Goal: Task Accomplishment & Management: Manage account settings

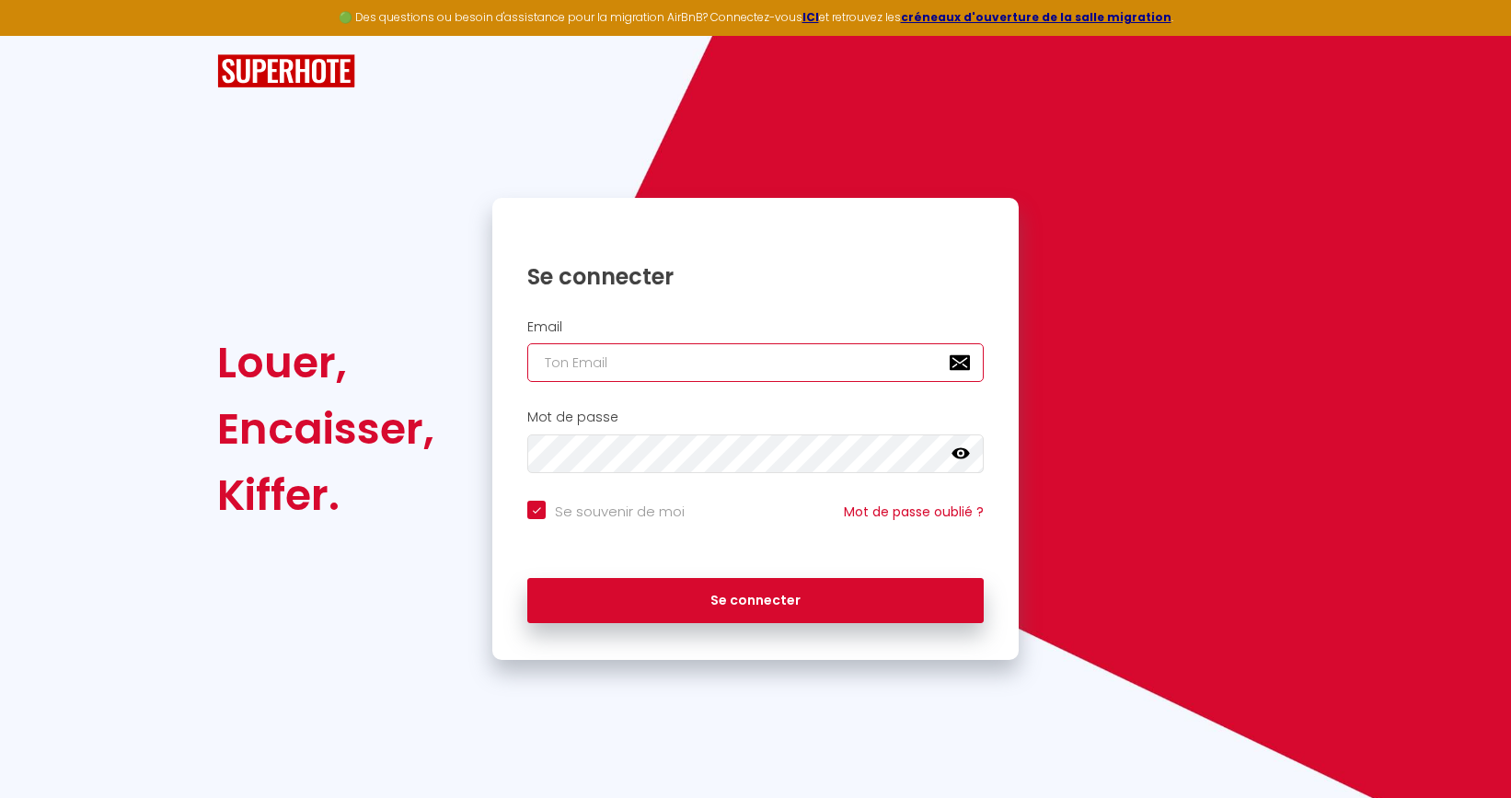
click at [719, 364] on input "email" at bounding box center [755, 362] width 456 height 39
type input "f"
checkbox input "true"
type input "fa"
checkbox input "true"
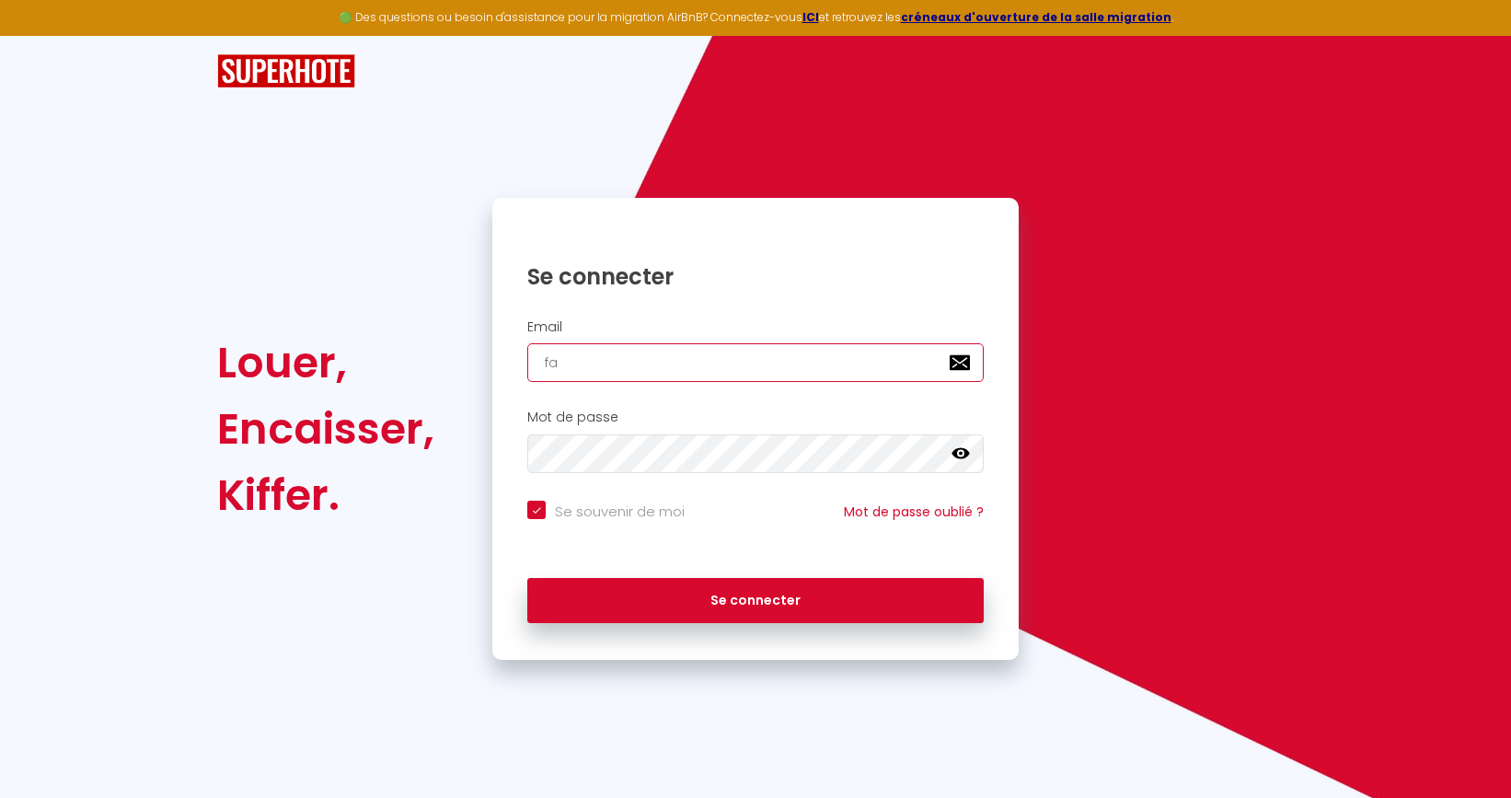
type input "fab"
checkbox input "true"
type input "fabr"
checkbox input "true"
type input "fabri"
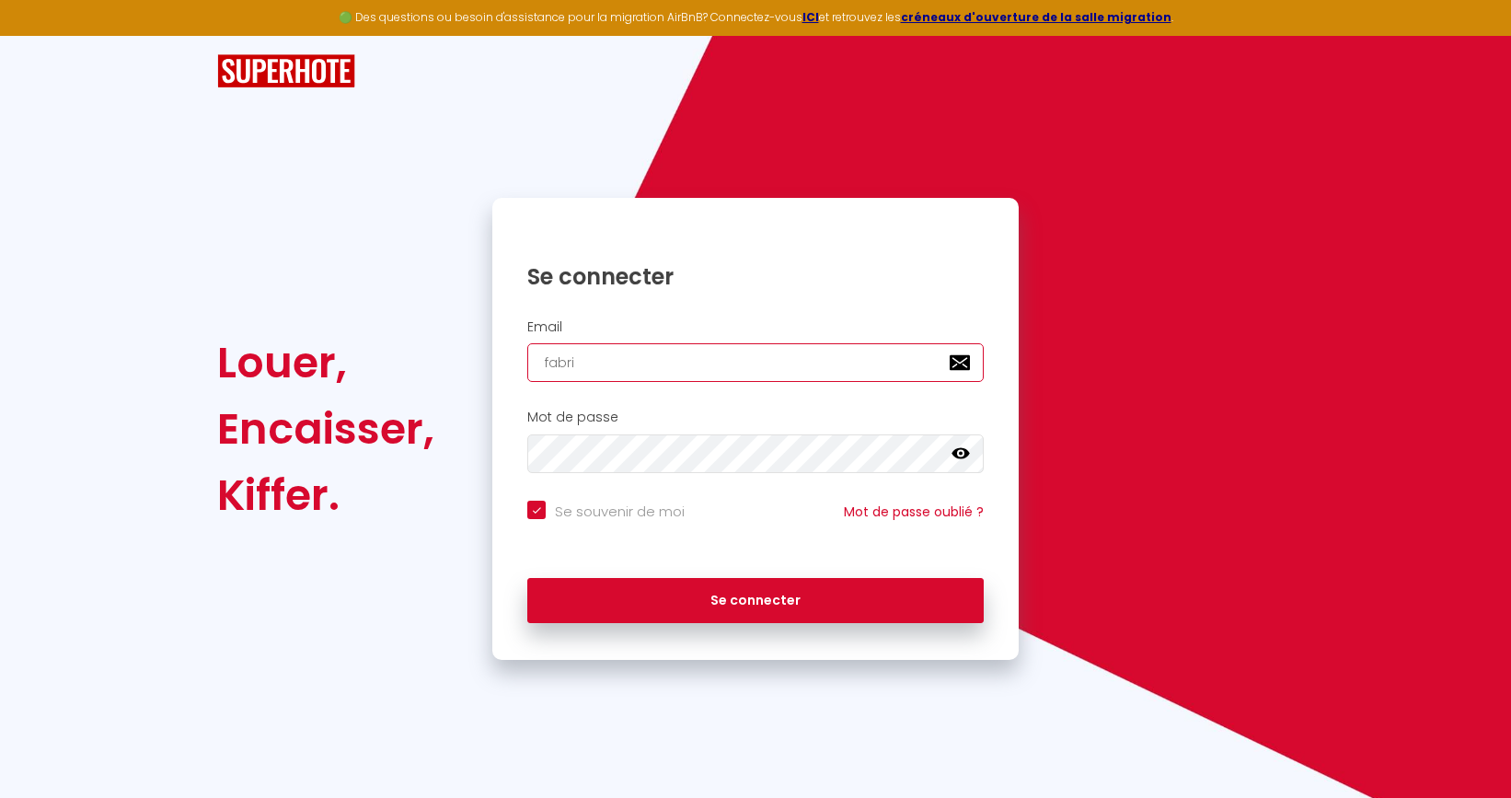
checkbox input "true"
type input "fabric"
checkbox input "true"
type input "fabrice"
checkbox input "true"
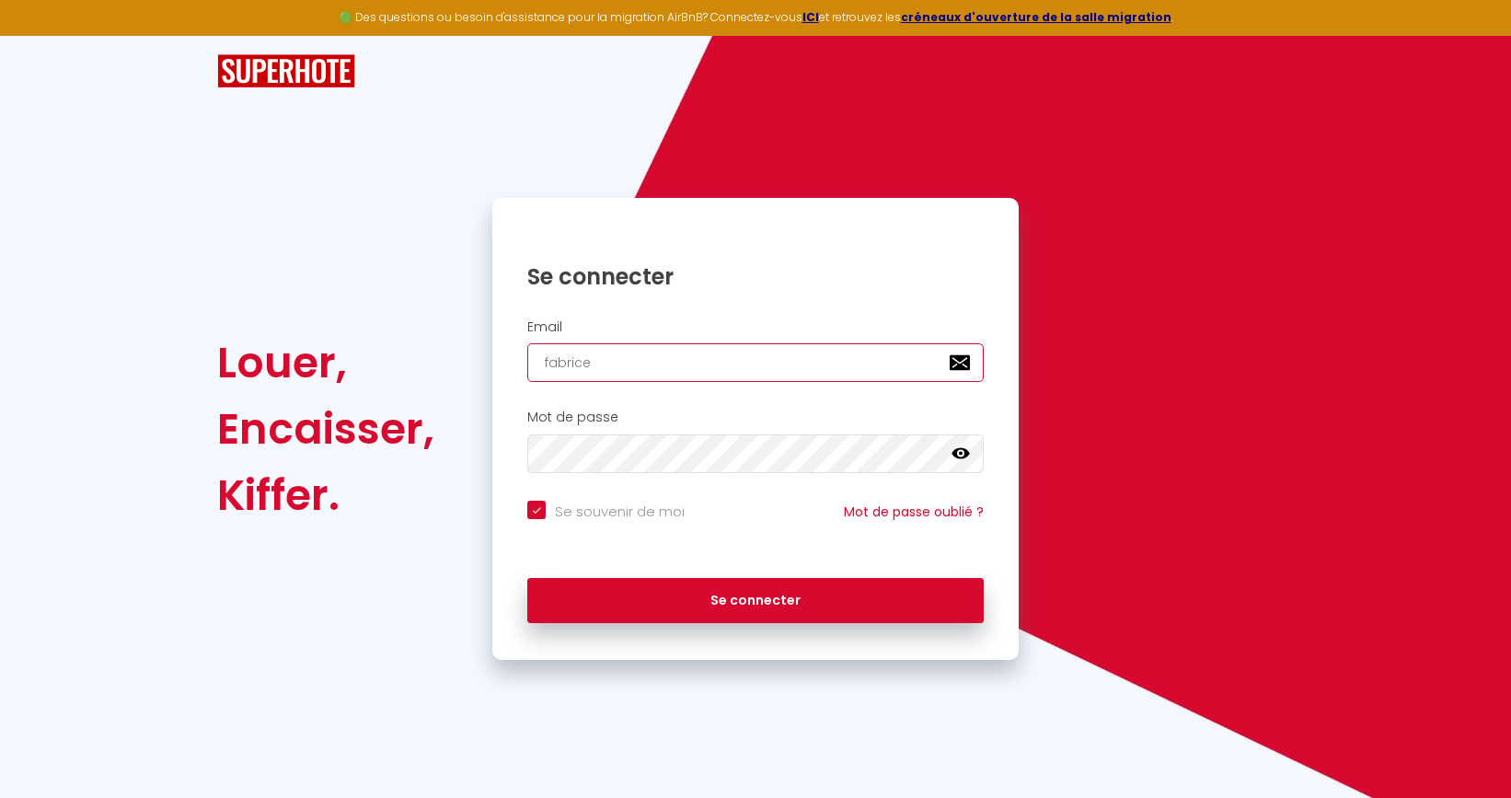
type input "fabrice."
checkbox input "true"
type input "fabrice.m"
checkbox input "true"
type input "fabrice.ma"
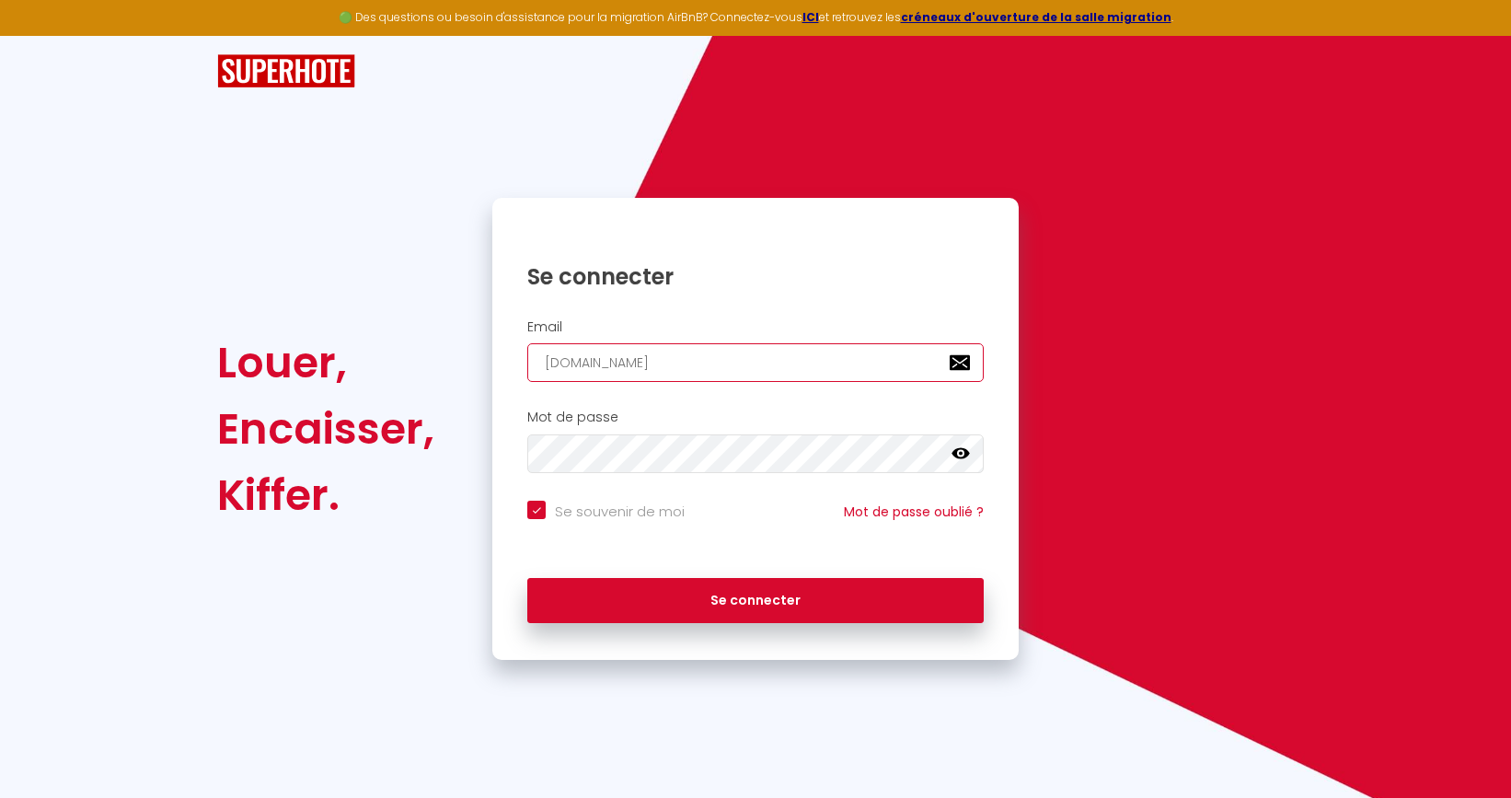
checkbox input "true"
type input "fabrice.mai"
checkbox input "true"
type input "fabrice.mail"
checkbox input "true"
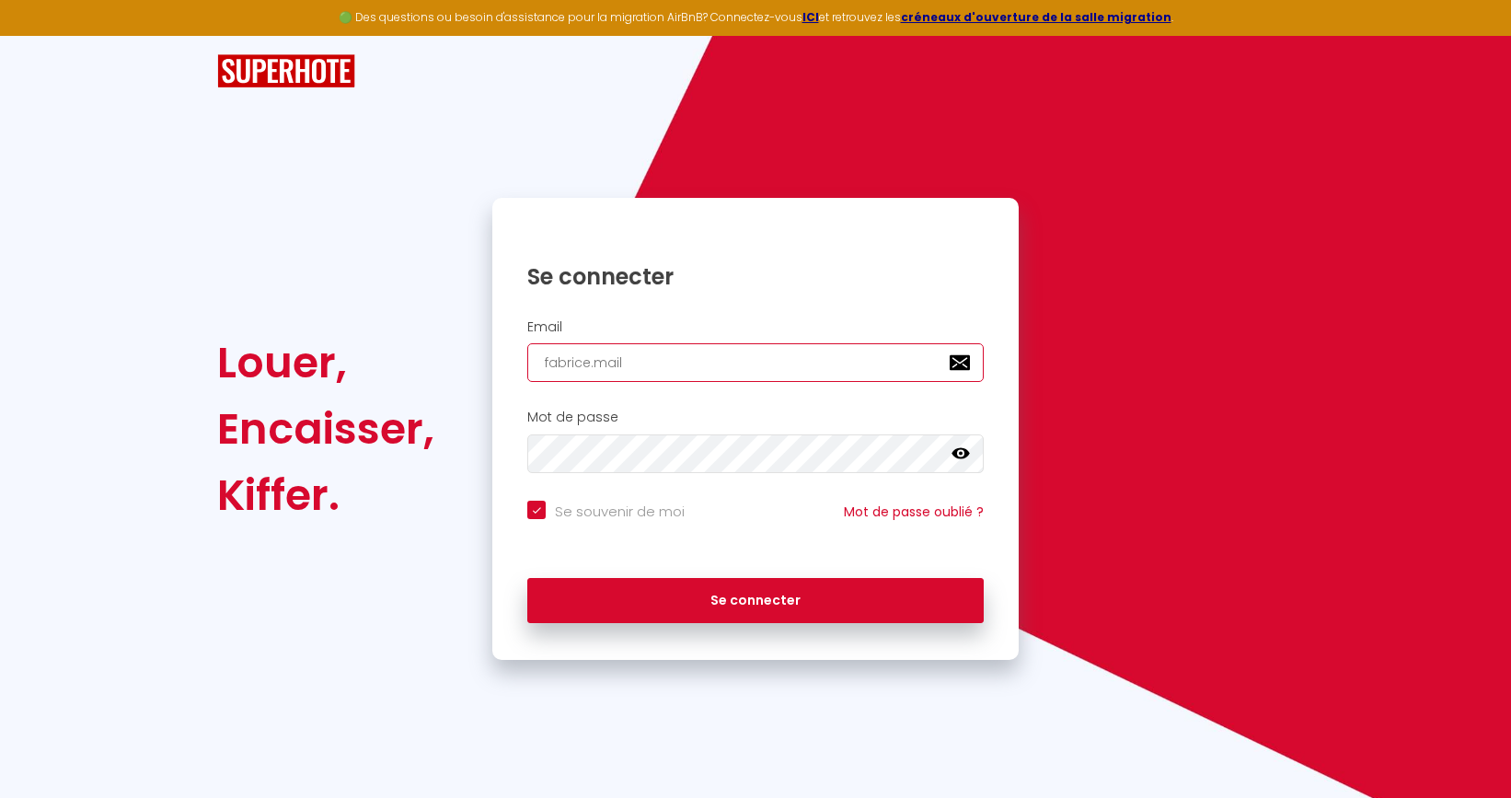
type input "fabrice.maill"
checkbox input "true"
type input "fabrice.maillo"
checkbox input "true"
type input "fabrice.maillot"
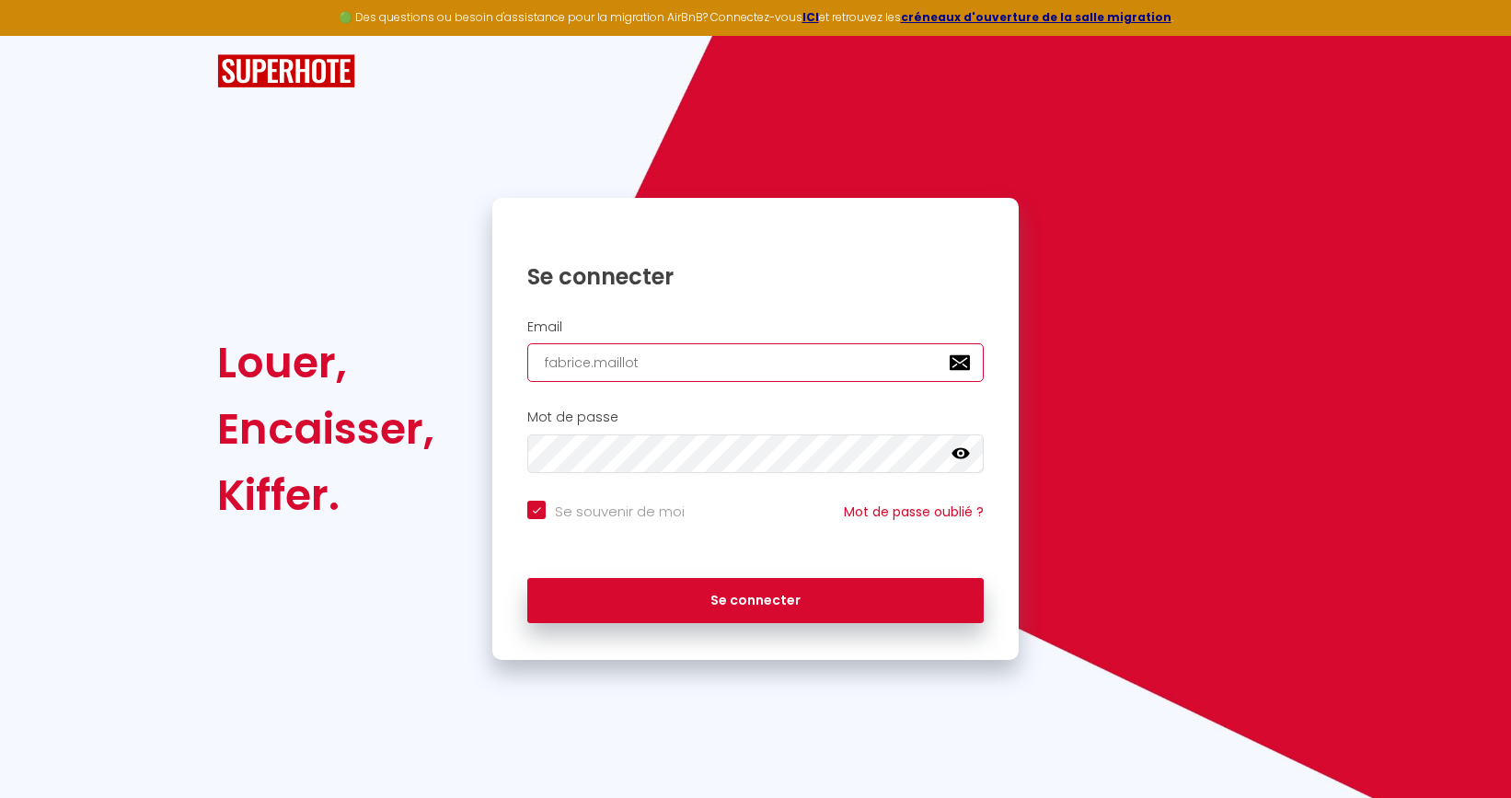
checkbox input "true"
type input "fabrice.maillot@"
checkbox input "true"
type input "fabrice.maillot@t"
checkbox input "true"
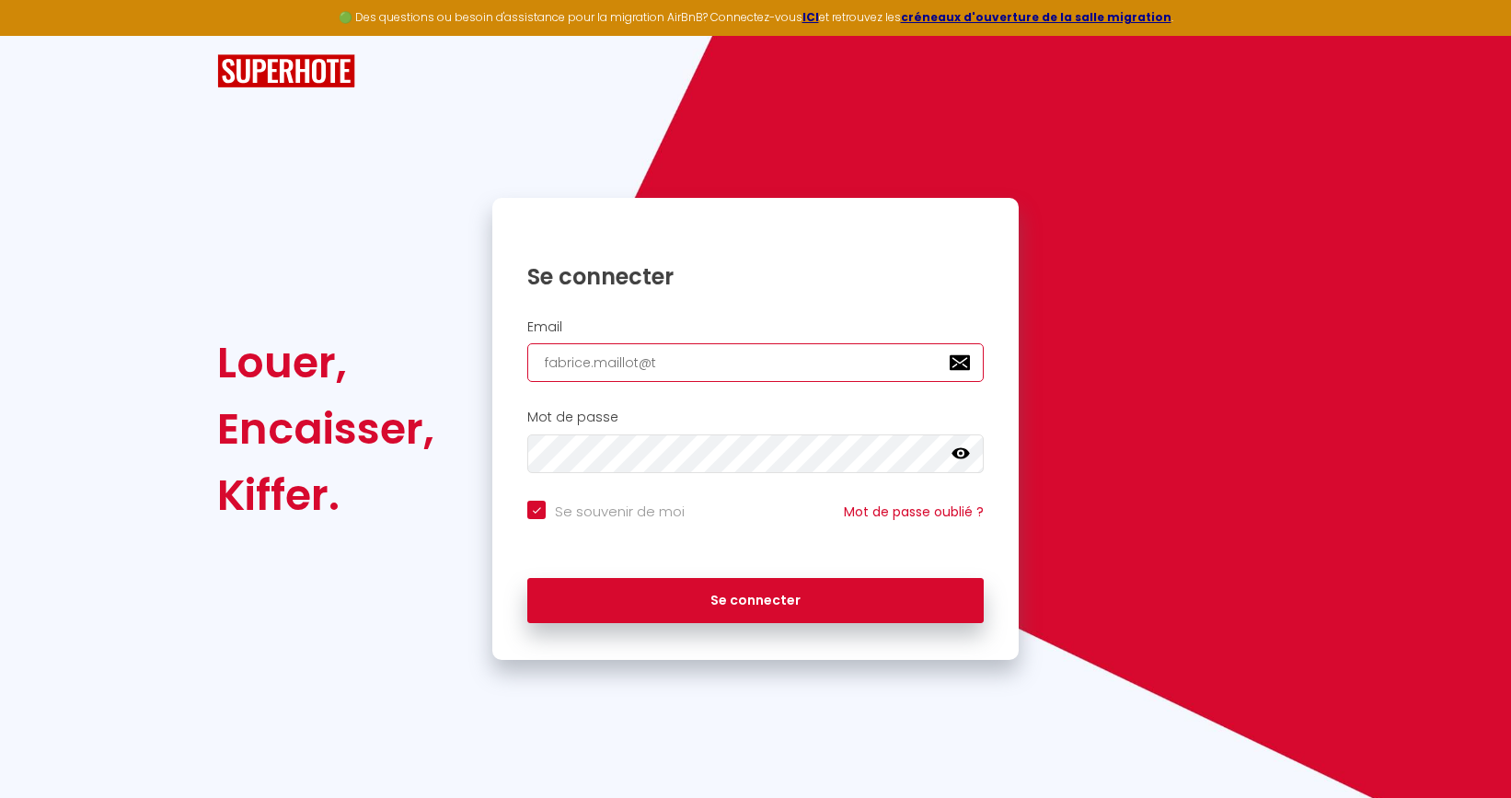
type input "fabrice.maillot@te"
checkbox input "true"
type input "fabrice.maillot@ter"
checkbox input "true"
type input "fabrice.maillot@tera"
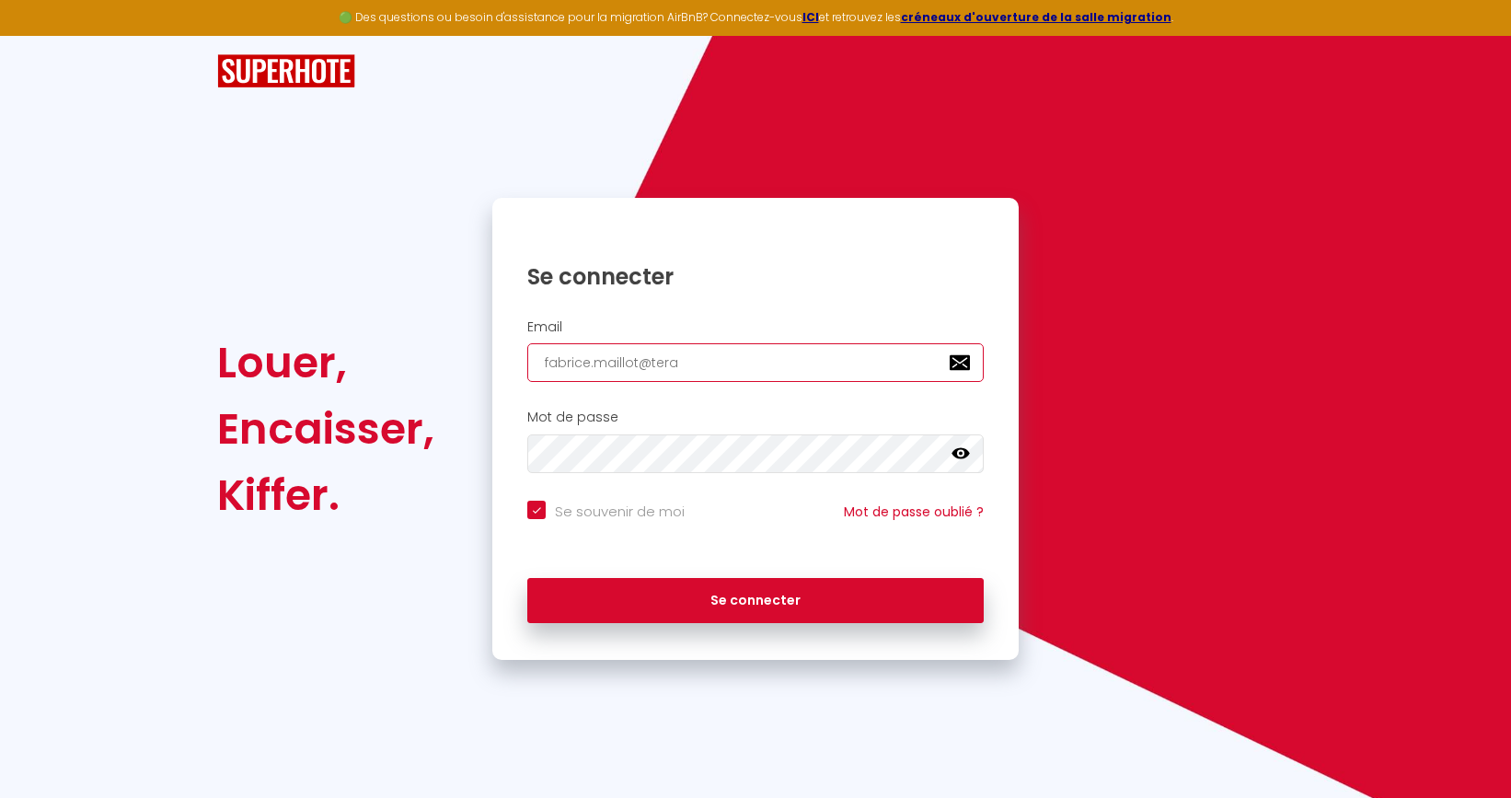
checkbox input "true"
type input "fabrice.maillot@tera."
checkbox input "true"
type input "fabrice.maillot@tera.c"
checkbox input "true"
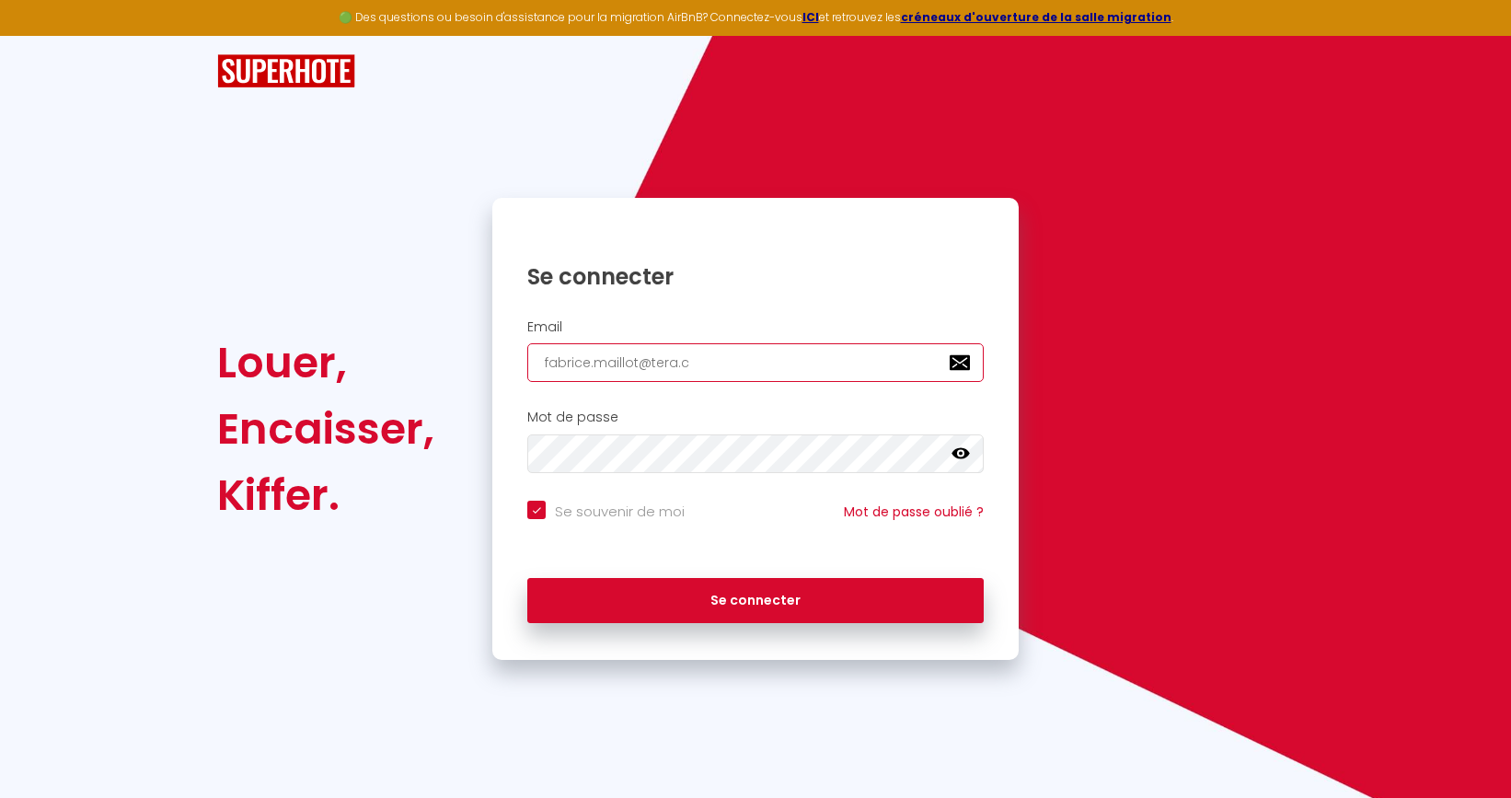
type input "fabrice.maillot@tera.co"
checkbox input "true"
type input "fabrice.maillot@tera.c"
checkbox input "true"
type input "fabrice.maillot@tera."
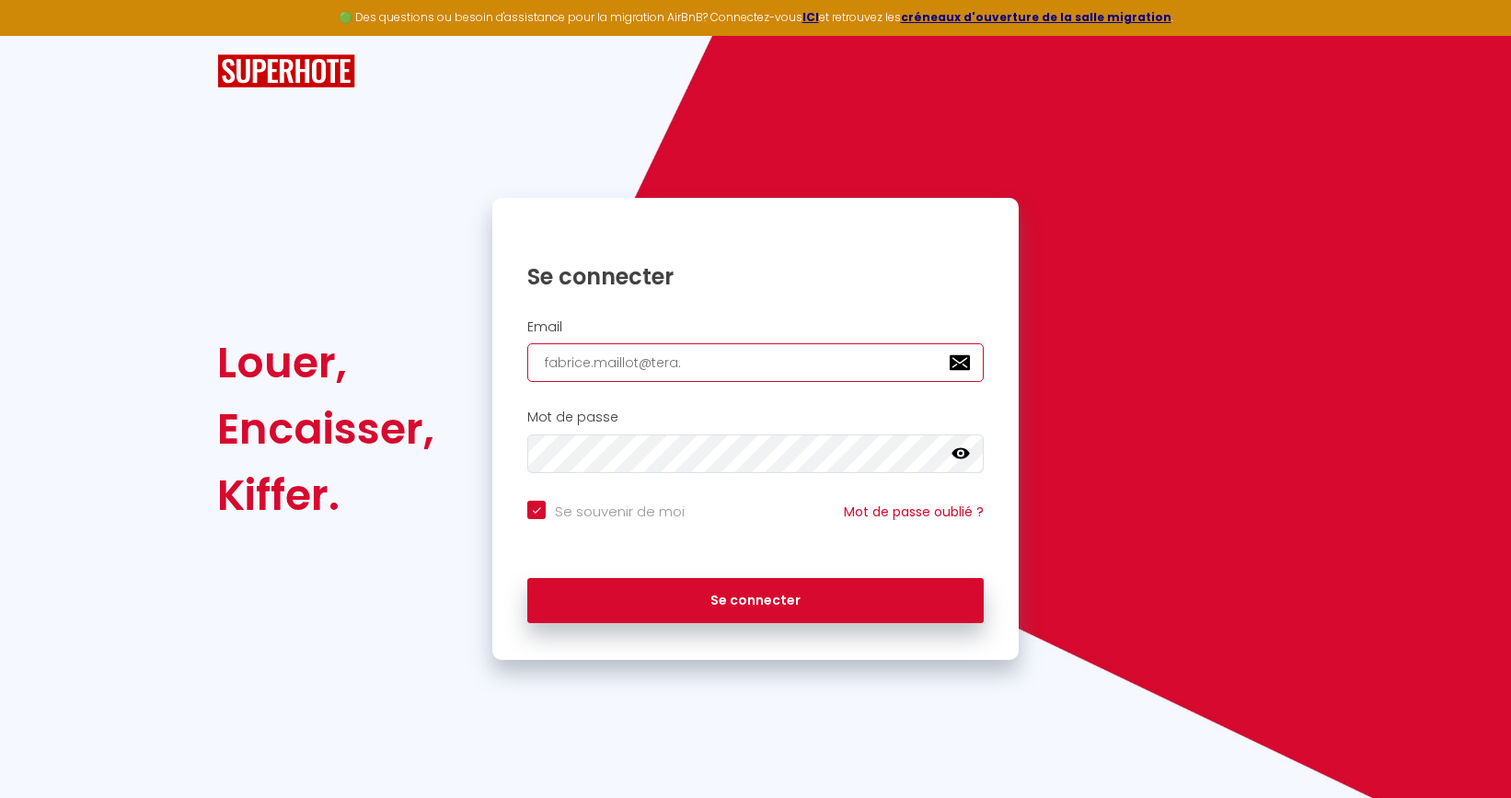
checkbox input "true"
type input "fabrice.maillot@tera.r"
checkbox input "true"
type input "fabrice.maillot@tera.re"
checkbox input "true"
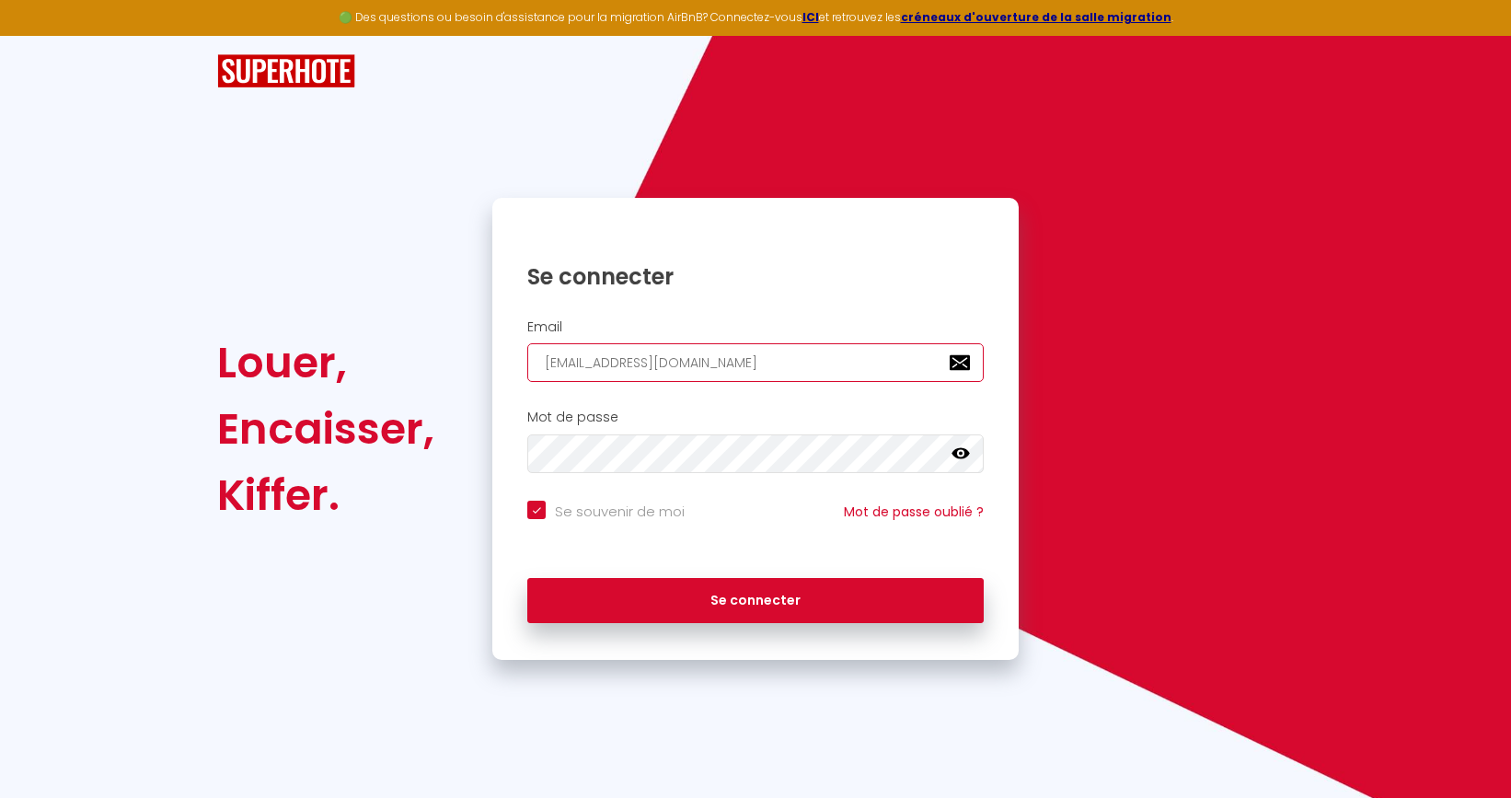
type input "fabrice.maillot@tera.re"
click at [968, 451] on icon at bounding box center [960, 453] width 18 height 11
click at [968, 451] on icon at bounding box center [960, 453] width 18 height 15
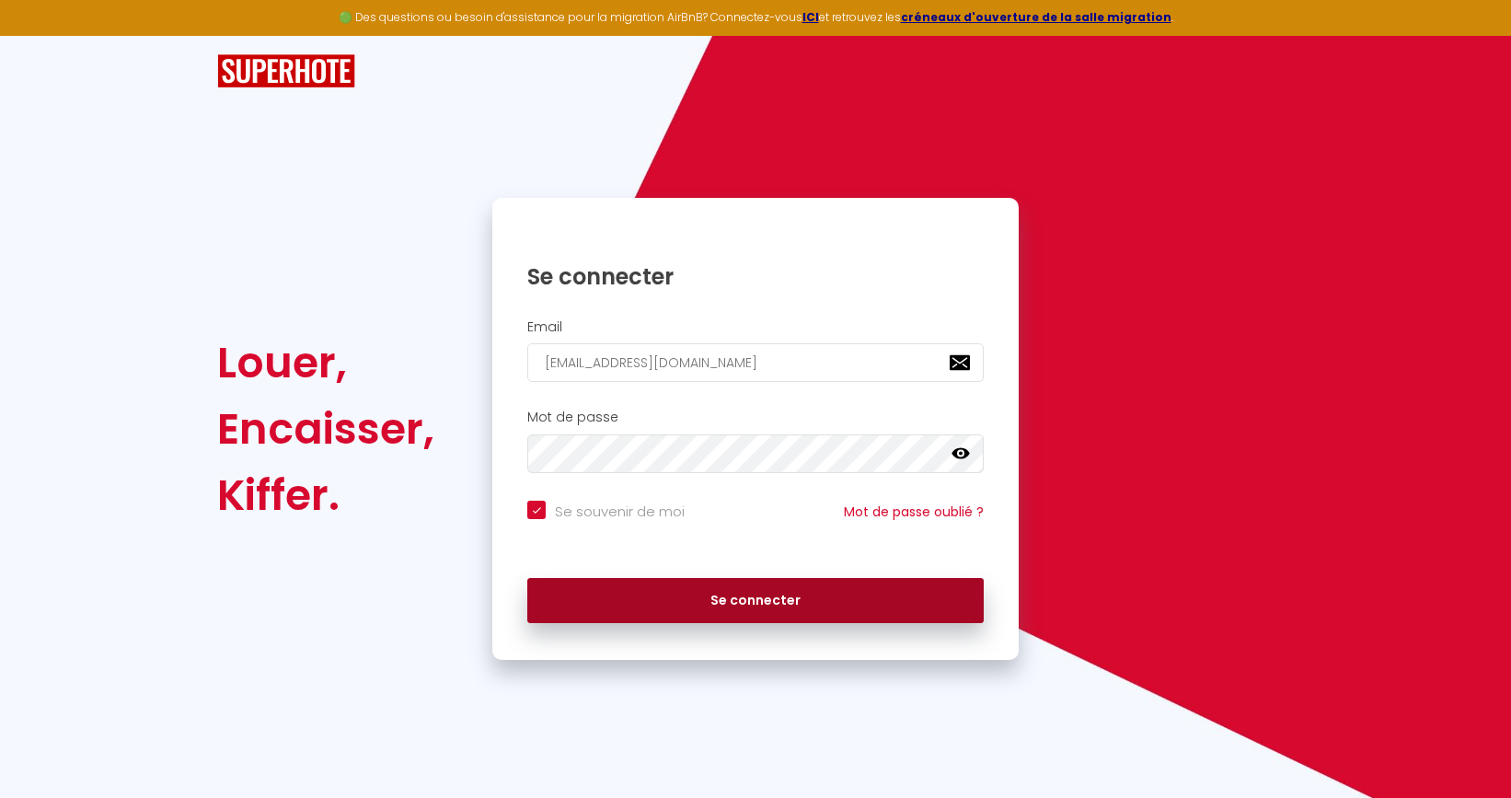
click at [803, 591] on button "Se connecter" at bounding box center [755, 601] width 456 height 46
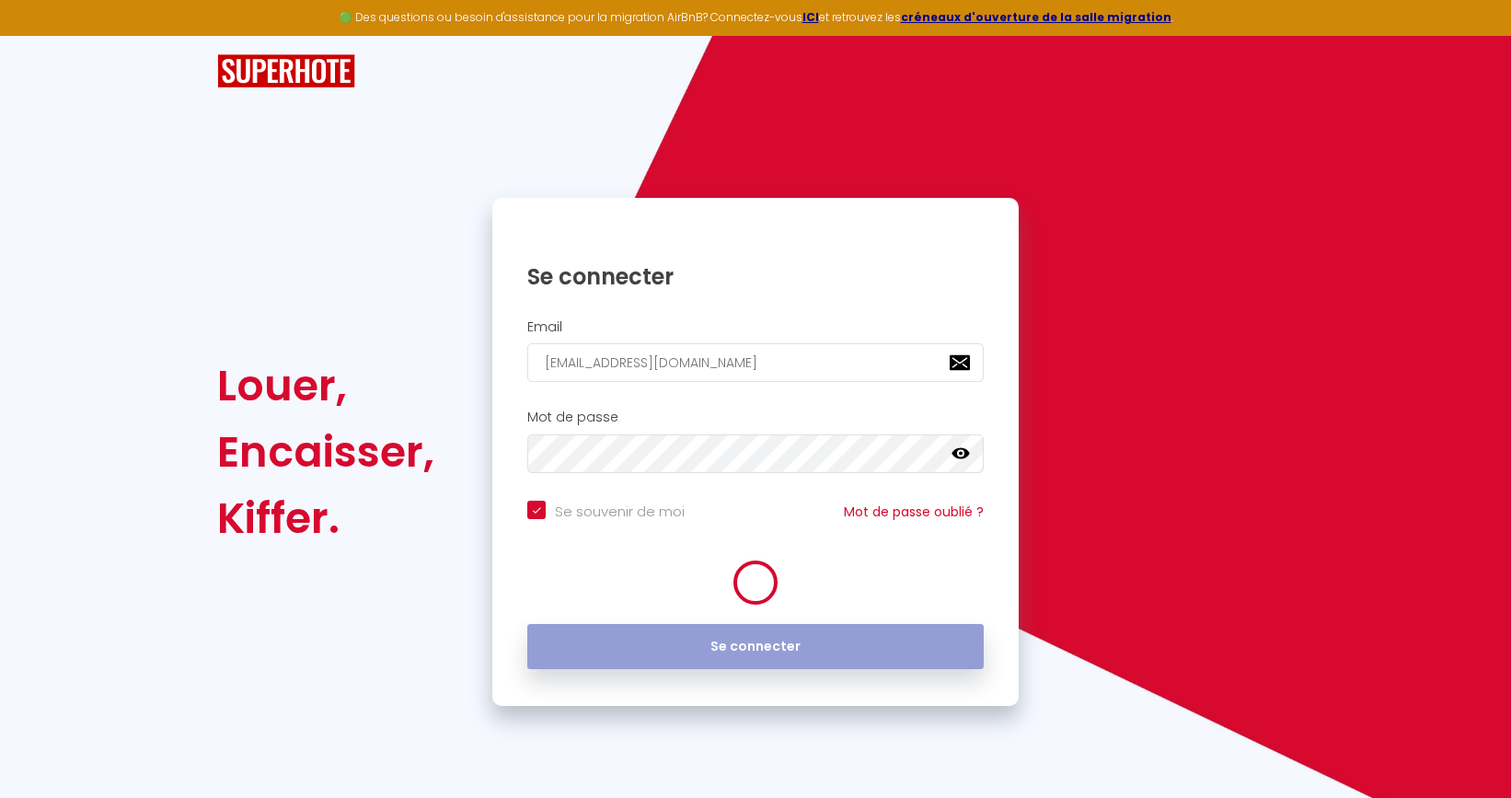
checkbox input "true"
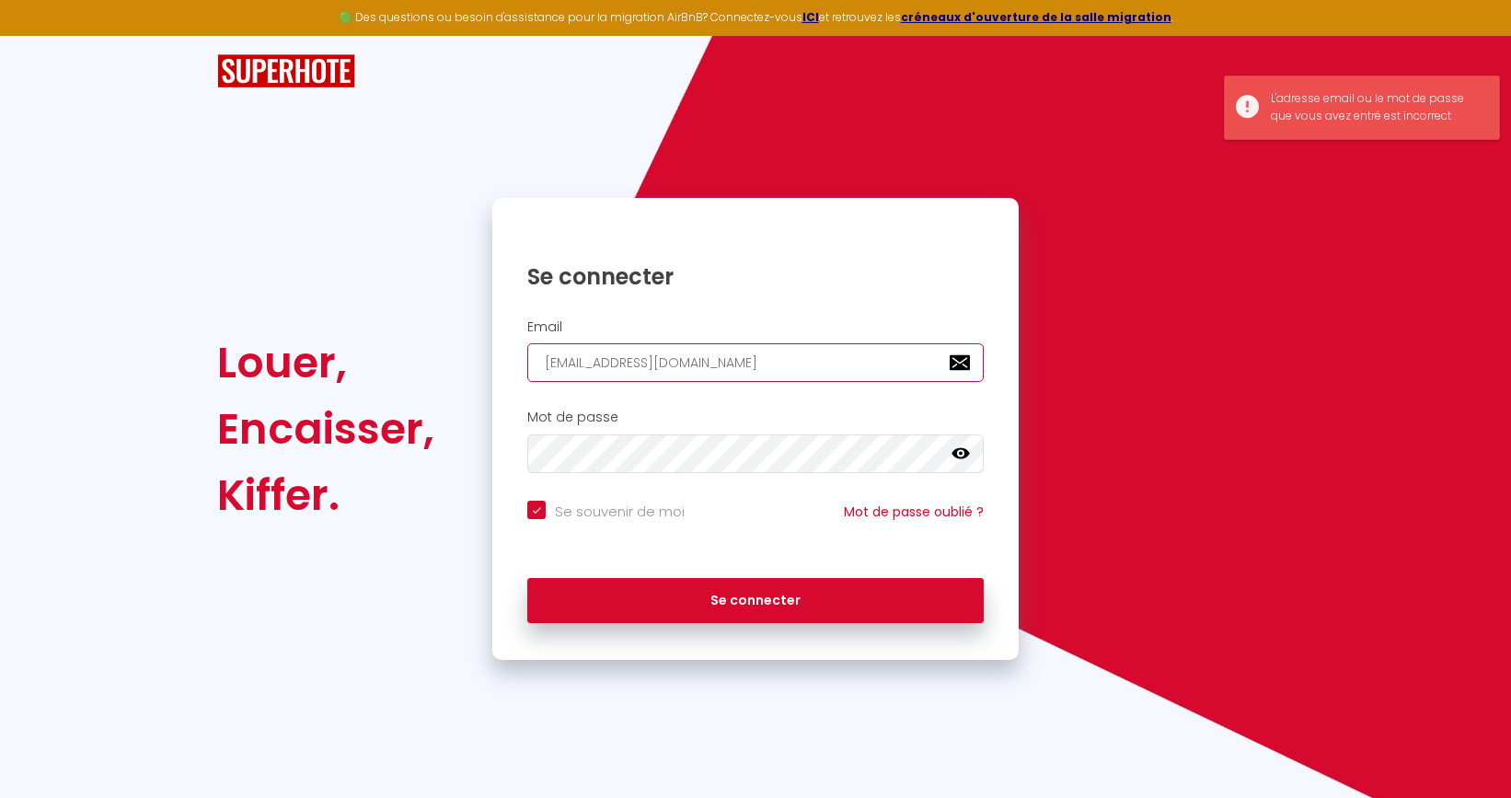
click at [719, 366] on input "fabrice.maillot@tera.re" at bounding box center [755, 362] width 456 height 39
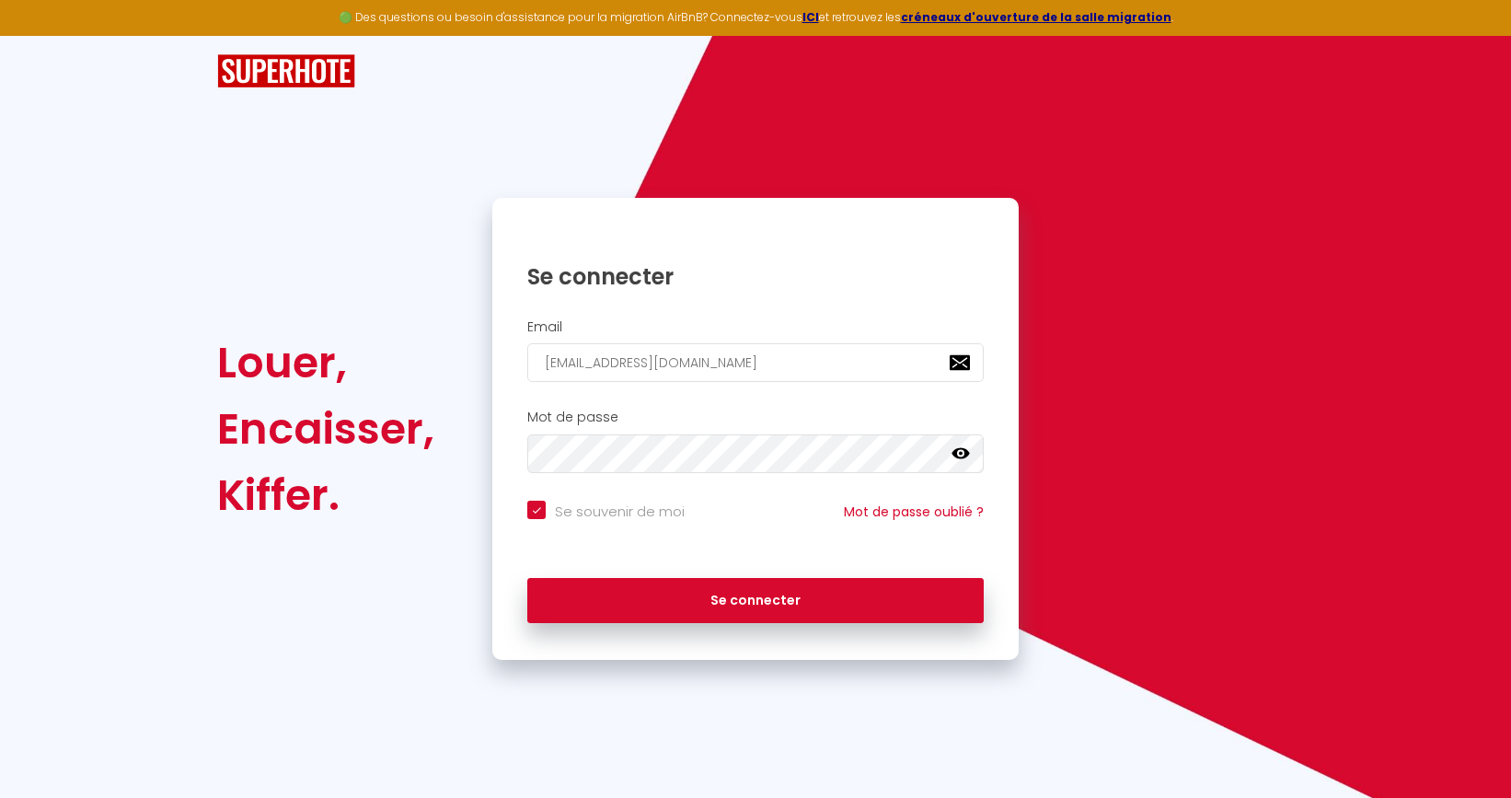
click at [961, 450] on icon at bounding box center [960, 453] width 18 height 11
click at [574, 359] on input "fabrice.maillot@tera.re" at bounding box center [755, 362] width 456 height 39
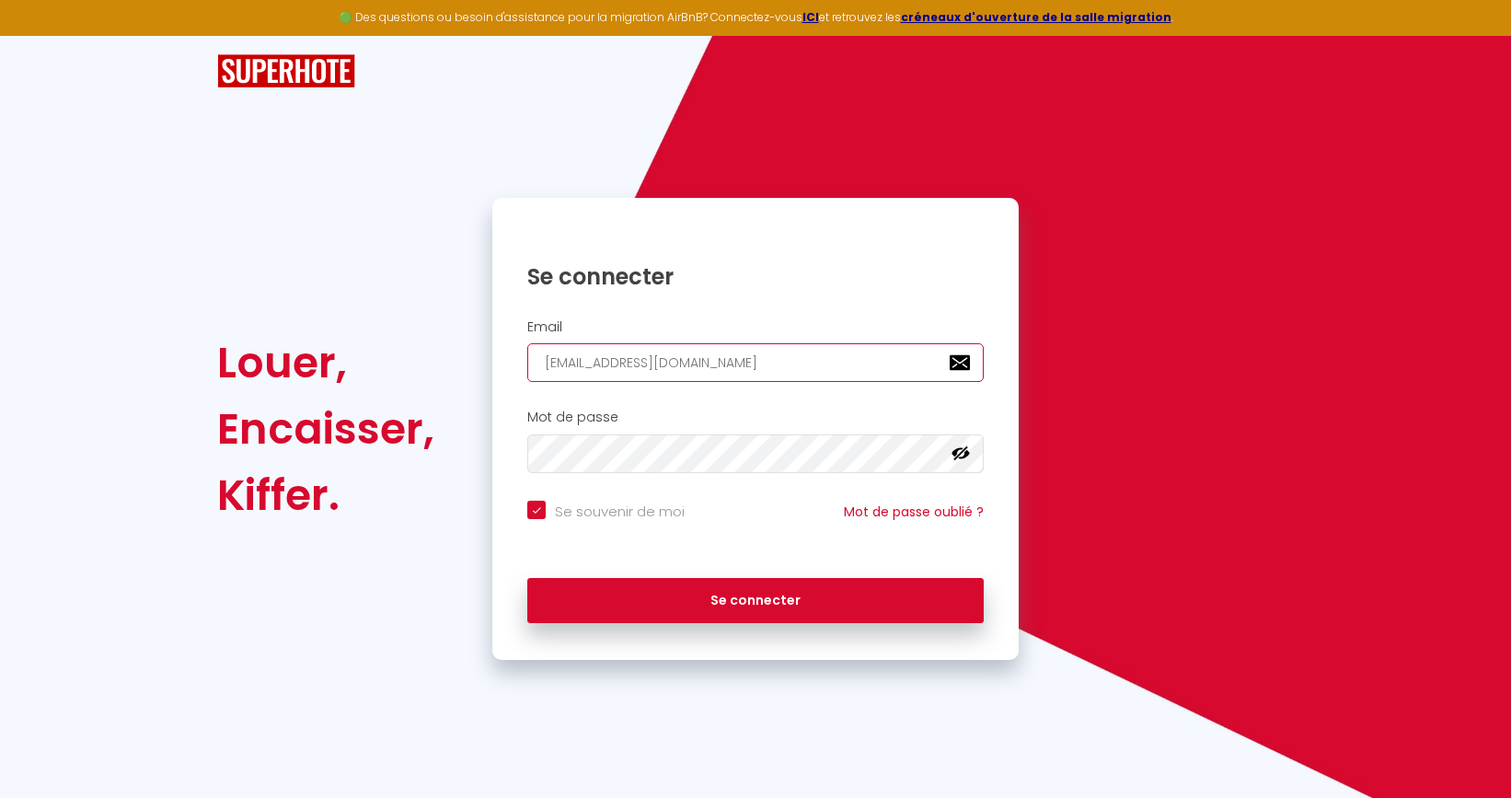
click at [574, 359] on input "fabrice.maillot@tera.re" at bounding box center [755, 362] width 456 height 39
type input "a@tera.re"
checkbox input "true"
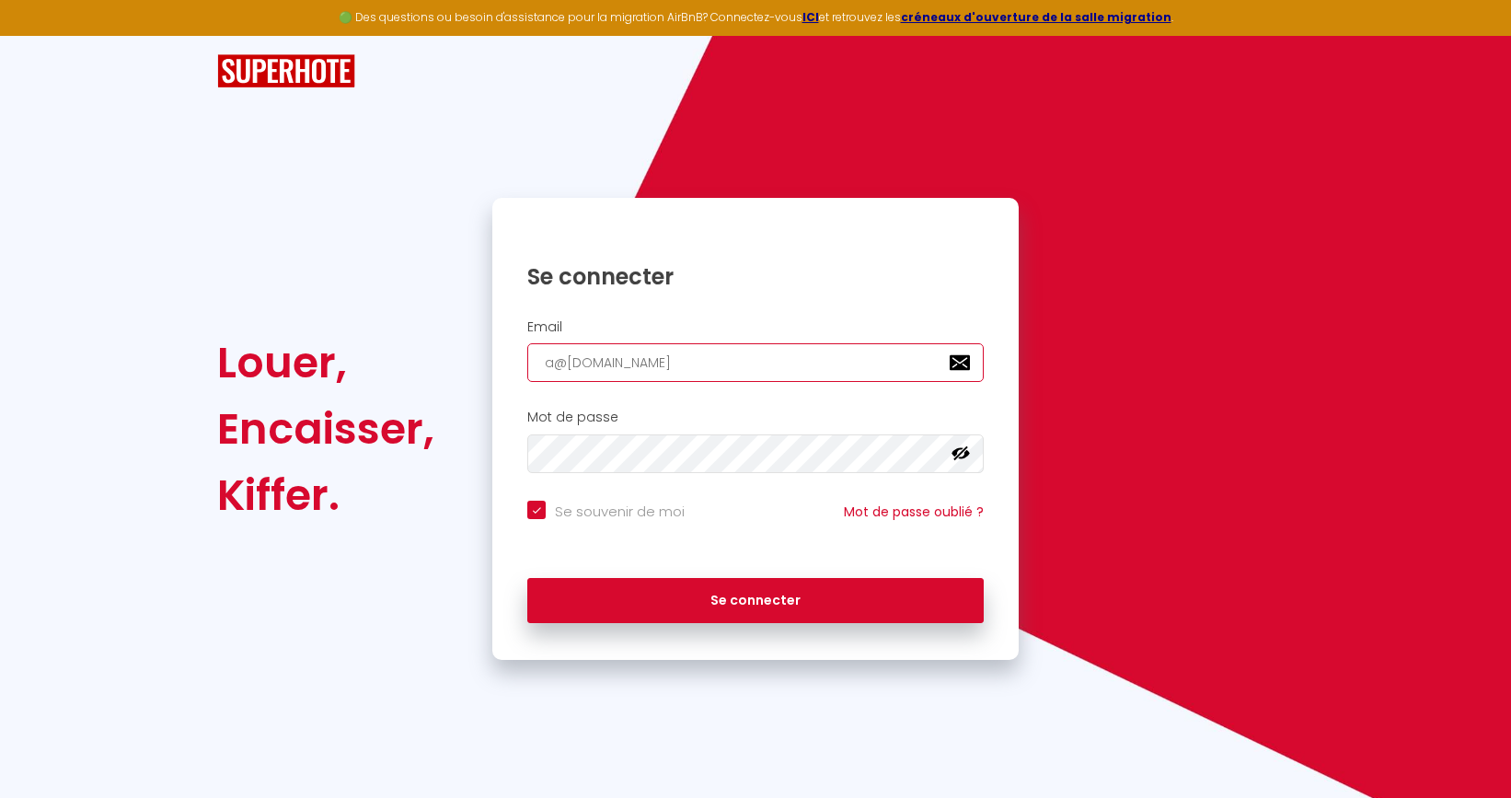
type input "al@tera.re"
checkbox input "true"
type input "ale@tera.re"
checkbox input "true"
type input "alex@tera.re"
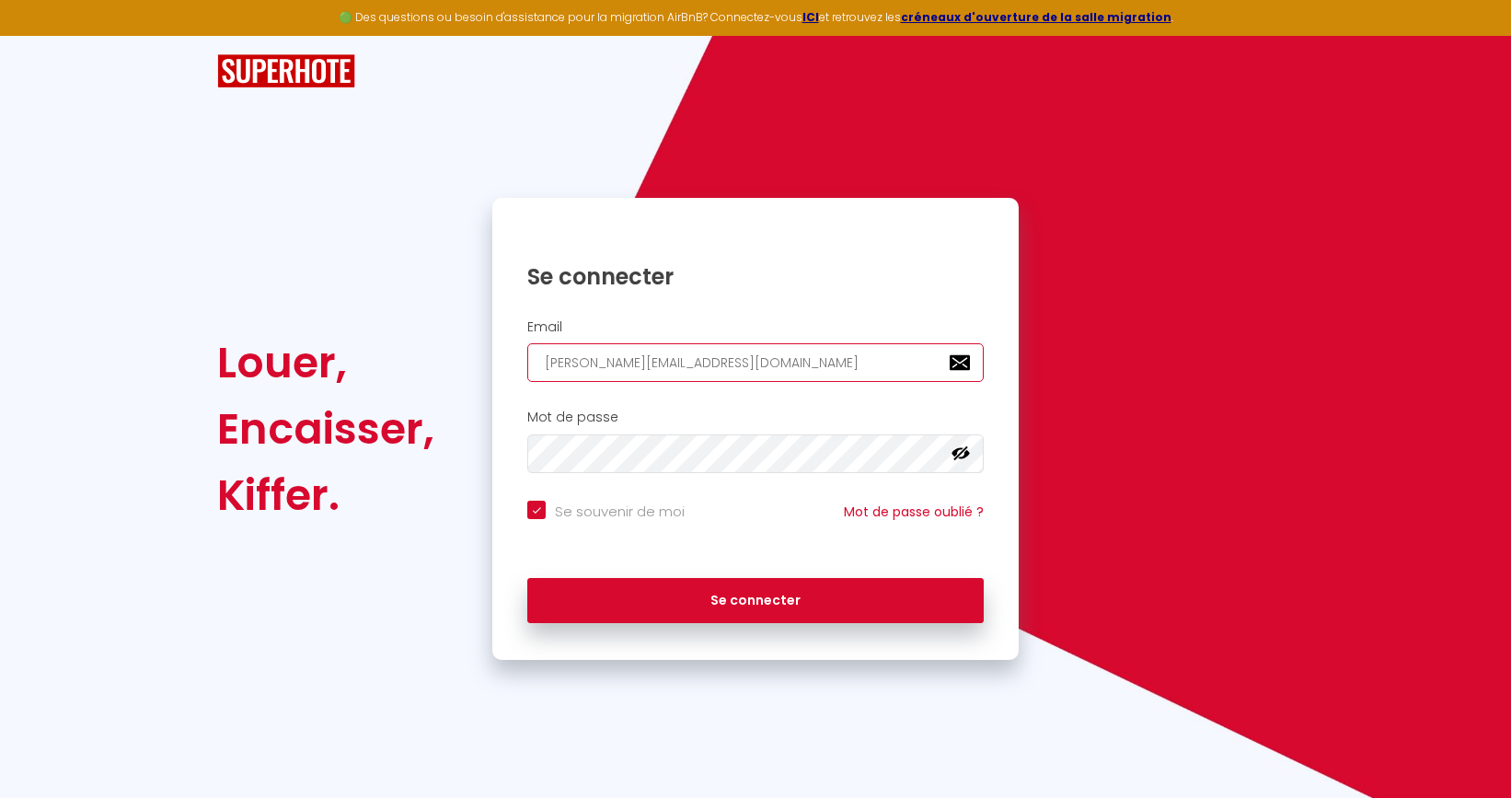
checkbox input "true"
type input "alexa@tera.re"
checkbox input "true"
type input "alexan@tera.re"
checkbox input "true"
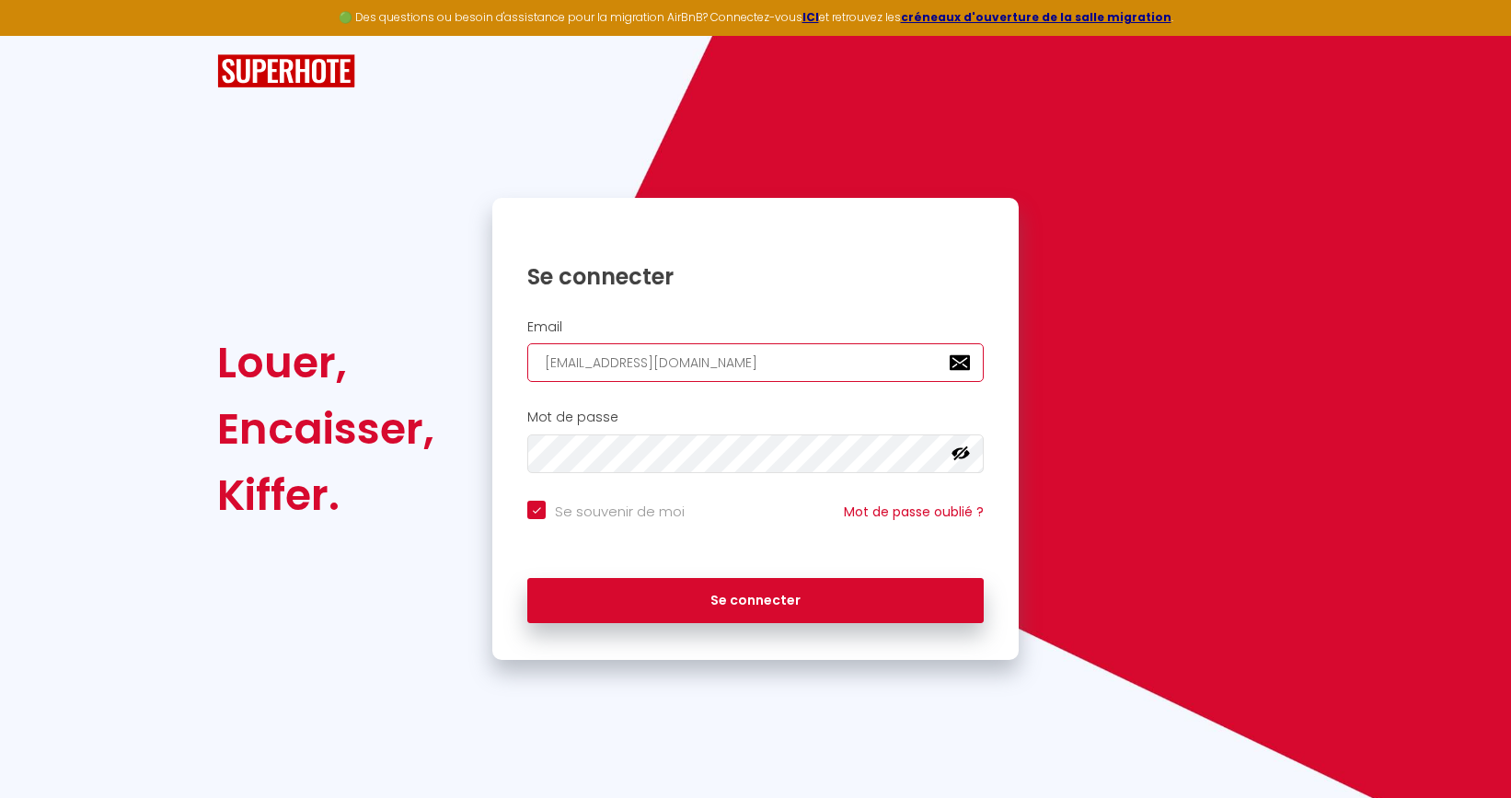
type input "alexand@tera.re"
checkbox input "true"
type input "alexandr@tera.re"
checkbox input "true"
type input "alexandre@tera.re"
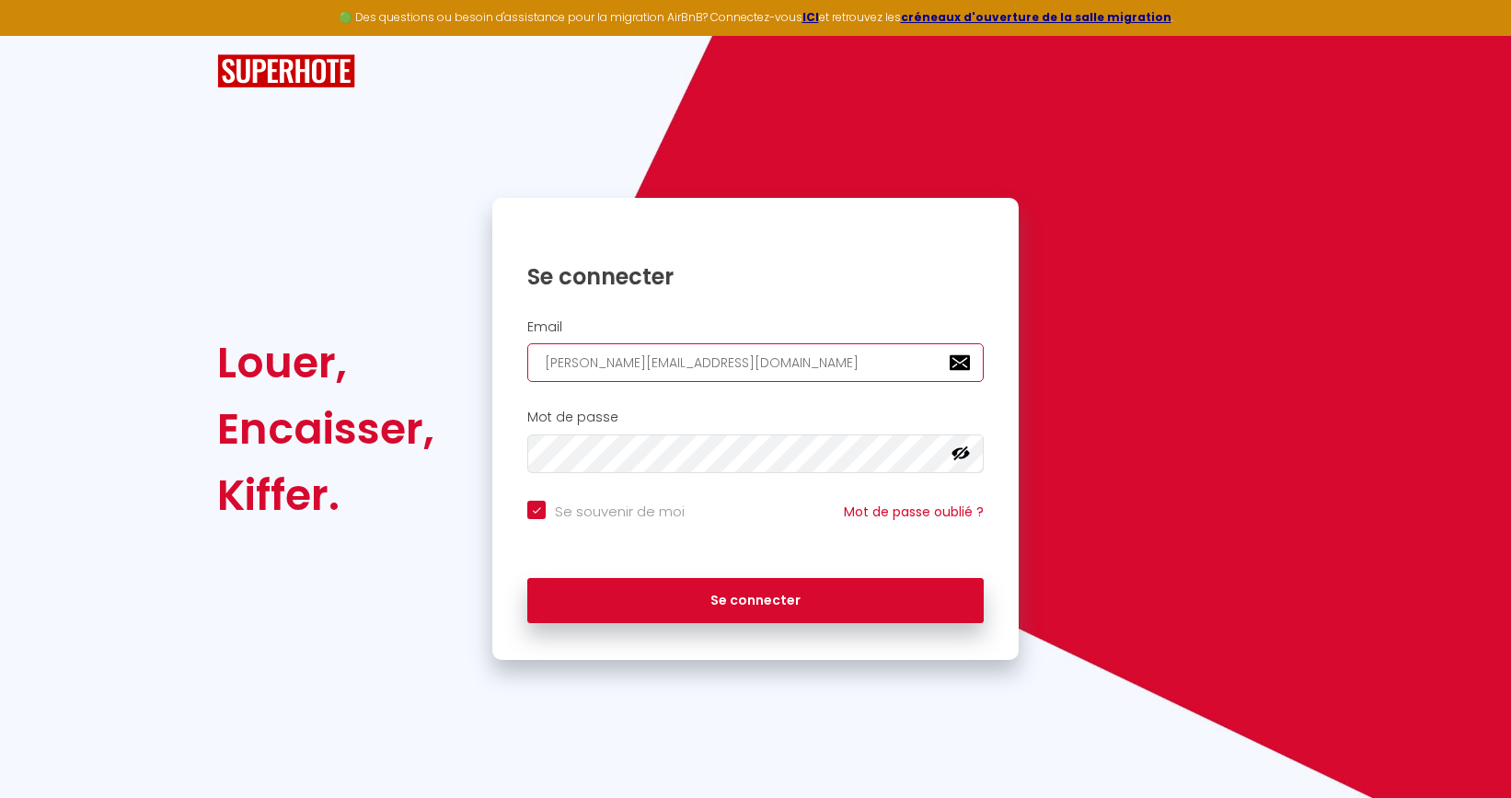
checkbox input "true"
type input "alexandre.@tera.re"
checkbox input "true"
type input "alexandre.s@tera.re"
checkbox input "true"
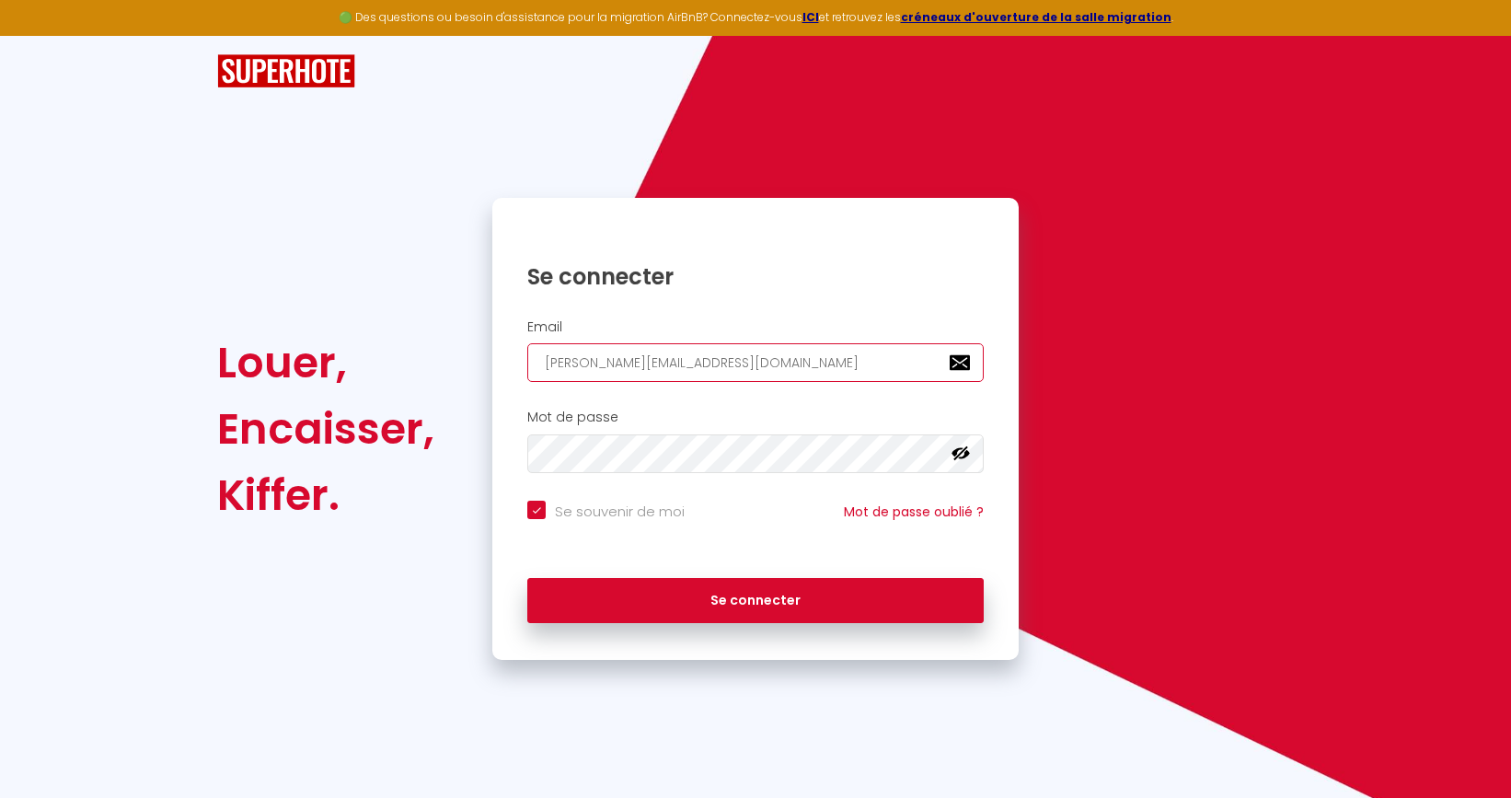
type input "alexandre.se@tera.re"
checkbox input "true"
type input "alexandre.sel@tera.re"
checkbox input "true"
type input "alexandre.sell@tera.re"
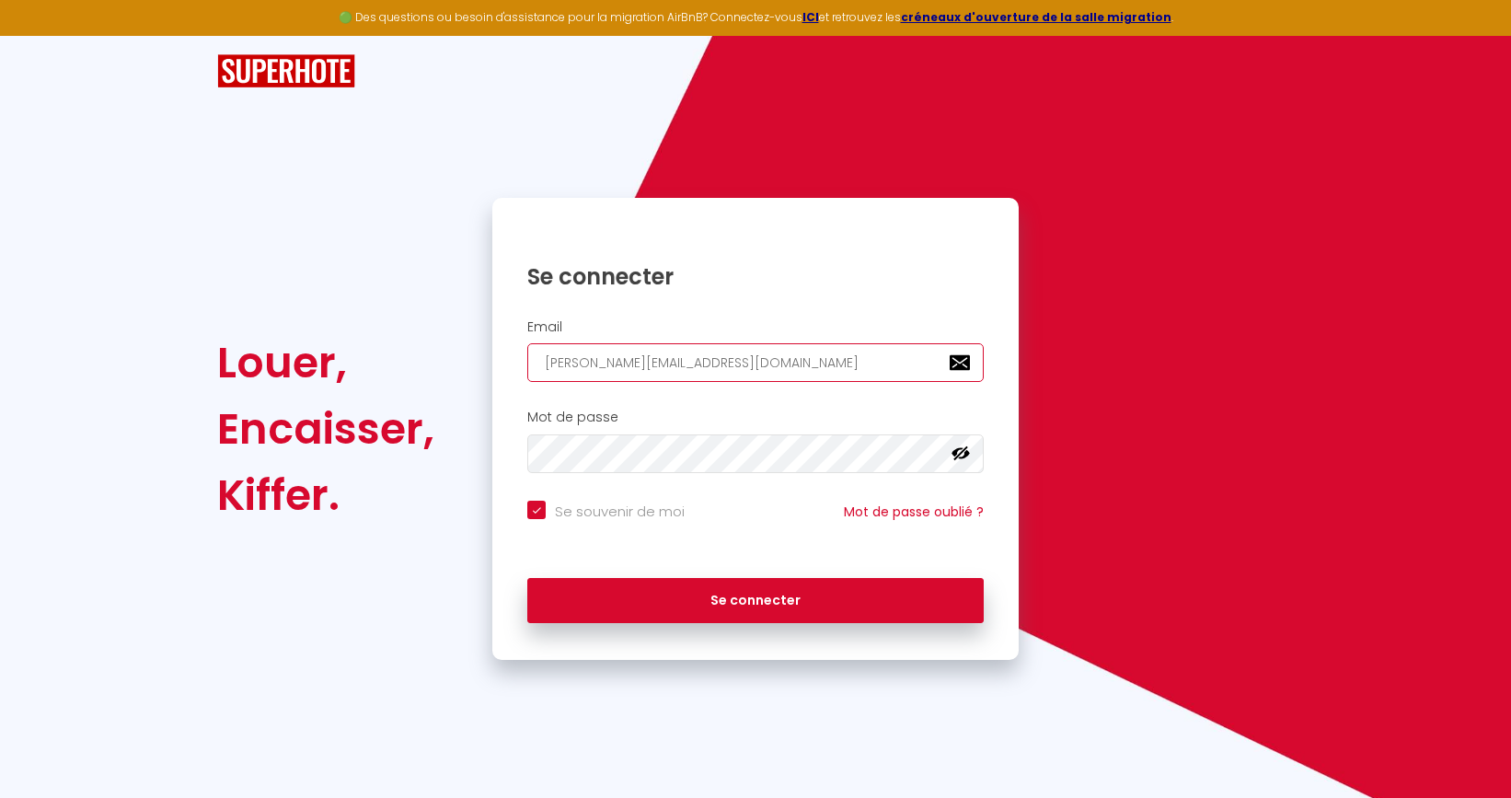
checkbox input "true"
type input "alexandre.selly@tera.re"
checkbox input "true"
type input "alexandre.selly@tera.re"
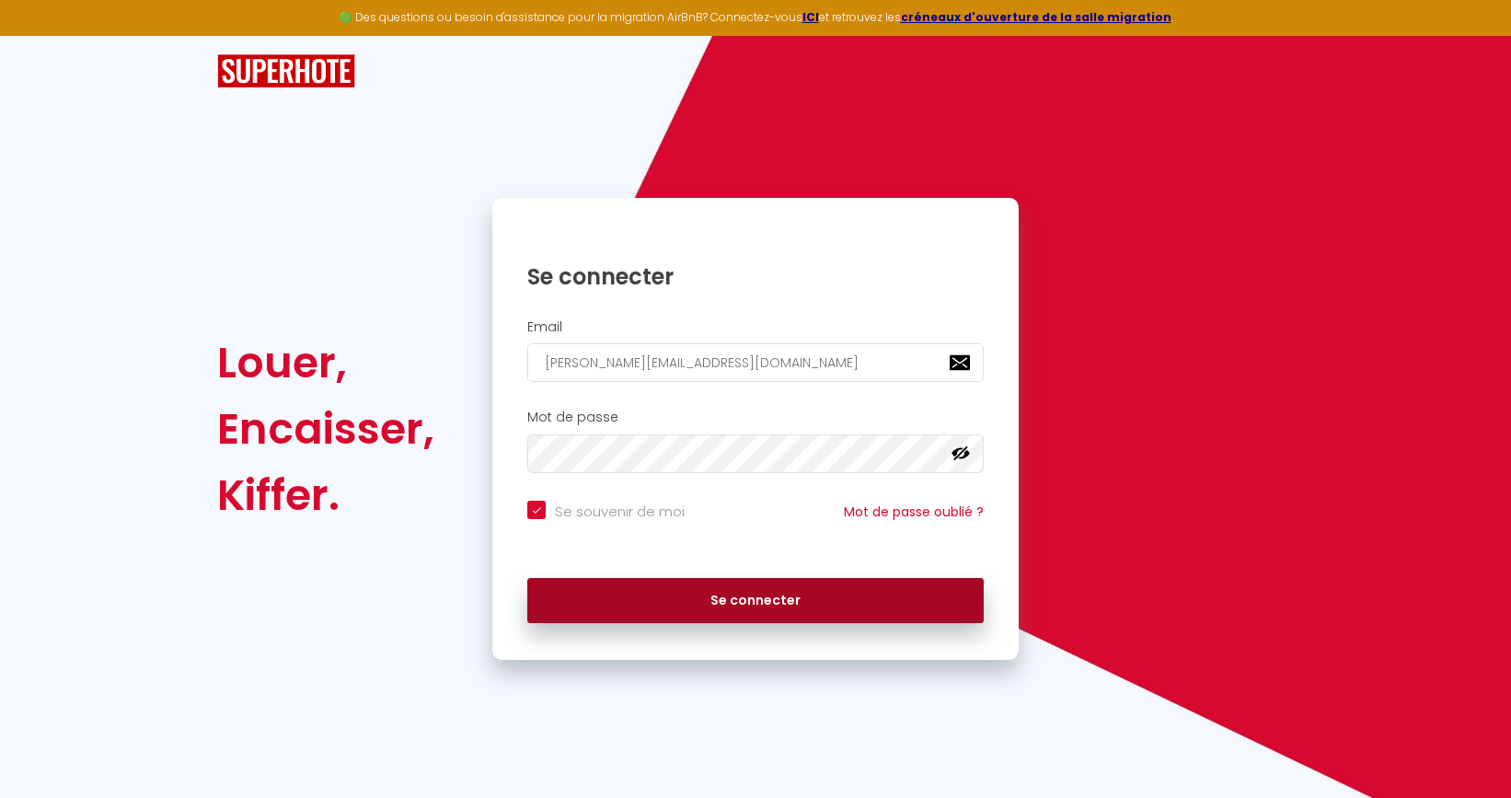
click at [639, 603] on button "Se connecter" at bounding box center [755, 601] width 456 height 46
checkbox input "true"
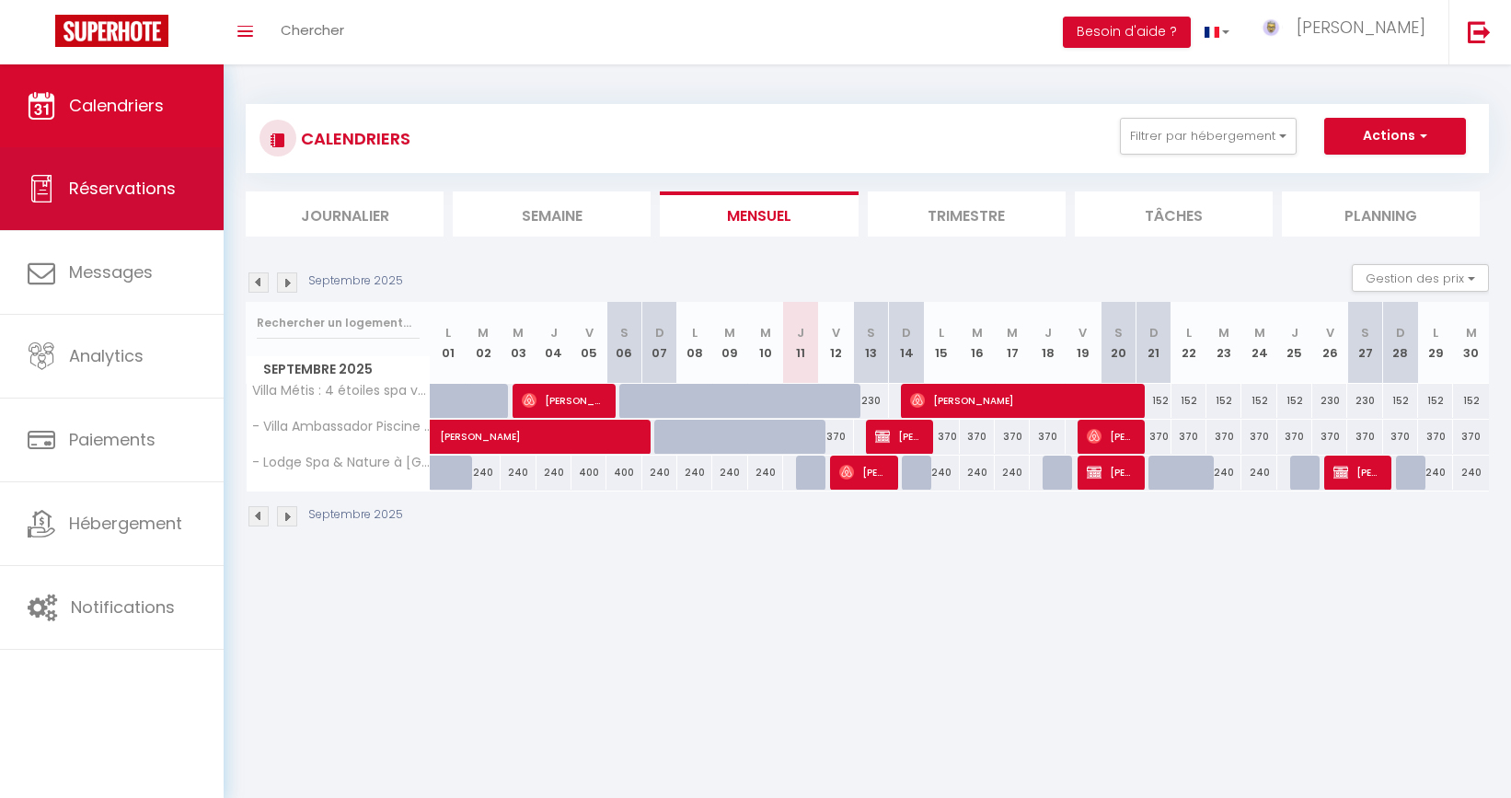
click at [67, 186] on link "Réservations" at bounding box center [112, 188] width 224 height 83
select select "not_cancelled"
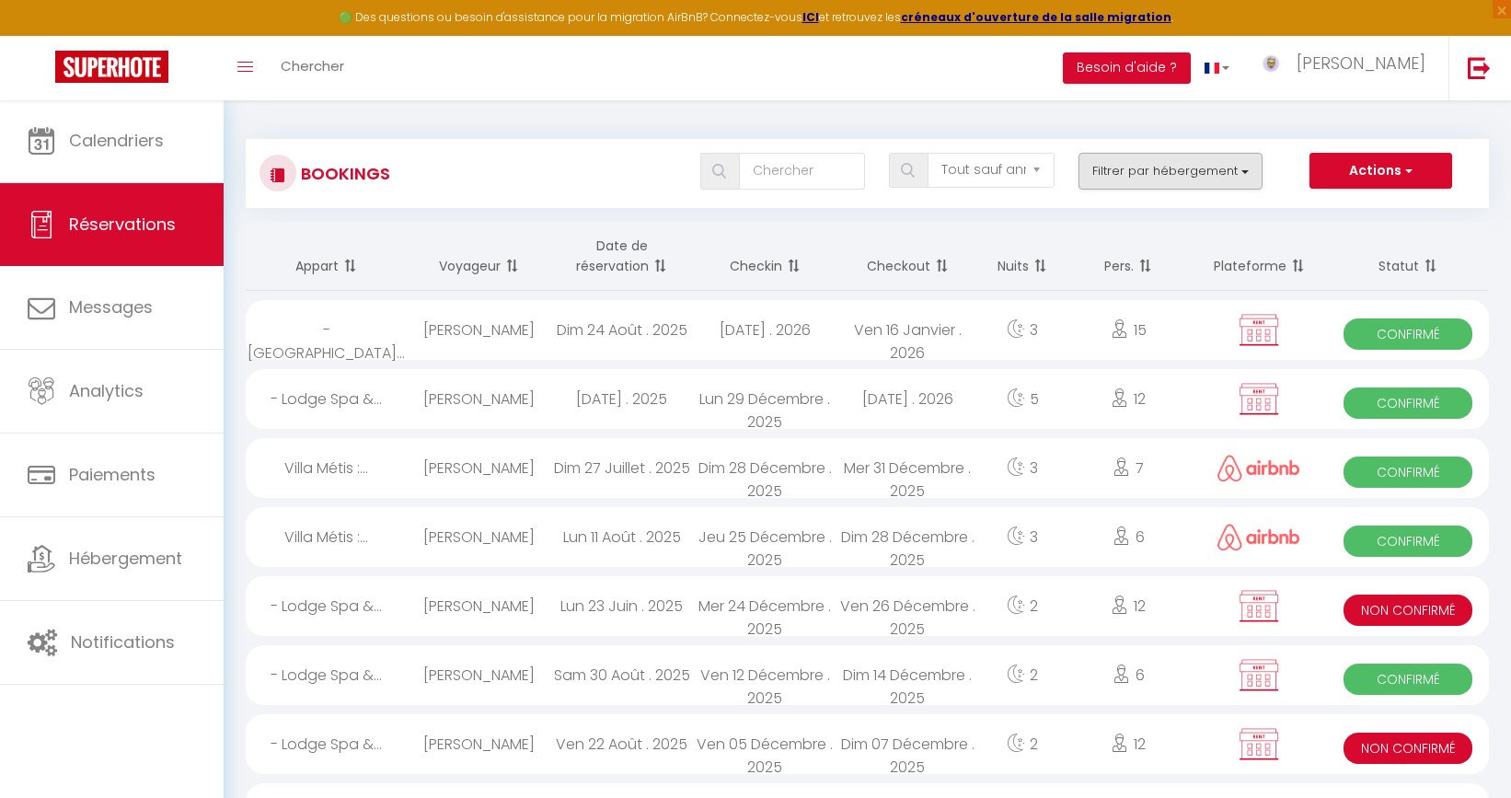
click at [1194, 171] on button "Filtrer par hébergement" at bounding box center [1170, 171] width 184 height 37
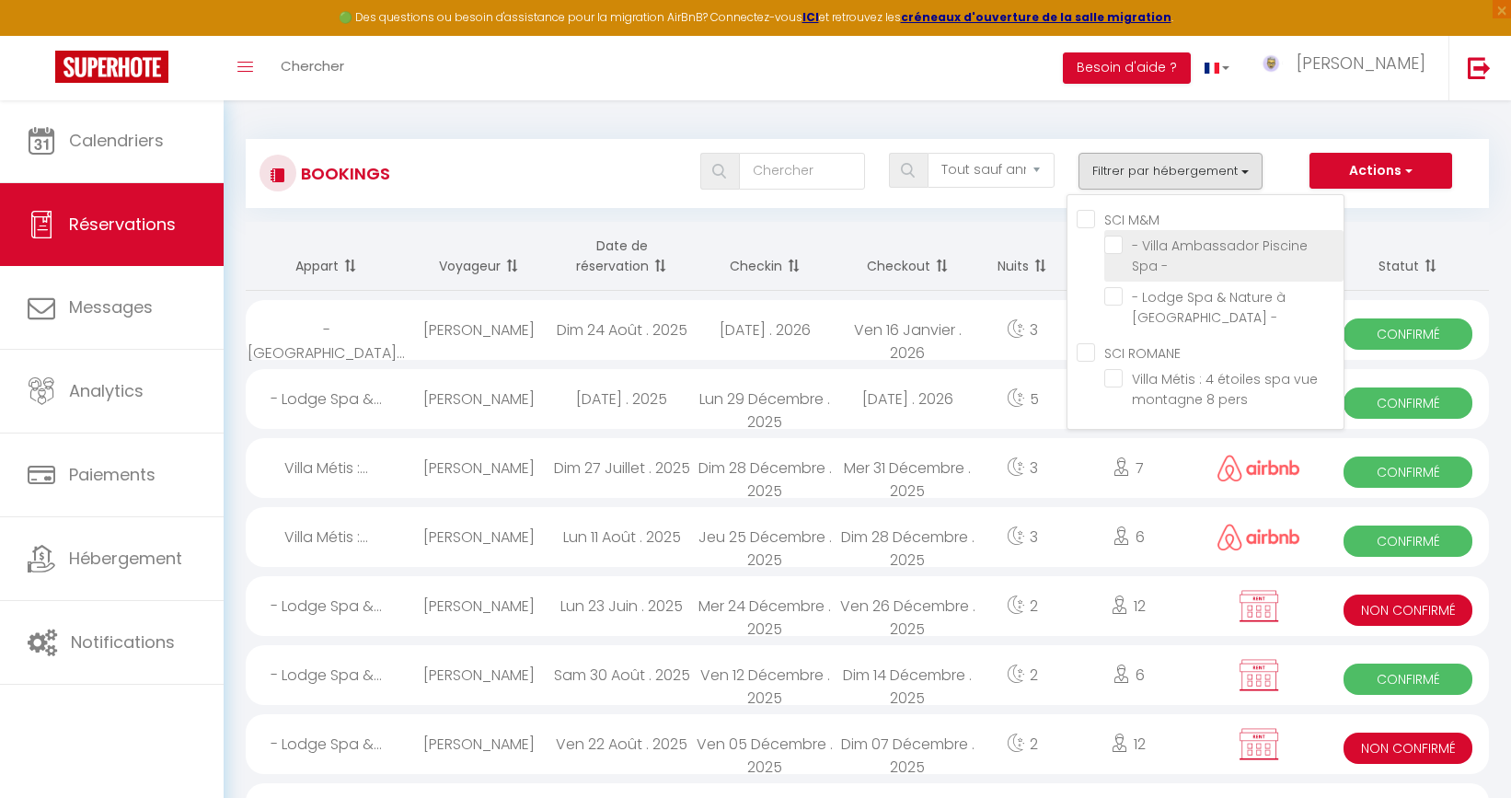
click at [1114, 245] on input "- Villa Ambassador Piscine Spa -" at bounding box center [1223, 245] width 239 height 18
checkbox input "true"
checkbox input "false"
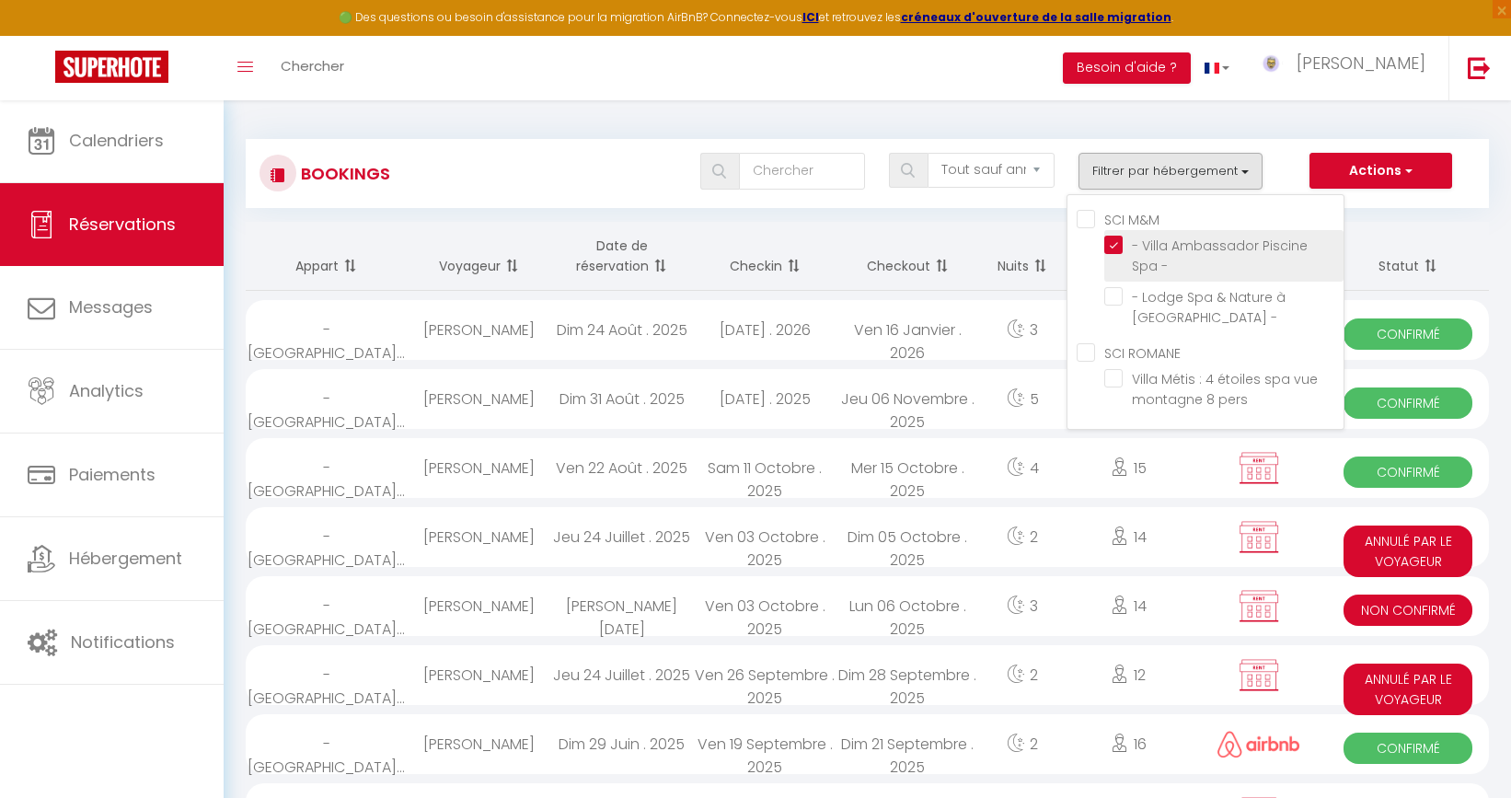
checkbox input "false"
click at [1443, 237] on th "Statut" at bounding box center [1408, 256] width 162 height 69
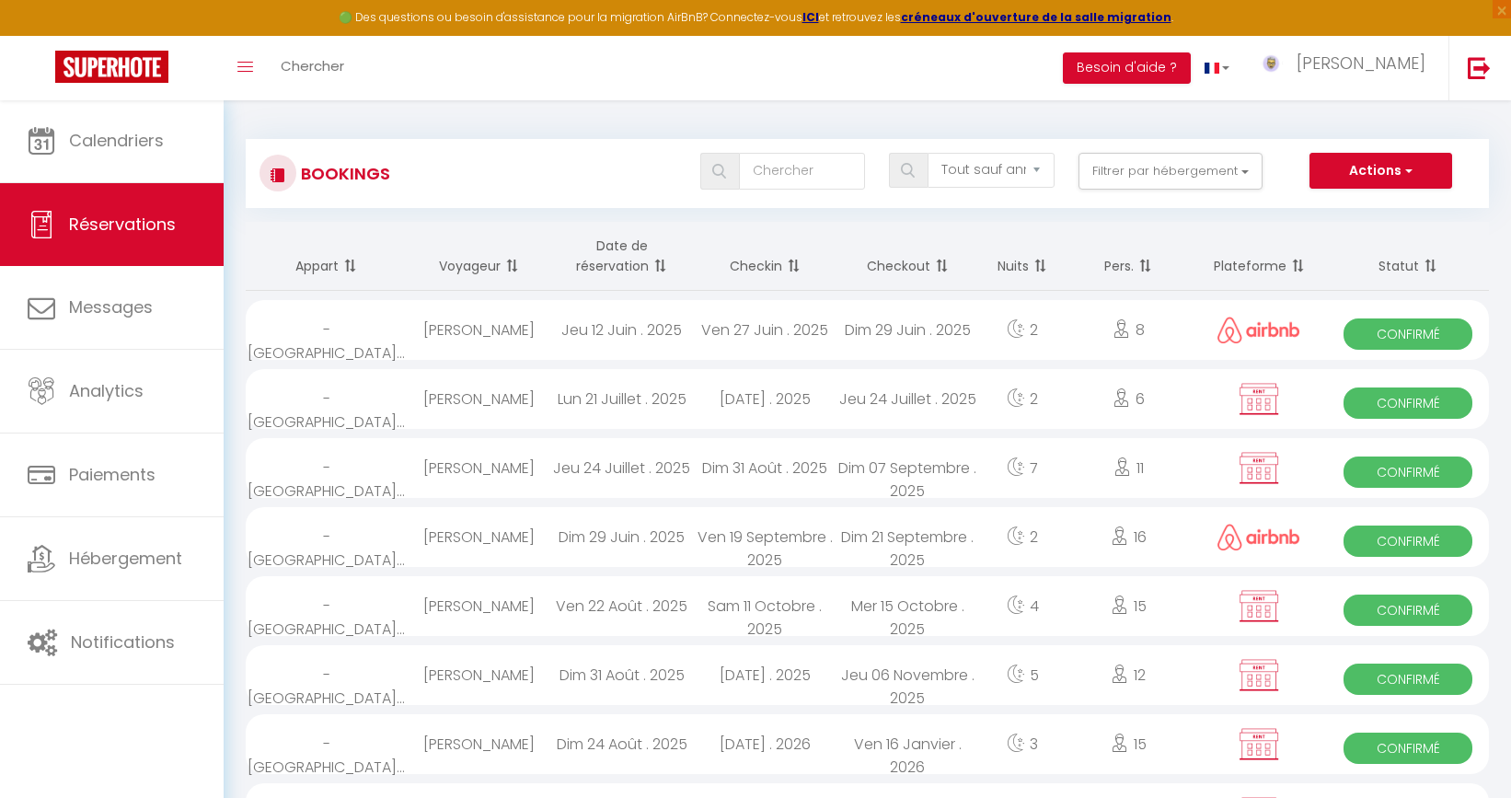
click at [456, 333] on div "Oceane Arduini" at bounding box center [479, 330] width 143 height 60
select select "OK"
select select "0"
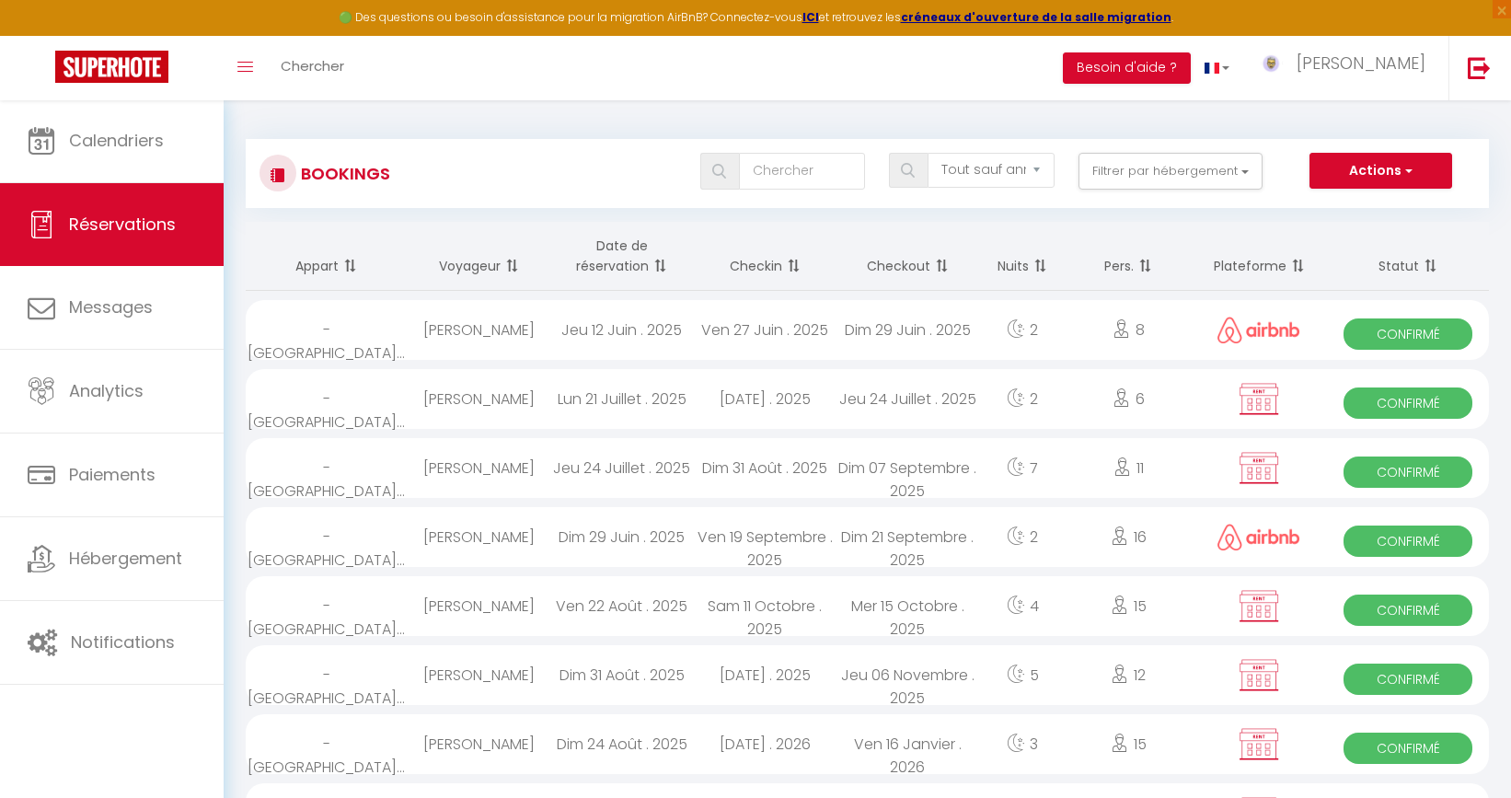
select select "1"
select select
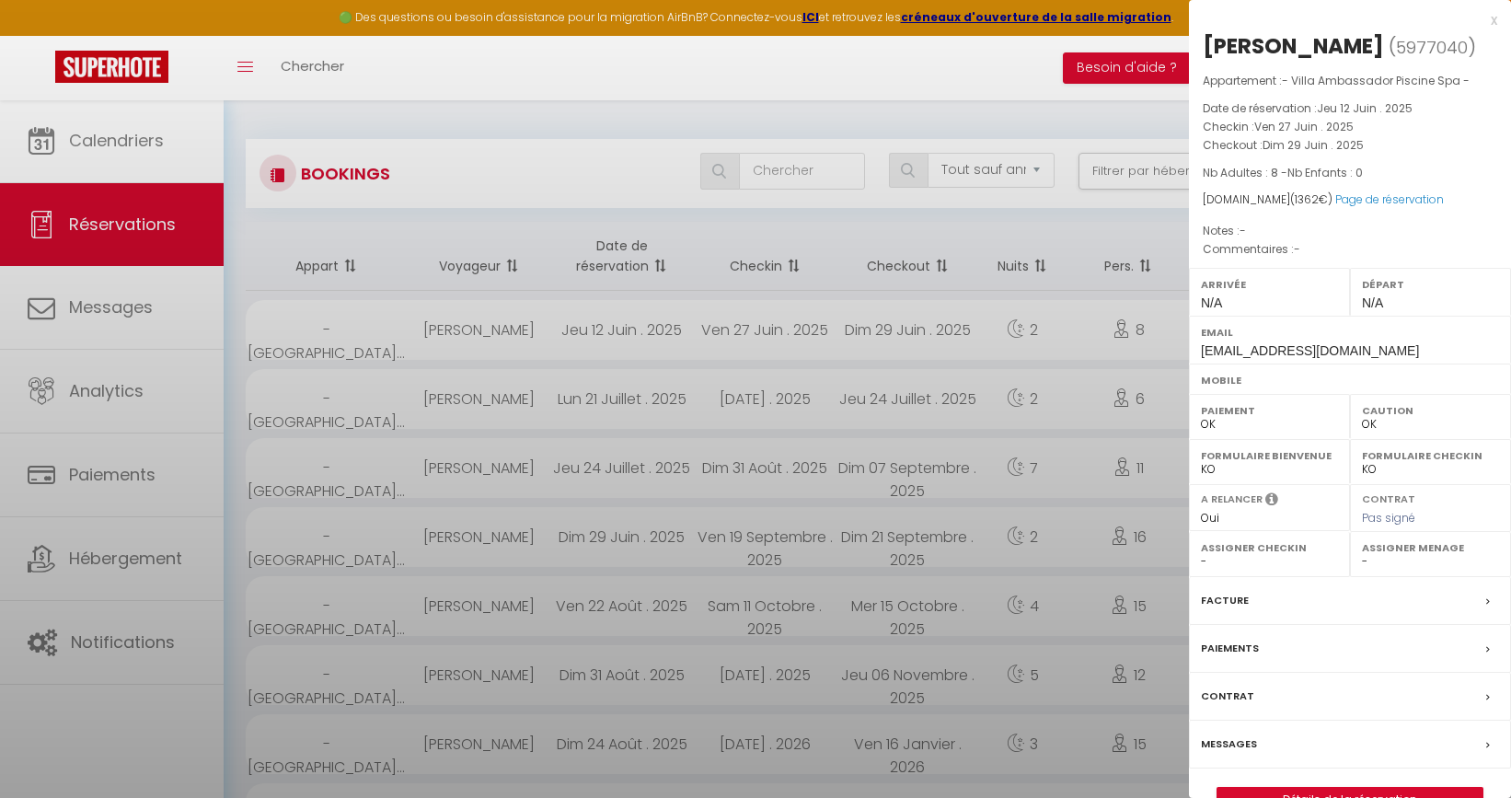
click at [1307, 335] on label "Email" at bounding box center [1350, 332] width 298 height 18
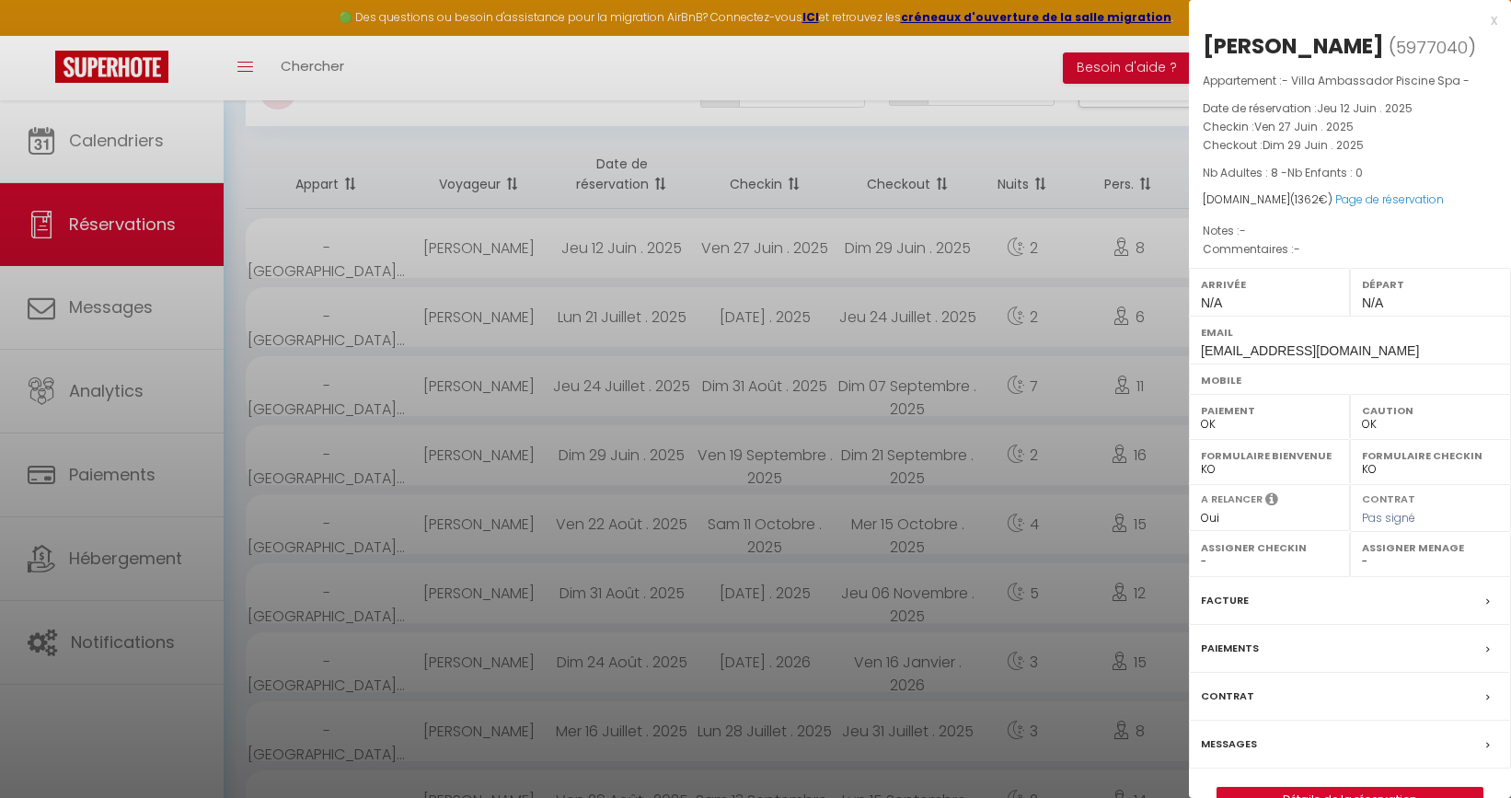
scroll to position [78, 0]
click at [1454, 595] on div "Facture" at bounding box center [1350, 601] width 322 height 48
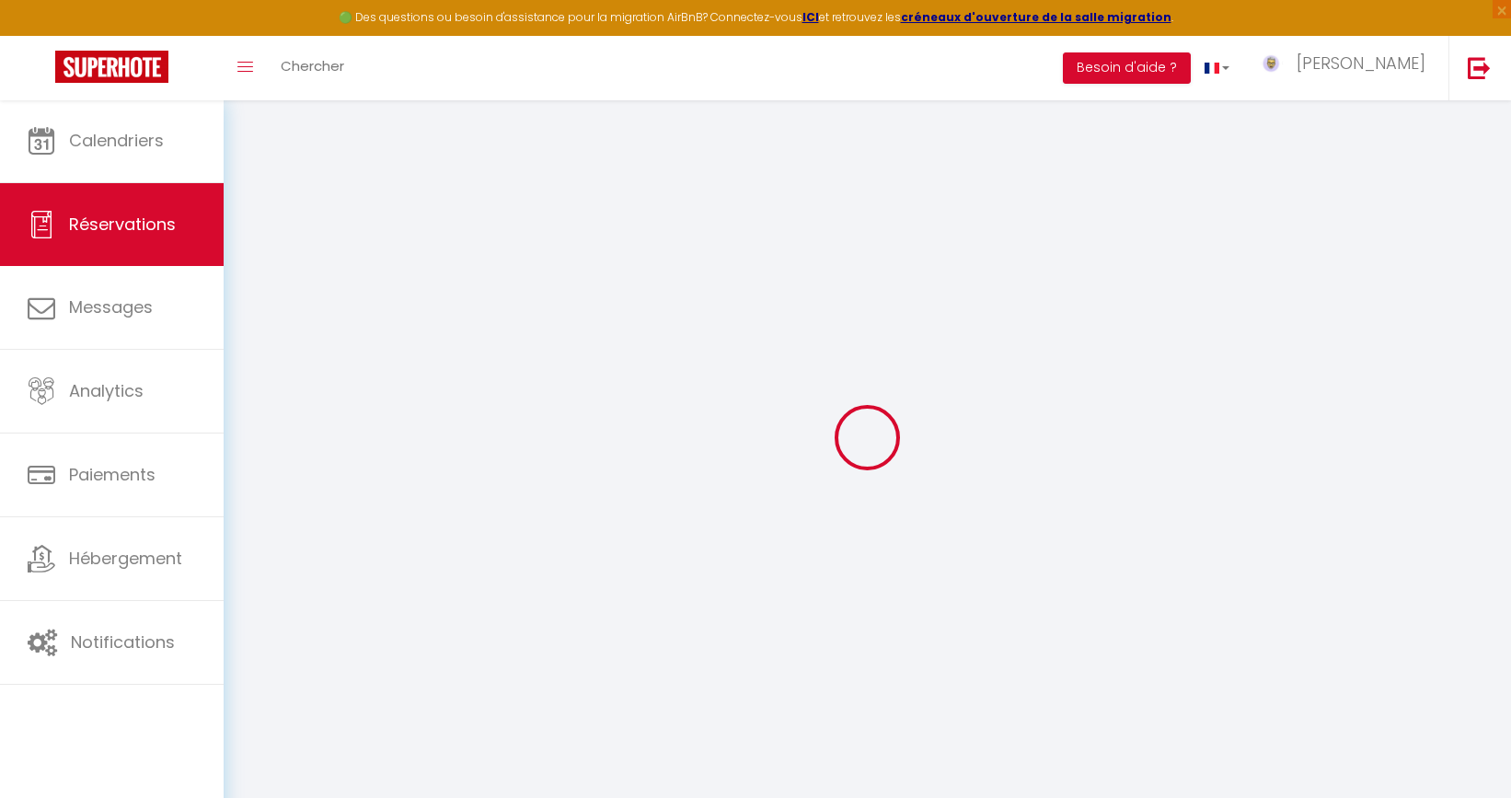
select select
checkbox input "false"
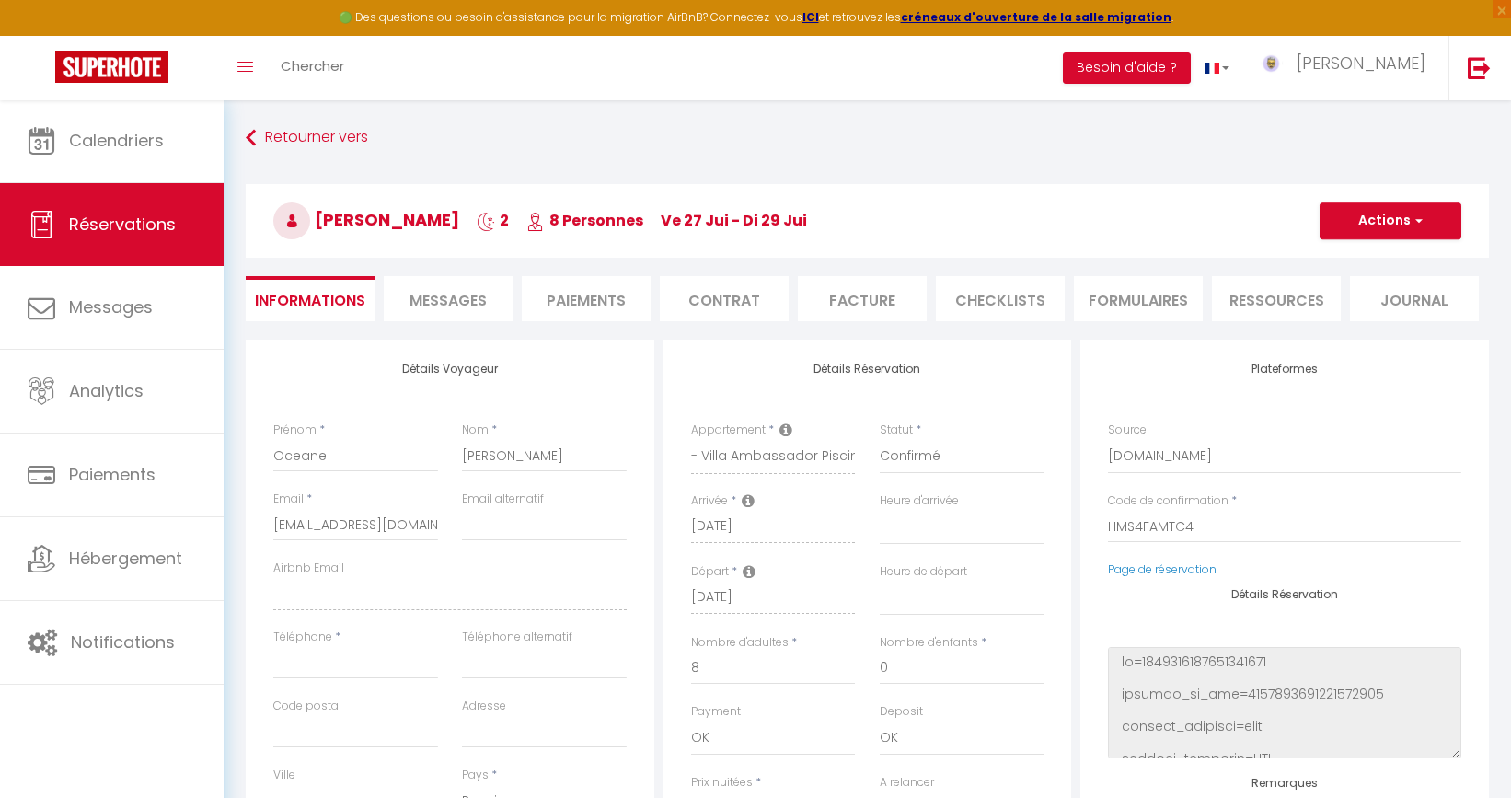
select select
checkbox input "false"
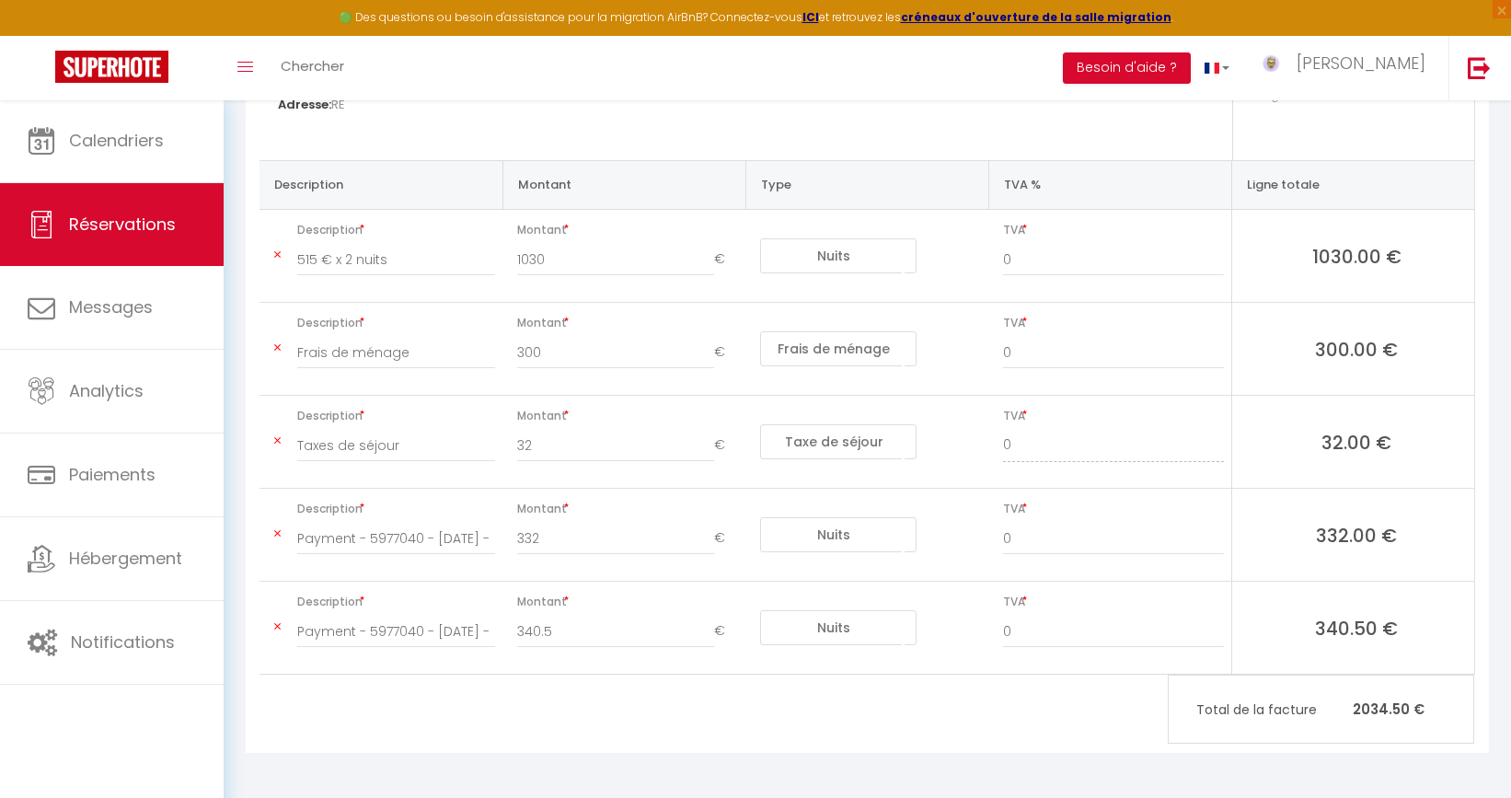
scroll to position [327, 0]
click at [278, 533] on icon at bounding box center [277, 534] width 6 height 11
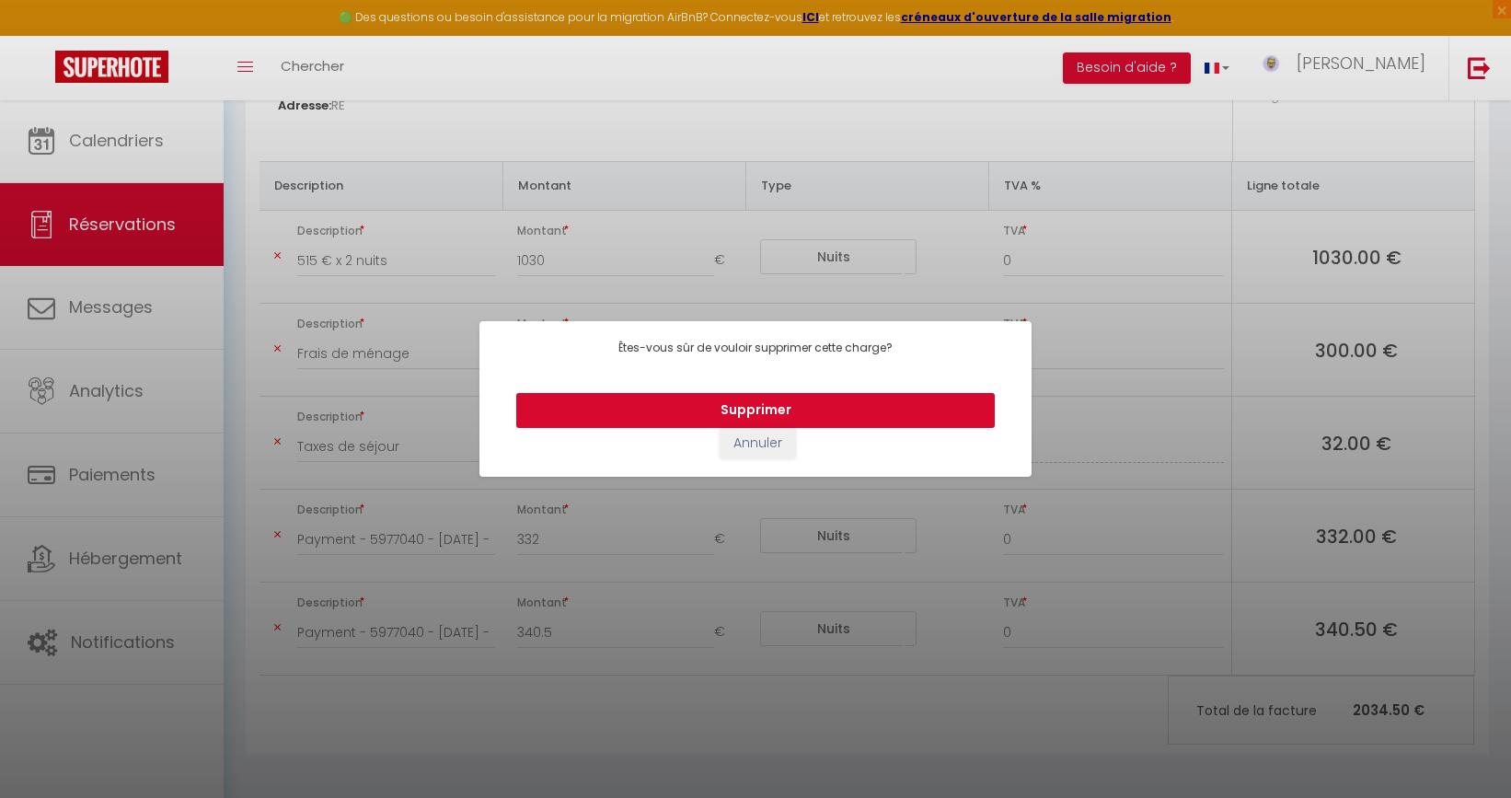
click at [717, 393] on button "Supprimer" at bounding box center [755, 410] width 479 height 35
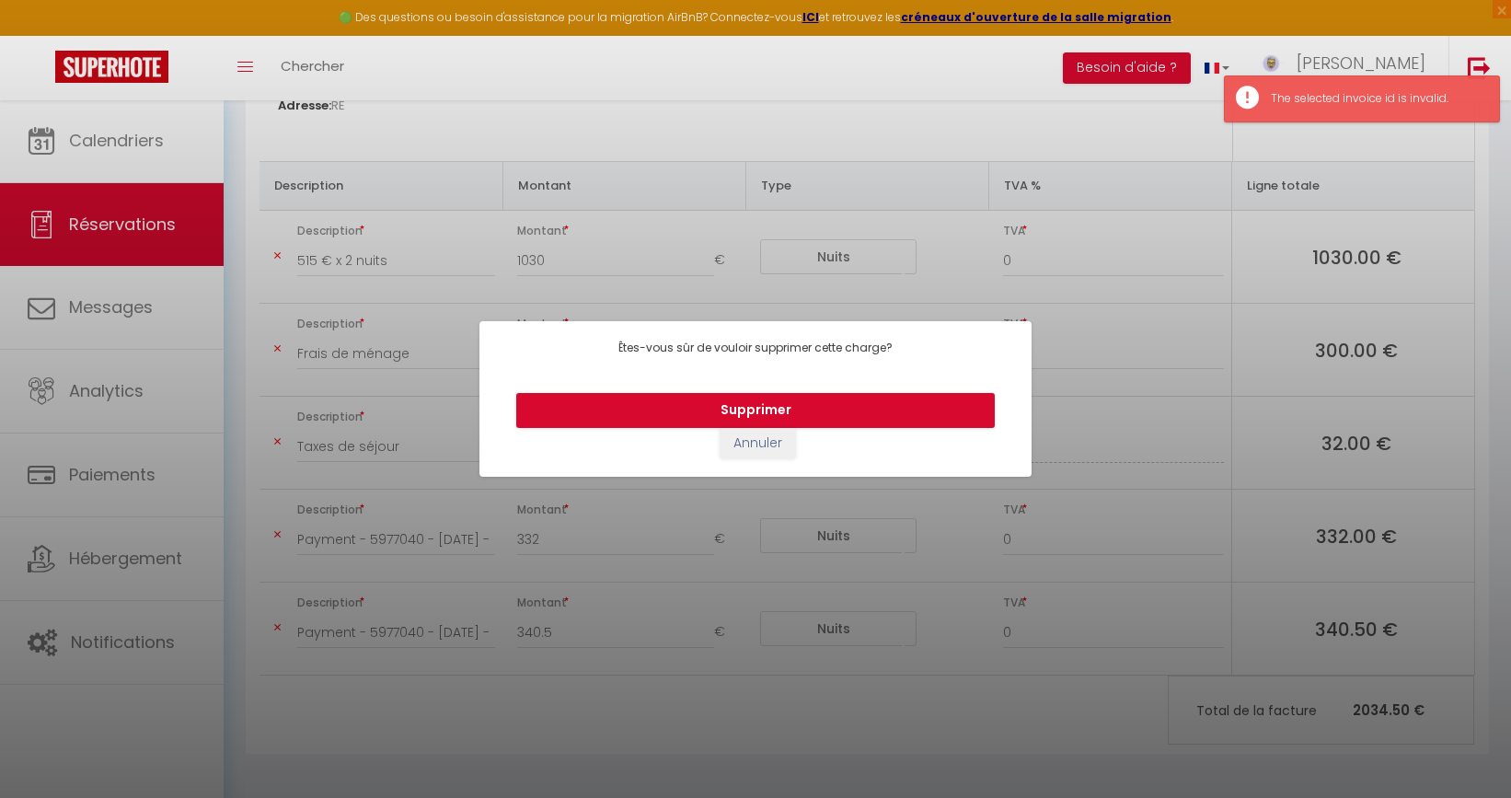
click at [764, 431] on button "Annuler" at bounding box center [758, 443] width 76 height 31
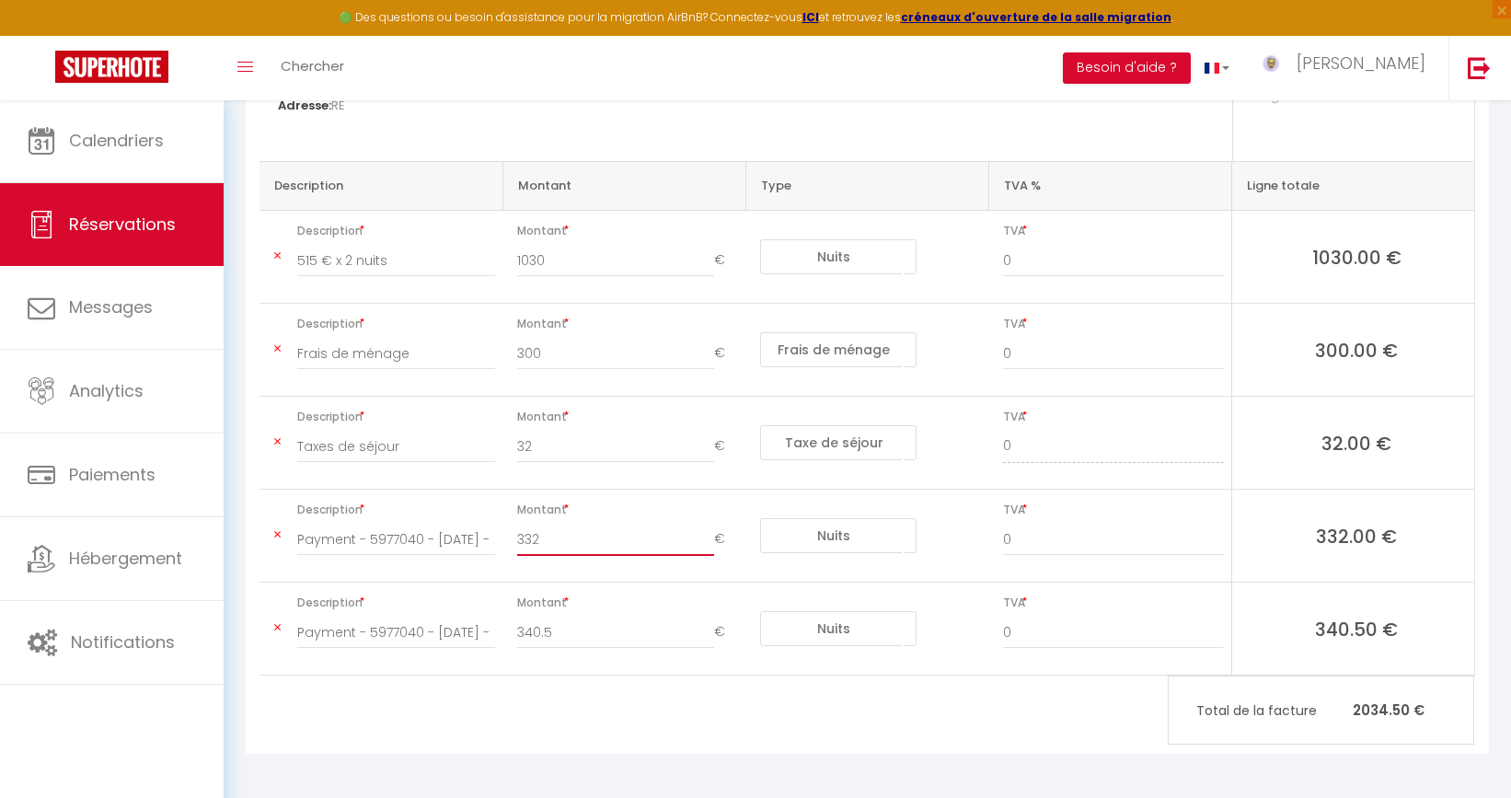
click at [518, 538] on input "332" at bounding box center [615, 539] width 197 height 33
type input "-332"
click at [517, 628] on input "340.5" at bounding box center [615, 632] width 197 height 33
type input "-340.5"
click at [564, 698] on div "Oceane Arduini Email: vevdg5pezqgwe8vhft3yopg5s9rt@reply.superhote.com Téléphon…" at bounding box center [867, 383] width 1243 height 741
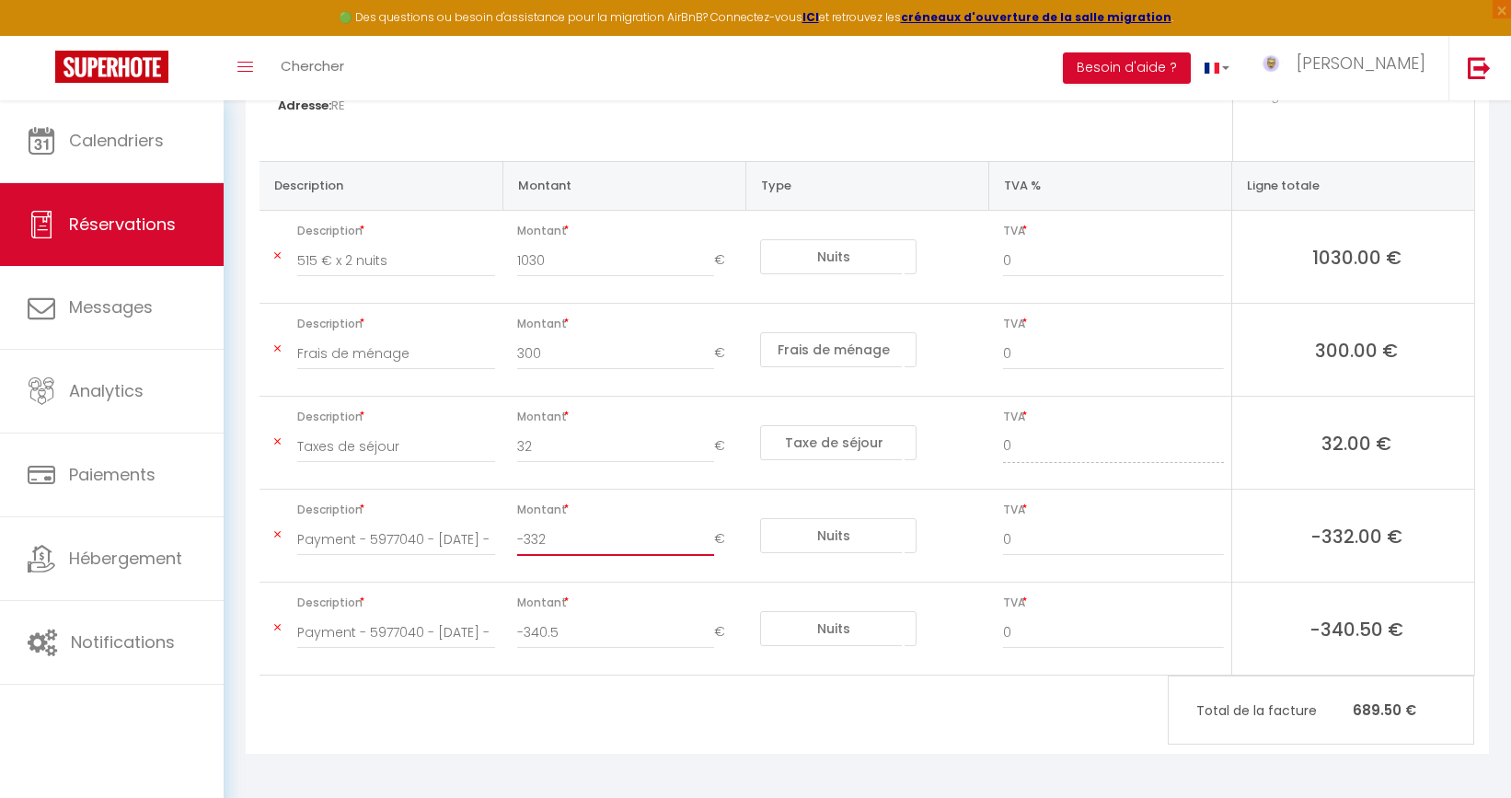
click at [530, 533] on input "-332" at bounding box center [615, 539] width 197 height 33
type input "0"
click at [539, 637] on input "-340.5" at bounding box center [615, 632] width 197 height 33
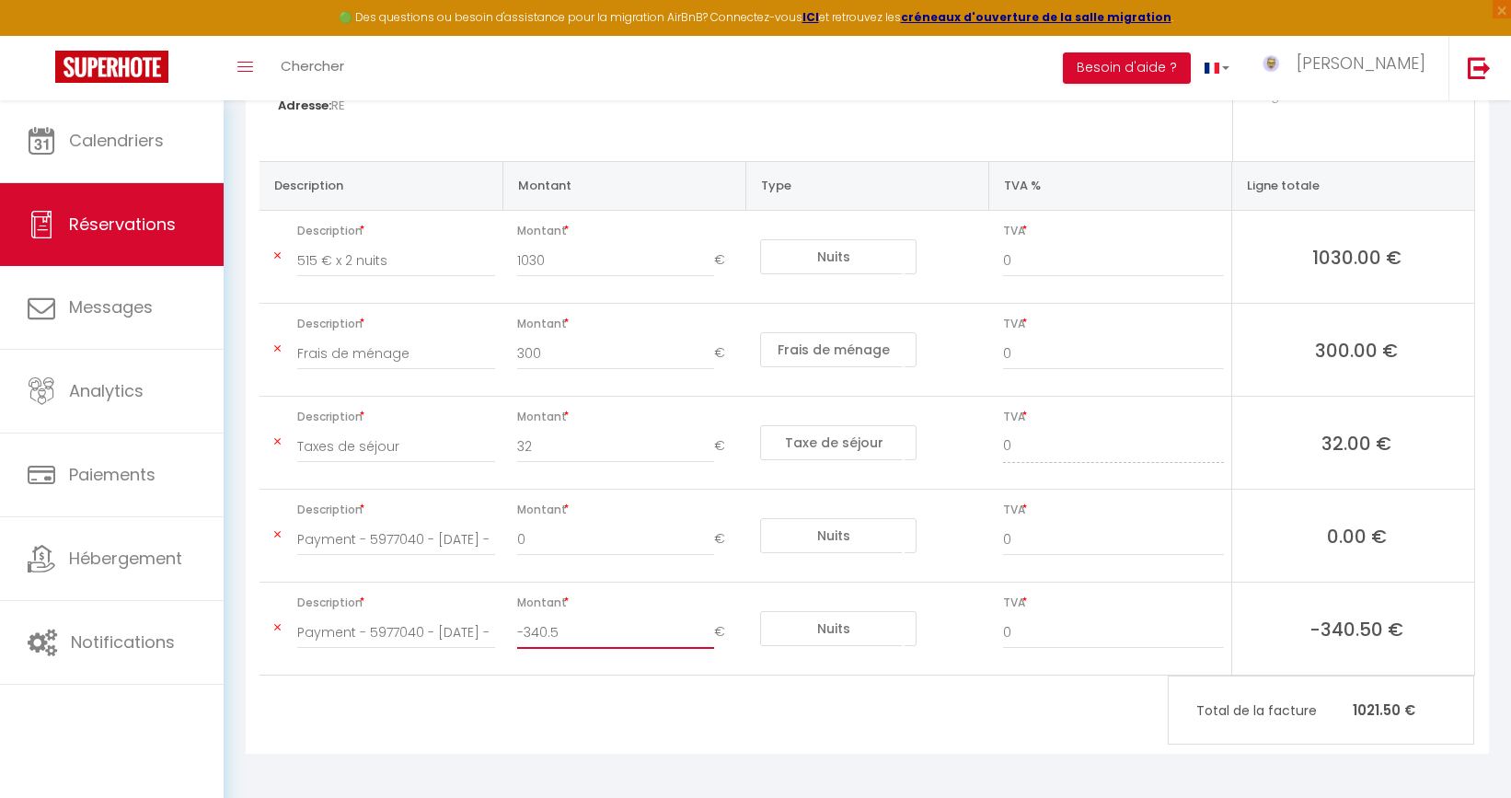
click at [539, 637] on input "-340.5" at bounding box center [615, 632] width 197 height 33
type input "0"
click at [603, 713] on div "Oceane Arduini Email: vevdg5pezqgwe8vhft3yopg5s9rt@reply.superhote.com Téléphon…" at bounding box center [867, 383] width 1243 height 741
click at [276, 534] on icon at bounding box center [277, 534] width 6 height 11
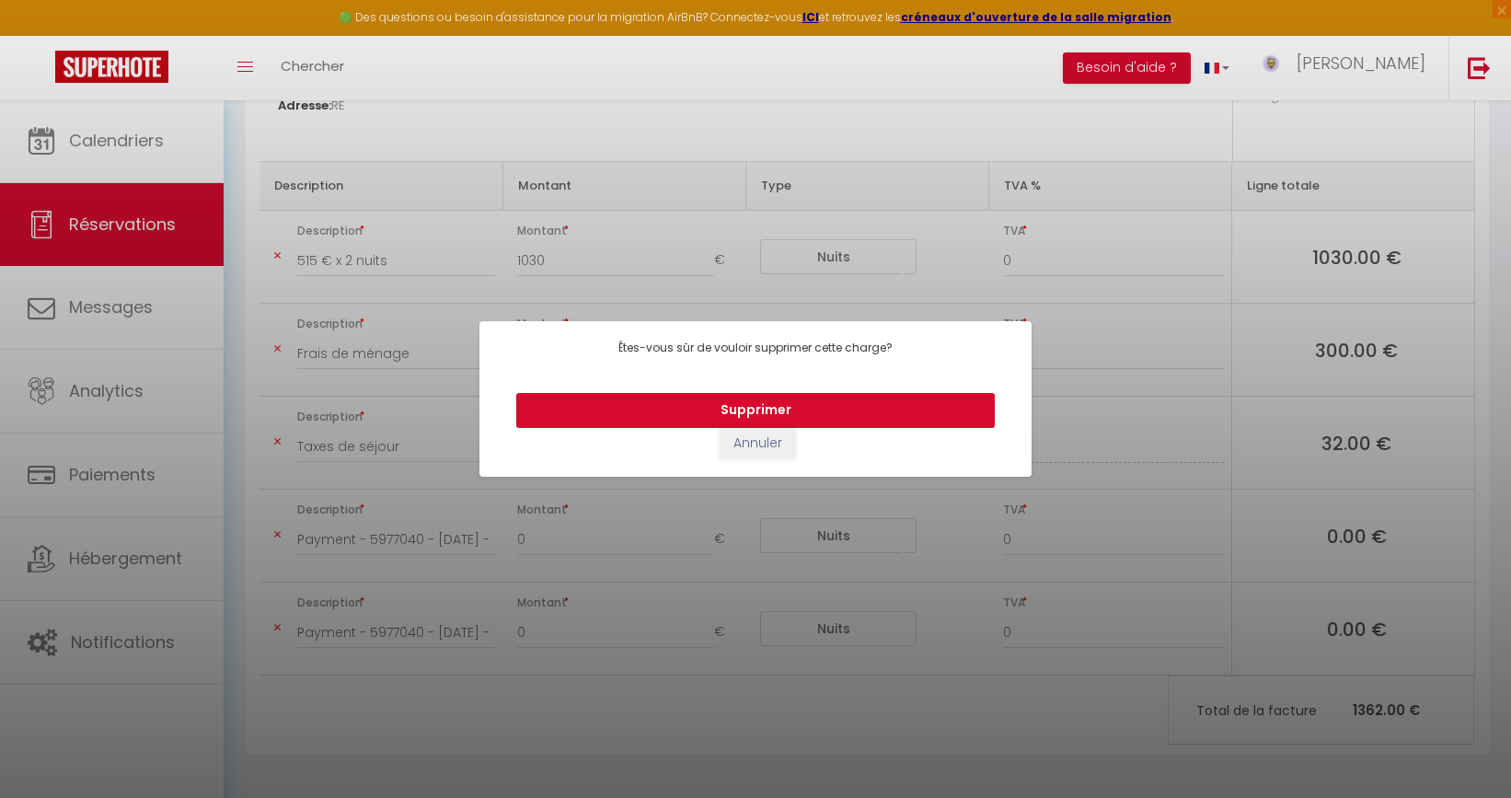
click at [672, 399] on button "Supprimer" at bounding box center [755, 410] width 479 height 35
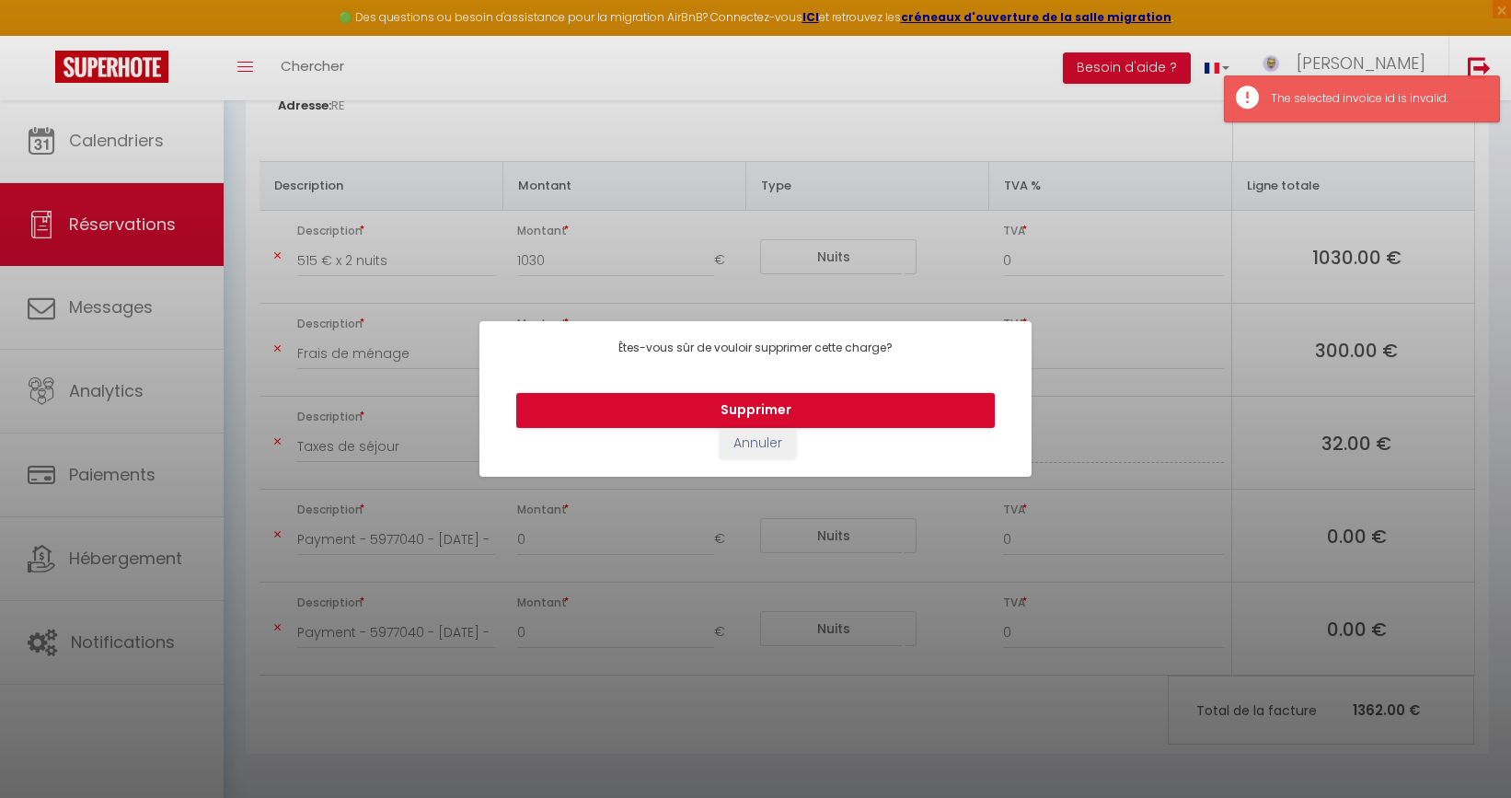
click at [761, 437] on button "Annuler" at bounding box center [758, 443] width 76 height 31
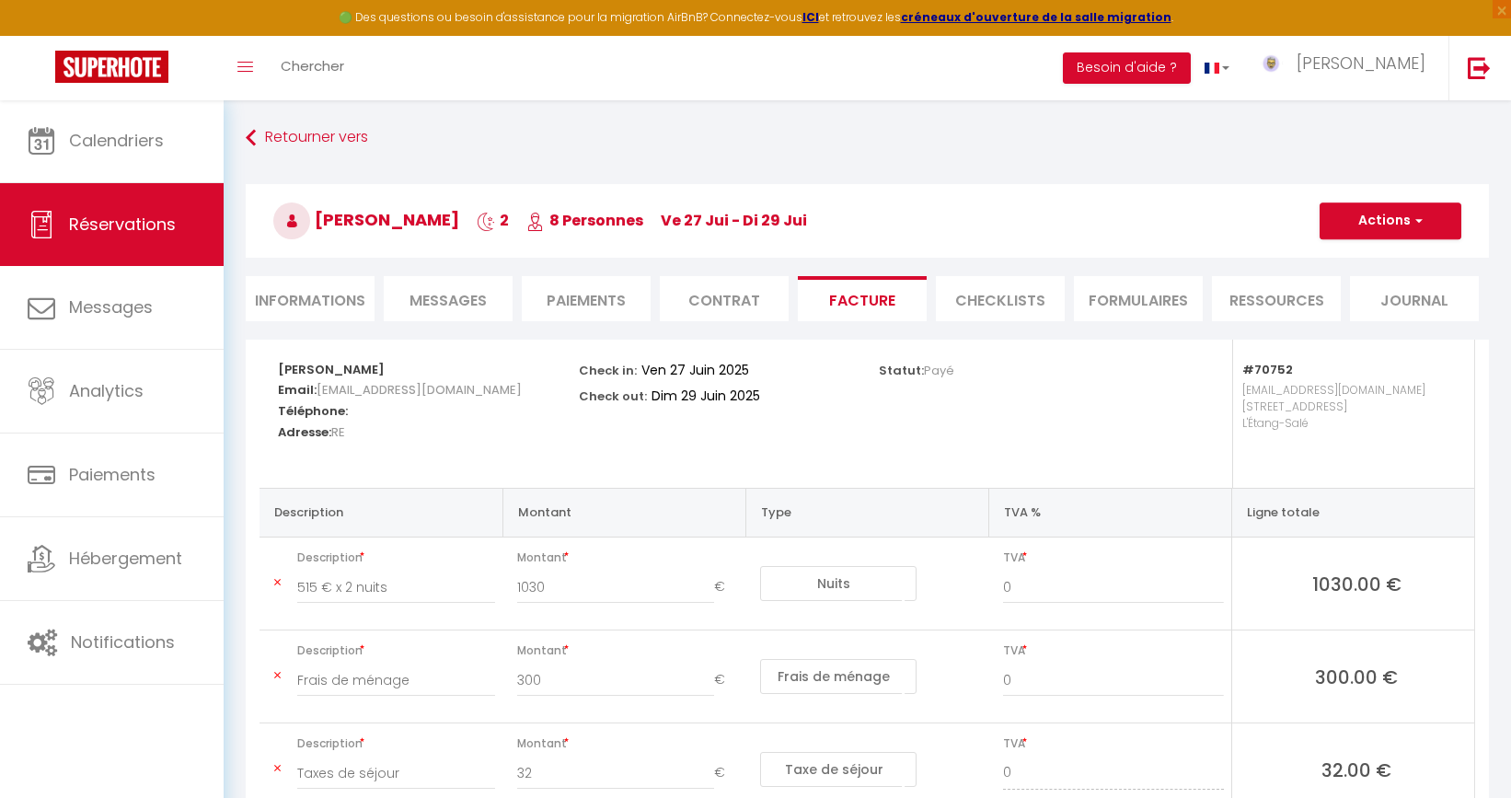
scroll to position [0, 0]
click at [305, 134] on link "Retourner vers" at bounding box center [867, 137] width 1243 height 33
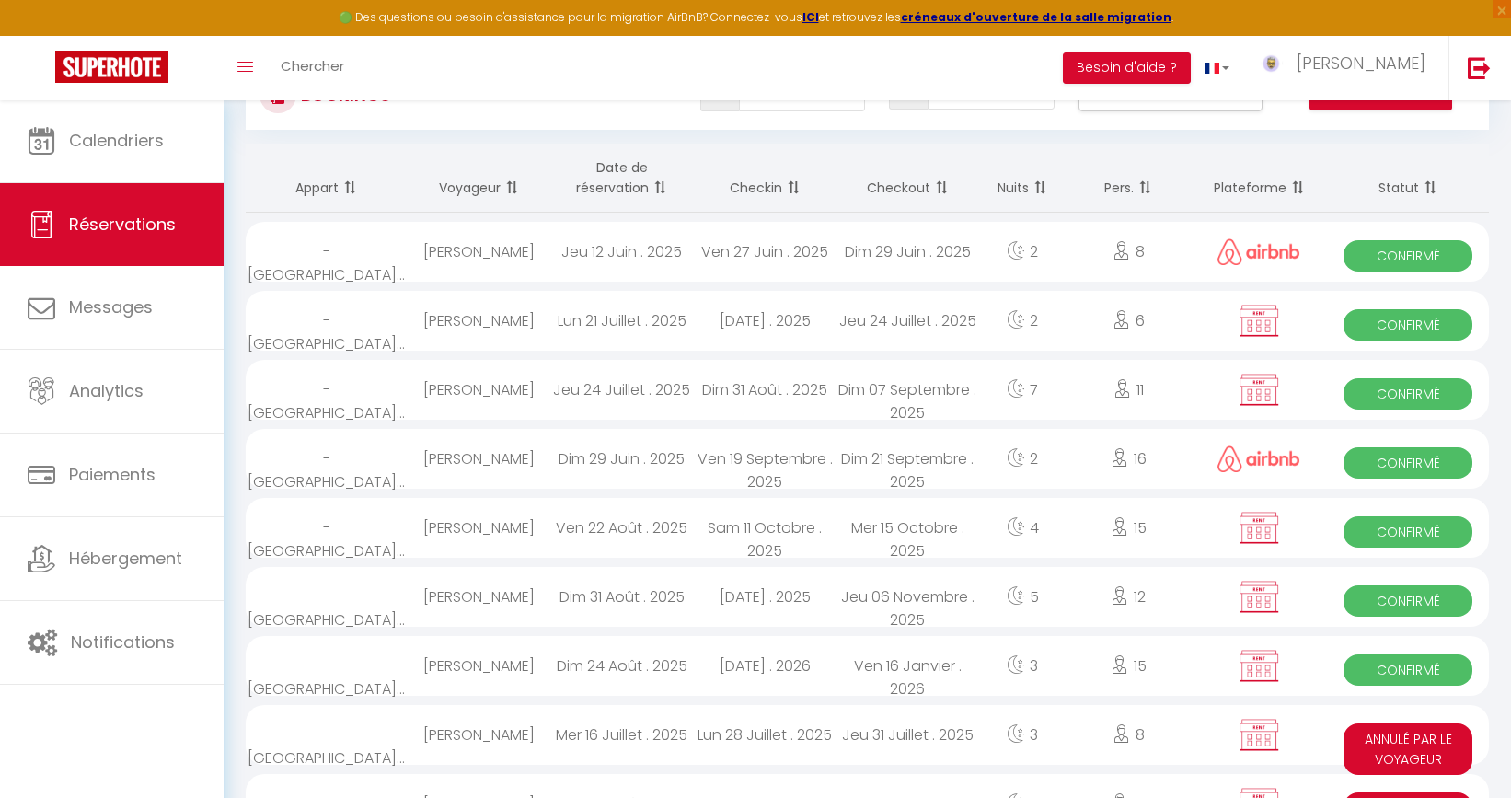
click at [908, 257] on div "Dim 29 Juin . 2025" at bounding box center [907, 252] width 143 height 60
select select "OK"
select select "0"
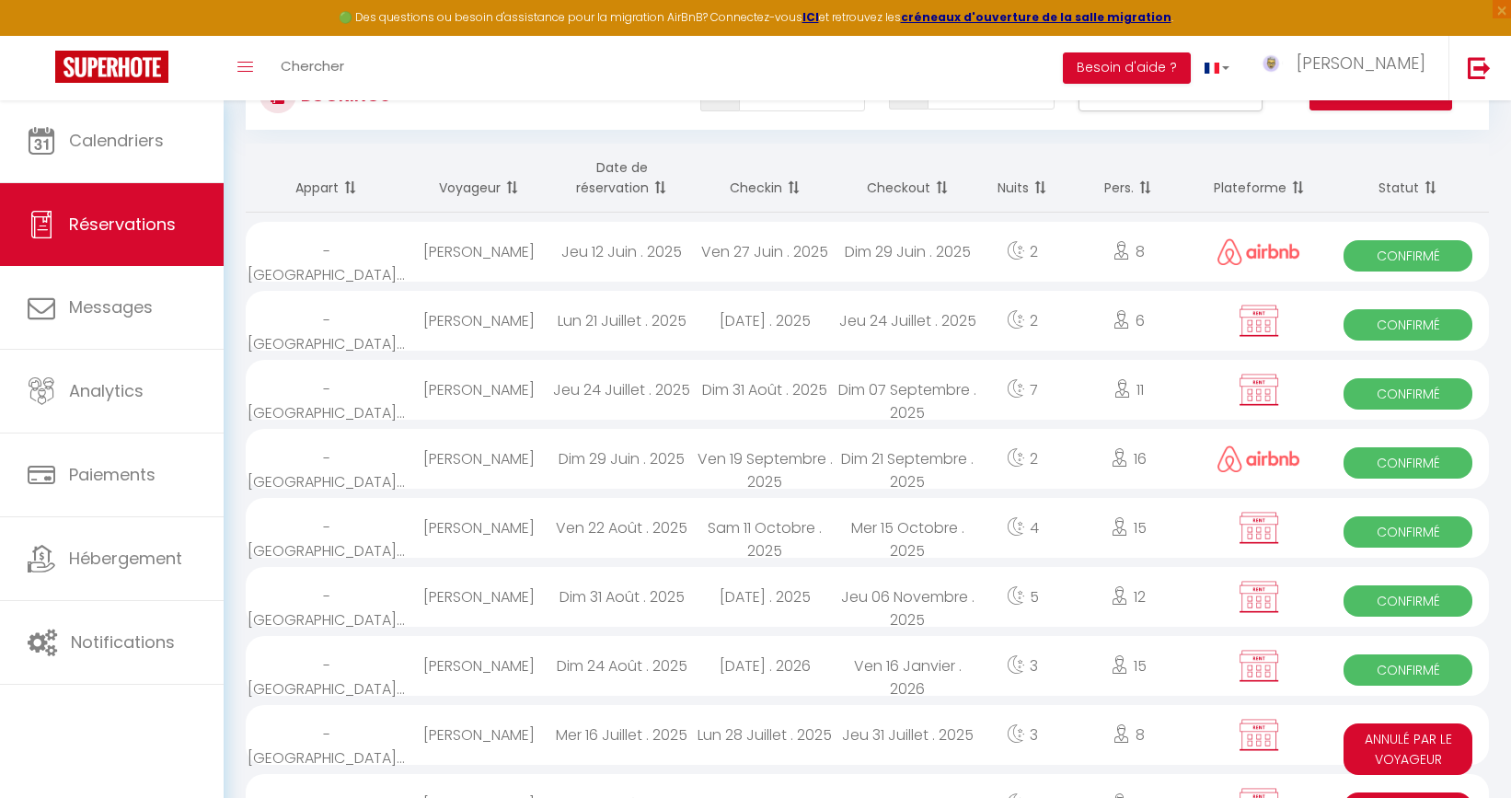
select select "1"
select select
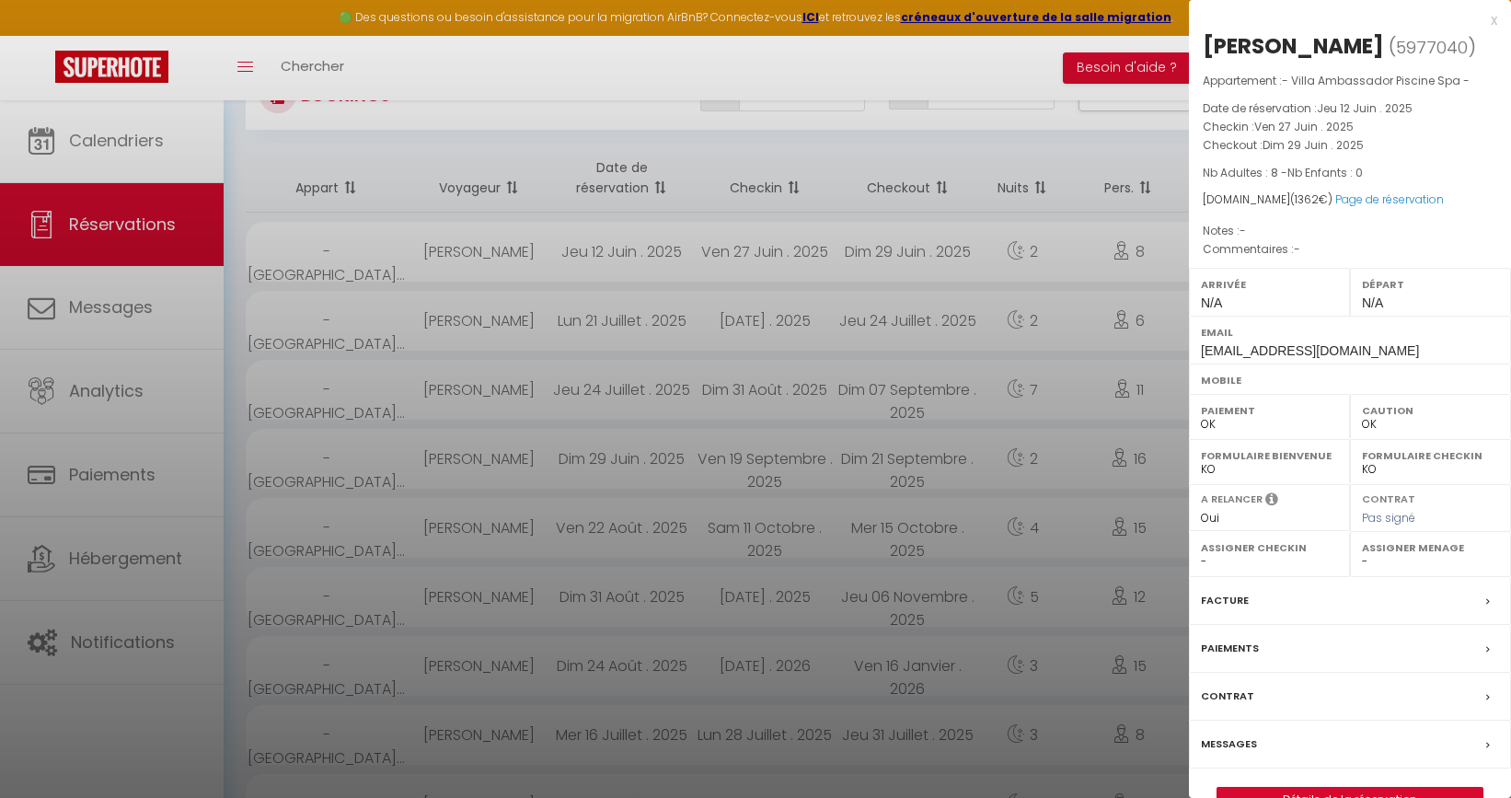
click at [1314, 598] on div "Facture" at bounding box center [1350, 601] width 322 height 48
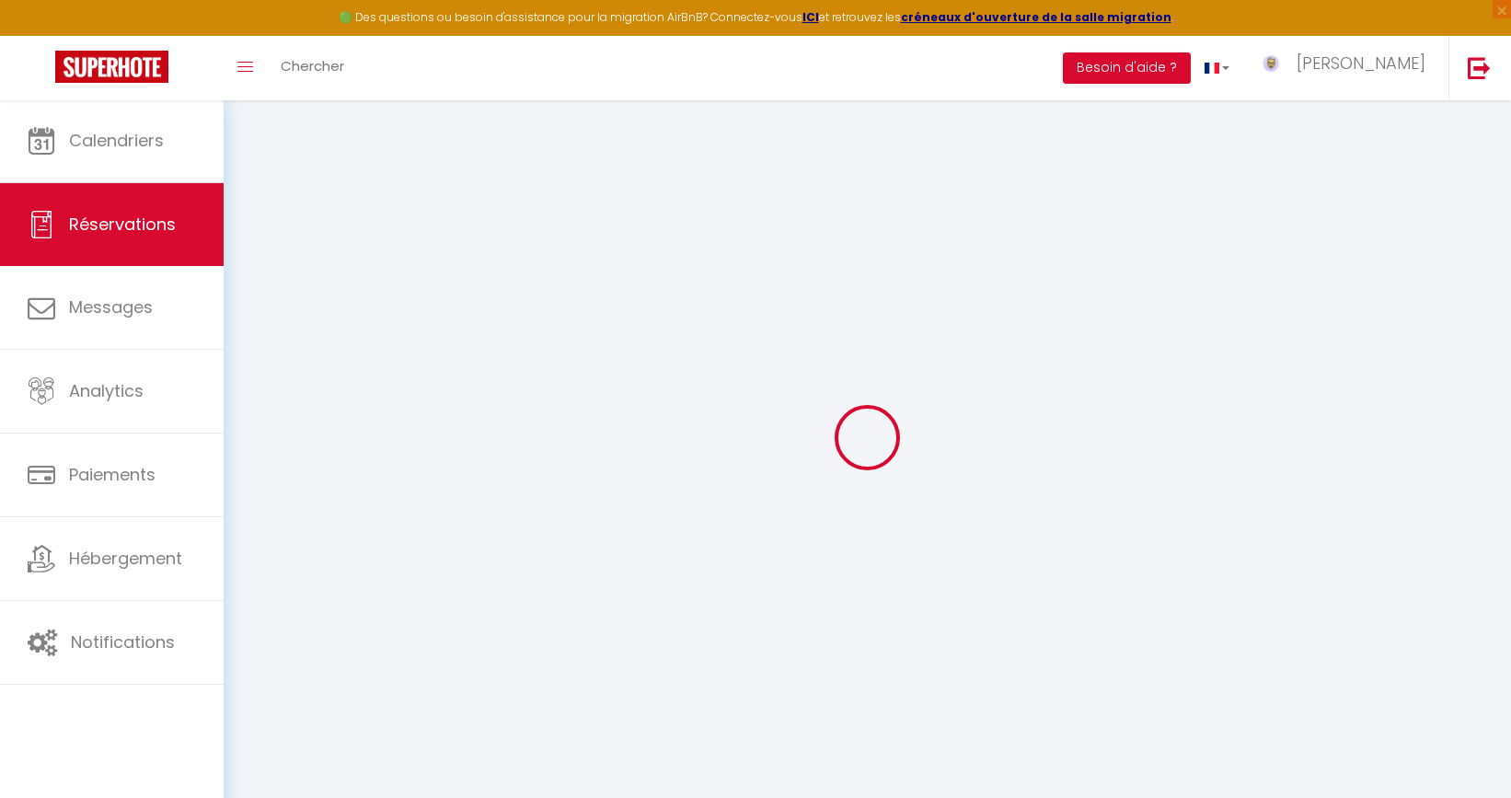
select select "cleaning"
select select "taxes"
select select
checkbox input "false"
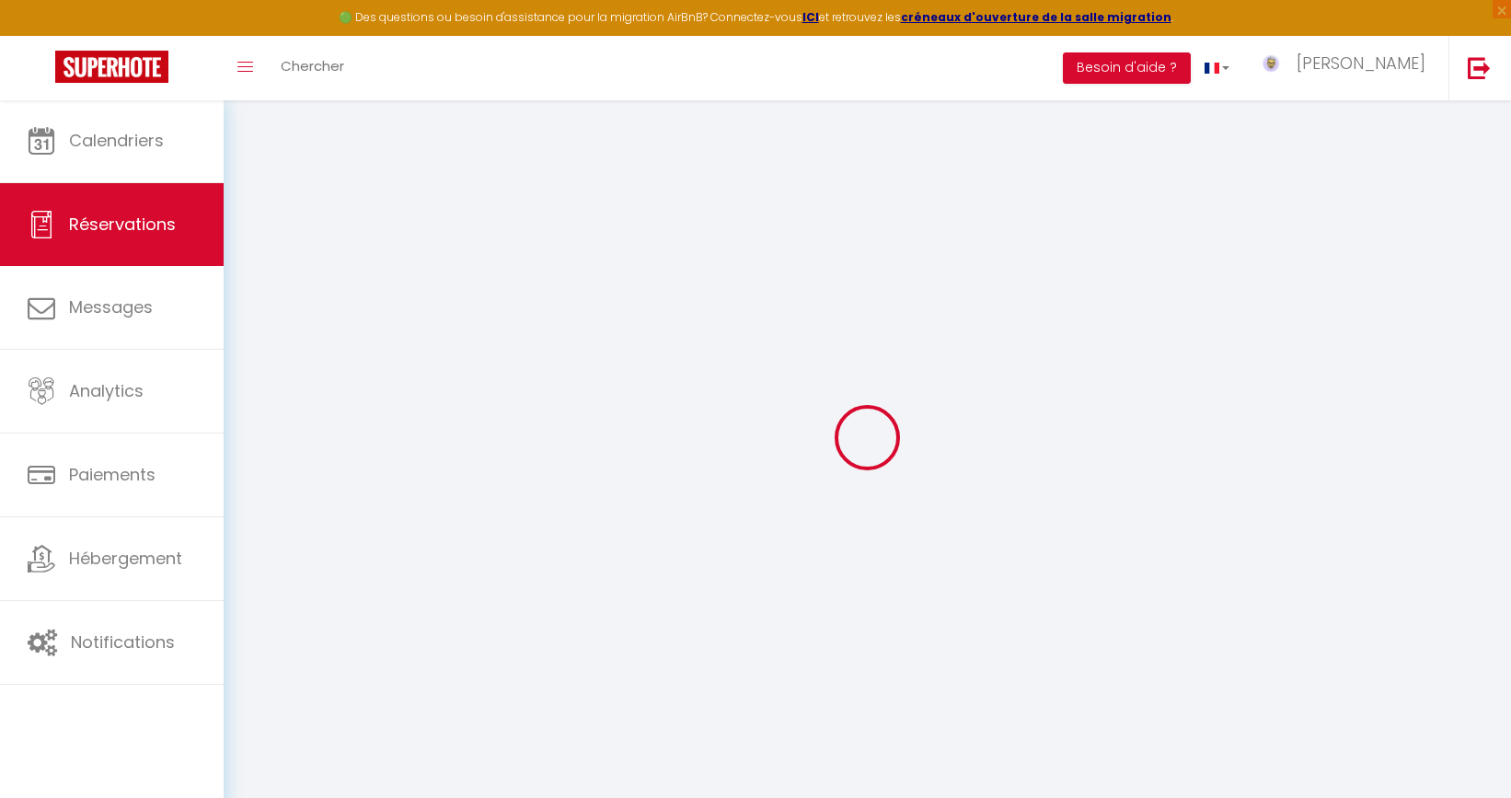
select select
checkbox input "false"
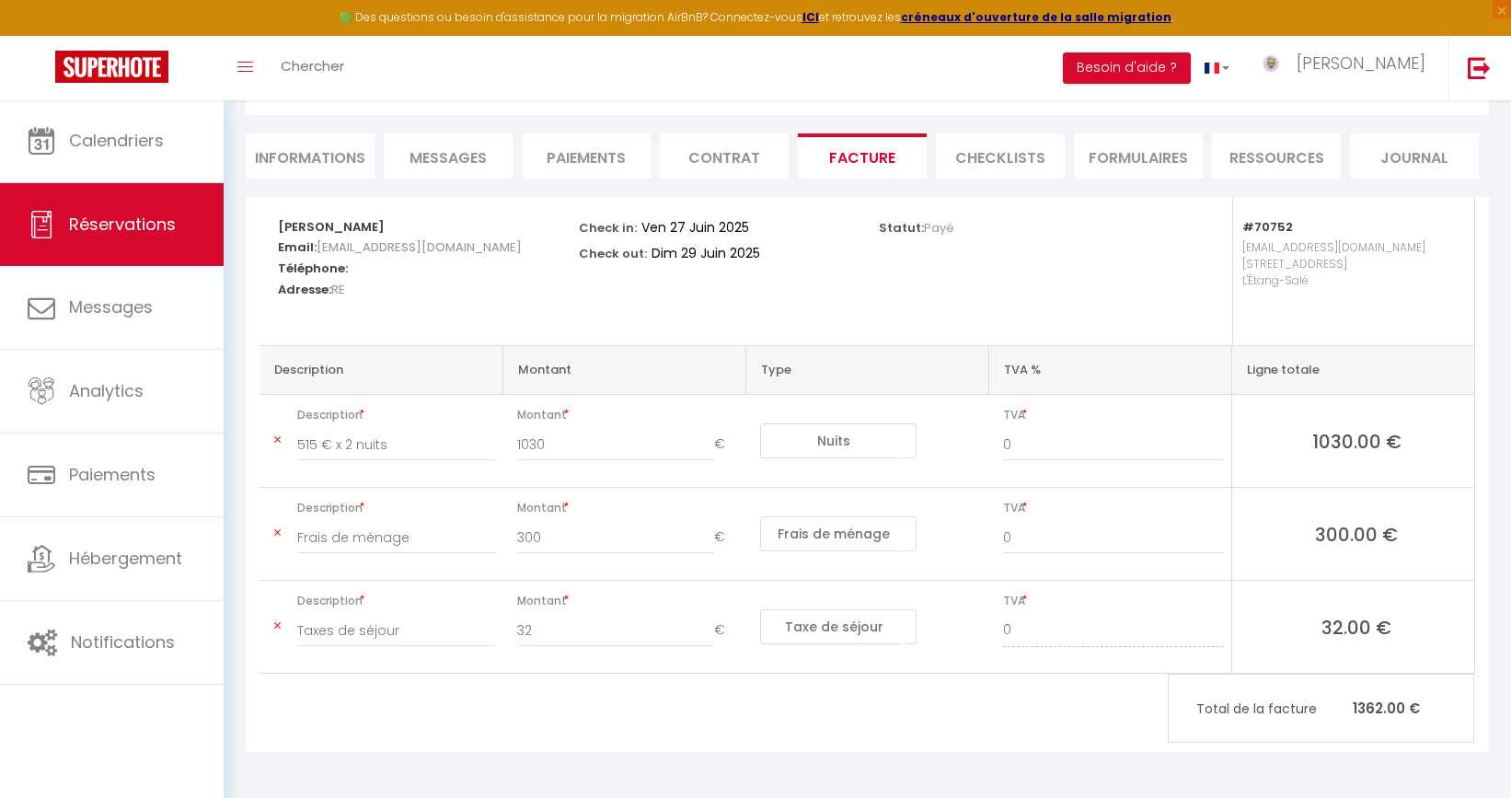
scroll to position [141, 0]
click at [574, 718] on div "Oceane Arduini Email: vevdg5pezqgwe8vhft3yopg5s9rt@reply.superhote.com Téléphon…" at bounding box center [867, 476] width 1243 height 555
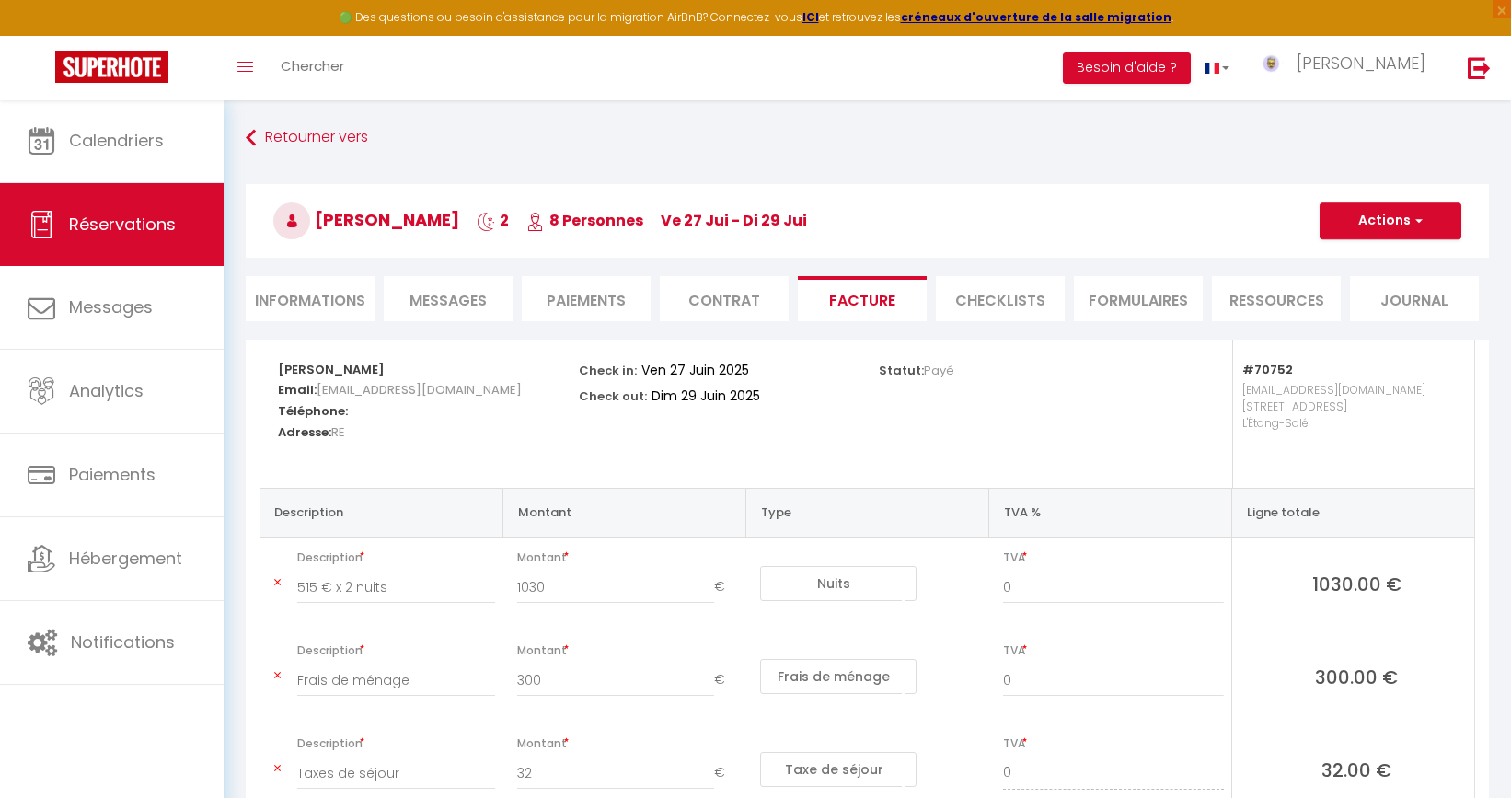
scroll to position [0, 0]
click at [336, 132] on link "Retourner vers" at bounding box center [867, 137] width 1243 height 33
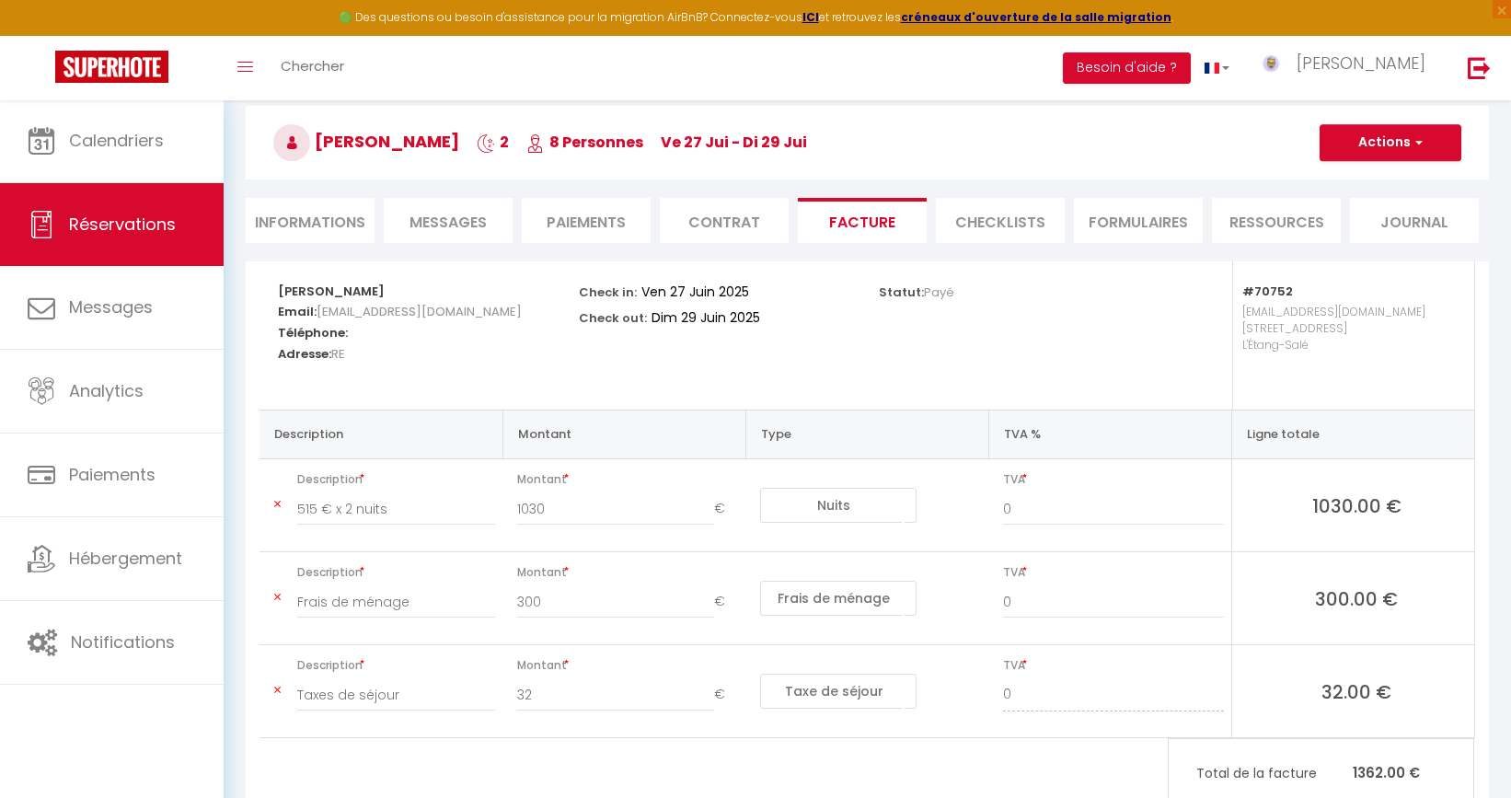
select select "not_cancelled"
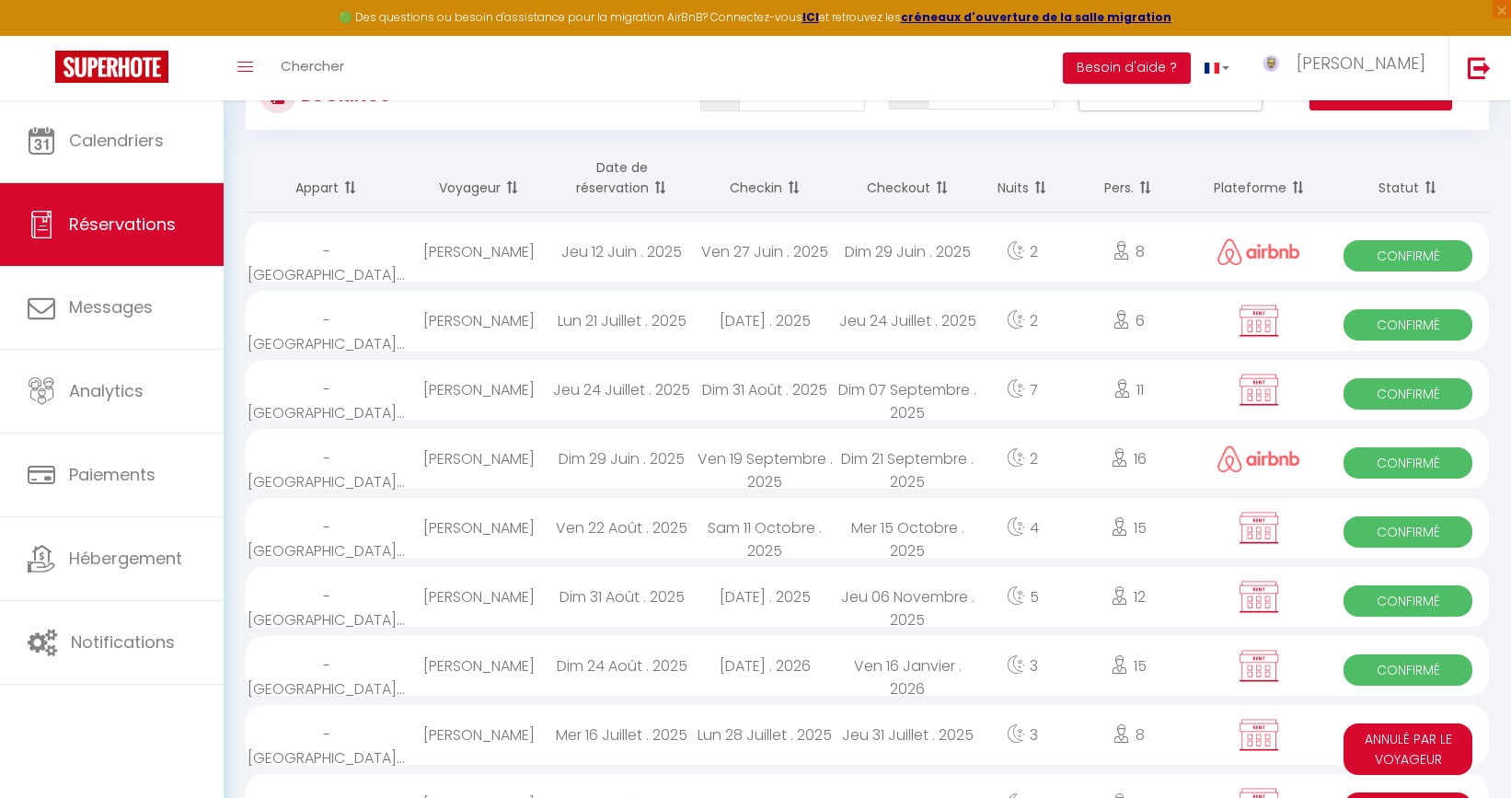
click at [1322, 306] on div at bounding box center [1259, 321] width 137 height 60
select select "OK"
select select "0"
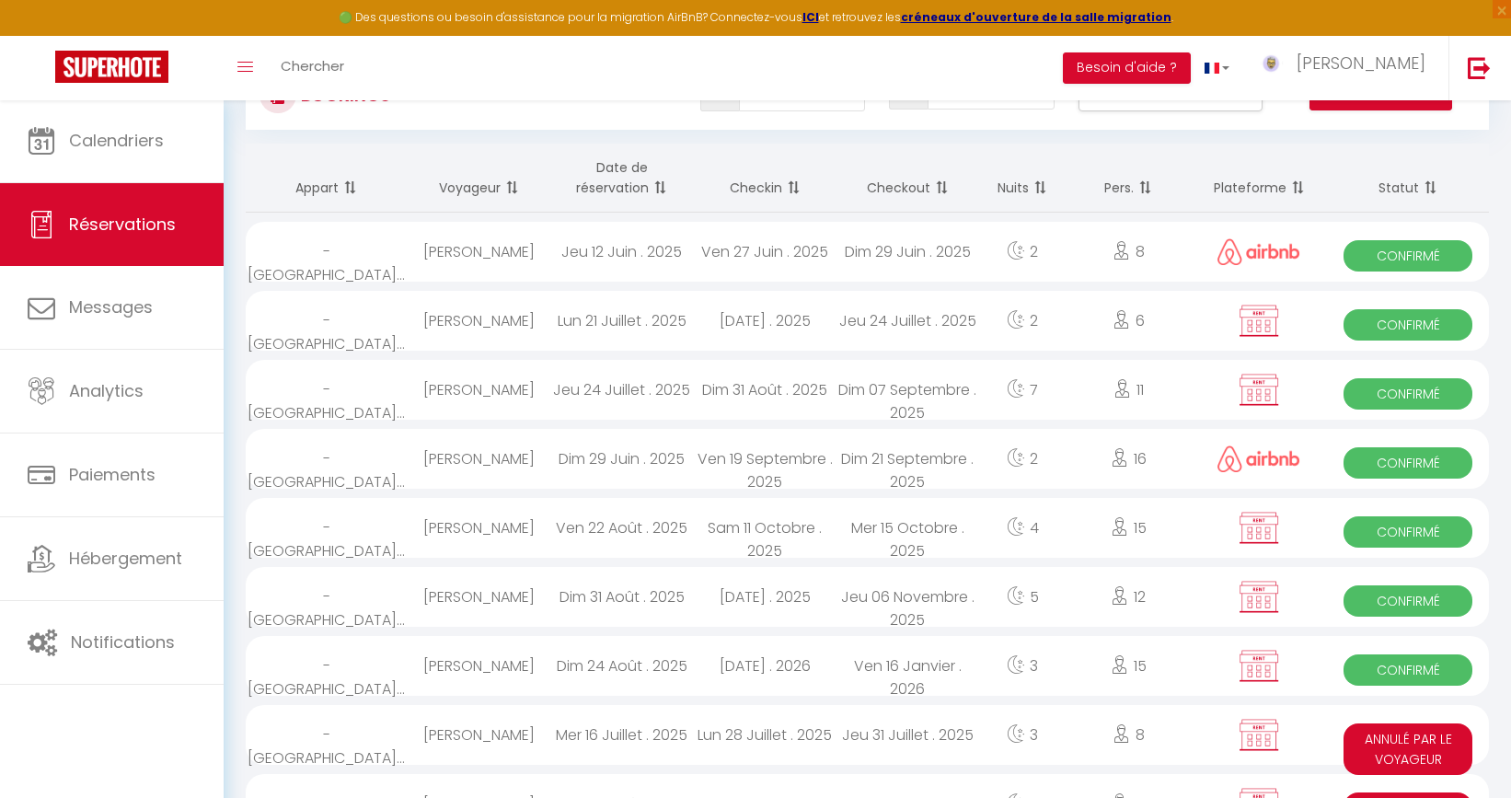
select select "1"
select select
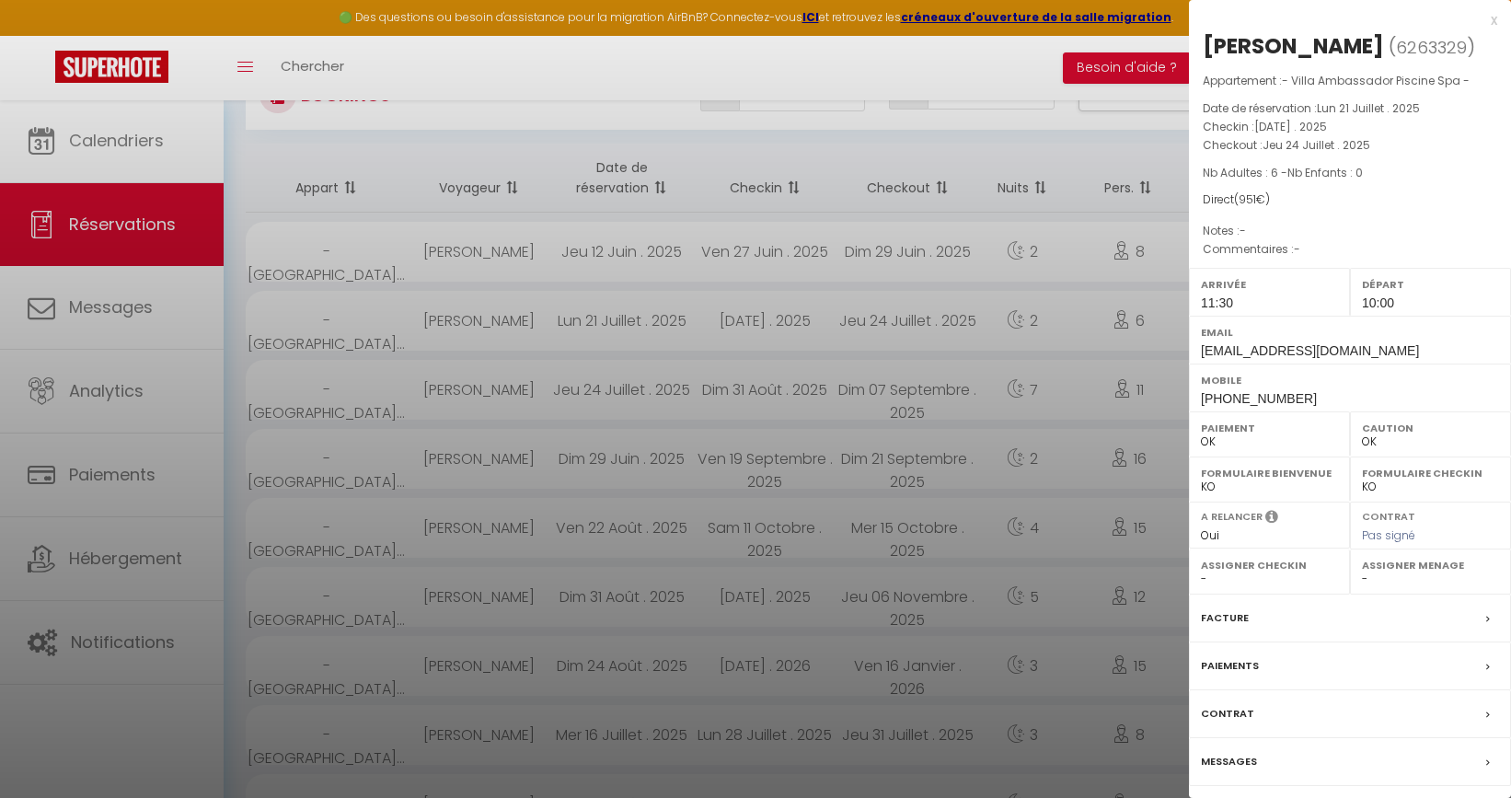
click at [1286, 642] on div "Facture" at bounding box center [1350, 618] width 322 height 48
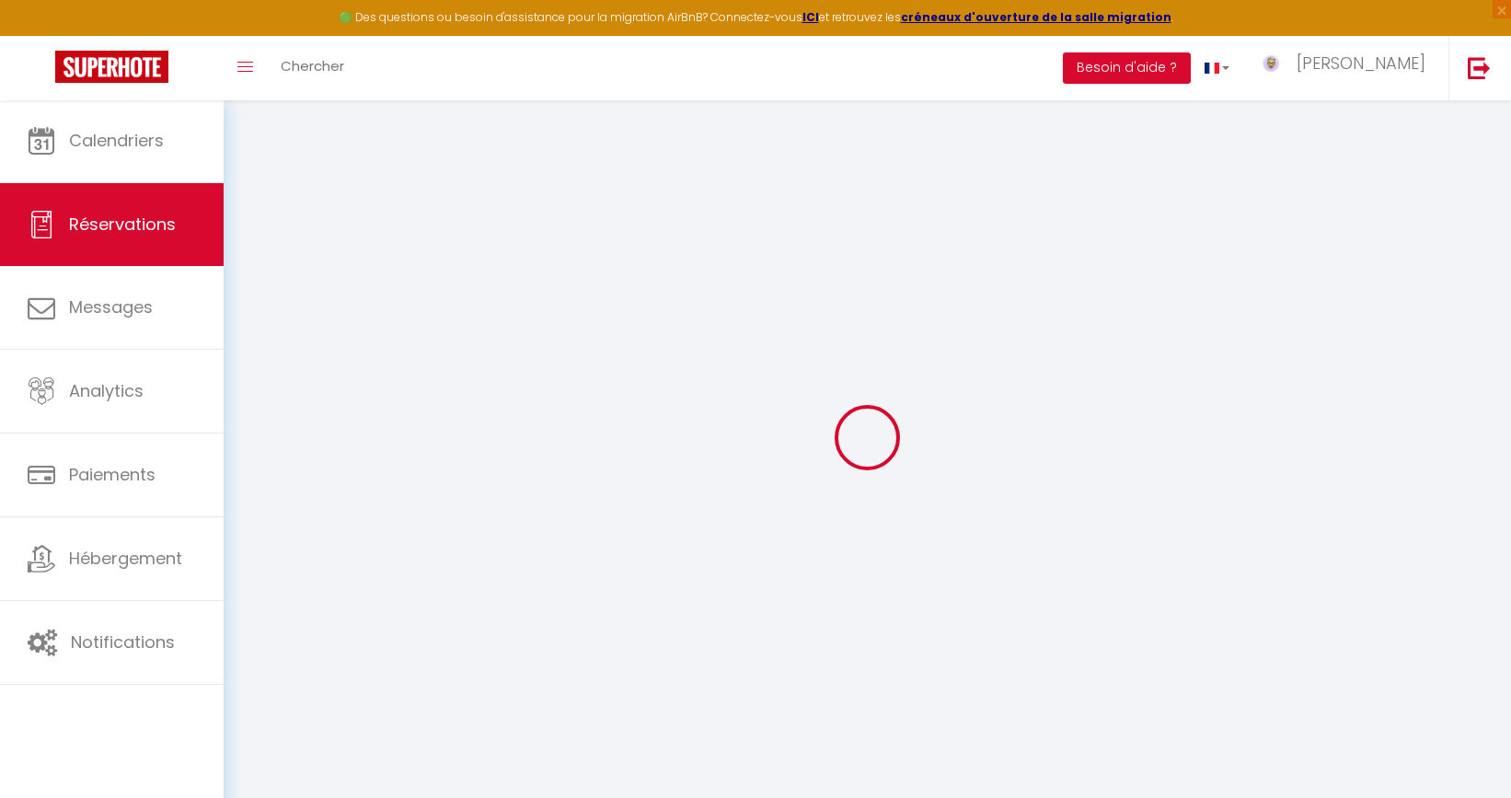
select select "taxes"
select select
checkbox input "false"
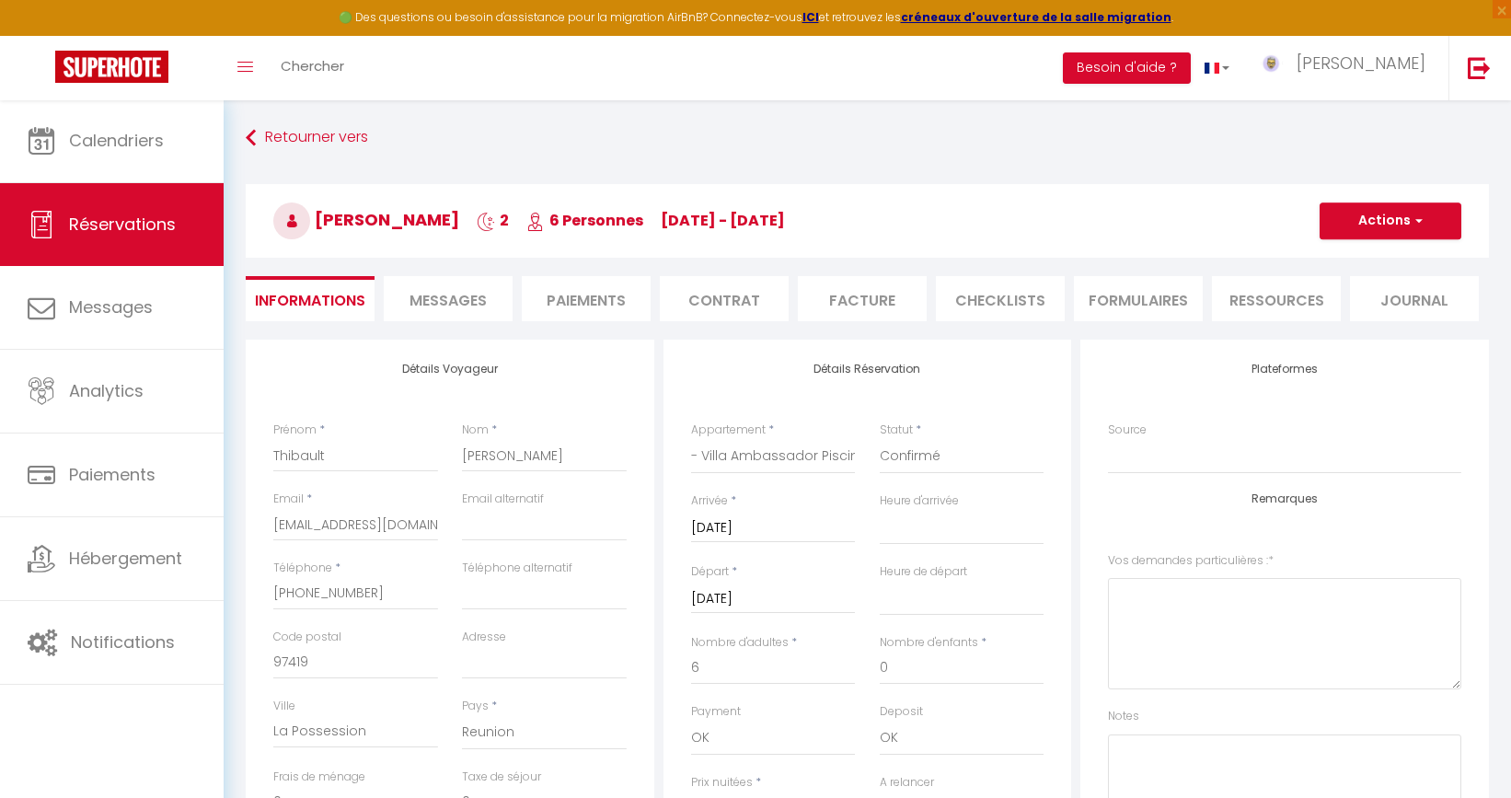
select select
checkbox input "false"
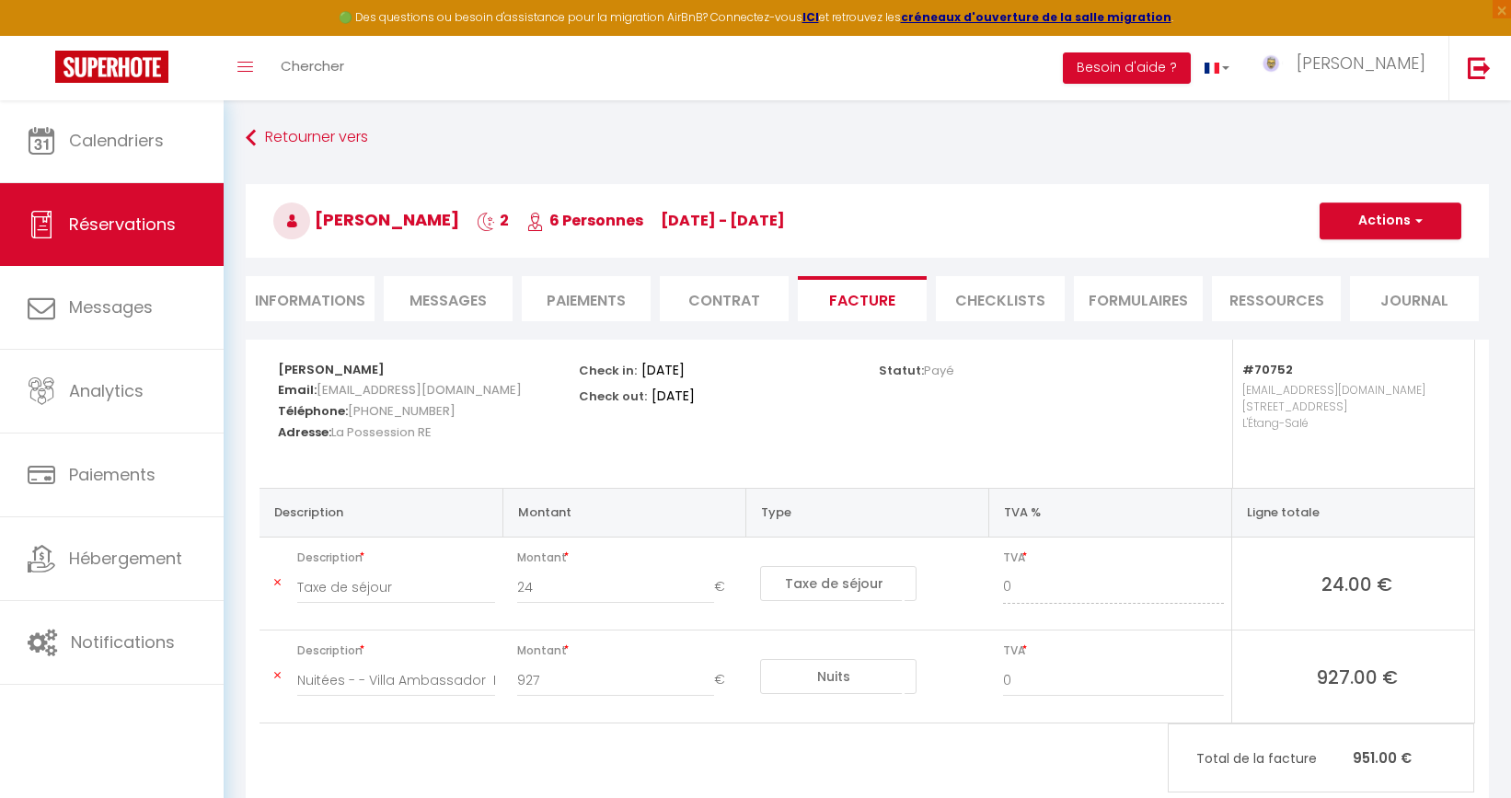
click at [1376, 224] on button "Actions" at bounding box center [1391, 220] width 142 height 37
click at [1373, 284] on link "Aperçu et éditer" at bounding box center [1376, 285] width 155 height 24
click at [1372, 223] on button "Actions" at bounding box center [1391, 220] width 142 height 37
click at [1373, 280] on link "Aperçu et éditer" at bounding box center [1376, 285] width 155 height 24
click at [323, 135] on link "Retourner vers" at bounding box center [867, 137] width 1243 height 33
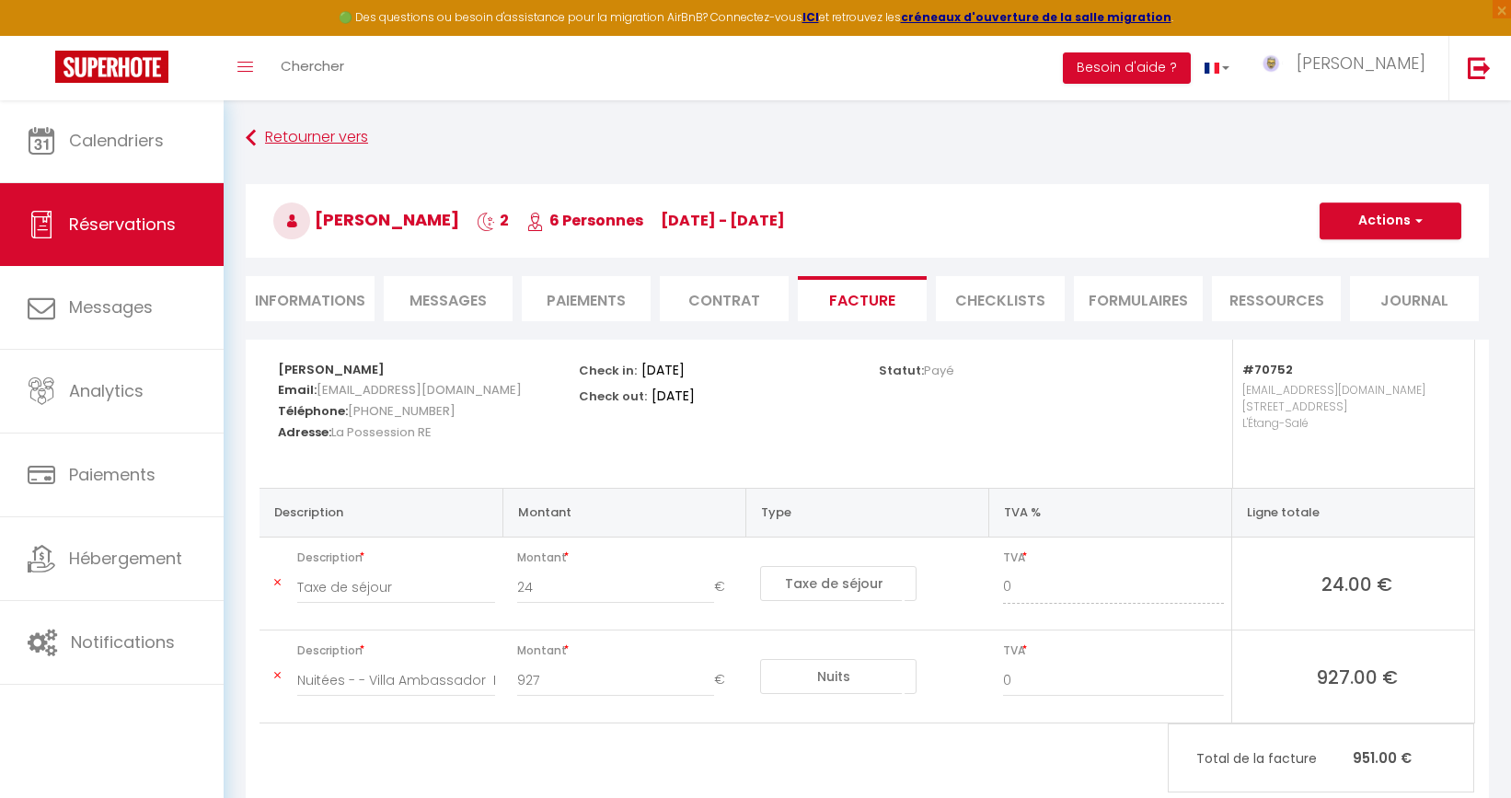
scroll to position [78, 0]
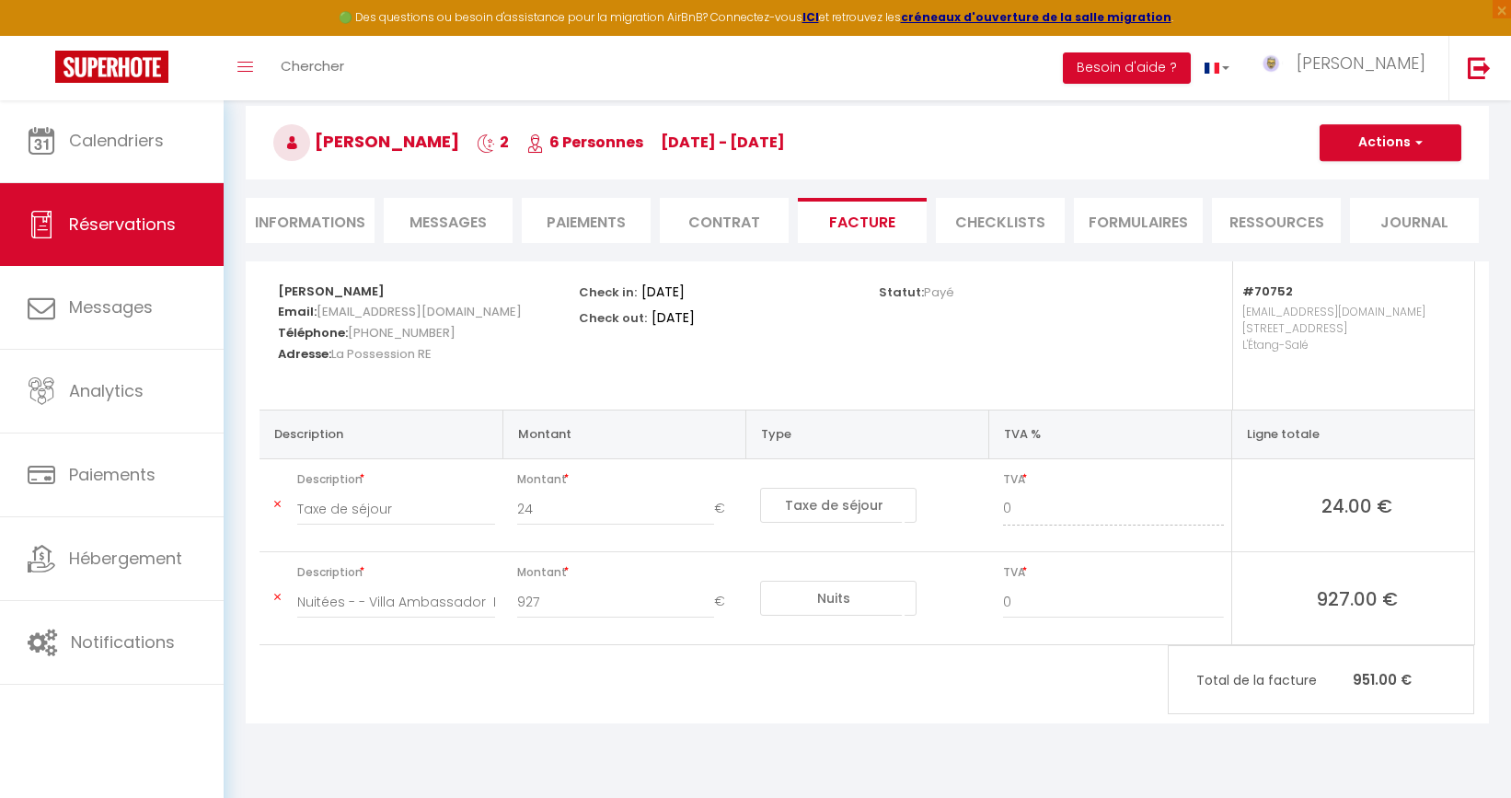
select select "not_cancelled"
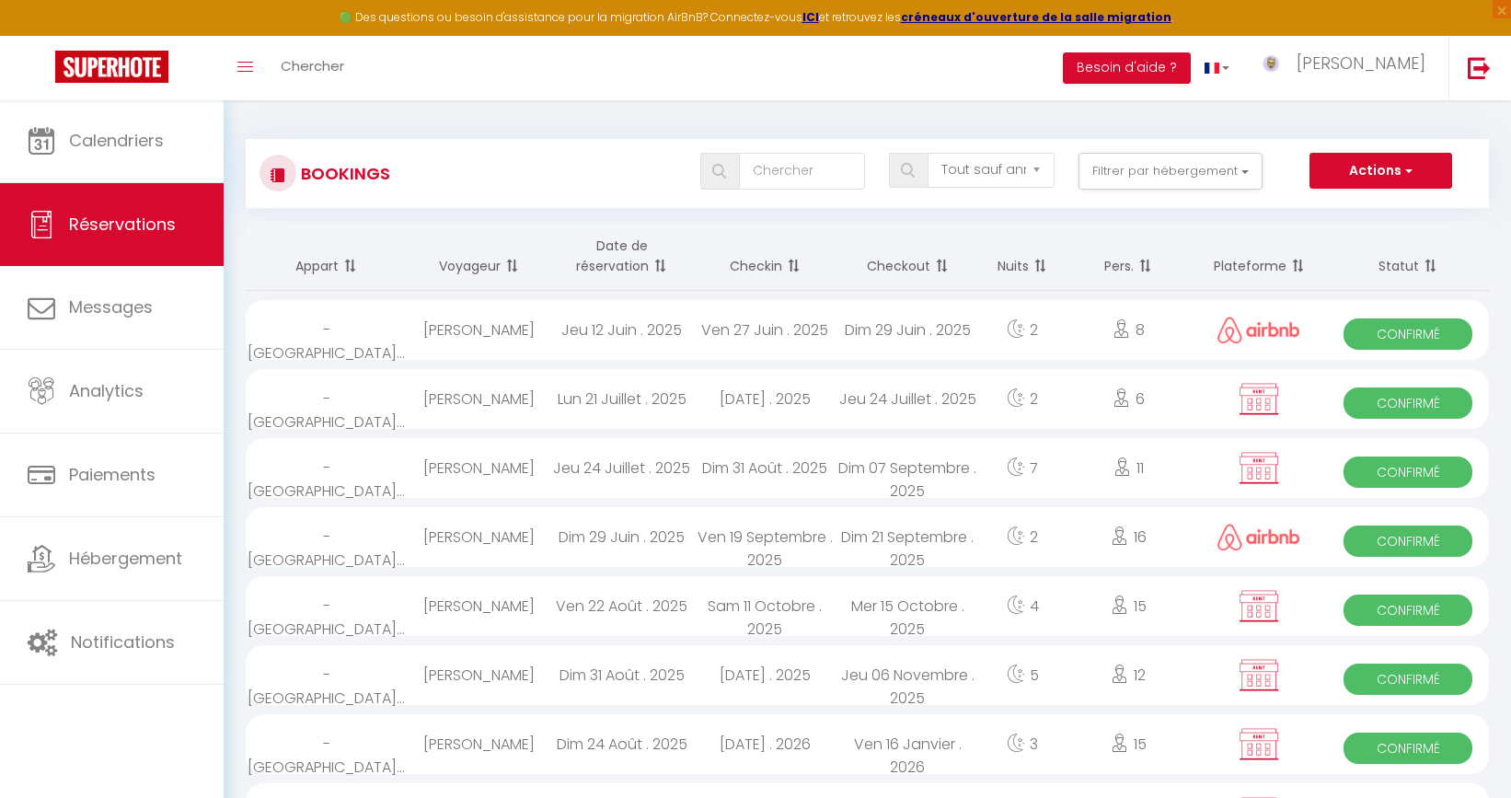
scroll to position [0, 0]
click at [1237, 172] on button "Filtrer par hébergement" at bounding box center [1170, 171] width 184 height 37
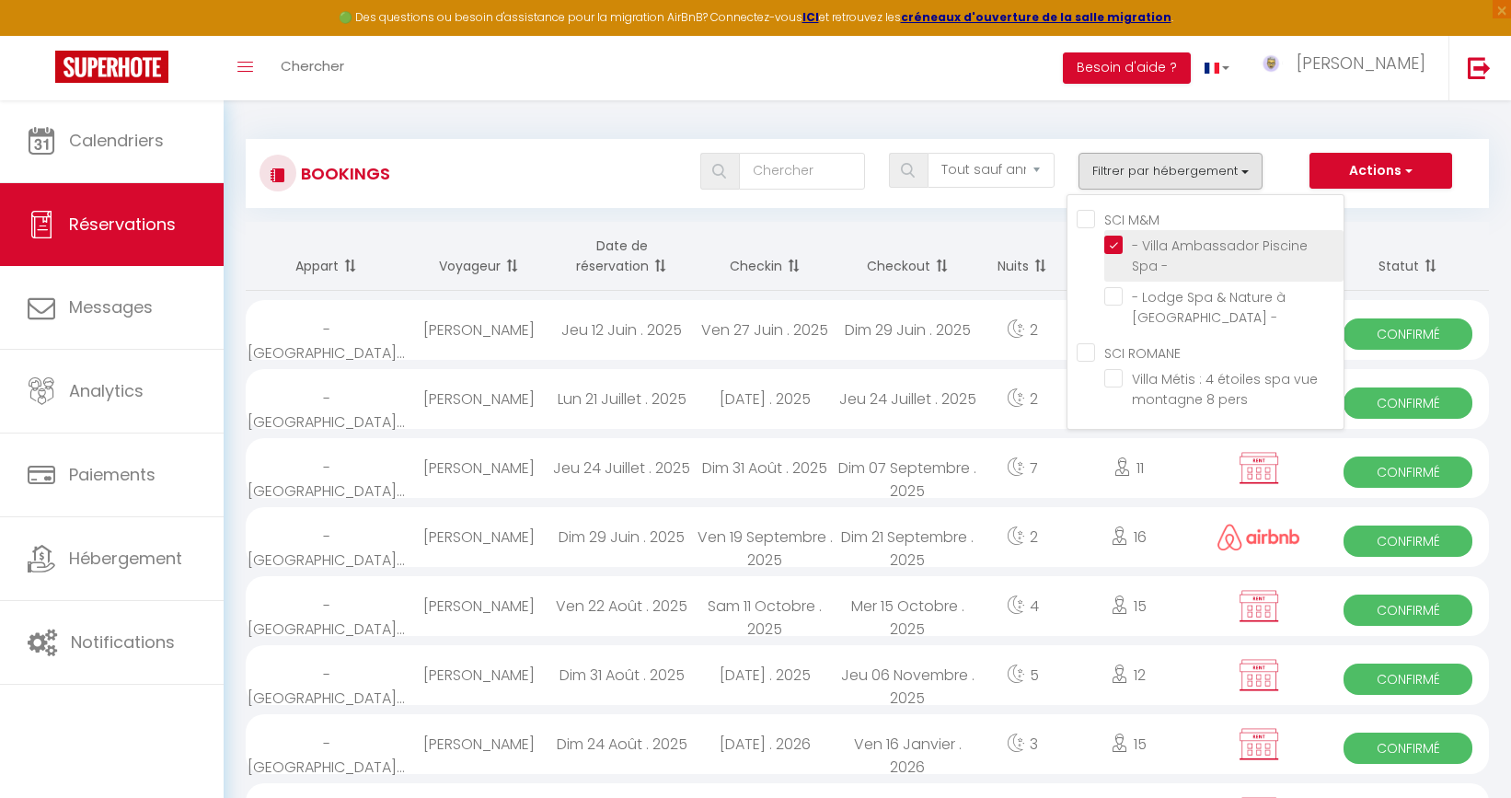
click at [1113, 245] on input "- Villa Ambassador Piscine Spa -" at bounding box center [1223, 245] width 239 height 18
checkbox input "false"
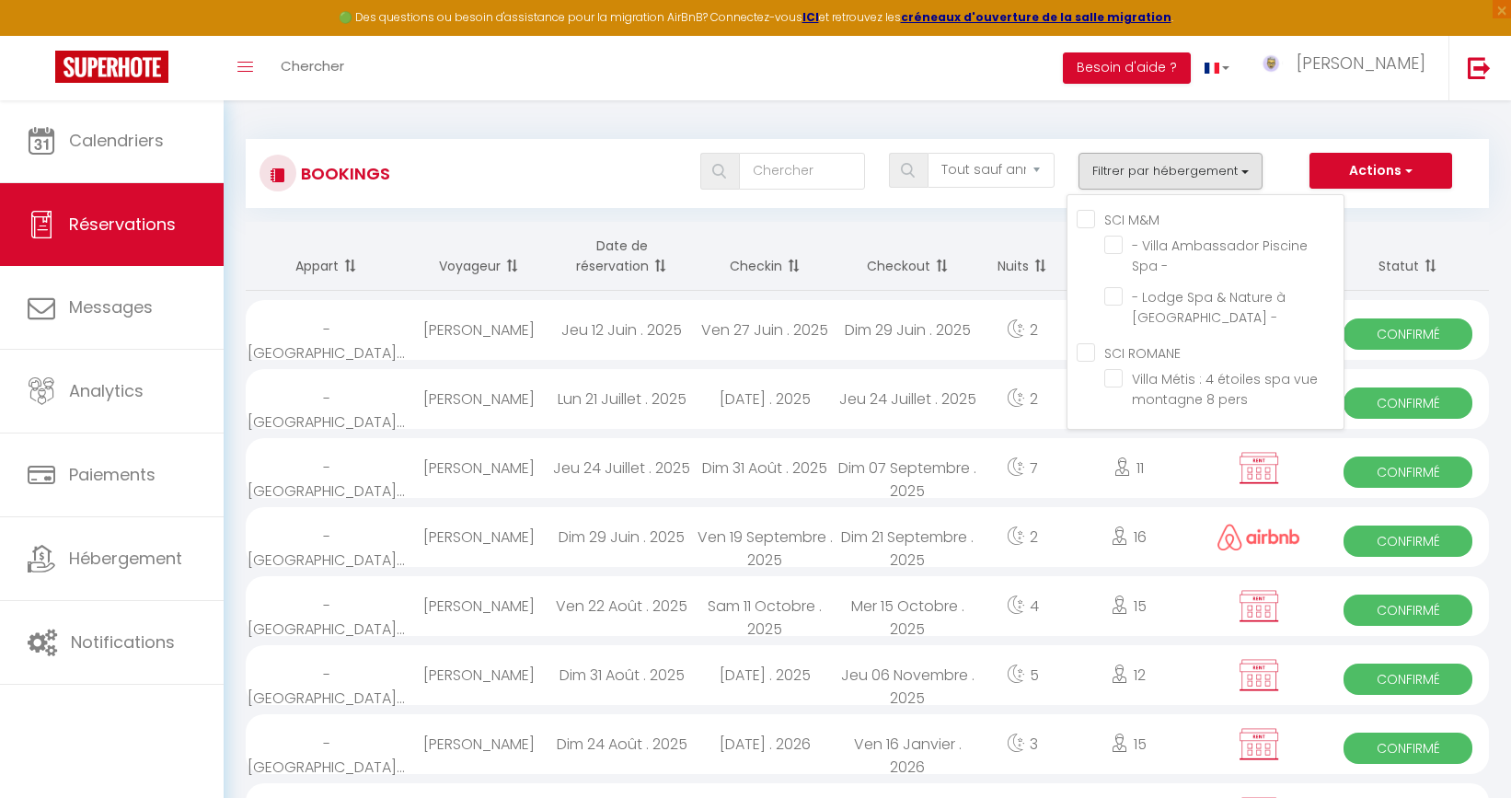
checkbox input "false"
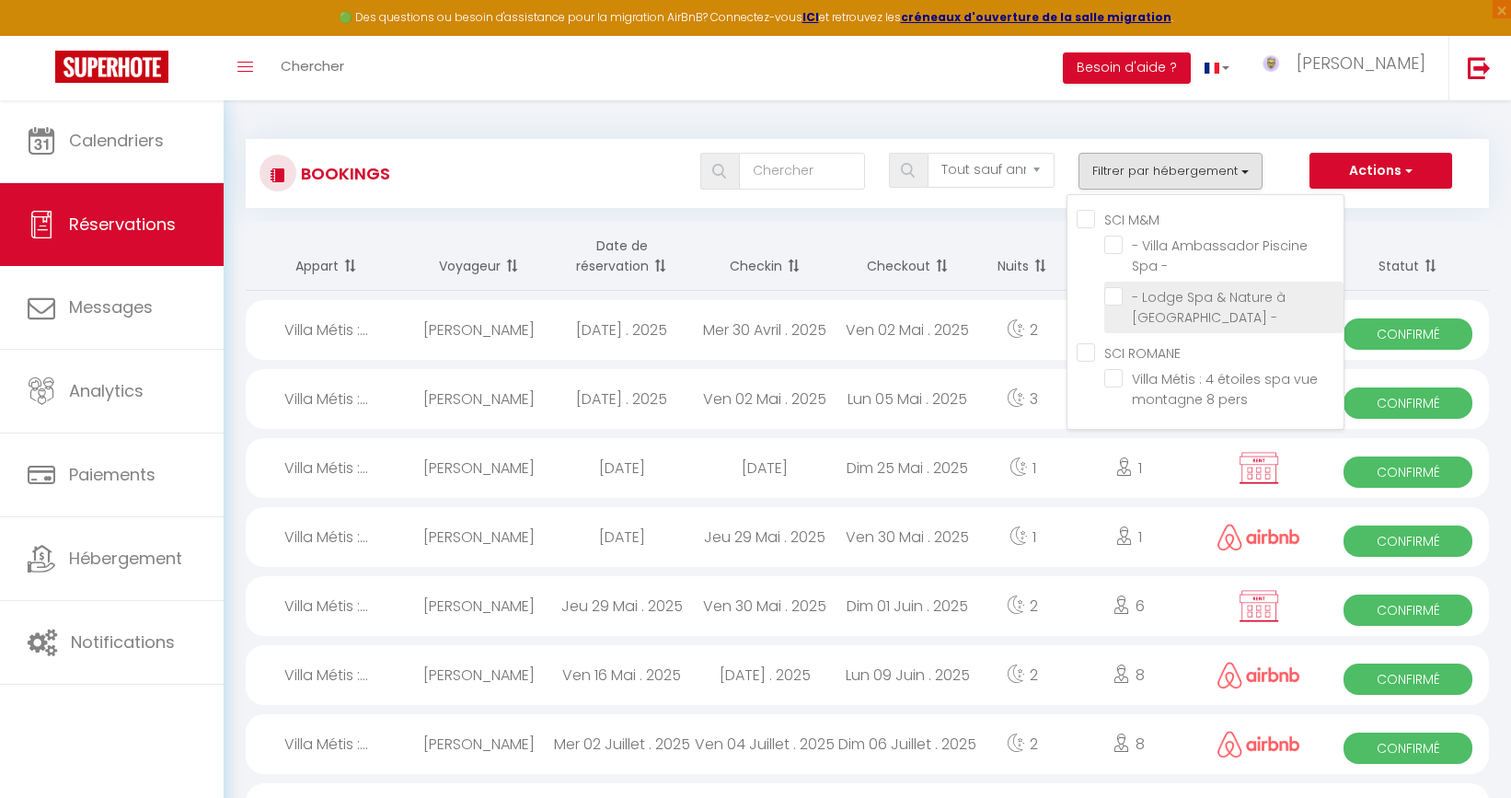
click at [1114, 296] on input "- Lodge Spa & Nature à La Chaloupe -" at bounding box center [1223, 296] width 239 height 18
checkbox input "true"
select select
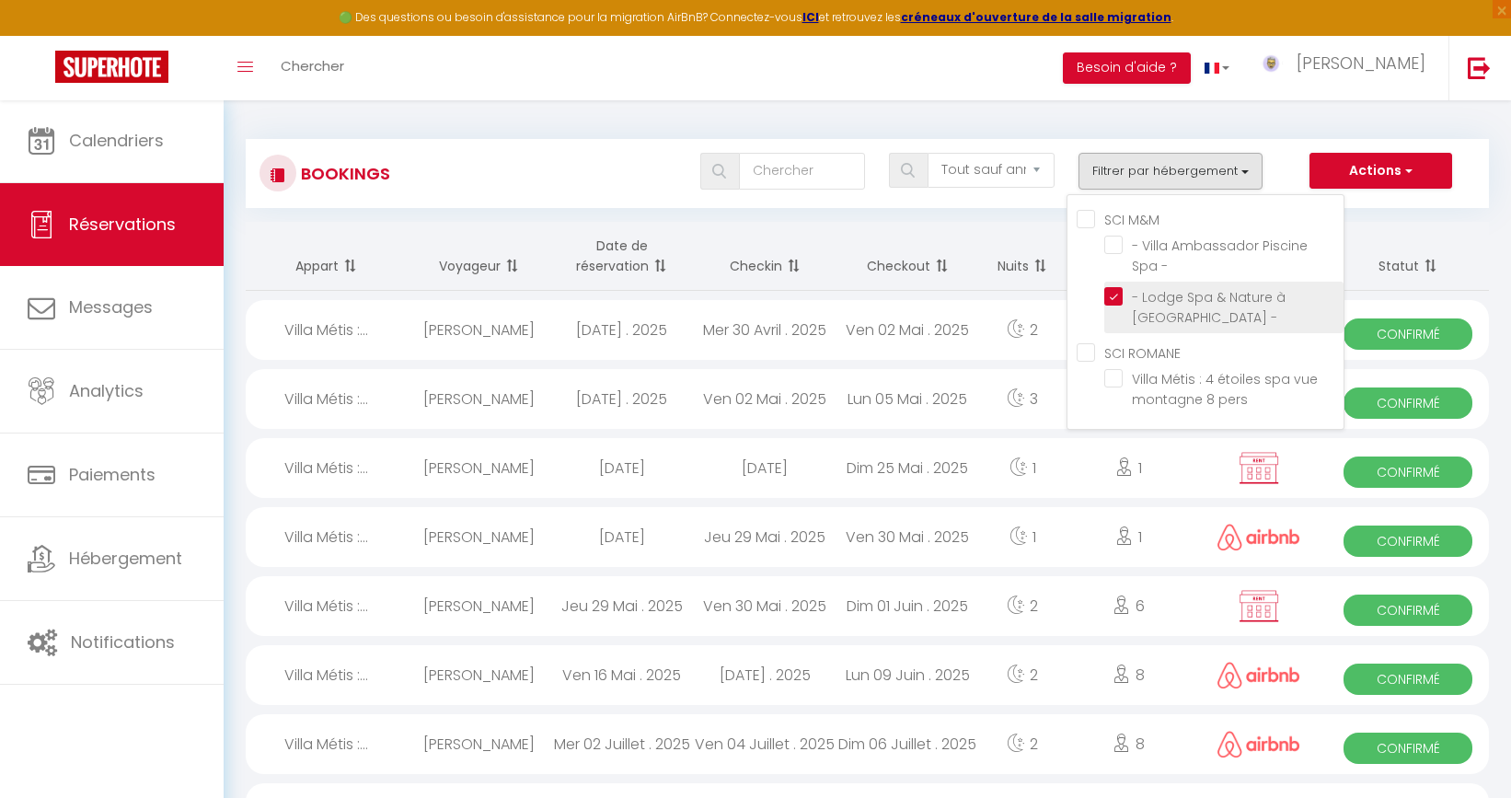
select select
checkbox input "false"
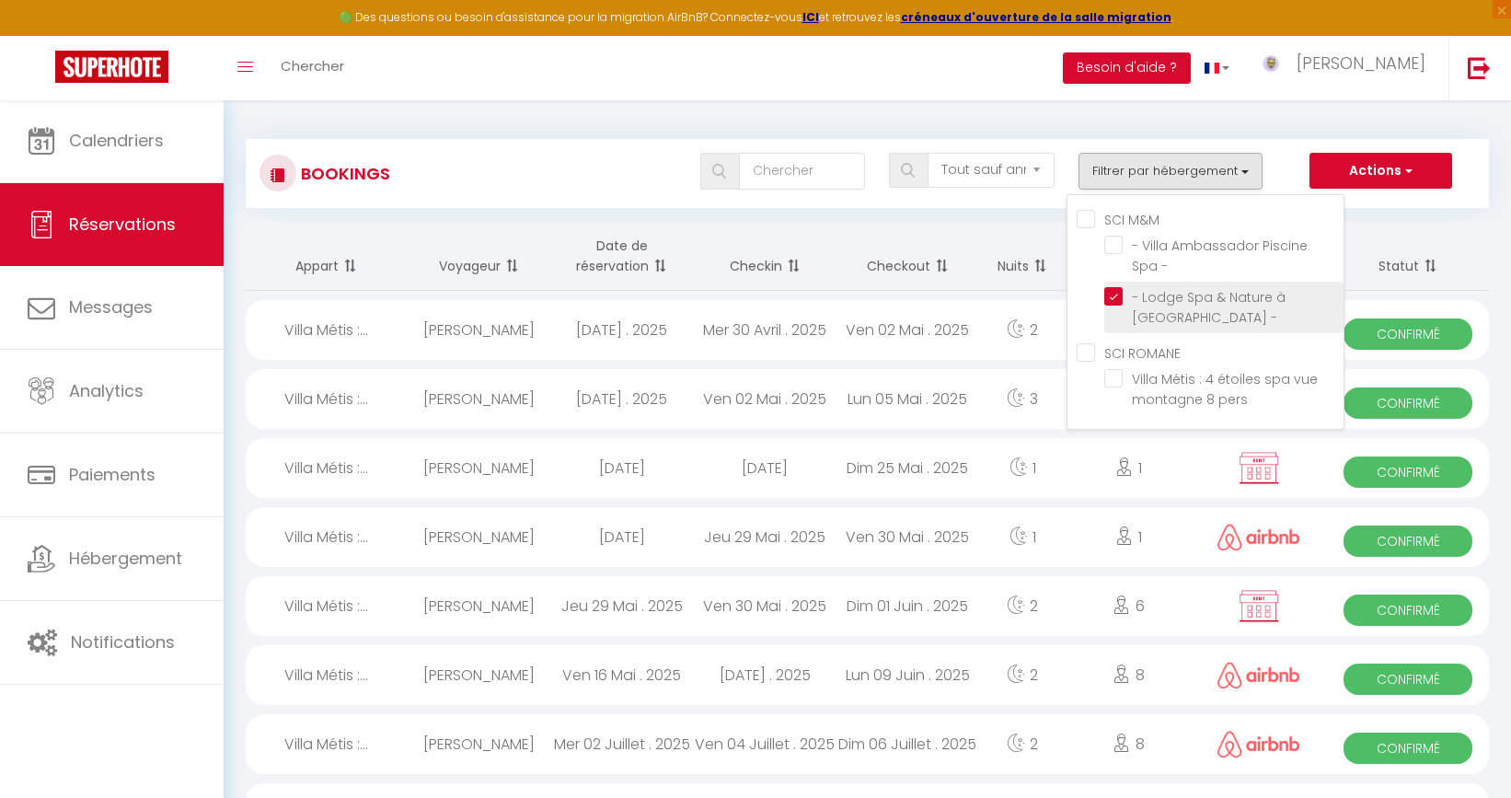
select select
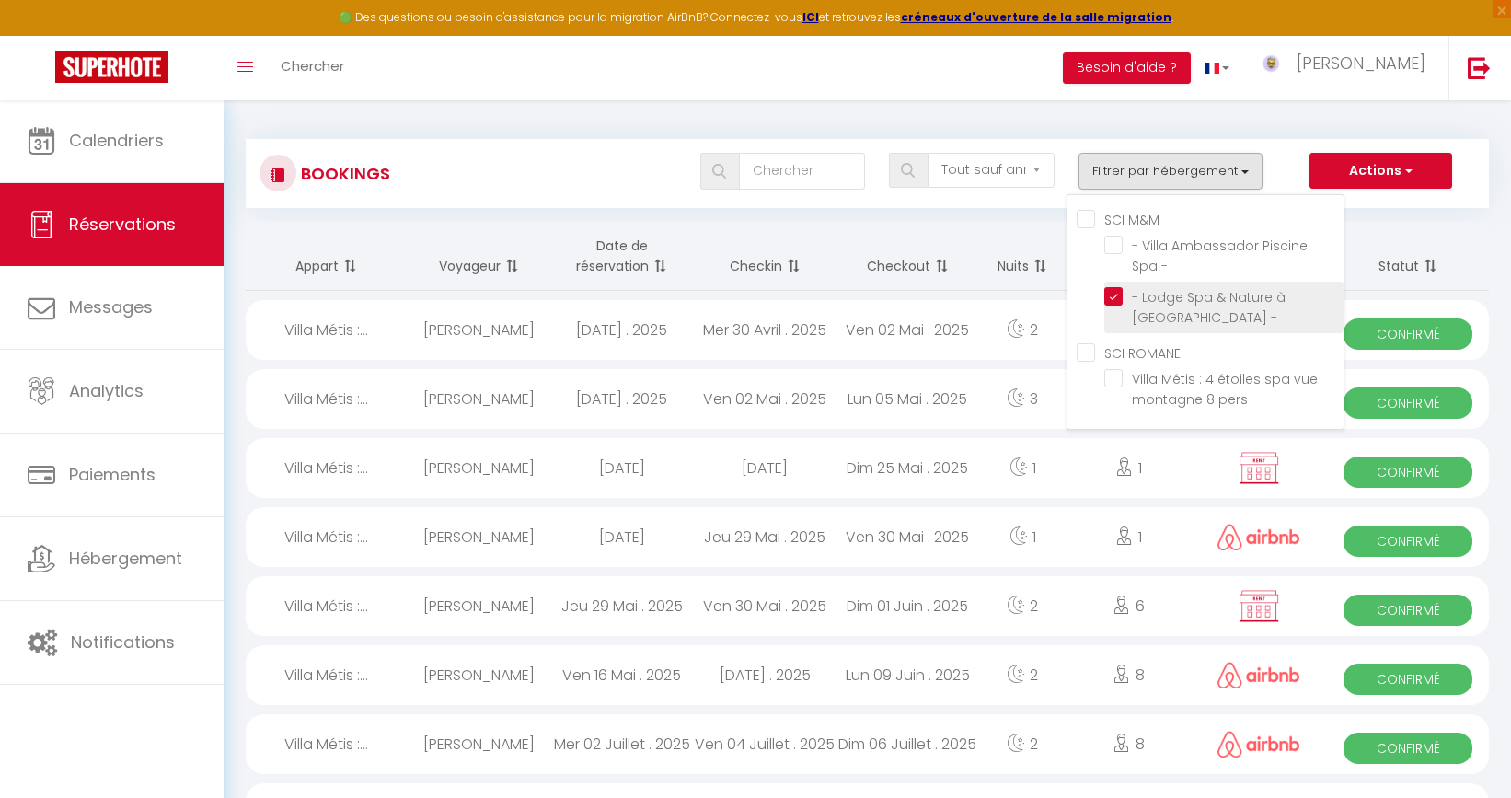
select select
checkbox input "false"
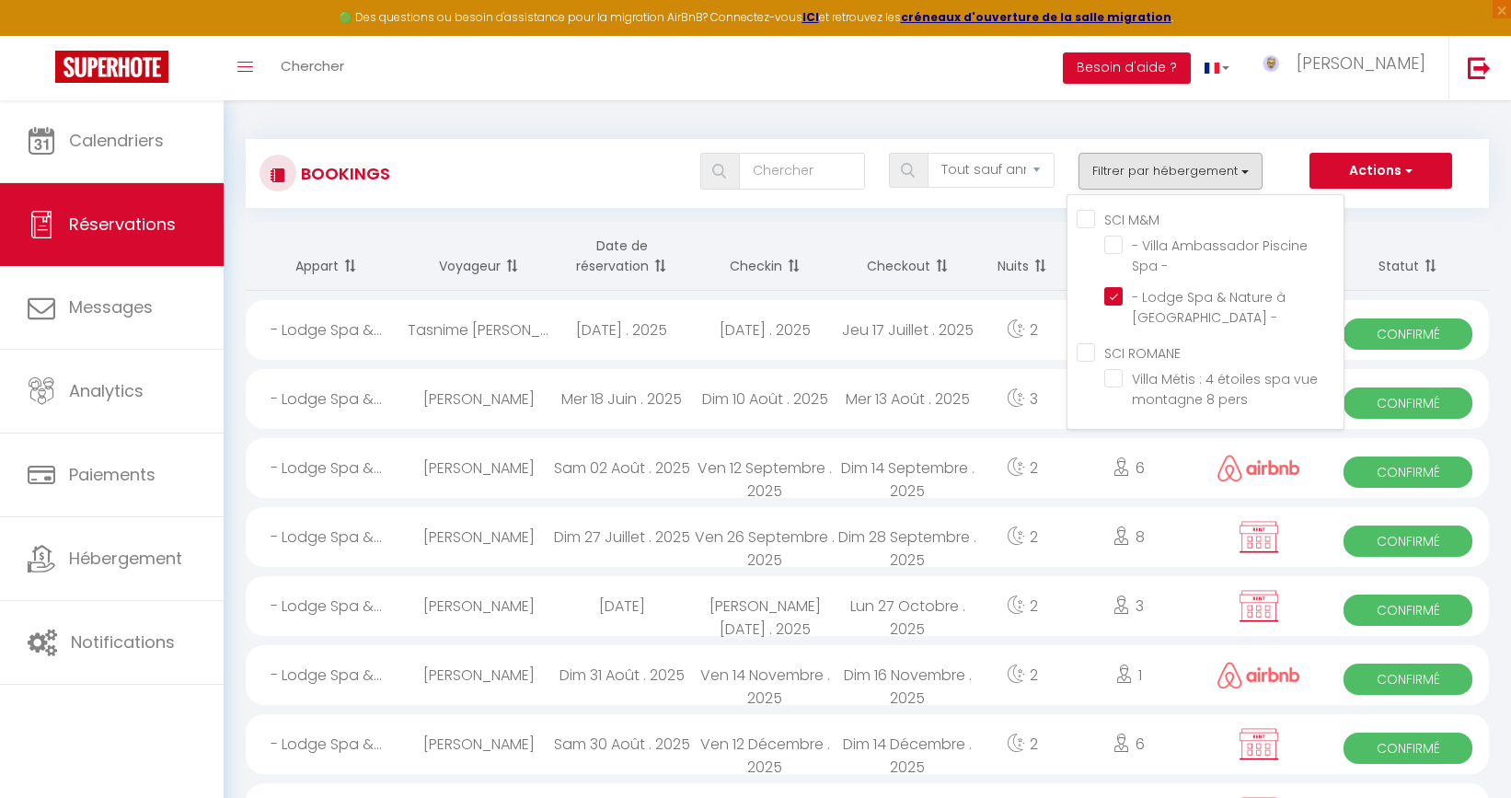
click at [1025, 237] on th "Nuits" at bounding box center [1022, 256] width 87 height 69
select select
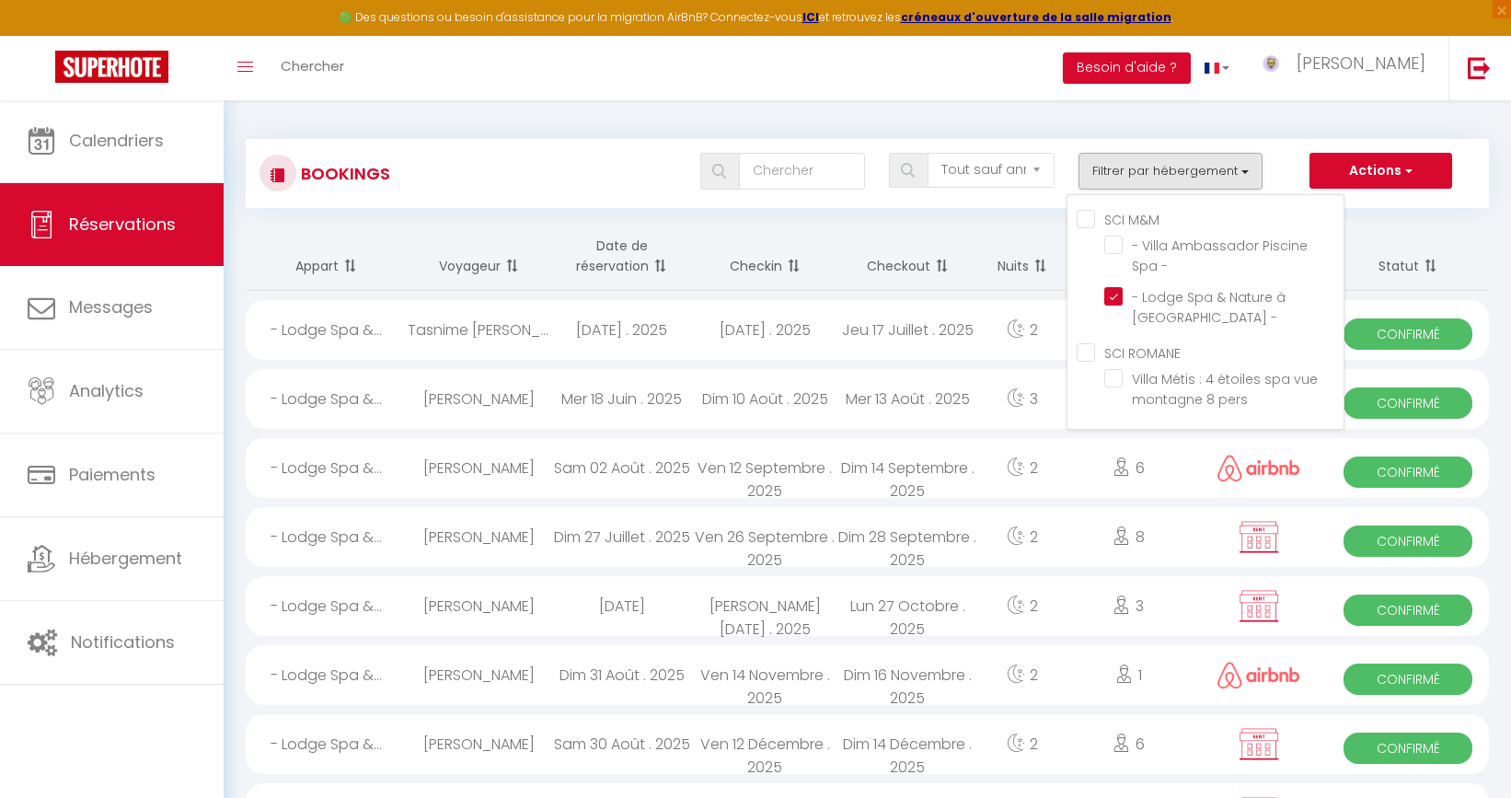
select select
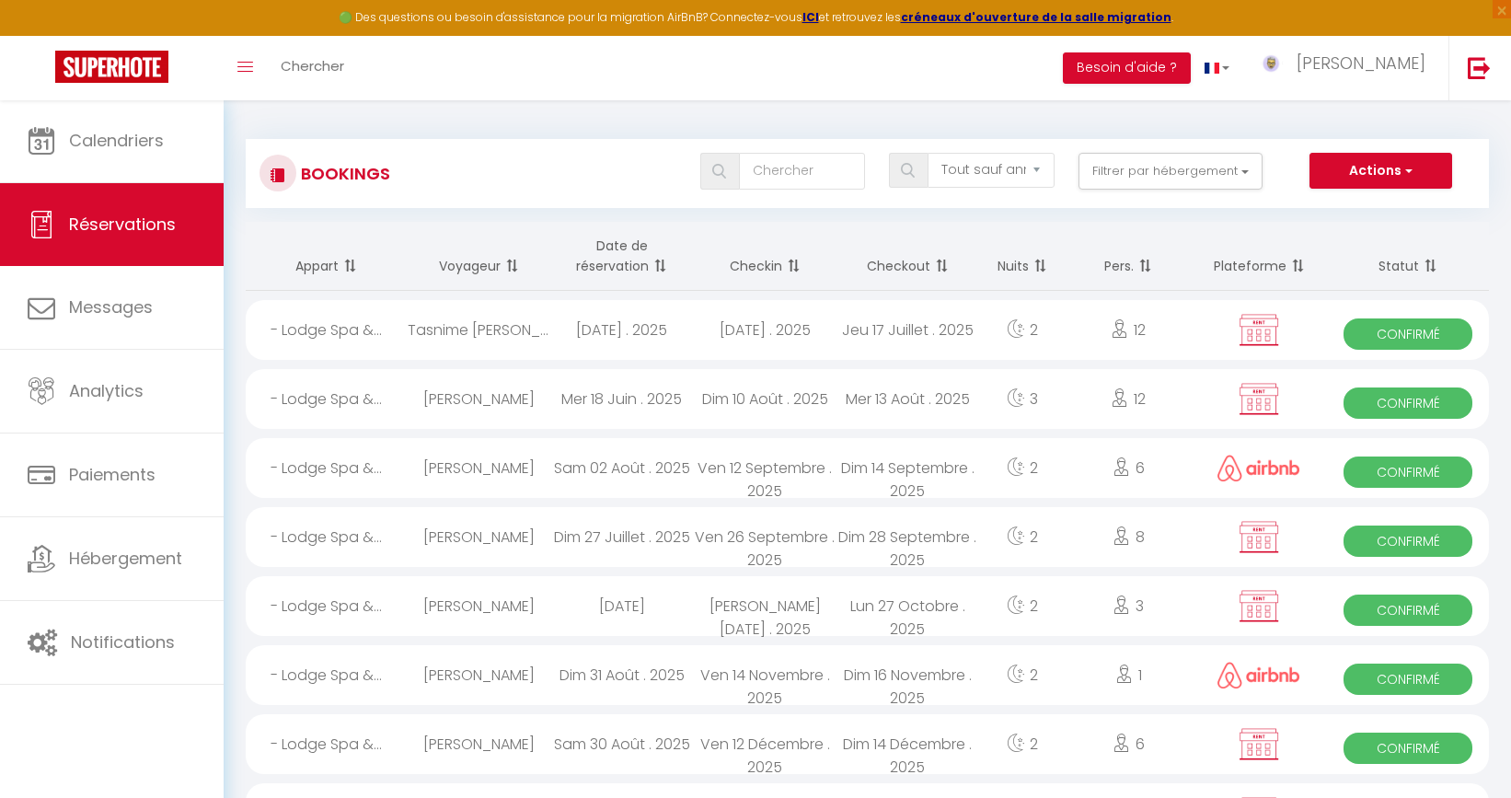
select select
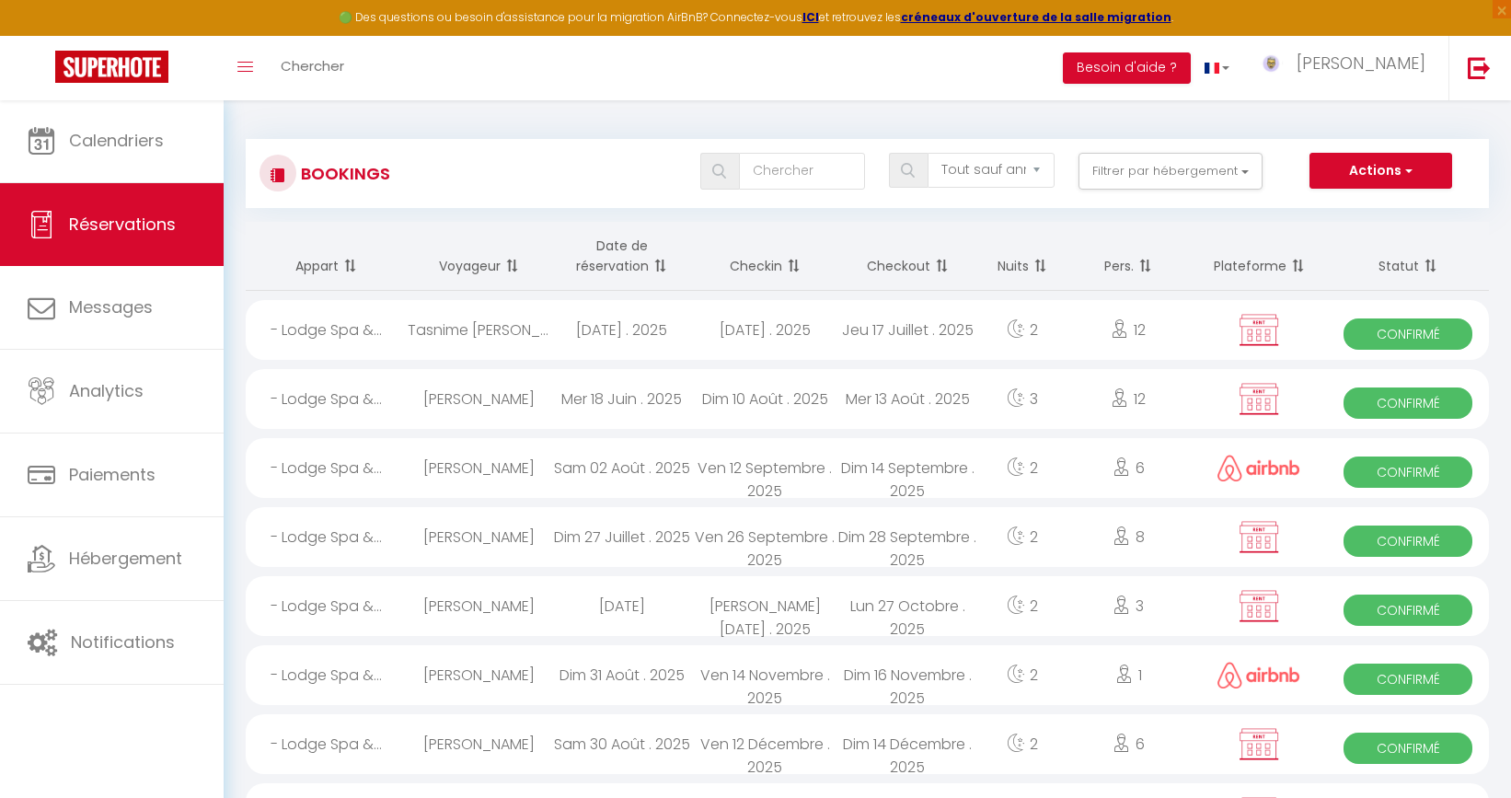
select select
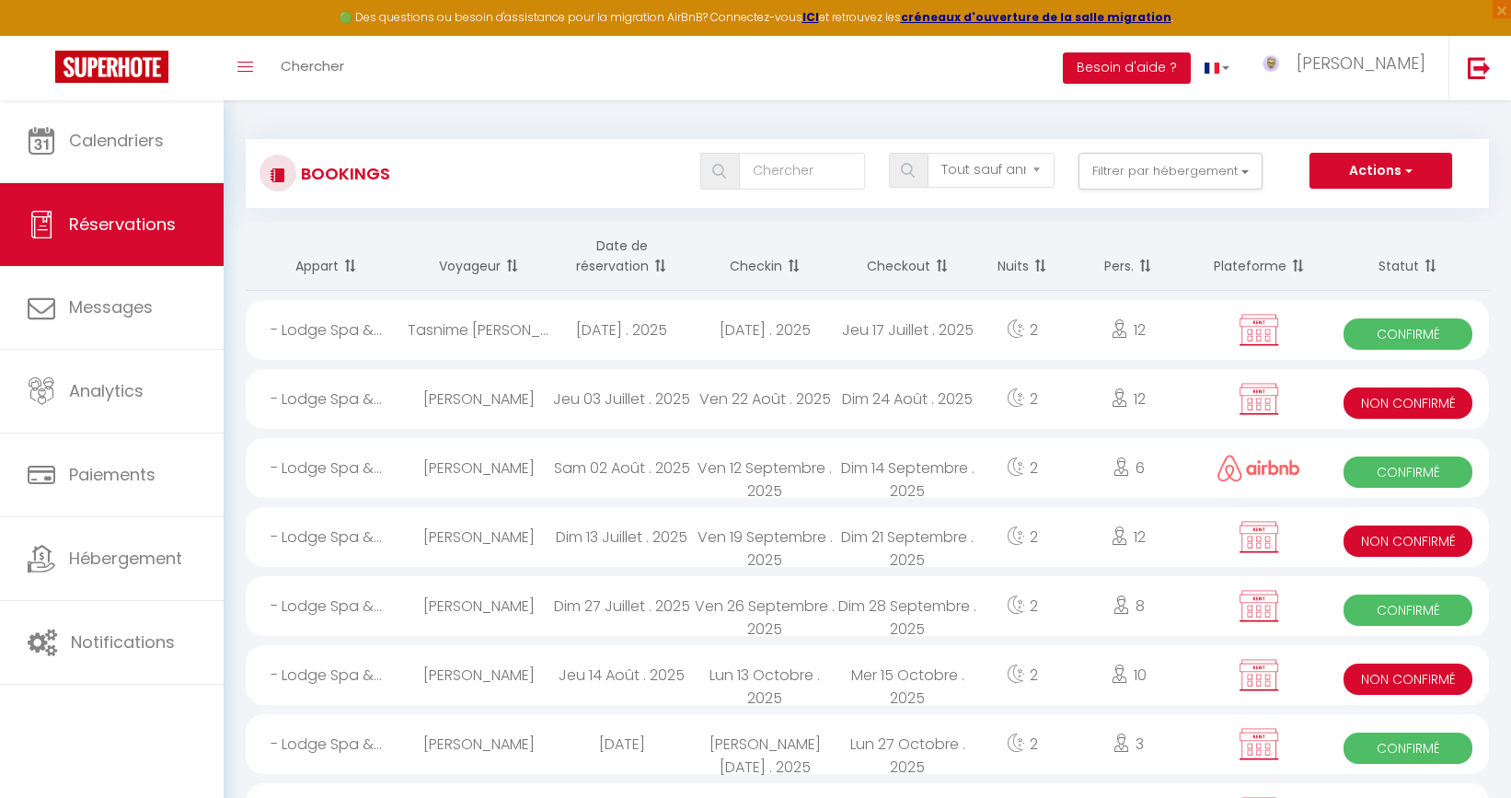
click at [862, 339] on div "Jeu 17 Juillet . 2025" at bounding box center [907, 330] width 143 height 60
select select "OK"
select select "KO"
select select "0"
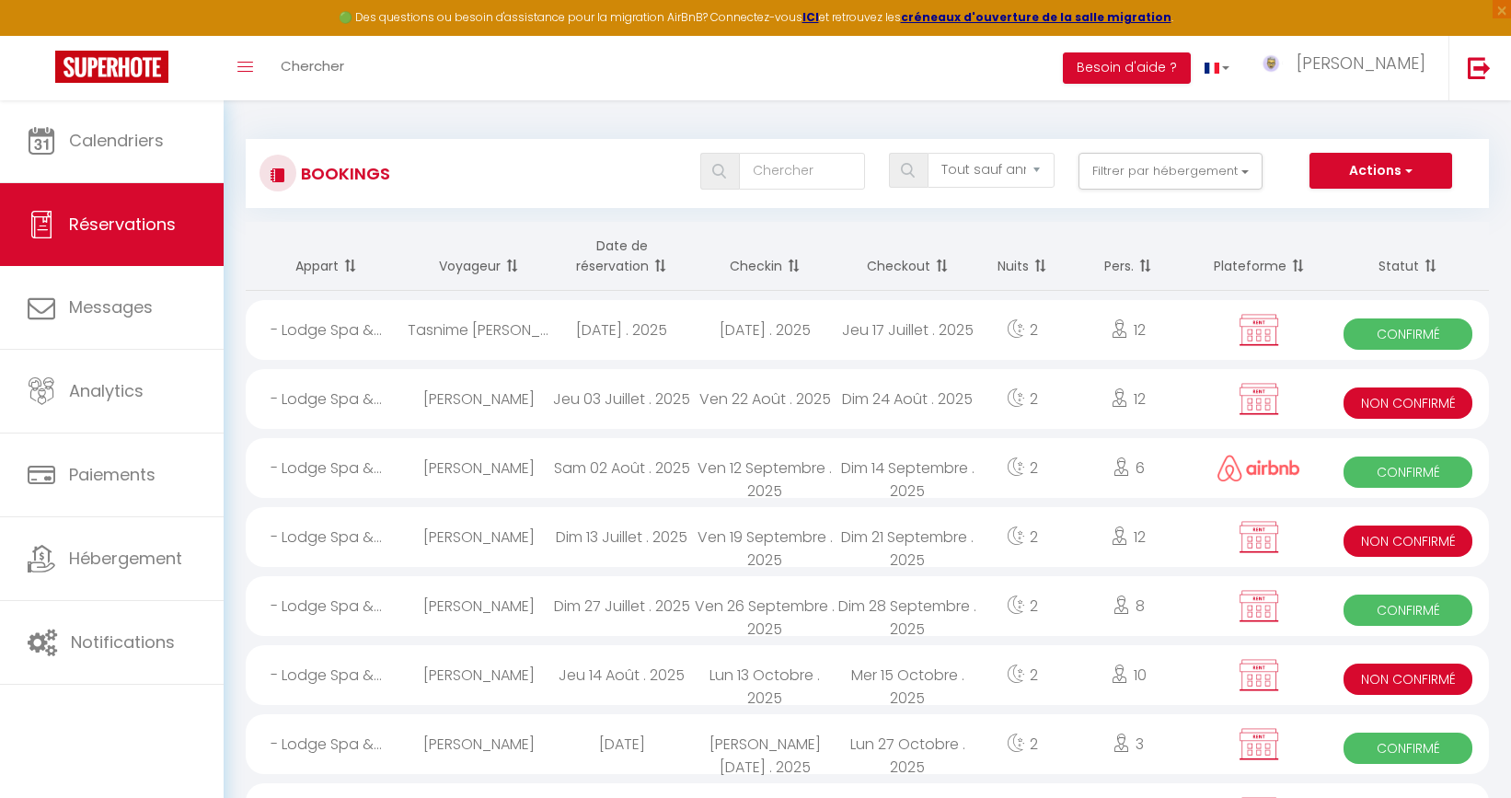
select select "1"
select select
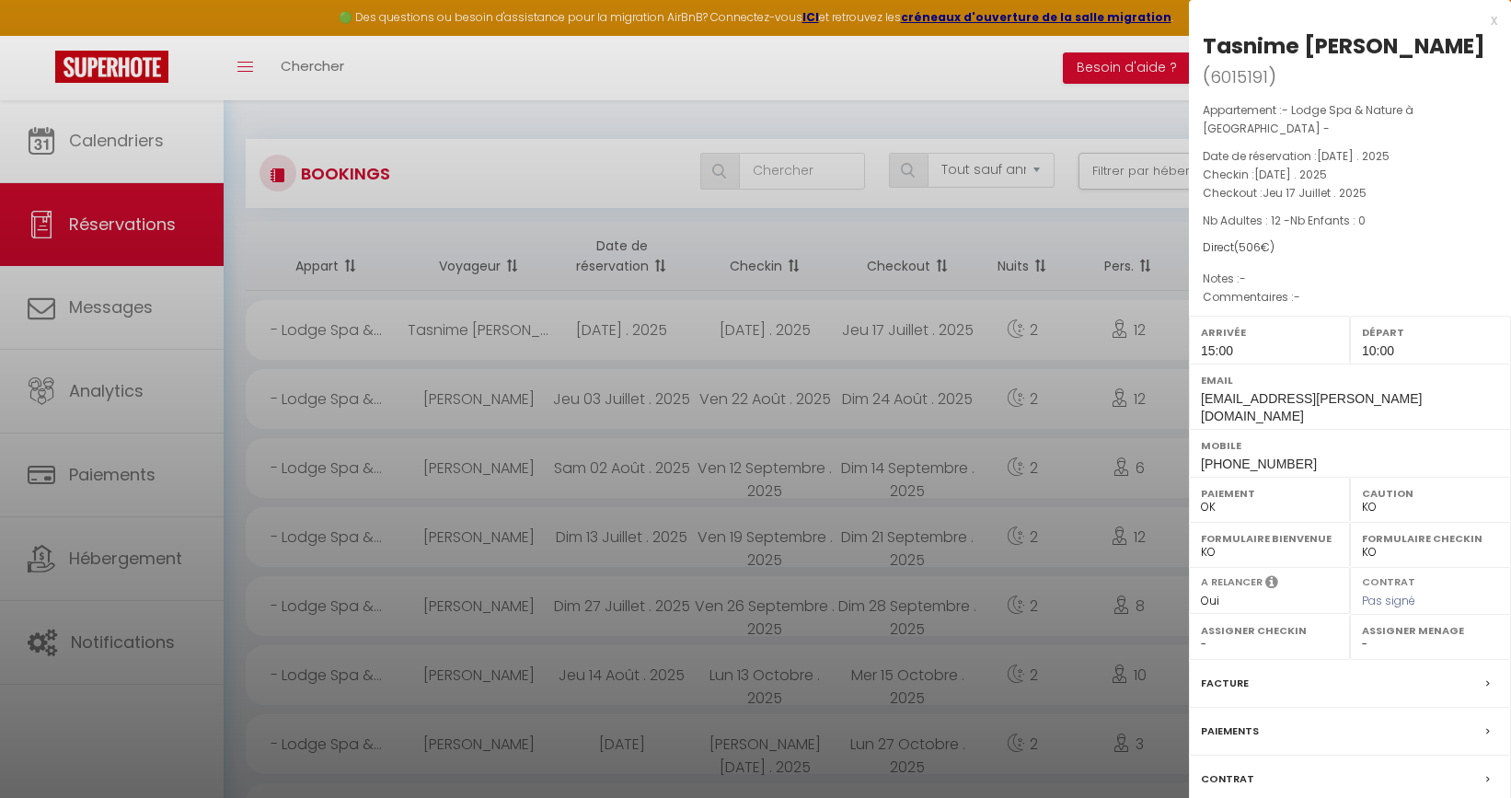
click at [1251, 660] on div "Facture" at bounding box center [1350, 684] width 322 height 48
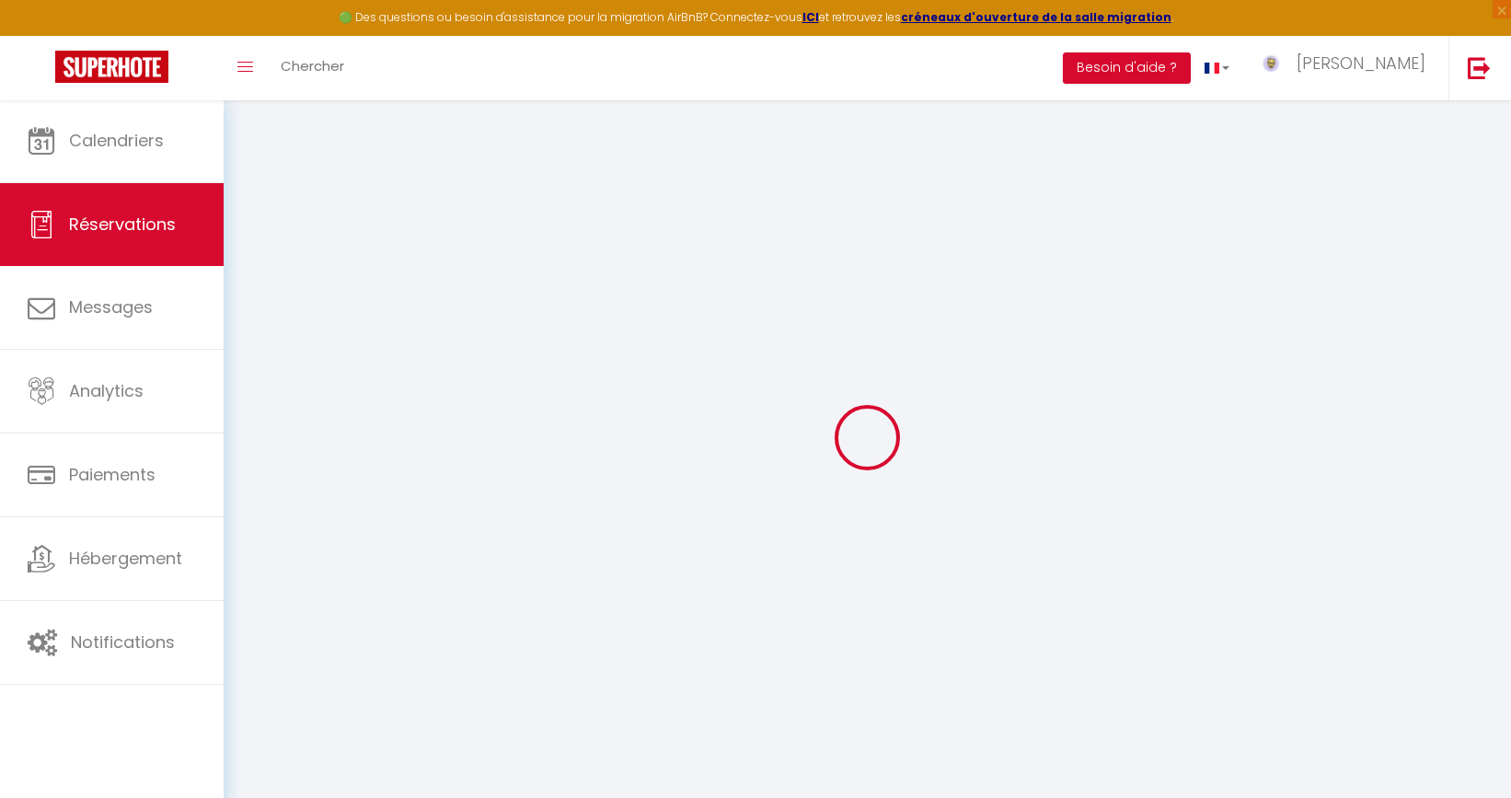
select select
checkbox input "false"
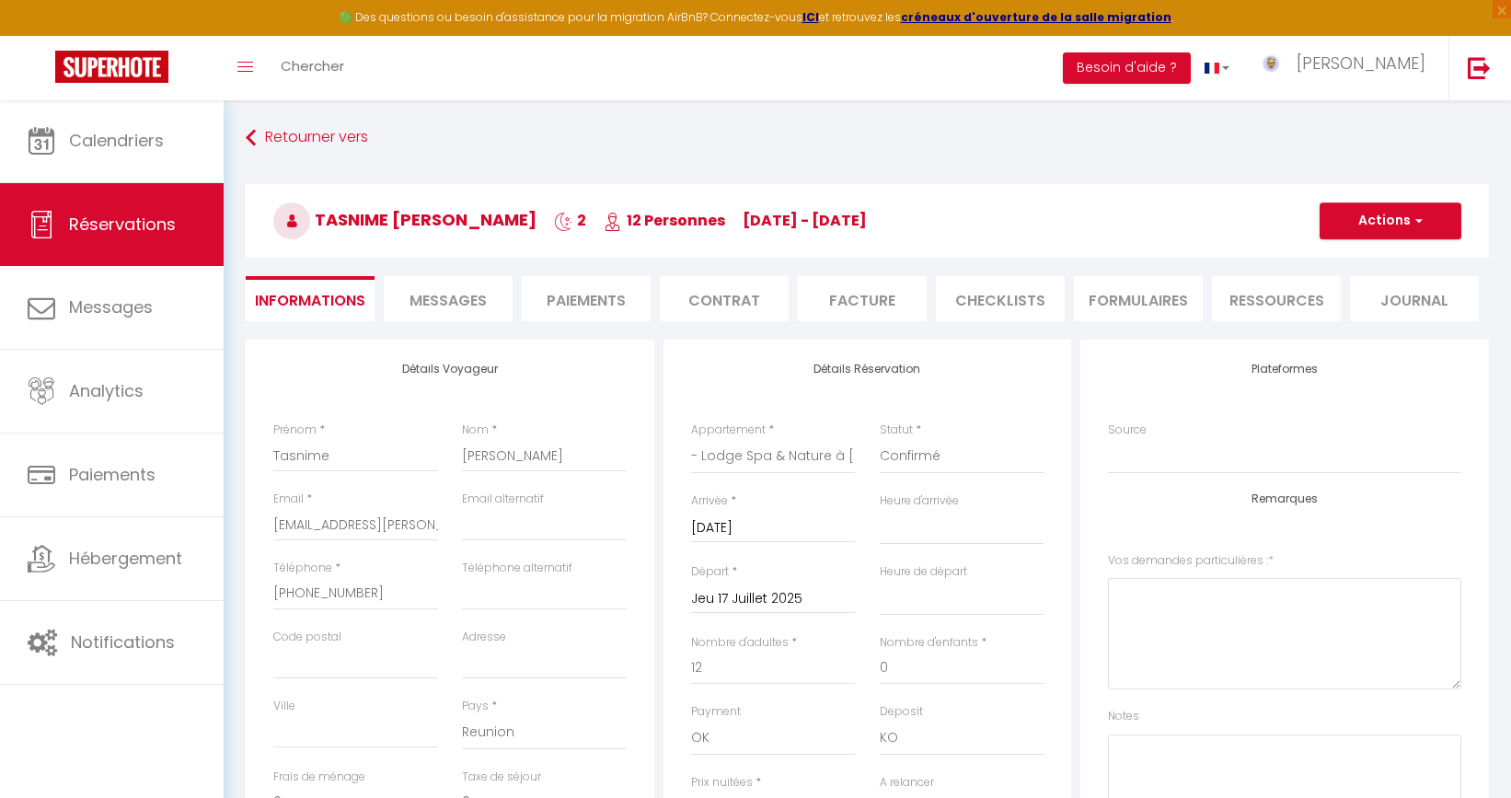
select select
checkbox input "false"
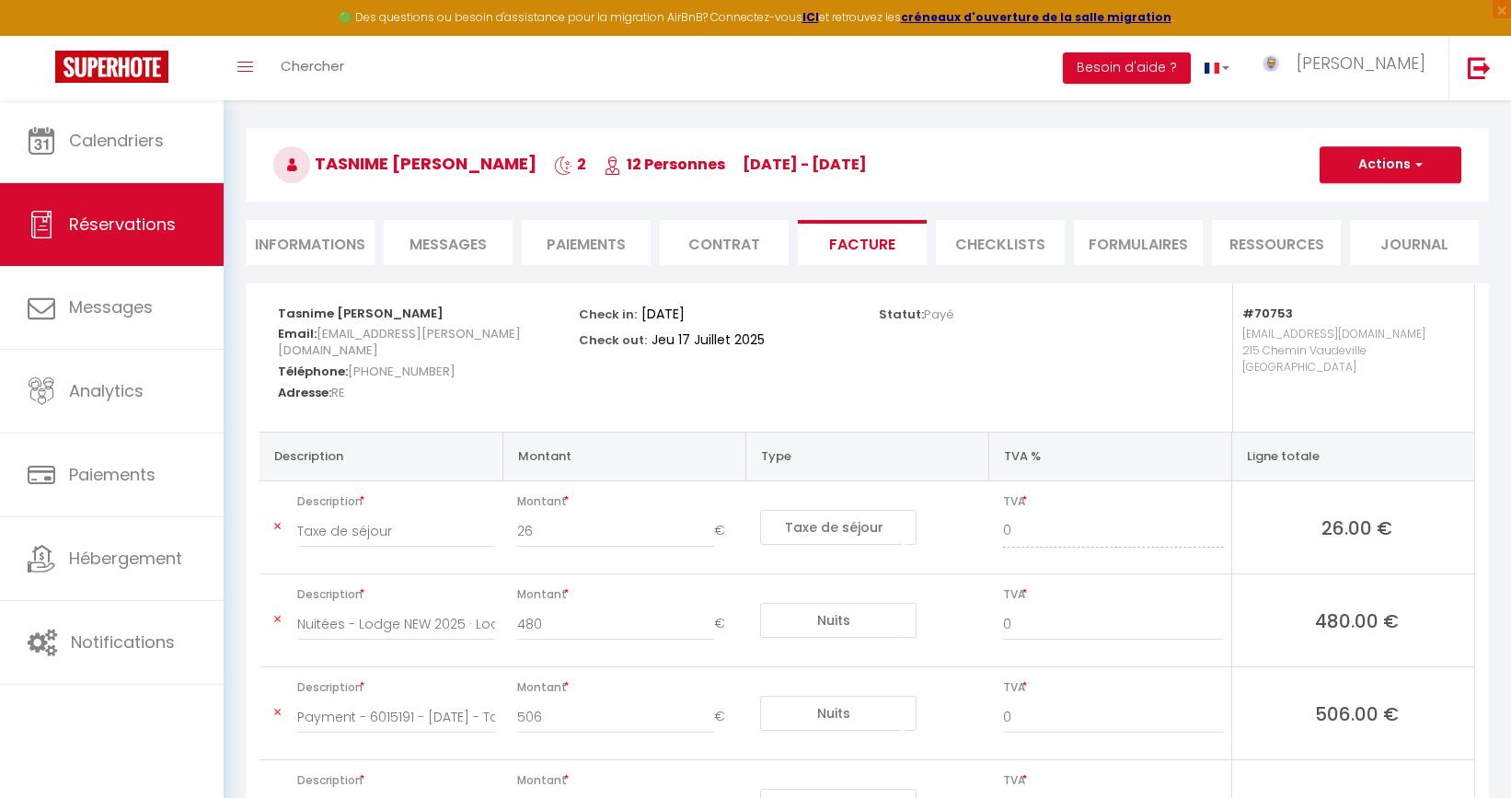
scroll to position [56, 0]
click at [1420, 171] on span "button" at bounding box center [1416, 164] width 11 height 17
click at [1397, 233] on link "Aperçu et éditer" at bounding box center [1376, 229] width 155 height 24
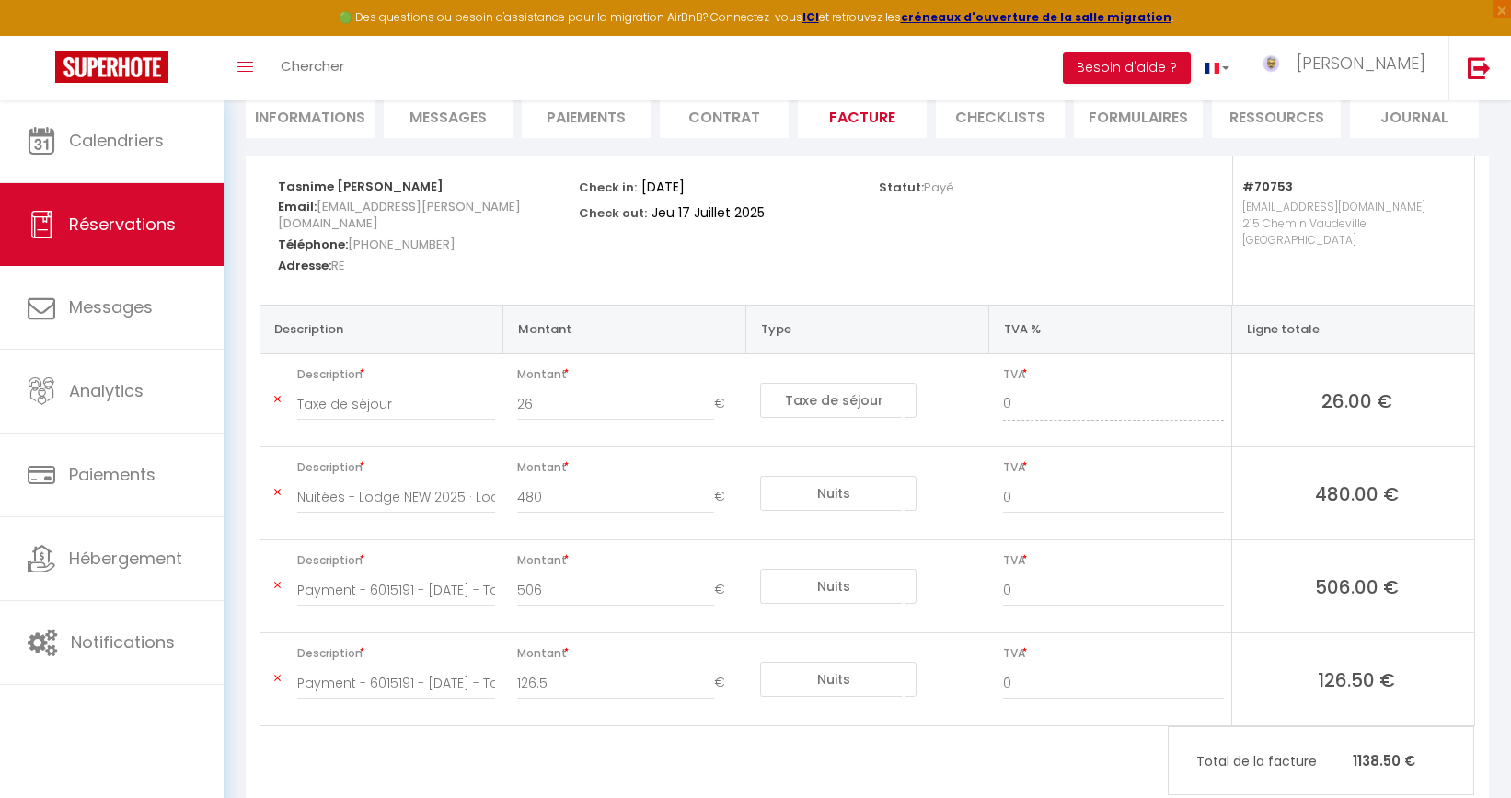
scroll to position [182, 0]
click at [278, 582] on icon at bounding box center [277, 586] width 6 height 11
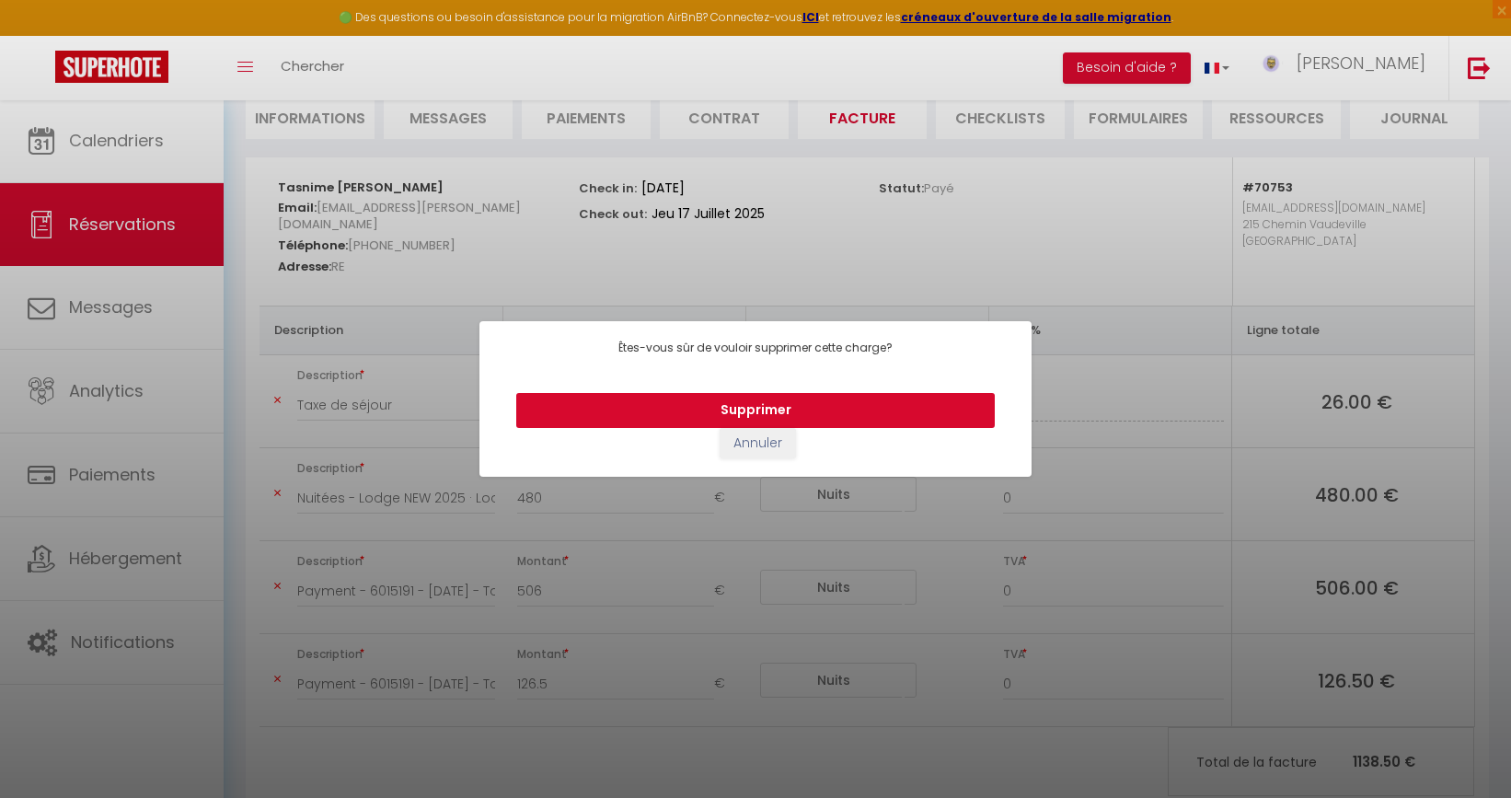
click at [748, 400] on button "Supprimer" at bounding box center [755, 410] width 479 height 35
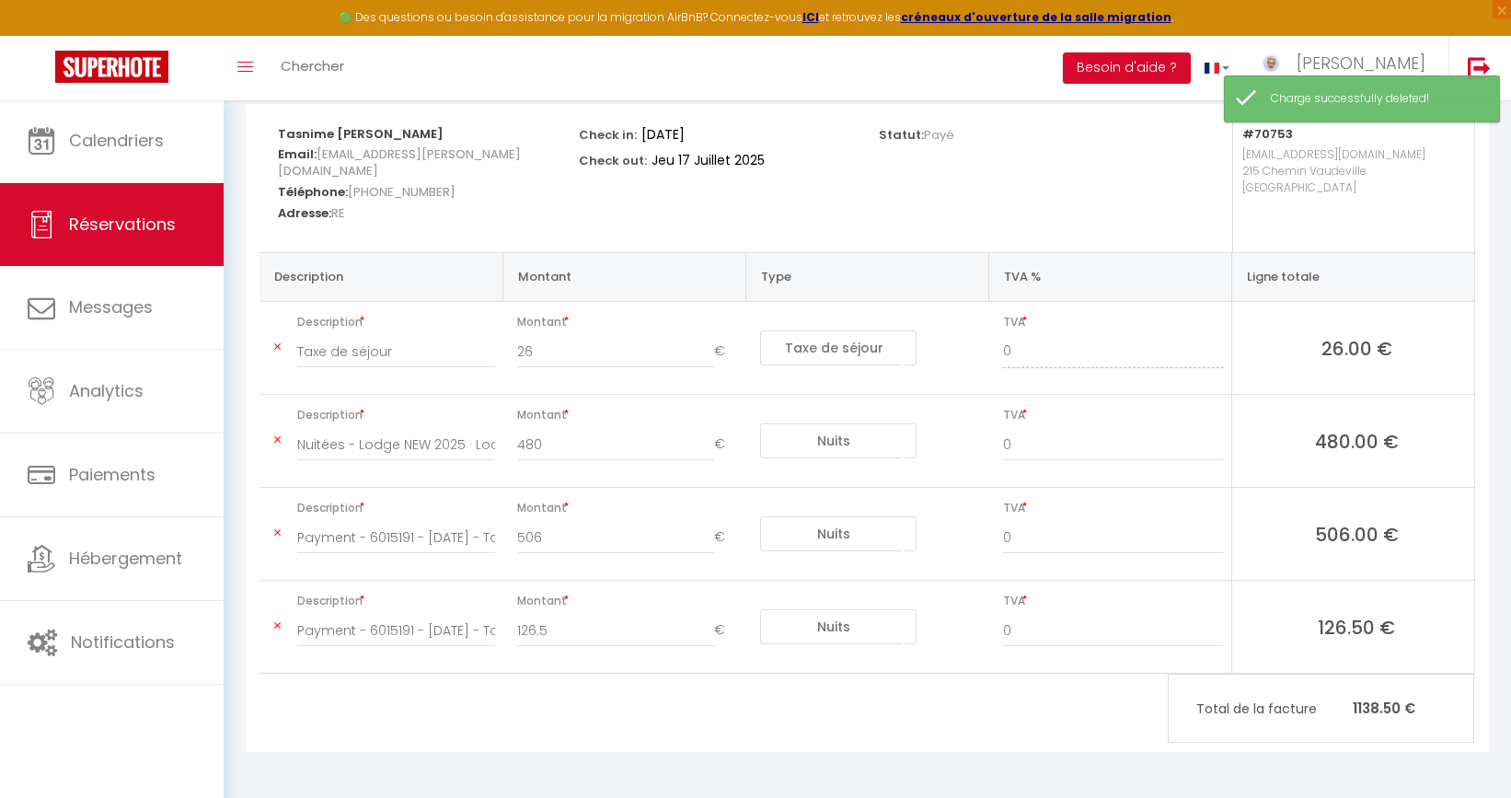
scroll to position [234, 0]
type input "126.5"
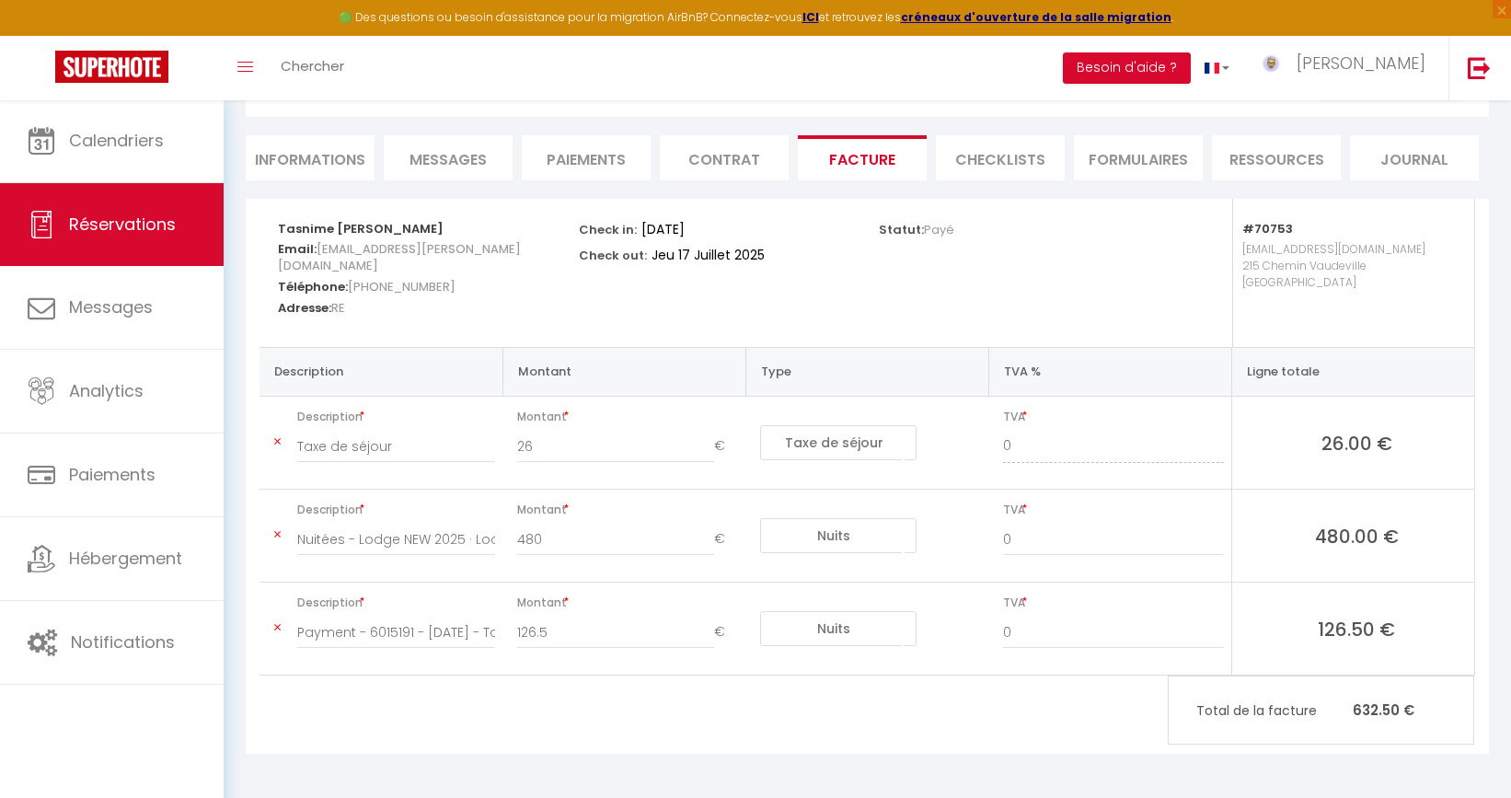
click at [278, 626] on icon at bounding box center [277, 627] width 6 height 11
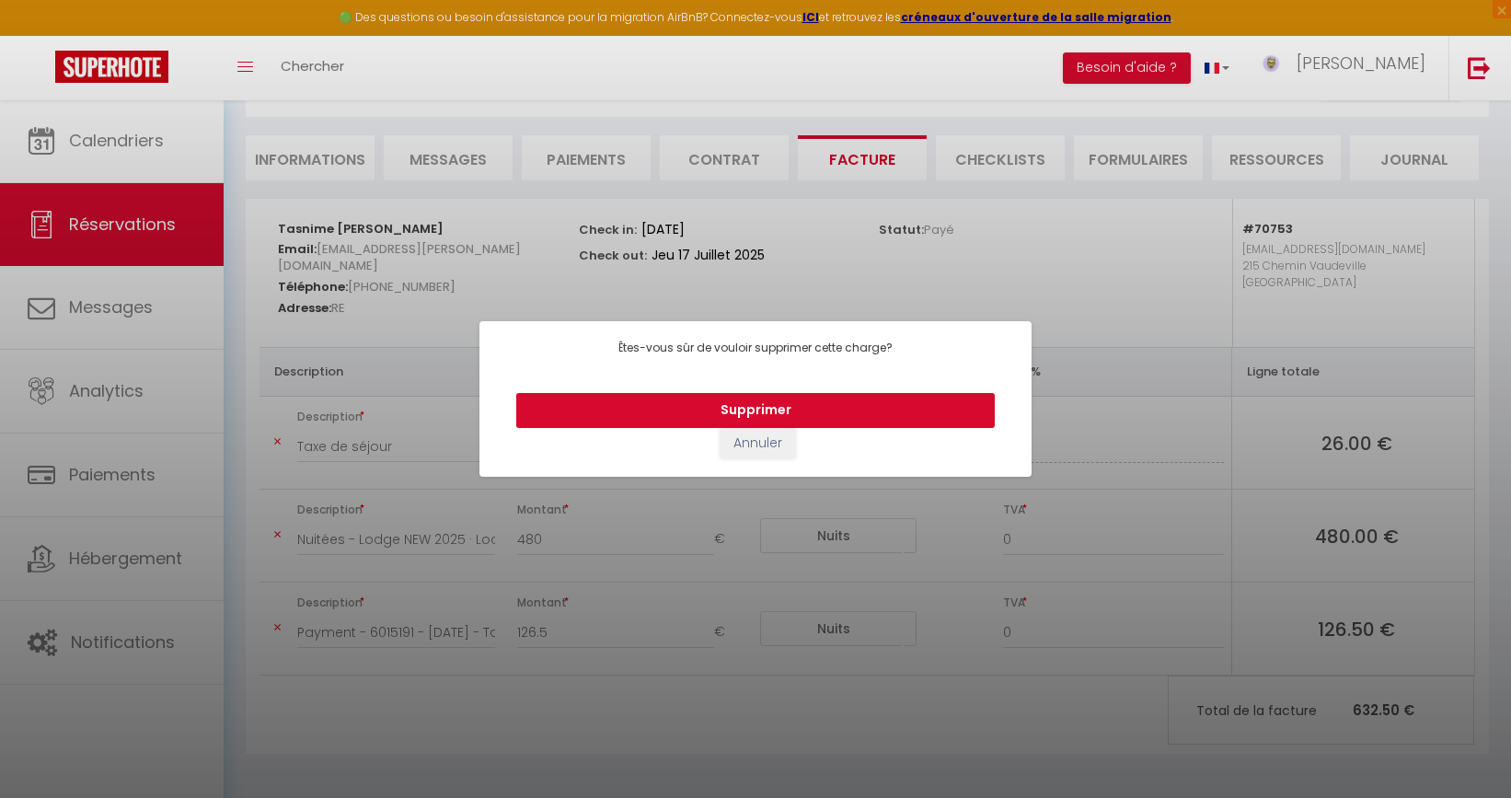
click at [765, 394] on button "Supprimer" at bounding box center [755, 410] width 479 height 35
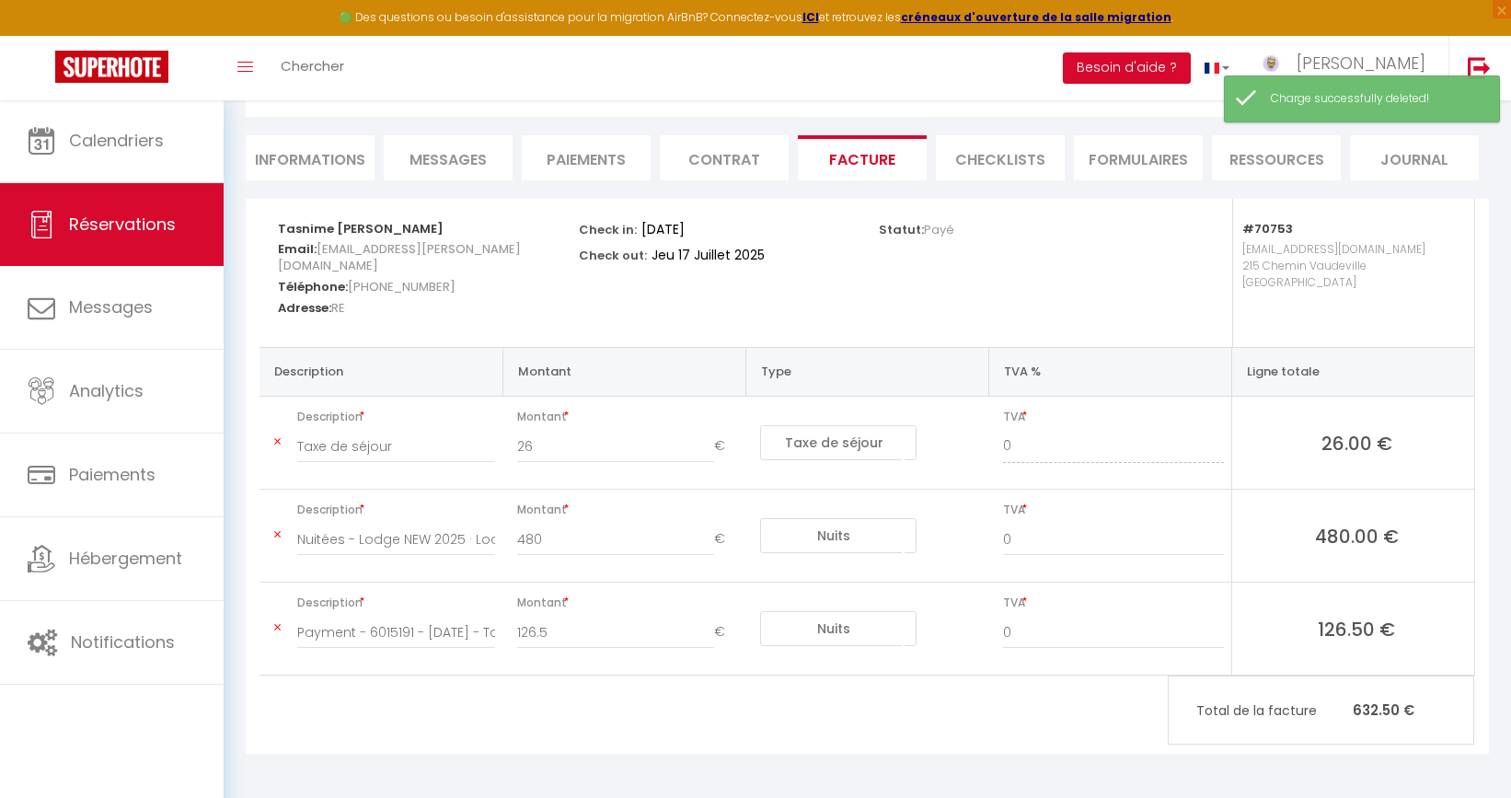
scroll to position [99, 0]
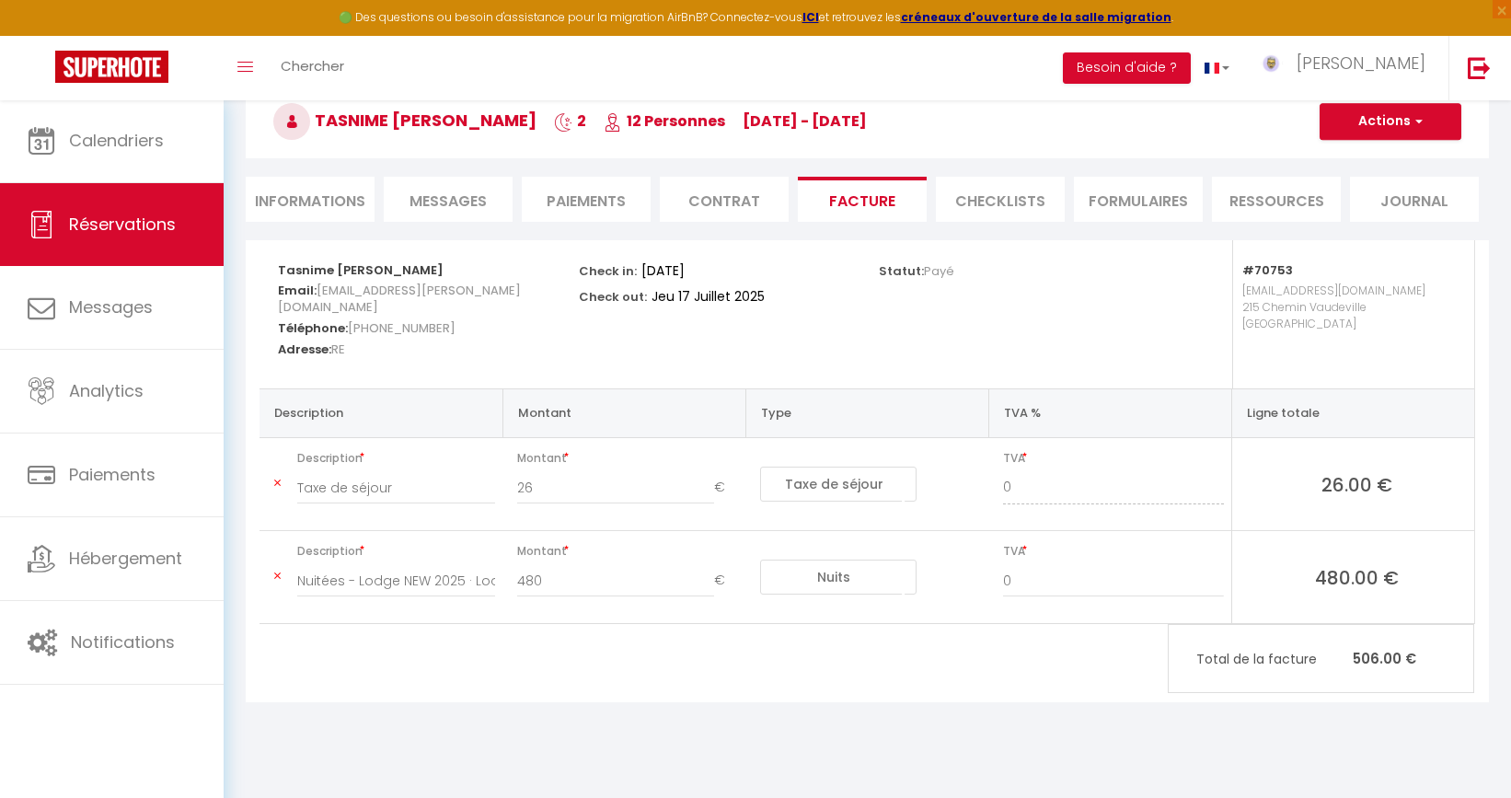
click at [1412, 128] on span "button" at bounding box center [1416, 121] width 11 height 17
click at [1384, 183] on link "Aperçu et éditer" at bounding box center [1376, 186] width 155 height 24
click at [1383, 129] on button "Actions" at bounding box center [1391, 121] width 142 height 37
click at [1385, 182] on link "Aperçu et éditer" at bounding box center [1376, 186] width 155 height 24
click at [1398, 116] on button "Actions" at bounding box center [1391, 121] width 142 height 37
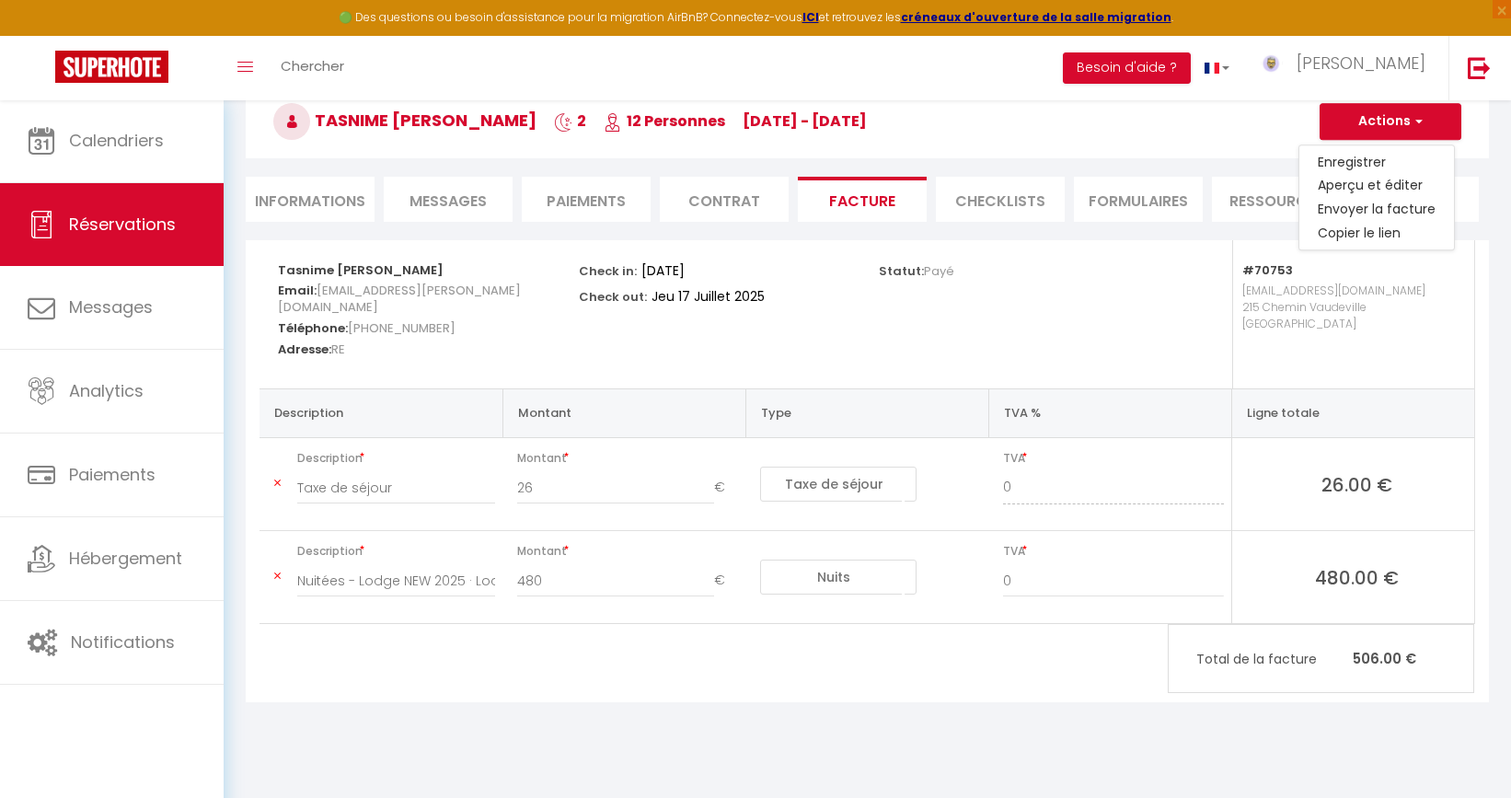
click at [1398, 116] on button "Actions" at bounding box center [1391, 121] width 142 height 37
click at [101, 221] on span "Réservations" at bounding box center [122, 224] width 107 height 23
select select "not_cancelled"
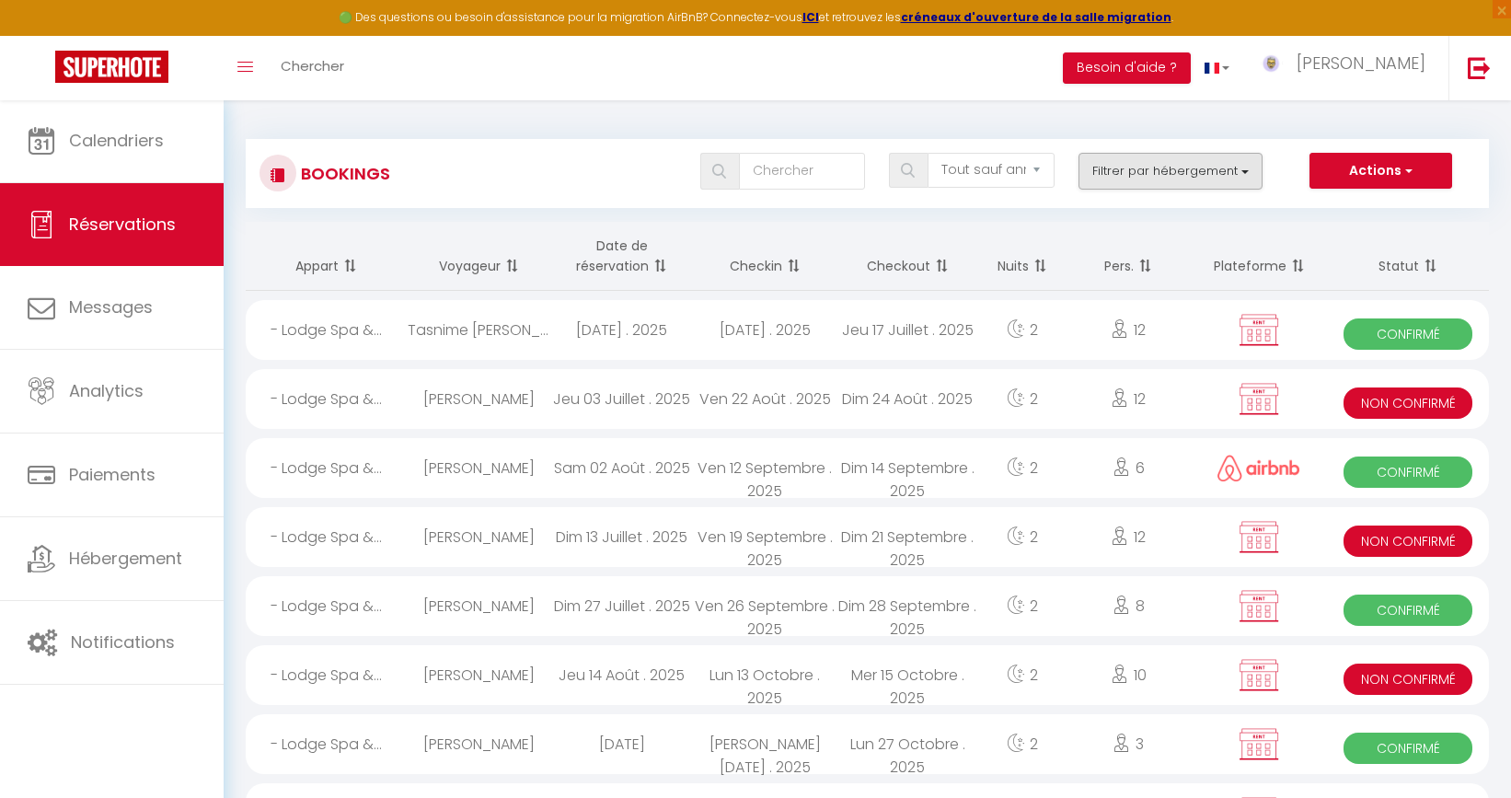
click at [1161, 166] on button "Filtrer par hébergement" at bounding box center [1170, 171] width 184 height 37
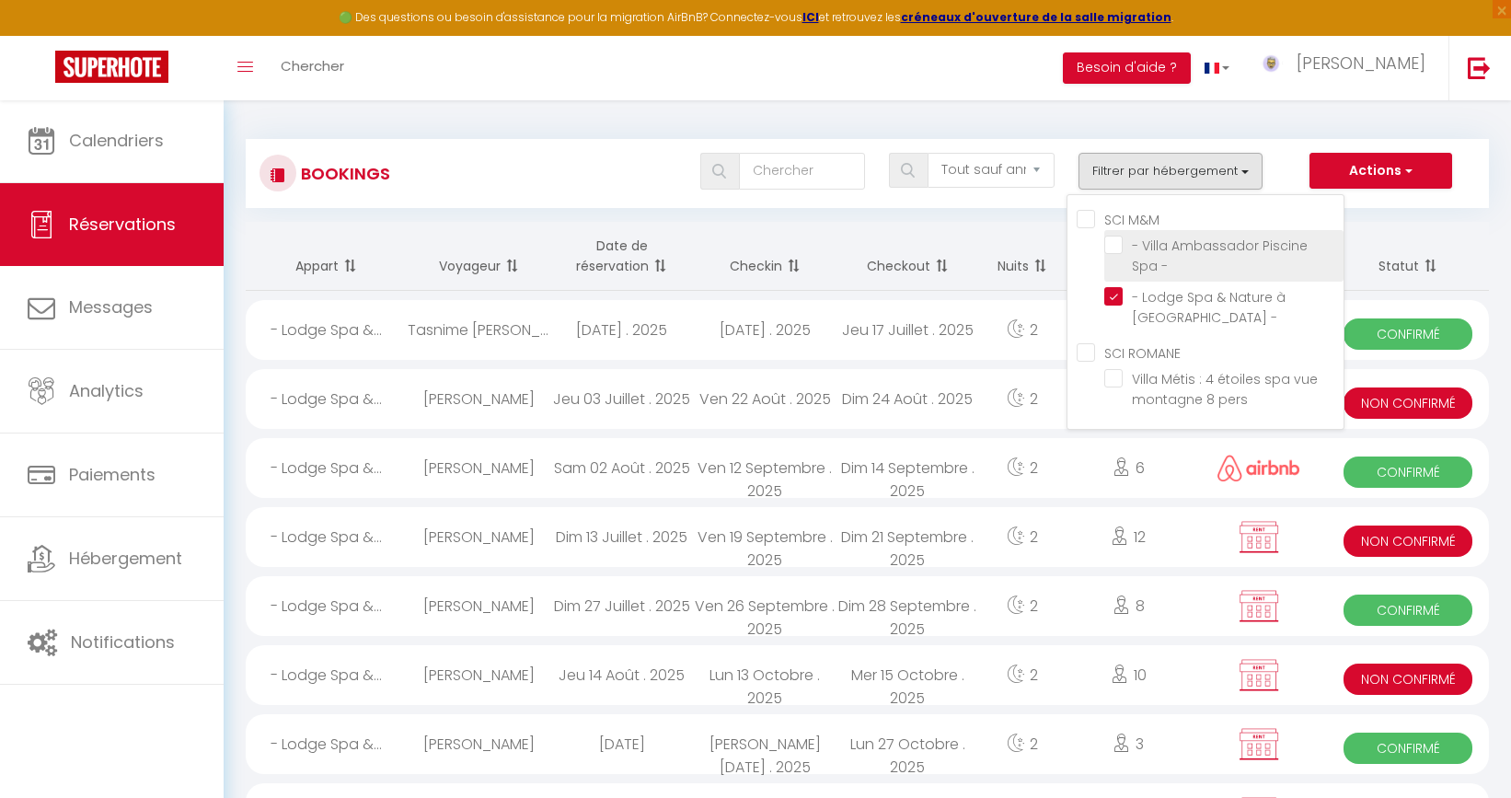
click at [1113, 238] on input "- Villa Ambassador Piscine Spa -" at bounding box center [1223, 245] width 239 height 18
checkbox input "true"
checkbox M\&M "true"
checkbox input "false"
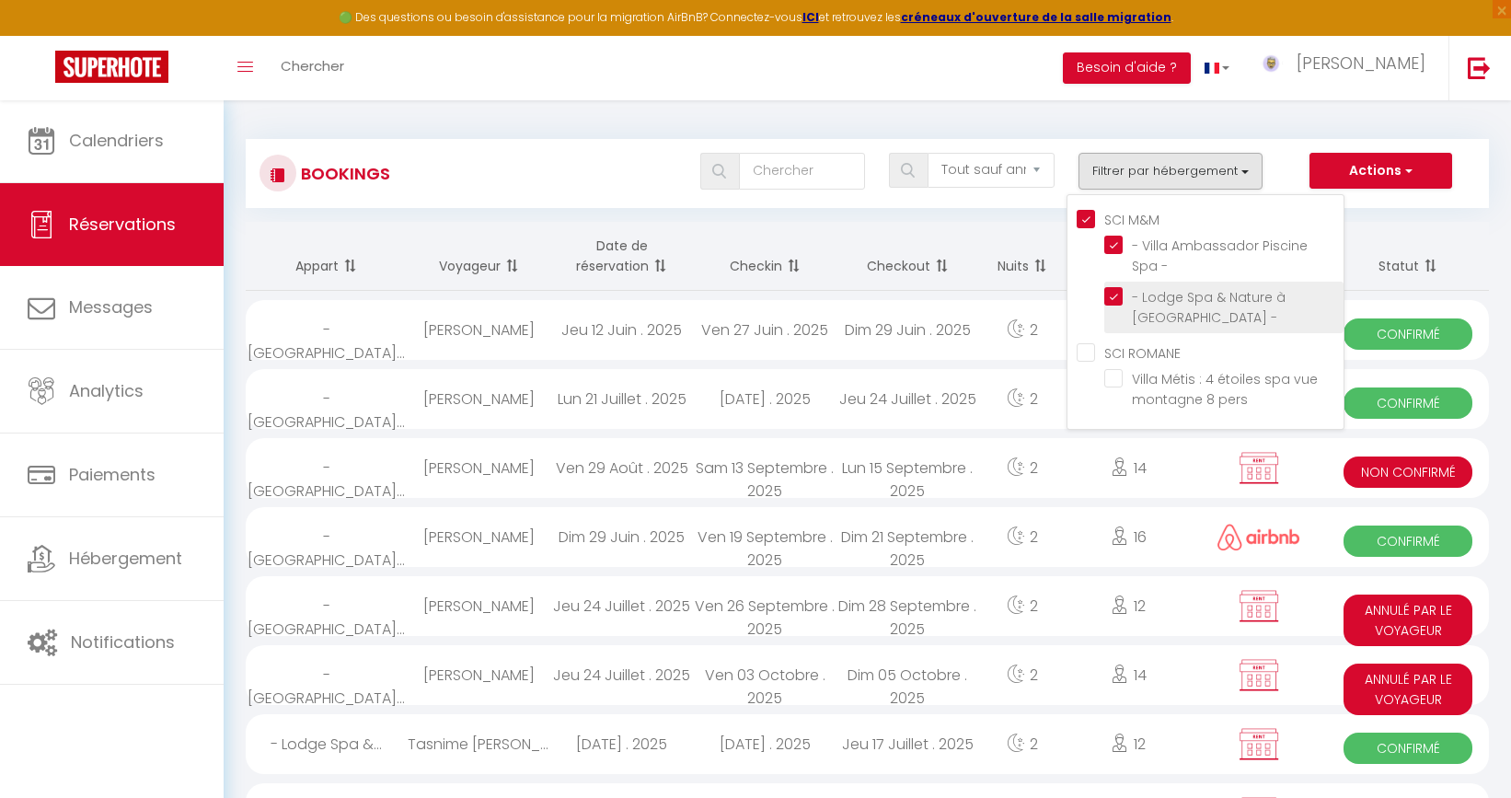
click at [1119, 288] on input "- Lodge Spa & Nature à La Chaloupe -" at bounding box center [1223, 296] width 239 height 18
checkbox input "false"
checkbox M\&M "false"
checkbox input "false"
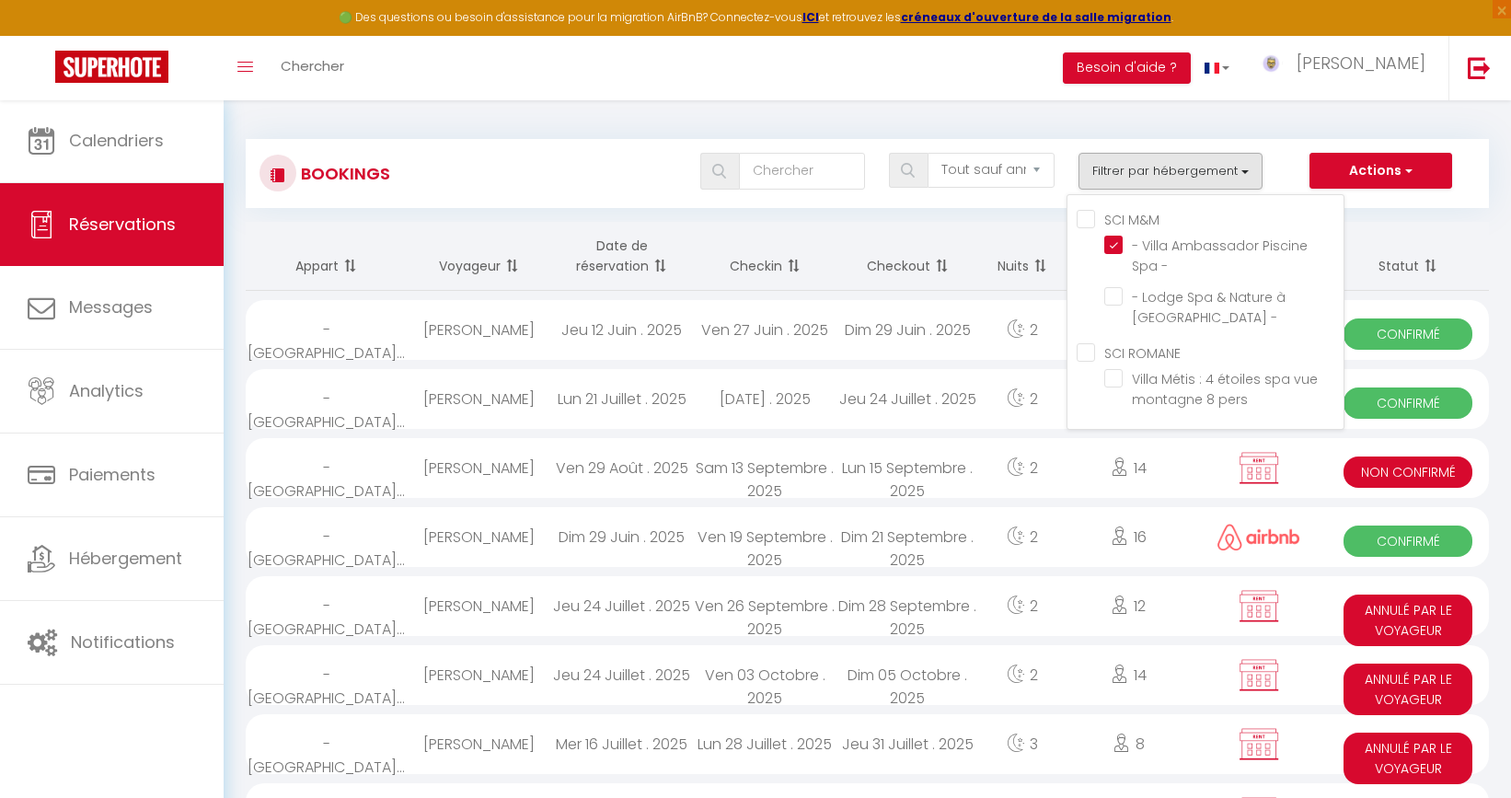
click at [1016, 236] on th "Nuits" at bounding box center [1022, 256] width 87 height 69
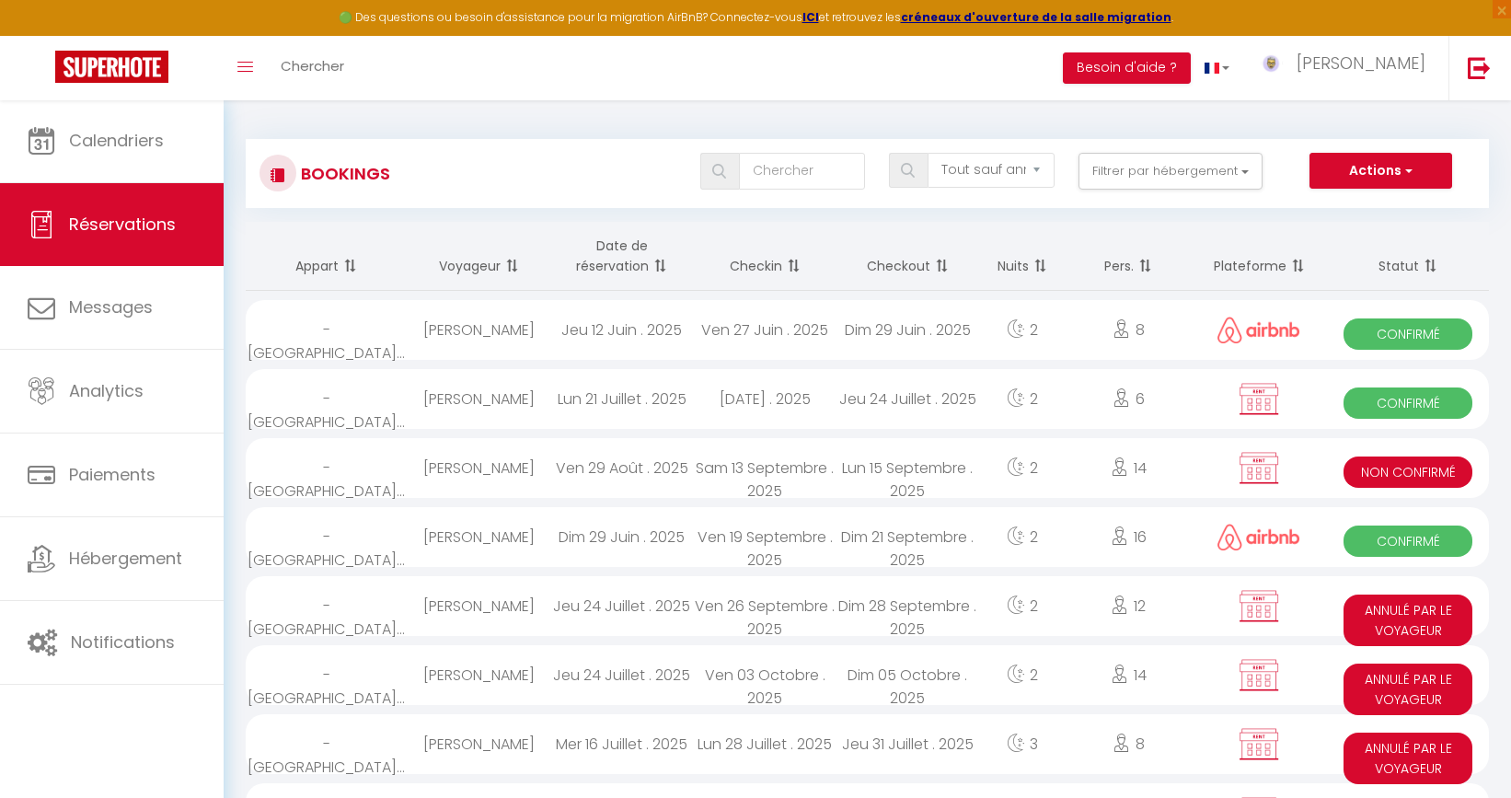
select select
click at [1205, 389] on div at bounding box center [1259, 399] width 137 height 60
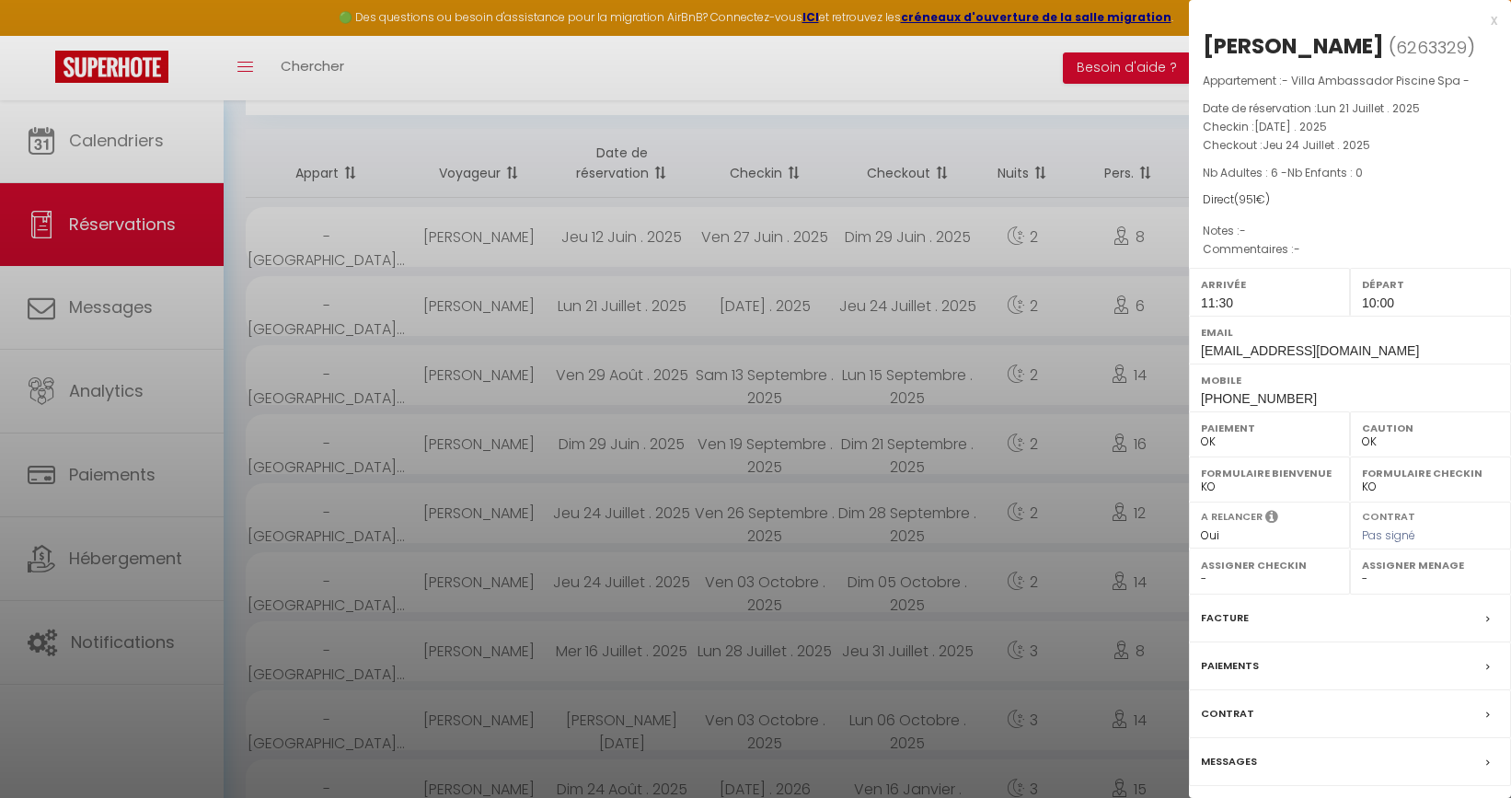
scroll to position [102, 0]
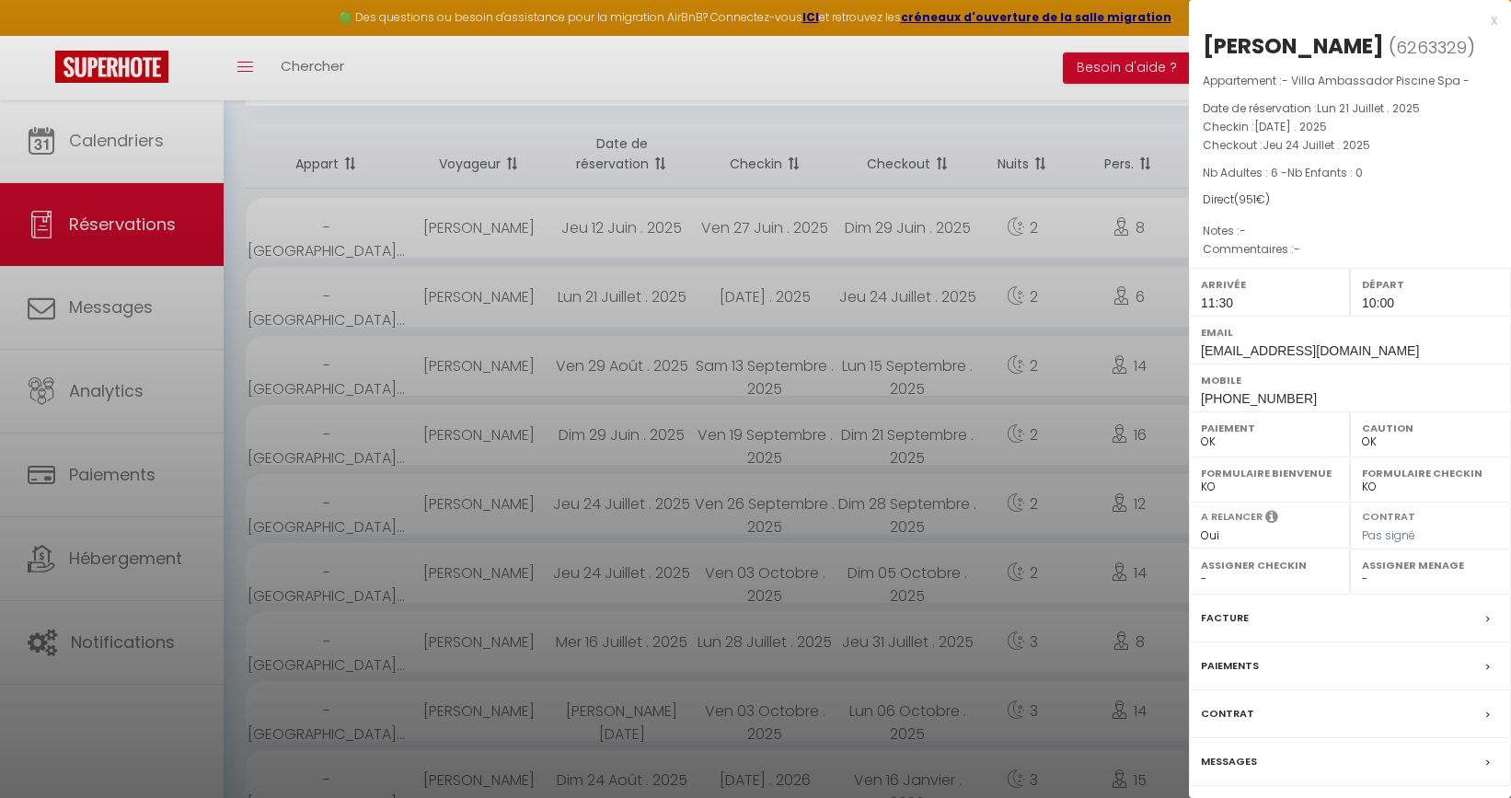
click at [1256, 641] on div "Facture" at bounding box center [1350, 618] width 322 height 48
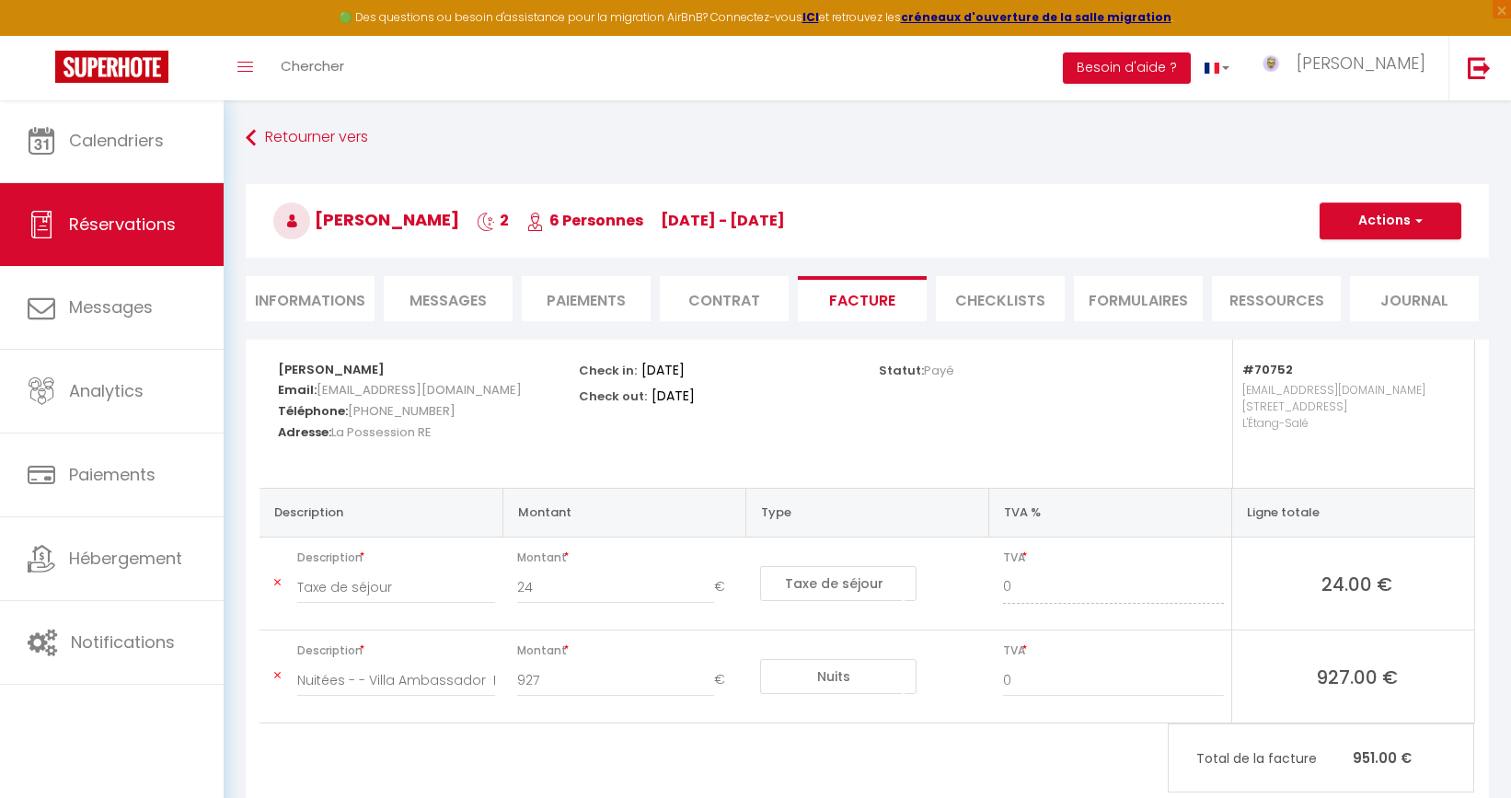
click at [1406, 226] on button "Actions" at bounding box center [1391, 220] width 142 height 37
click at [1406, 284] on link "Aperçu et éditer" at bounding box center [1376, 285] width 155 height 24
click at [848, 139] on link "Retourner vers" at bounding box center [867, 137] width 1243 height 33
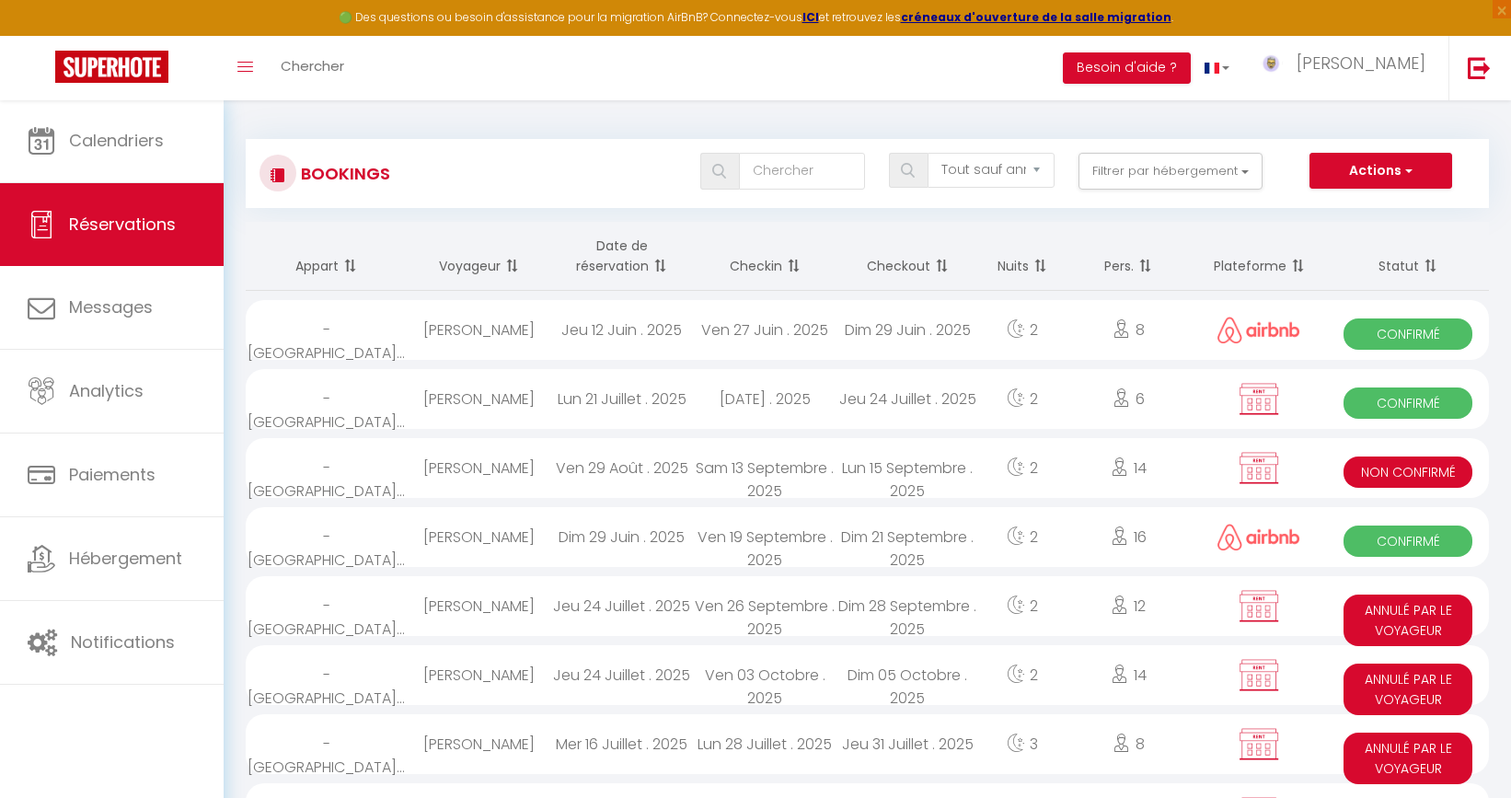
click at [1415, 262] on th "Statut" at bounding box center [1408, 256] width 162 height 69
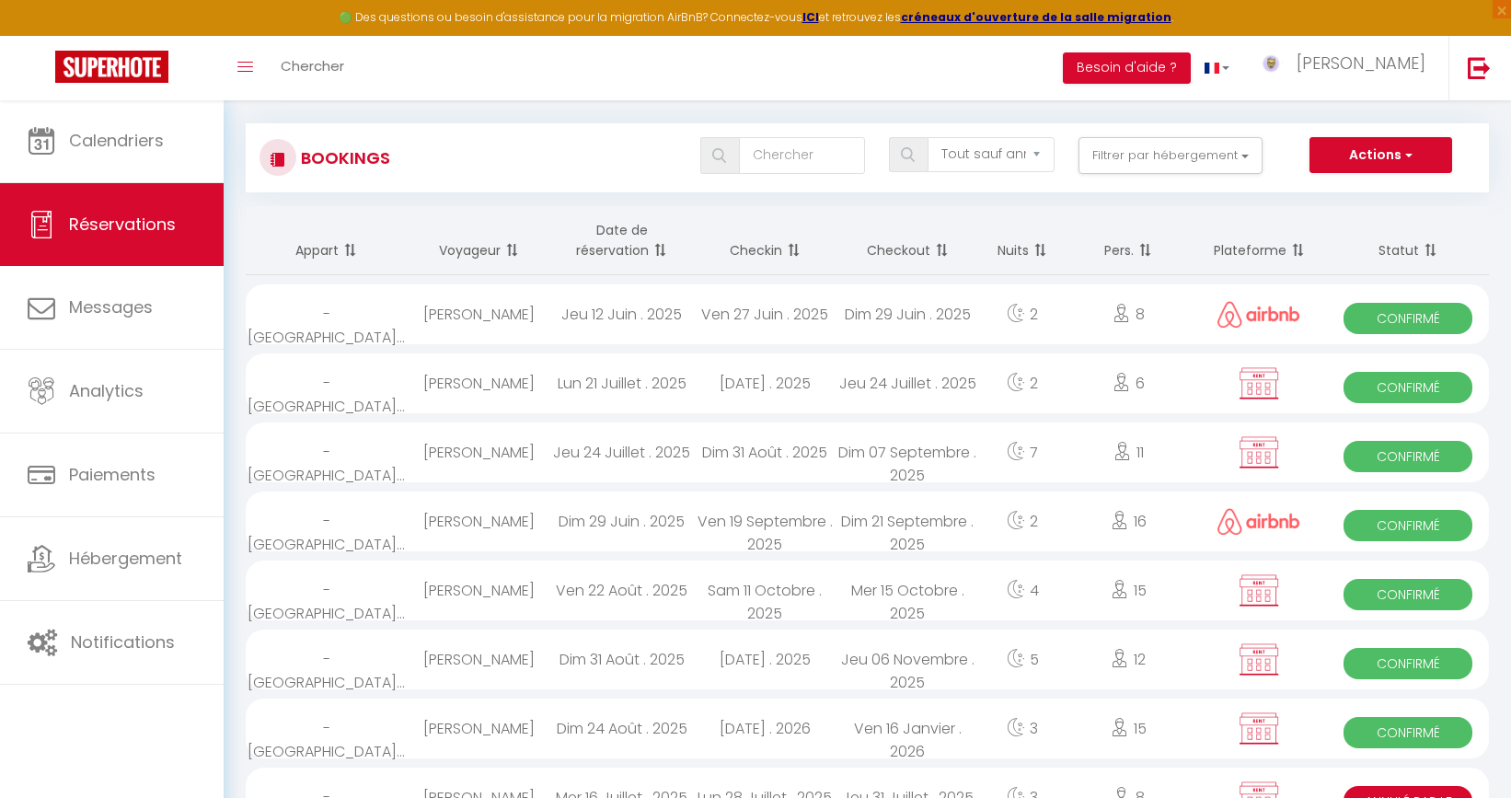
scroll to position [17, 0]
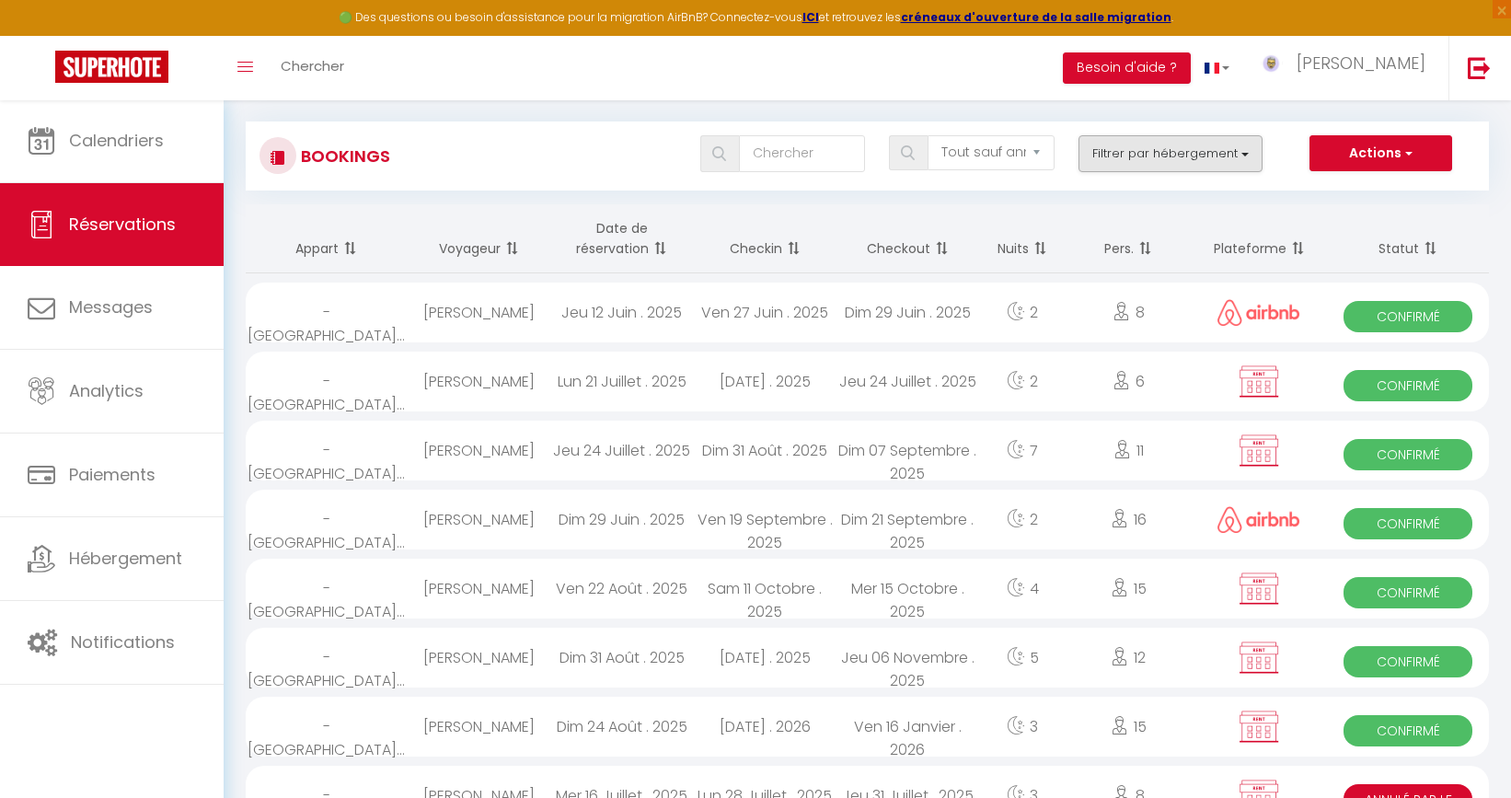
click at [1149, 148] on button "Filtrer par hébergement" at bounding box center [1170, 153] width 184 height 37
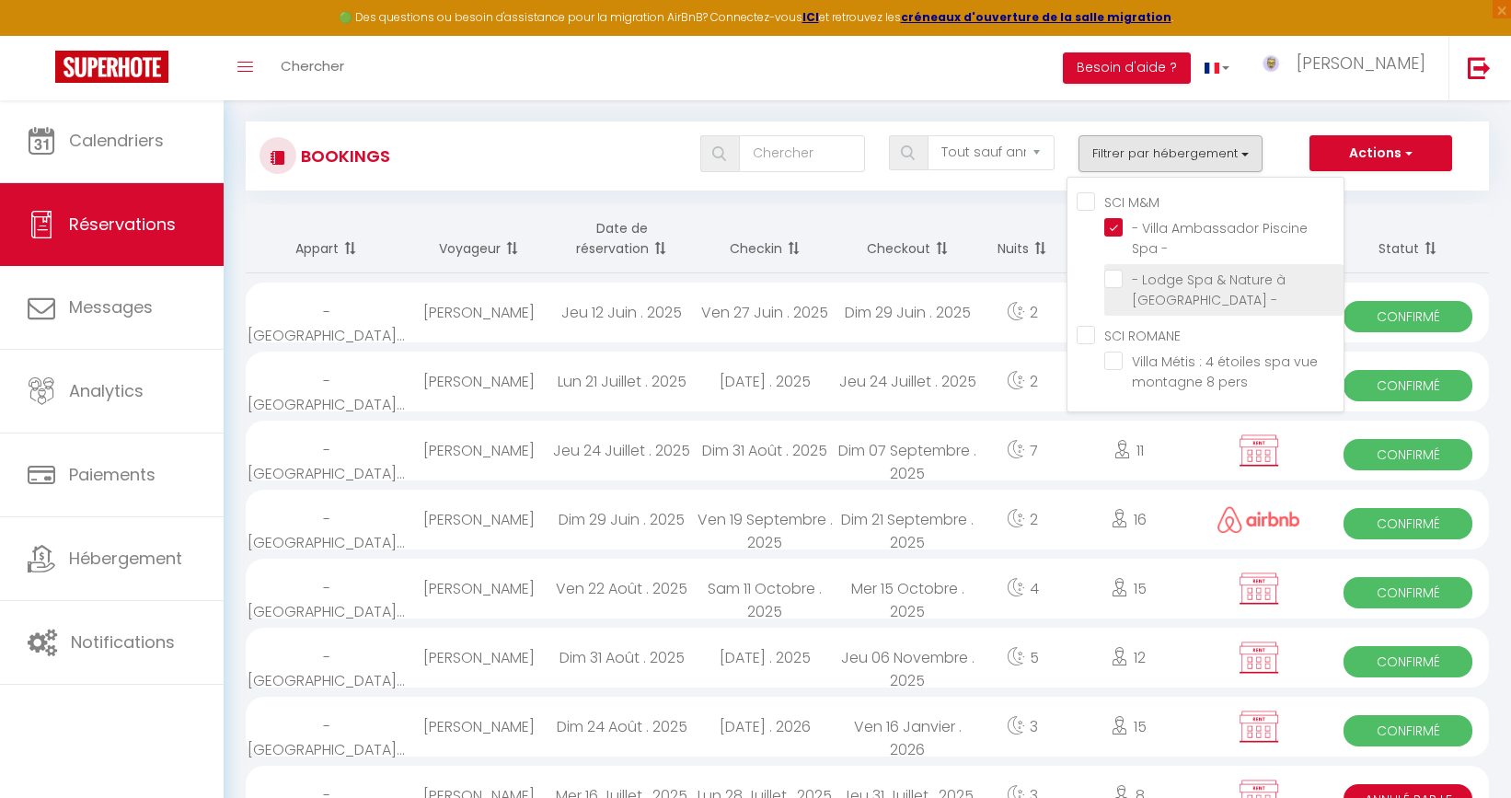
click at [1113, 278] on input "- Lodge Spa & Nature à La Chaloupe -" at bounding box center [1223, 279] width 239 height 18
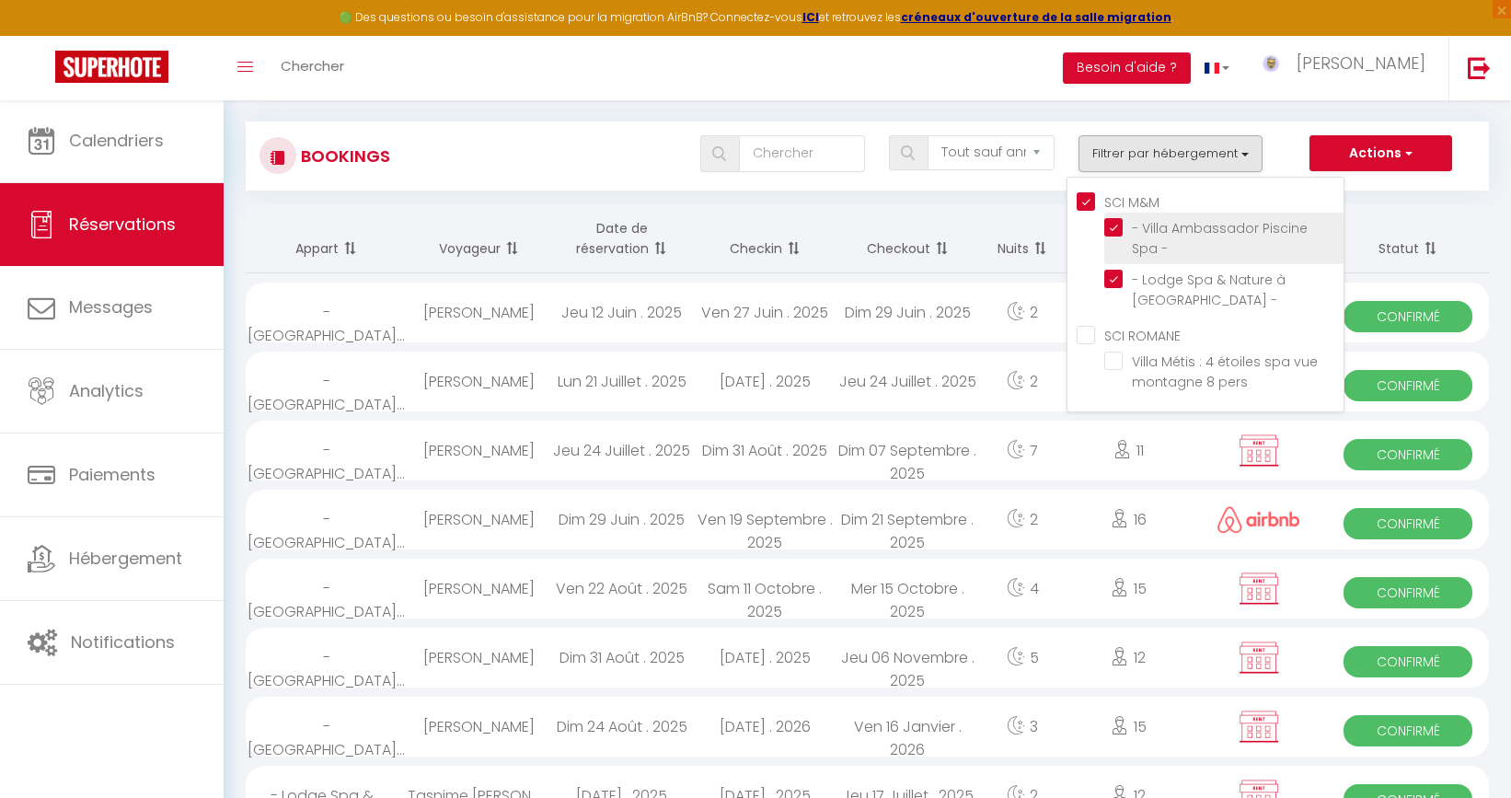
click at [1113, 225] on input "- Villa Ambassador Piscine Spa -" at bounding box center [1223, 227] width 239 height 18
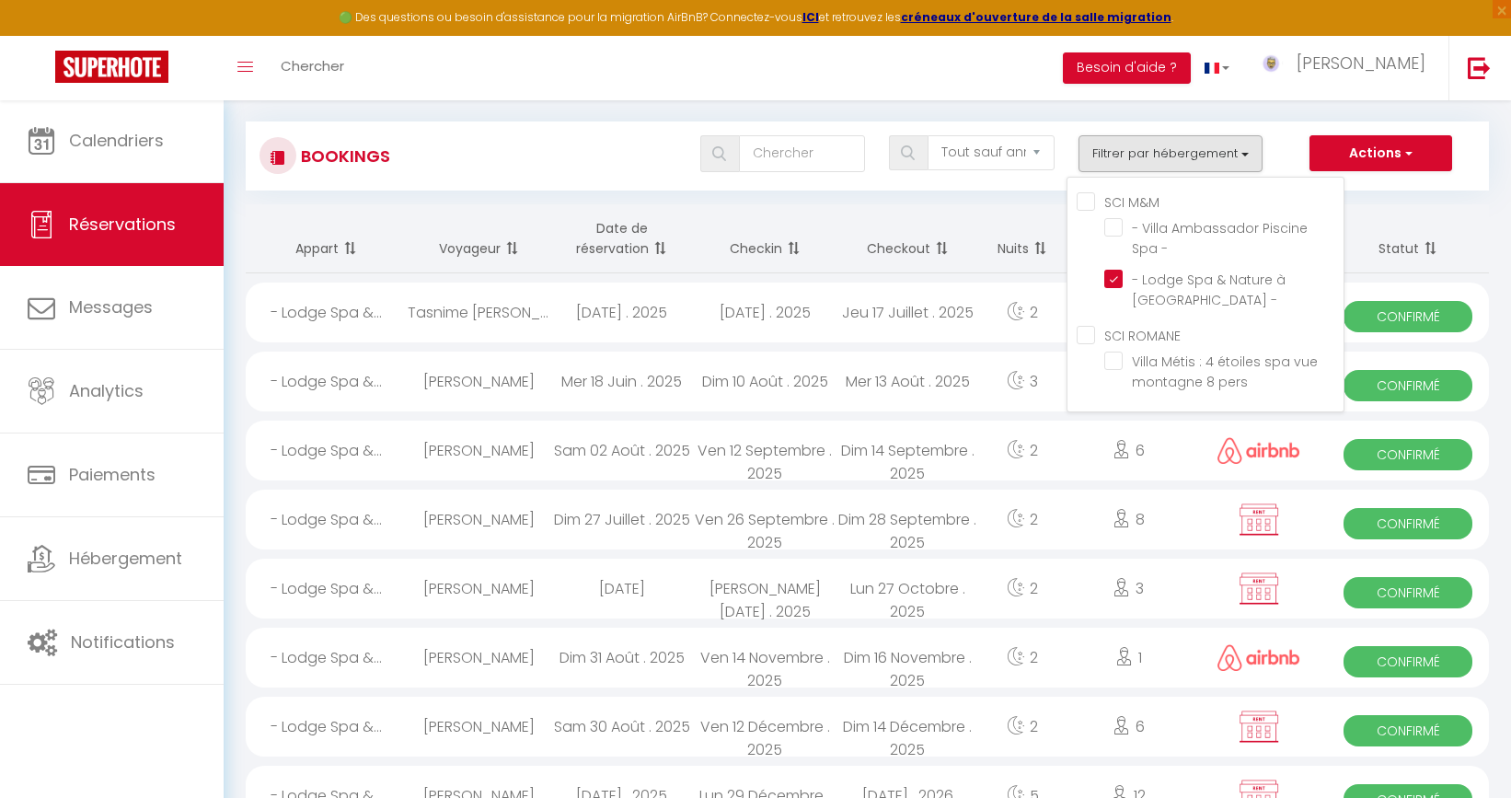
click at [1467, 212] on th "Statut" at bounding box center [1408, 238] width 162 height 69
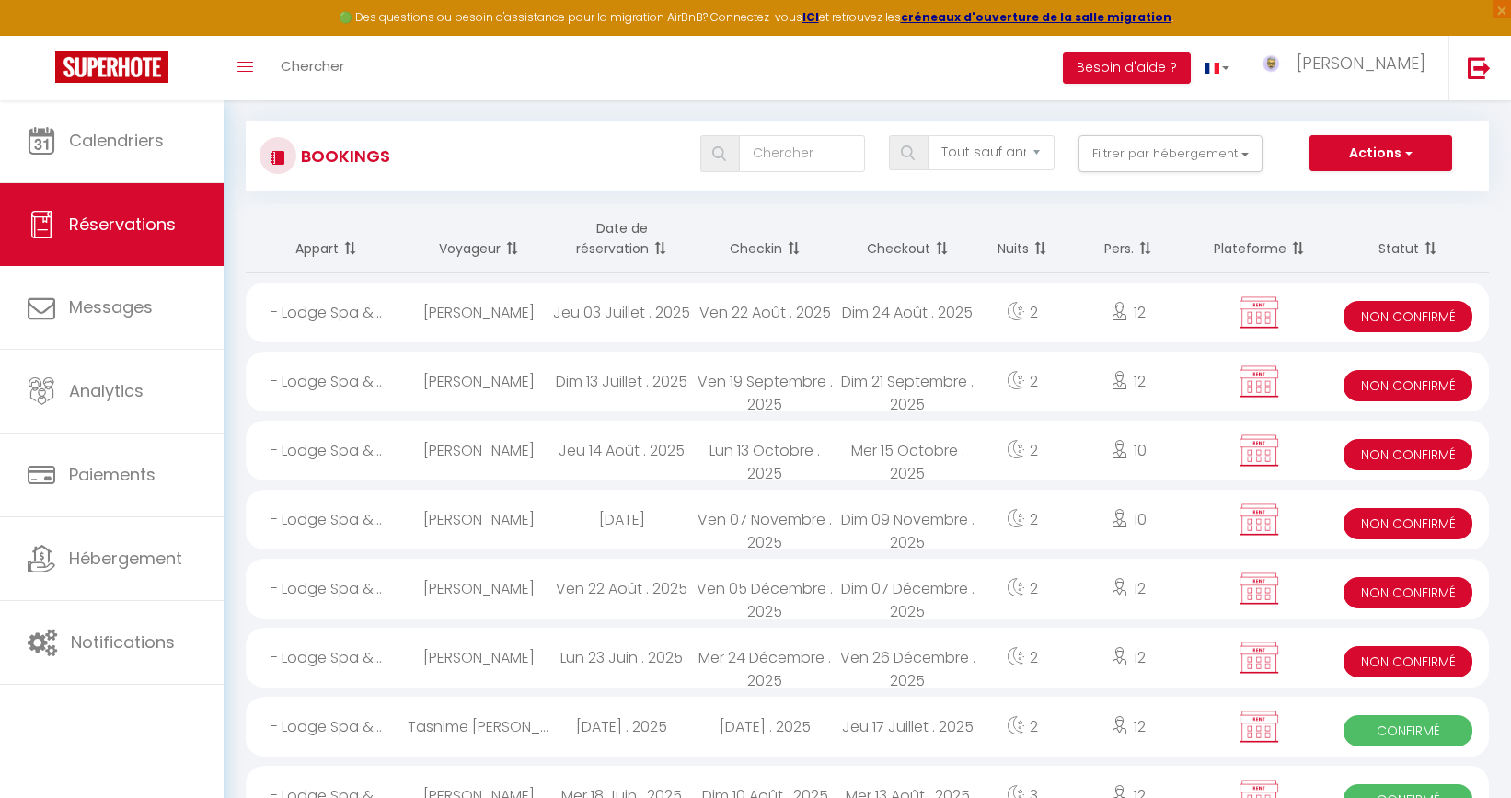
click at [1401, 244] on th "Statut" at bounding box center [1408, 238] width 162 height 69
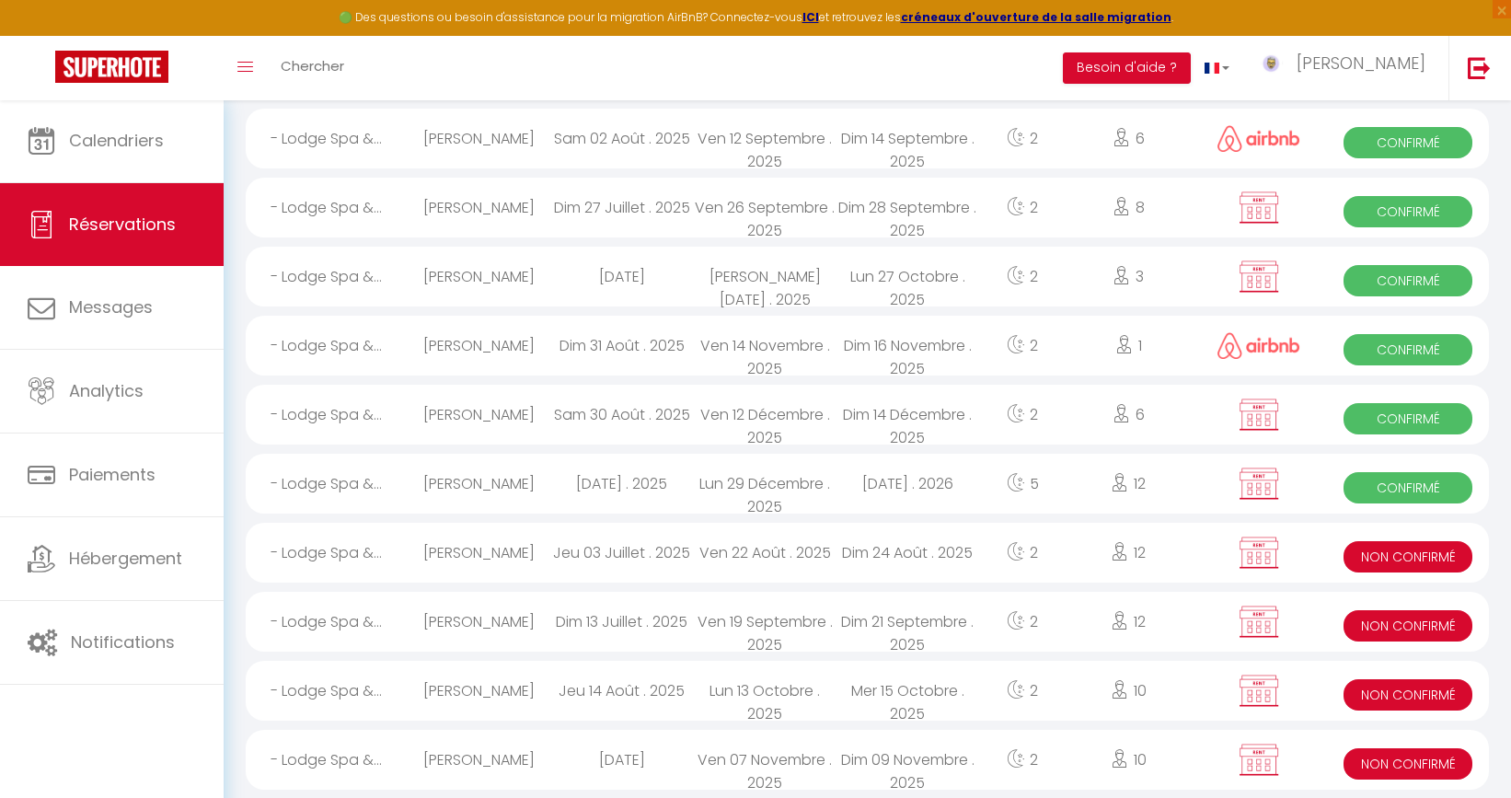
scroll to position [342, 0]
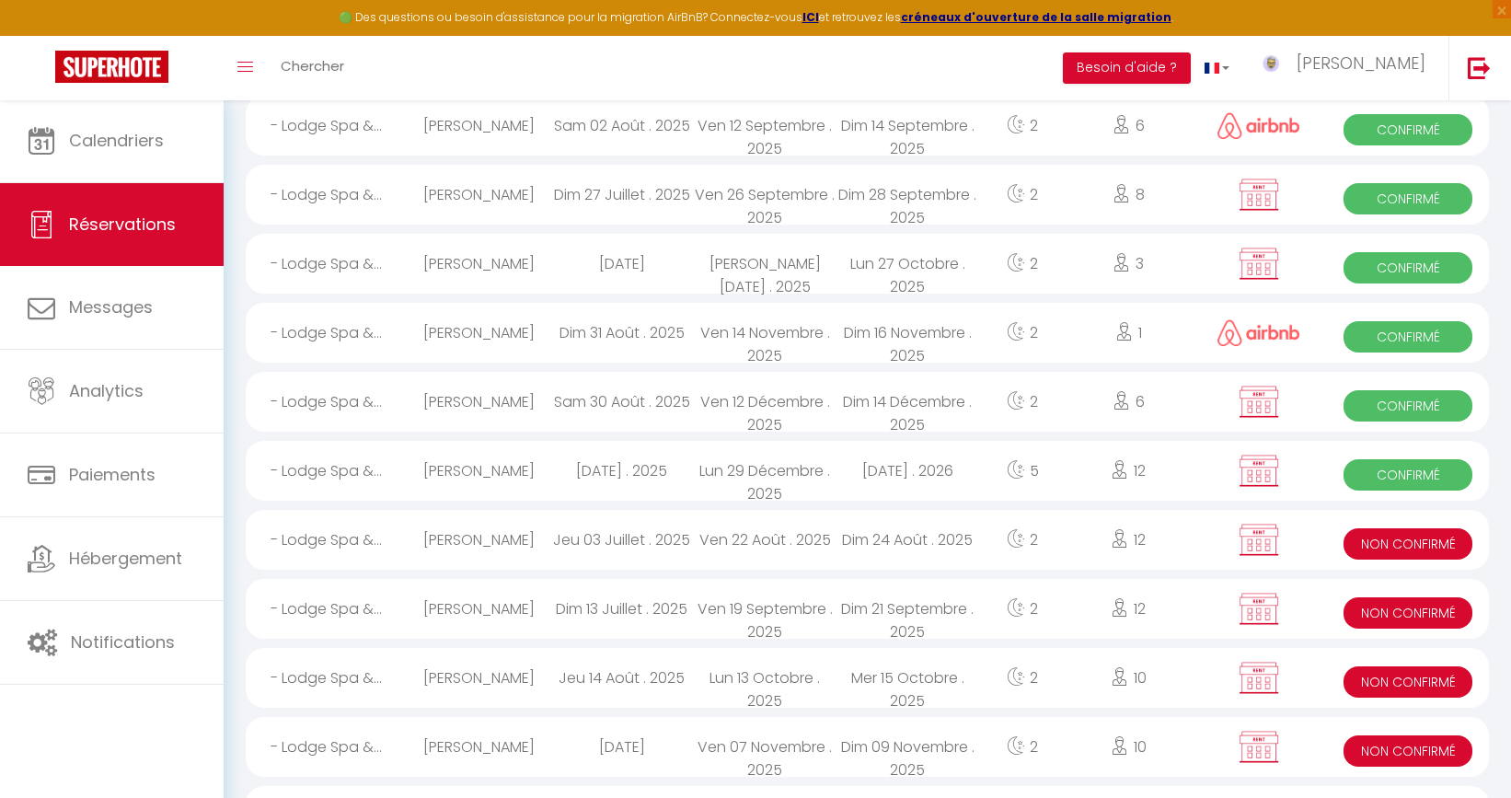
click at [688, 537] on div "Jeu 03 Juillet . 2025" at bounding box center [621, 540] width 143 height 60
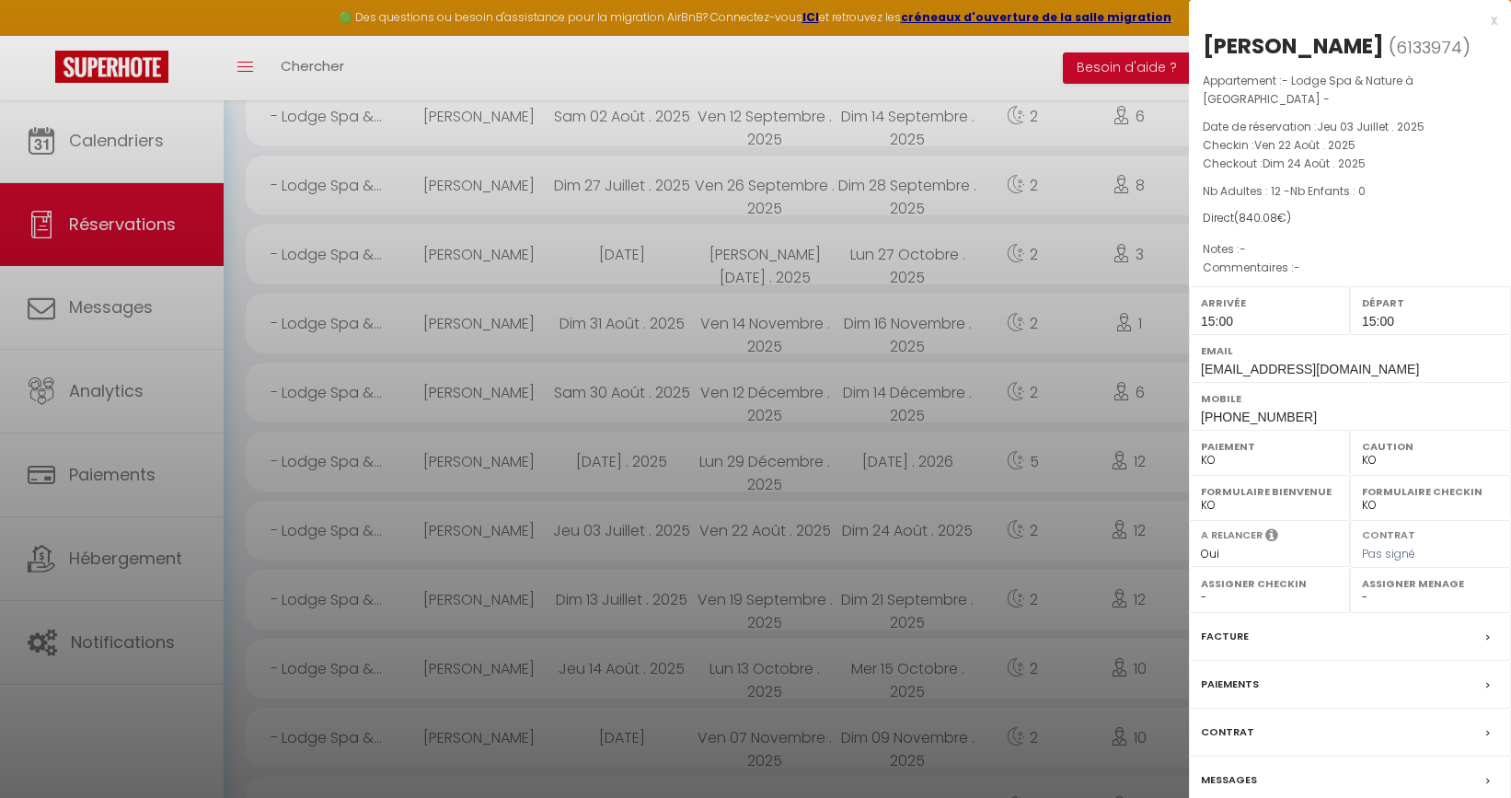
scroll to position [348, 0]
click at [1302, 619] on div "Facture" at bounding box center [1350, 637] width 322 height 48
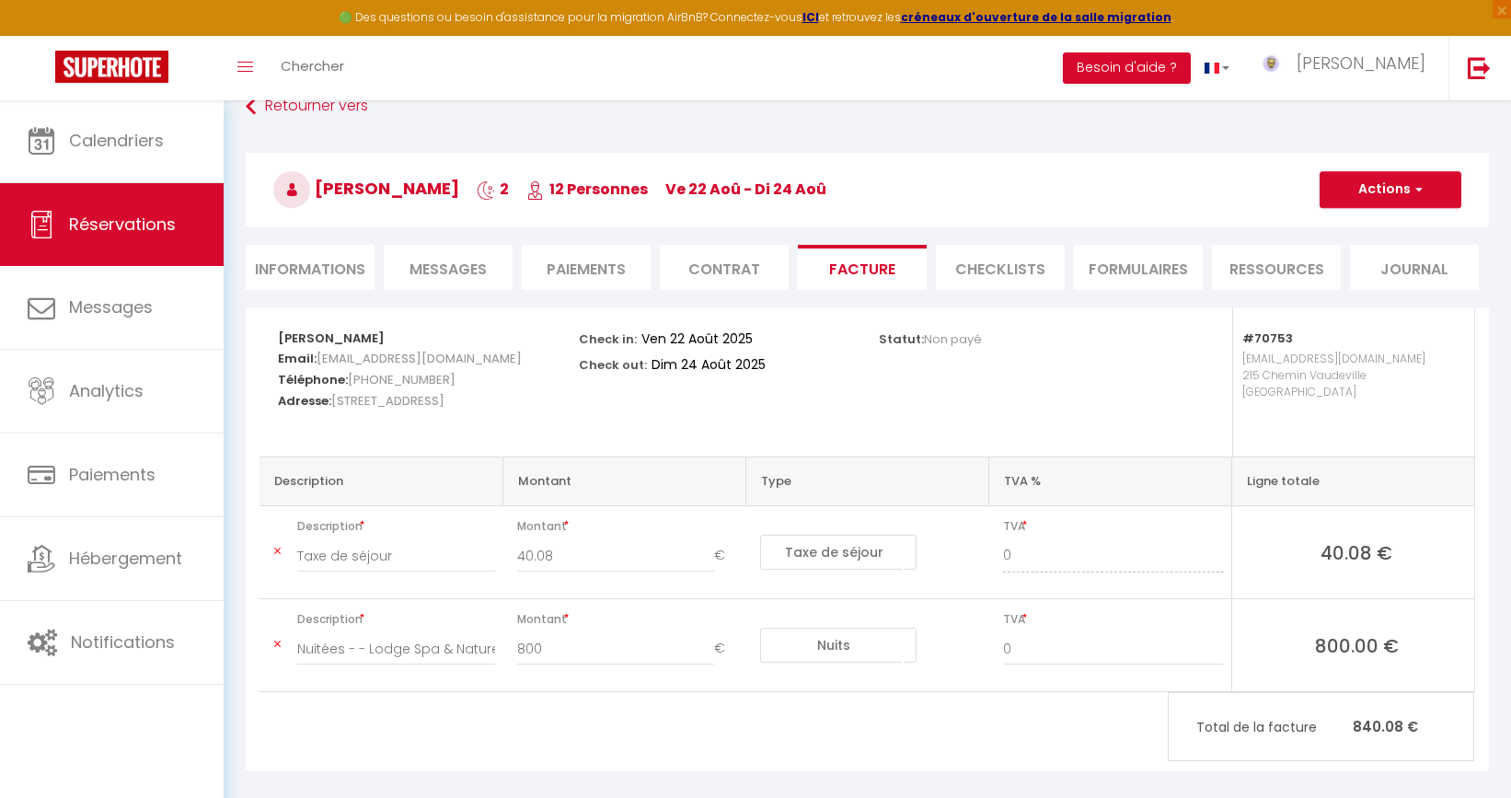
scroll to position [29, 0]
click at [1387, 195] on button "Actions" at bounding box center [1391, 191] width 142 height 37
click at [1363, 257] on link "Aperçu et éditer" at bounding box center [1376, 256] width 155 height 24
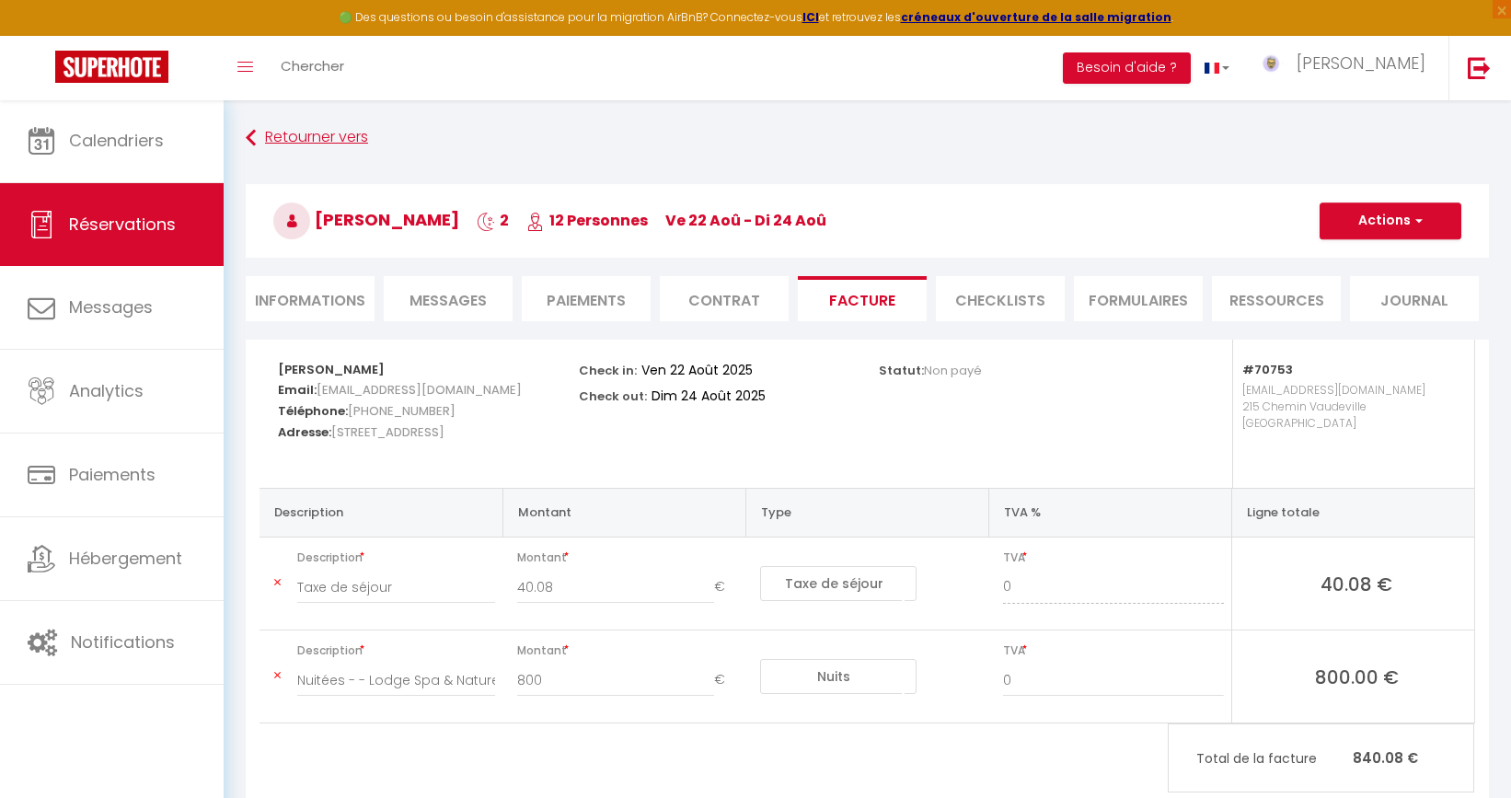
click at [349, 138] on link "Retourner vers" at bounding box center [867, 137] width 1243 height 33
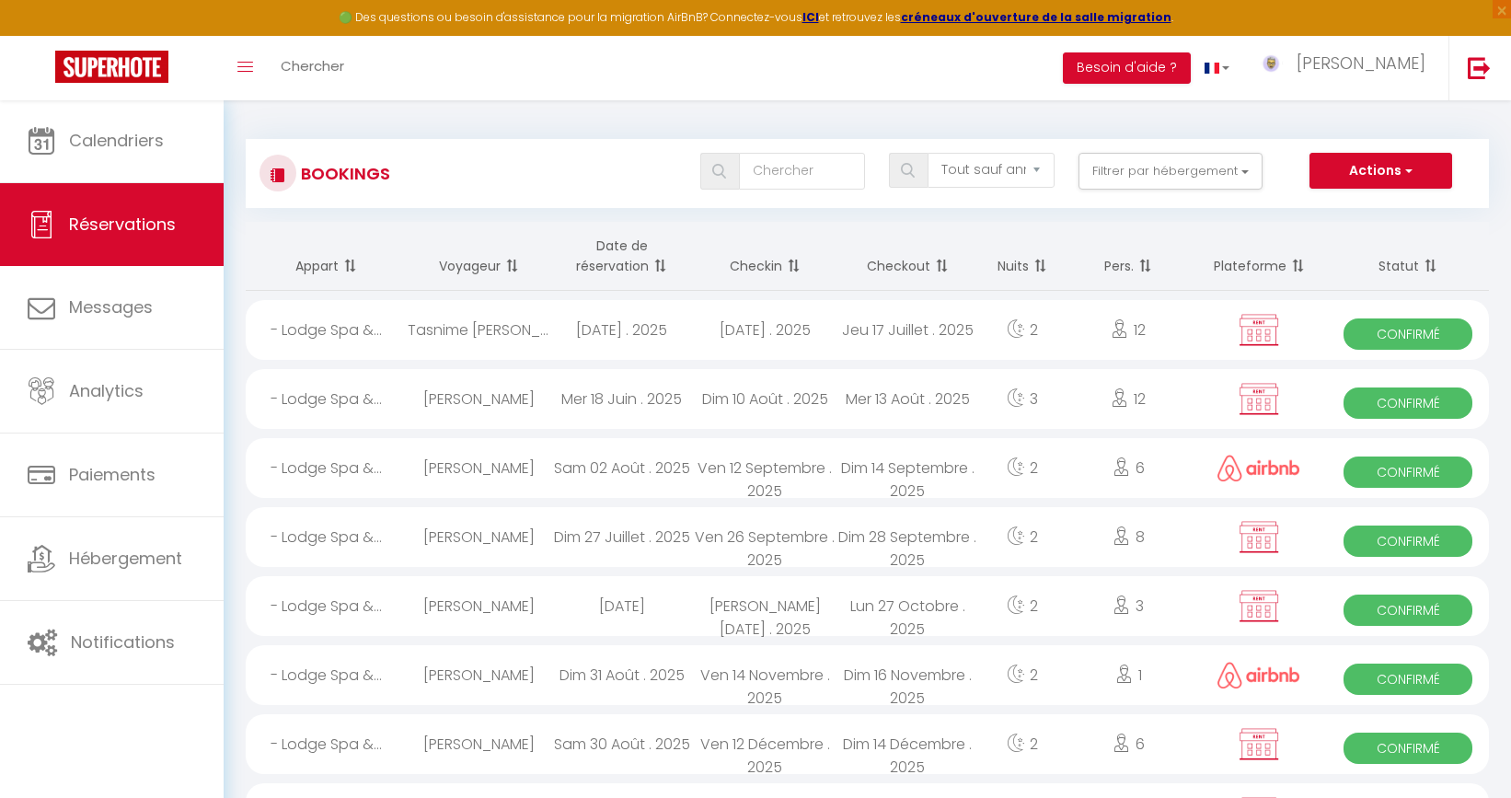
click at [759, 262] on th "Checkin" at bounding box center [764, 256] width 143 height 69
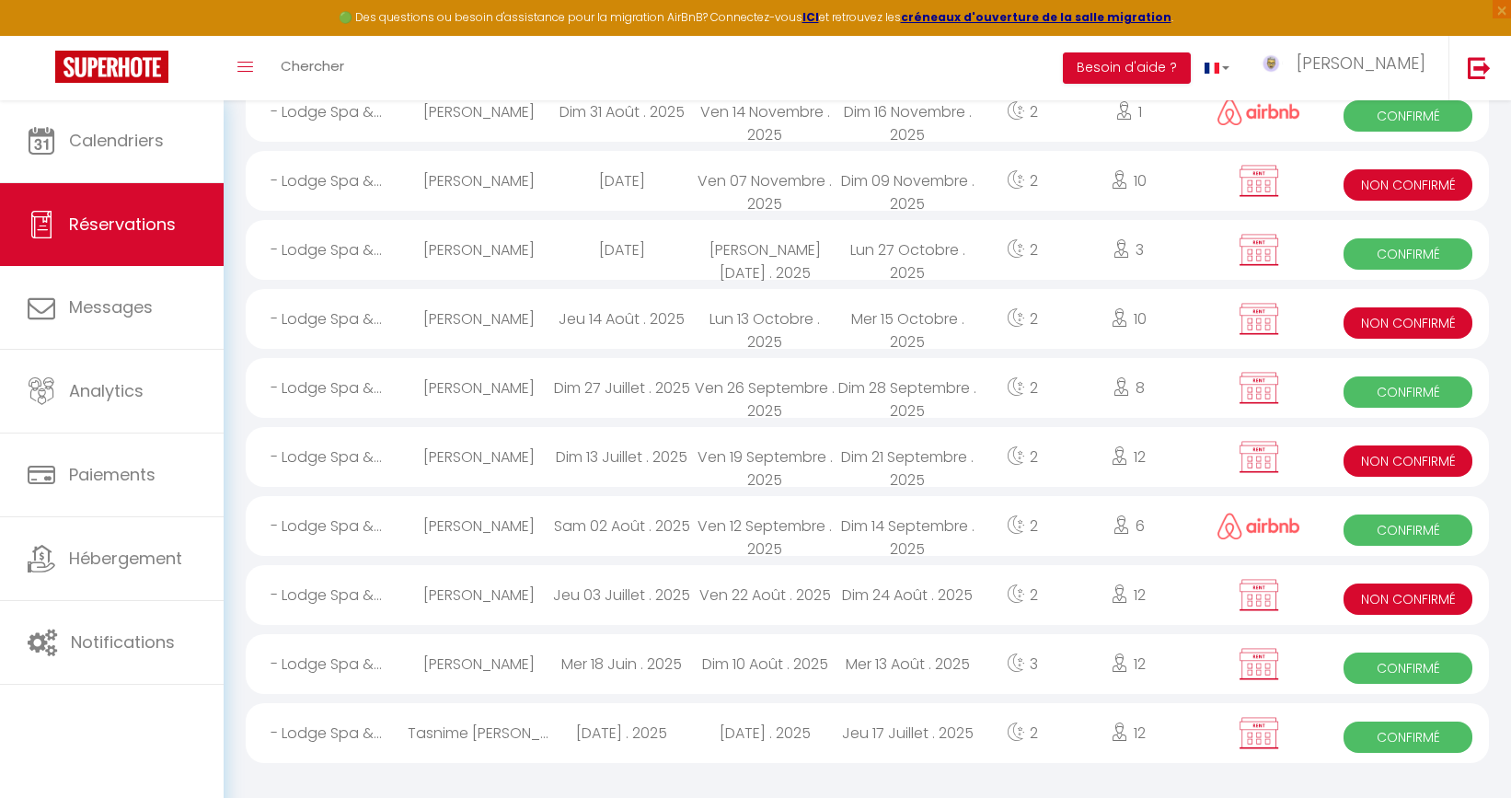
scroll to position [493, 0]
click at [615, 457] on div "Dim 13 Juillet . 2025" at bounding box center [621, 458] width 143 height 60
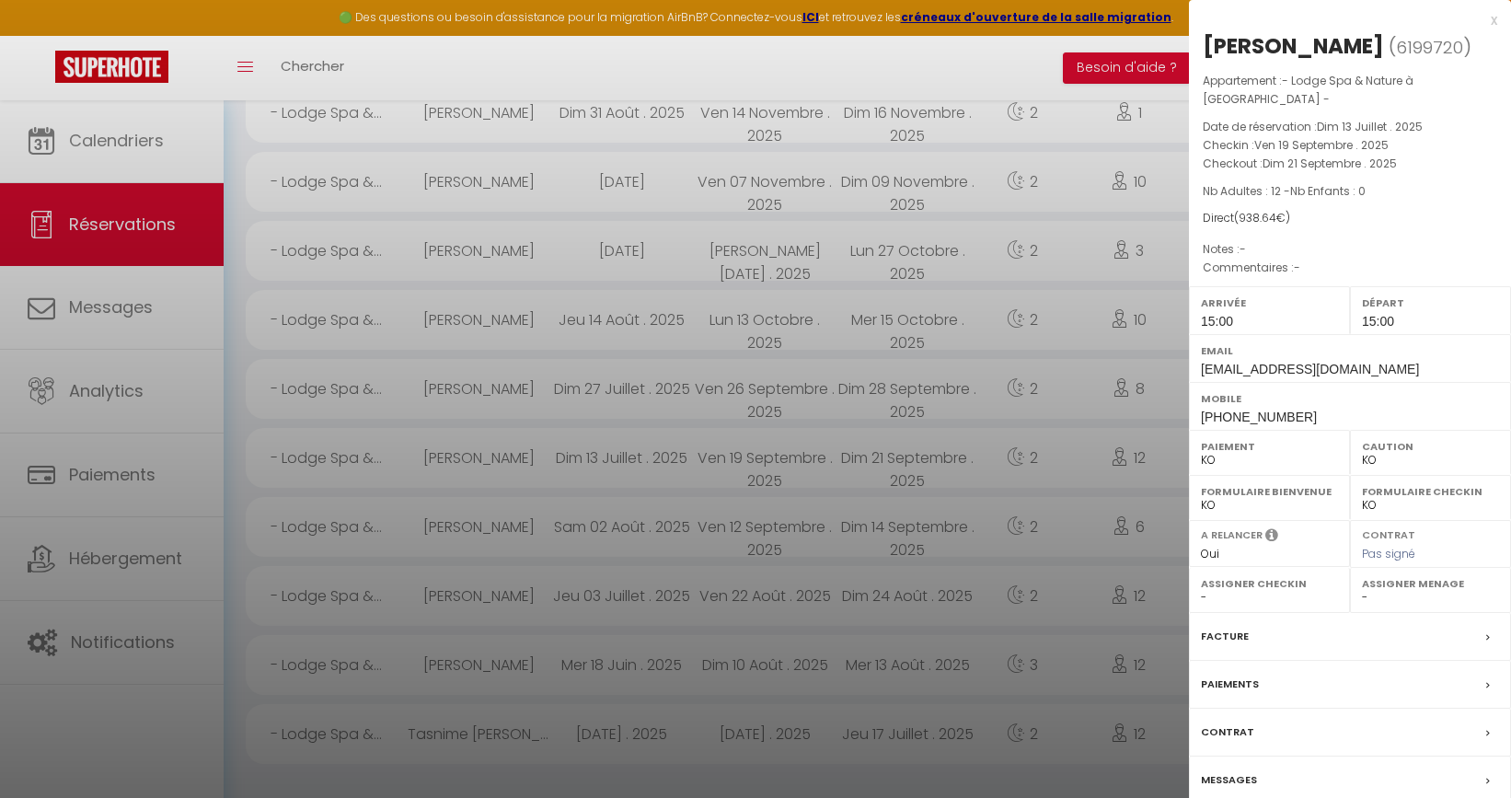
click at [1294, 613] on div "Facture" at bounding box center [1350, 637] width 322 height 48
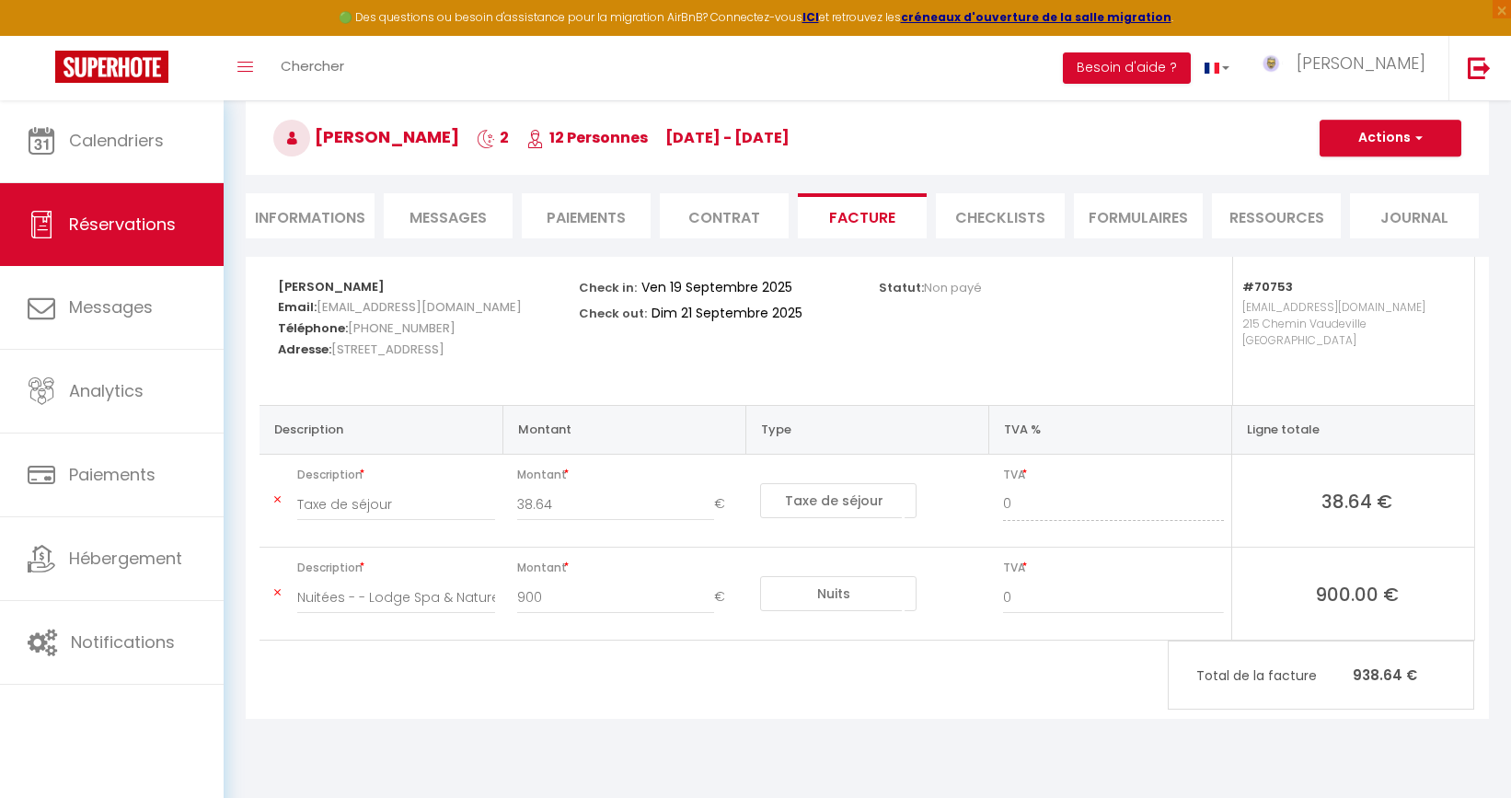
scroll to position [84, 0]
click at [1388, 133] on button "Actions" at bounding box center [1391, 137] width 142 height 37
click at [1372, 202] on link "Aperçu et éditer" at bounding box center [1376, 202] width 155 height 24
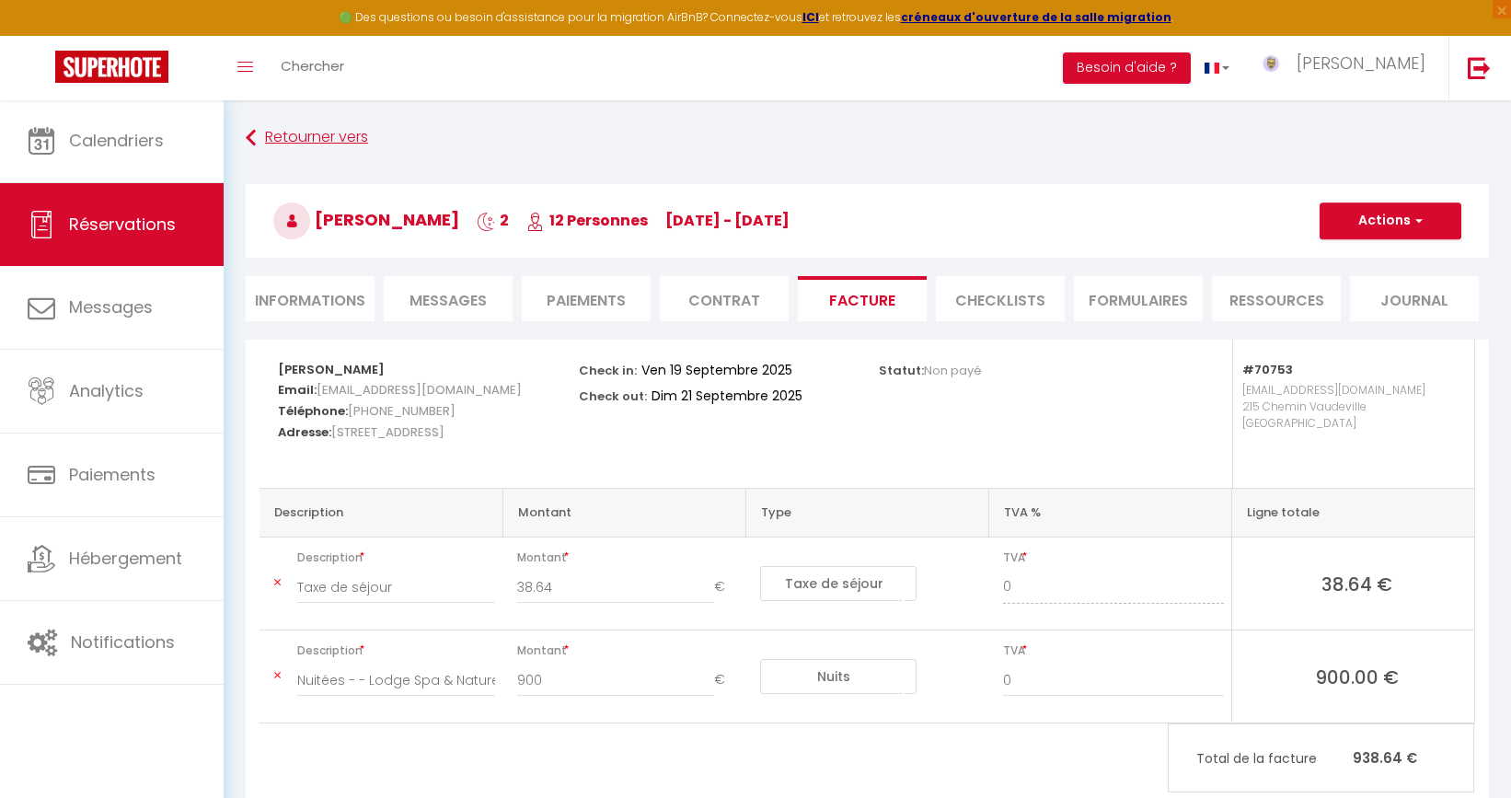
scroll to position [0, 0]
click at [305, 137] on link "Retourner vers" at bounding box center [867, 137] width 1243 height 33
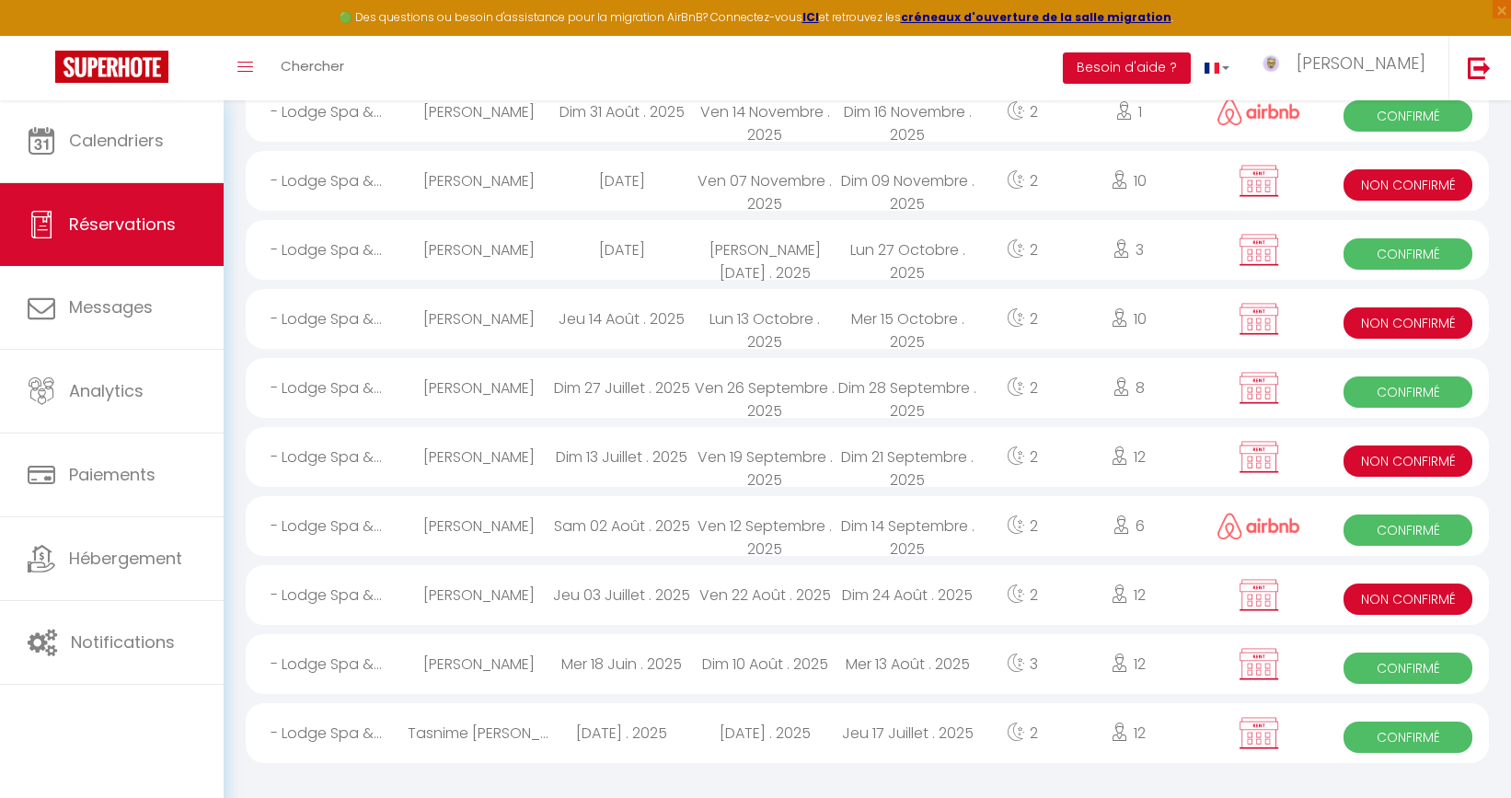
scroll to position [493, 0]
click at [867, 668] on div "Mer 13 Août . 2025" at bounding box center [907, 665] width 143 height 60
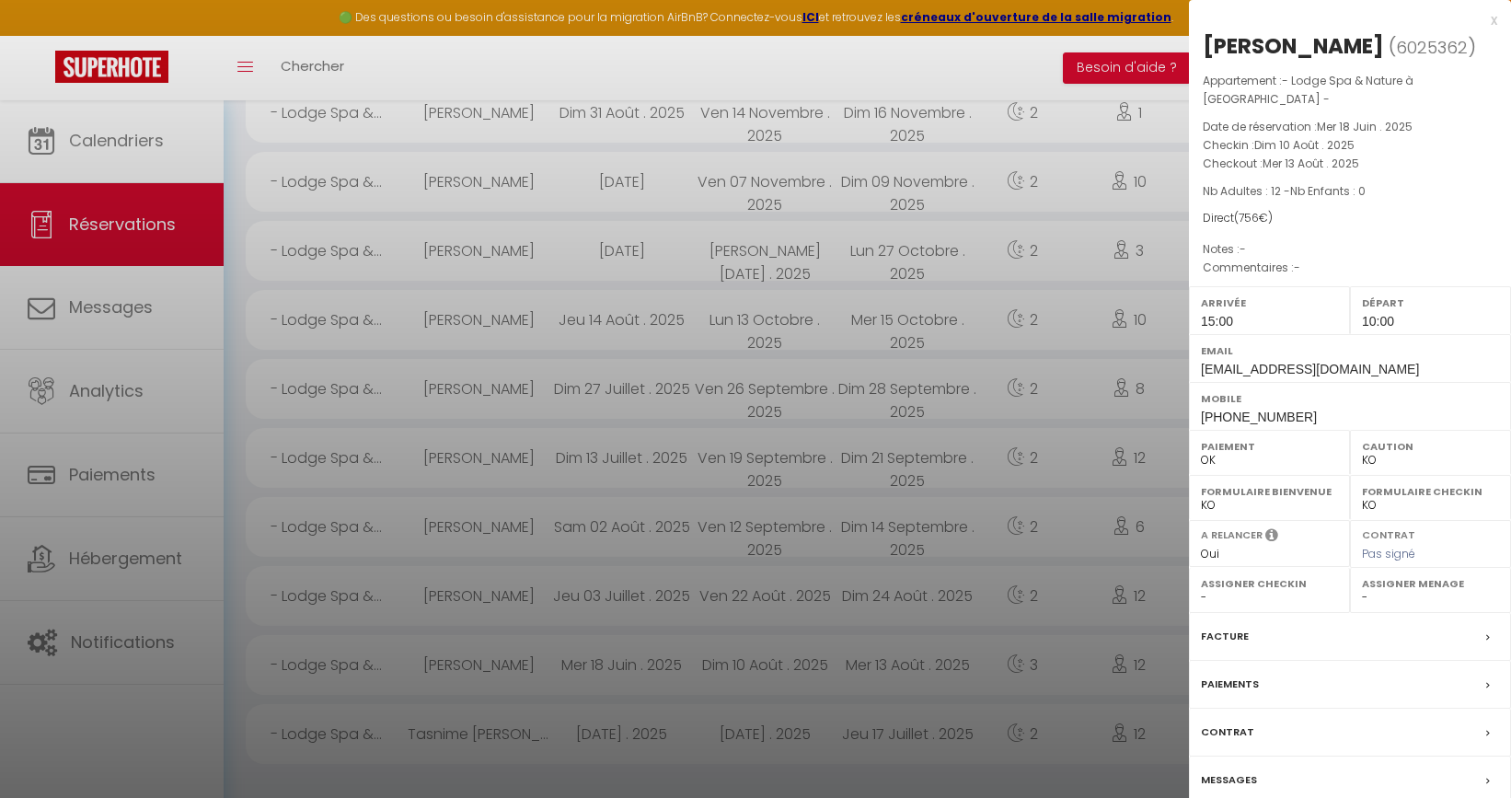
click at [1286, 623] on div "Facture" at bounding box center [1350, 637] width 322 height 48
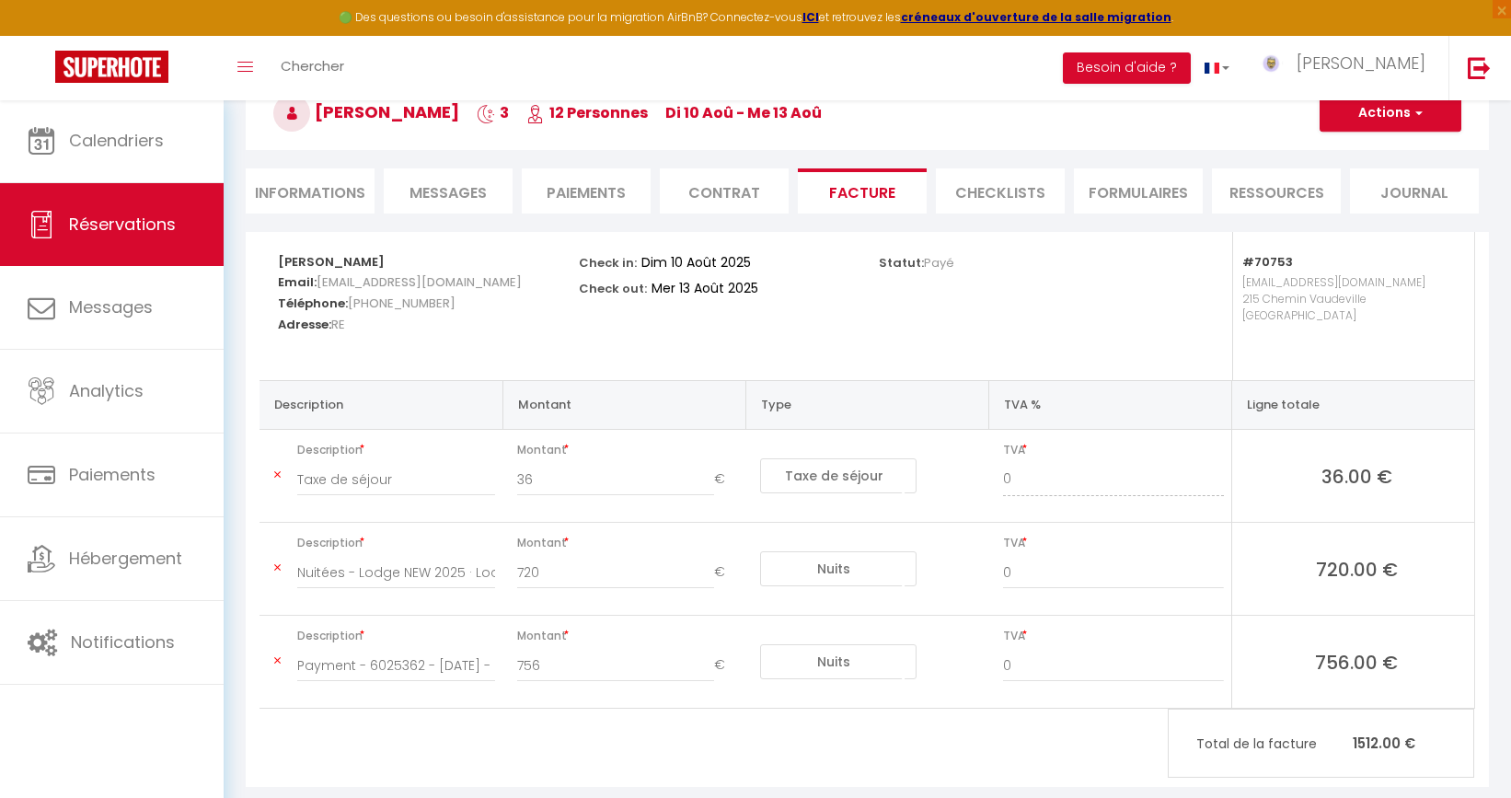
scroll to position [121, 0]
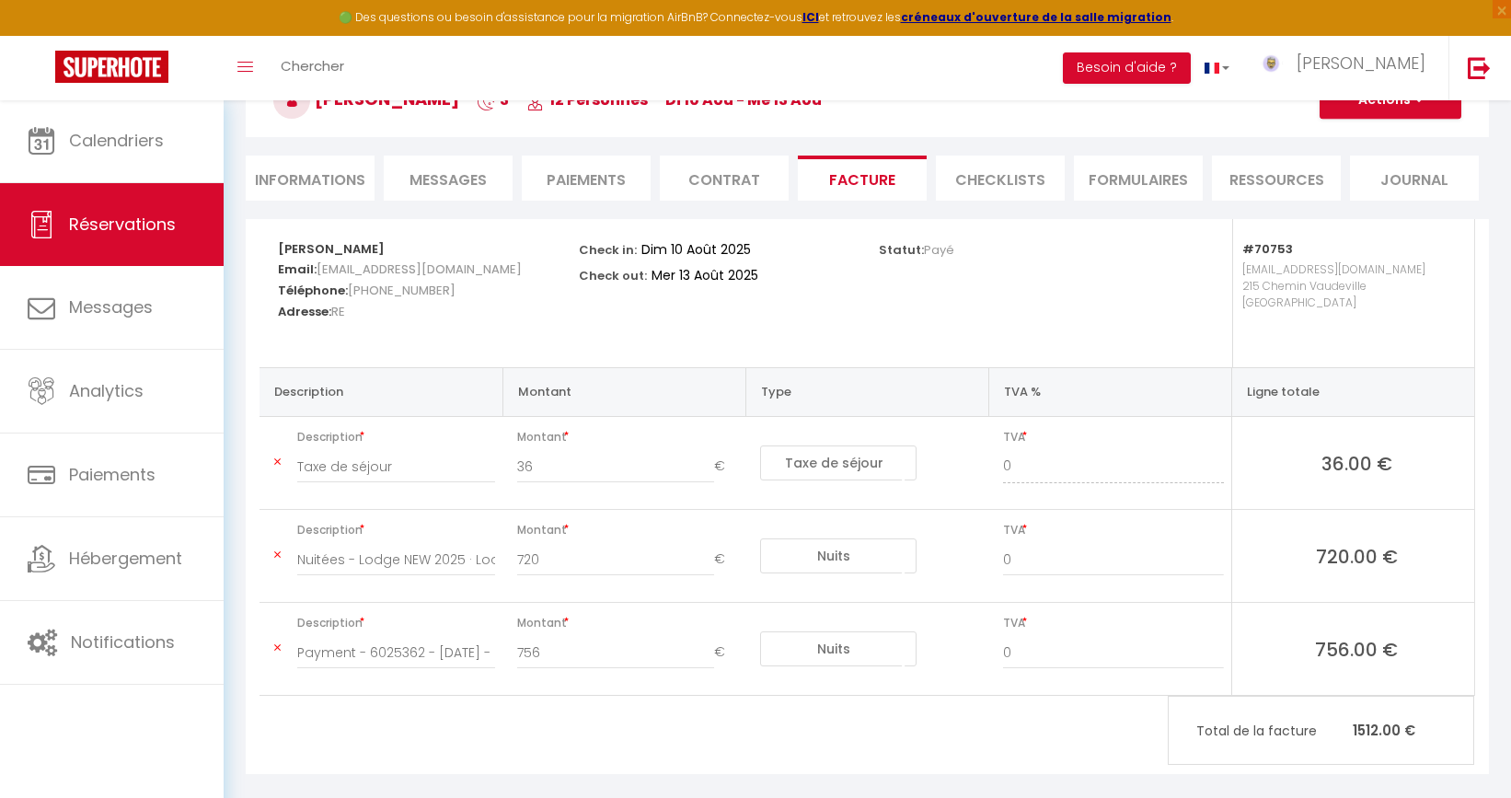
click at [277, 646] on icon at bounding box center [277, 647] width 6 height 11
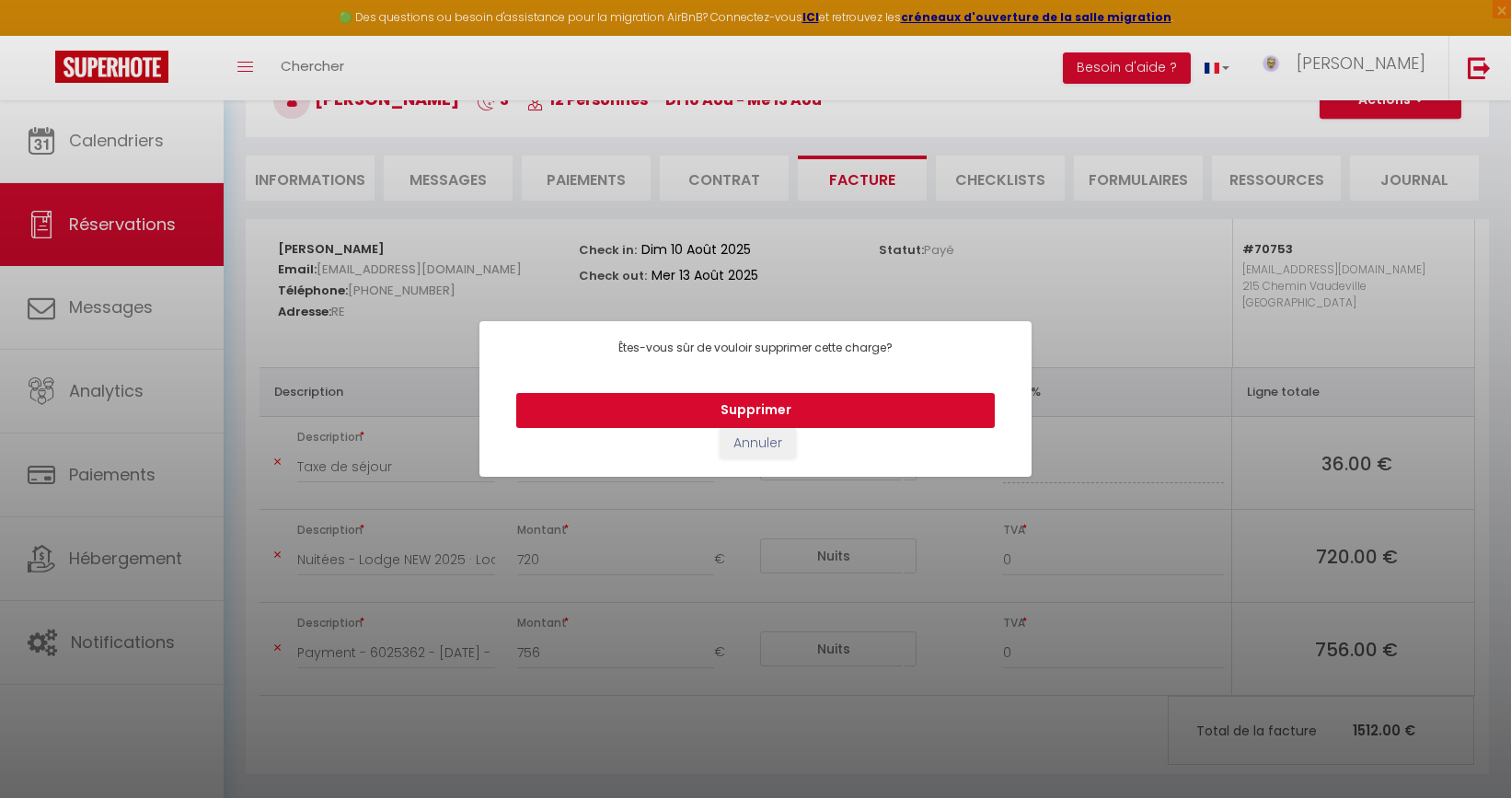
click at [817, 402] on button "Supprimer" at bounding box center [755, 410] width 479 height 35
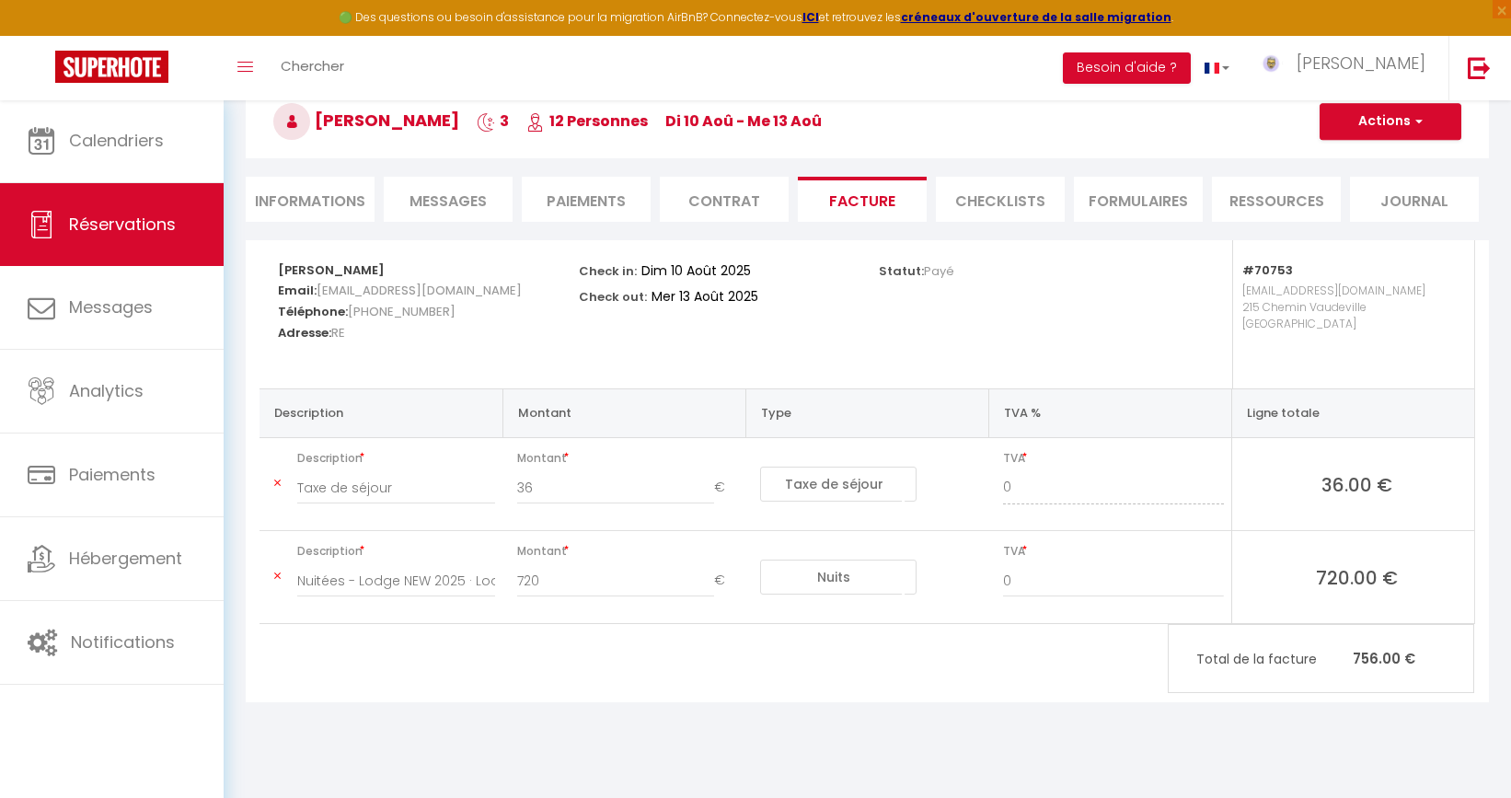
scroll to position [99, 0]
click at [1367, 121] on button "Actions" at bounding box center [1391, 121] width 142 height 37
click at [1012, 315] on div "Statut: Payé" at bounding box center [1017, 314] width 301 height 148
click at [731, 190] on li "Contrat" at bounding box center [724, 199] width 129 height 45
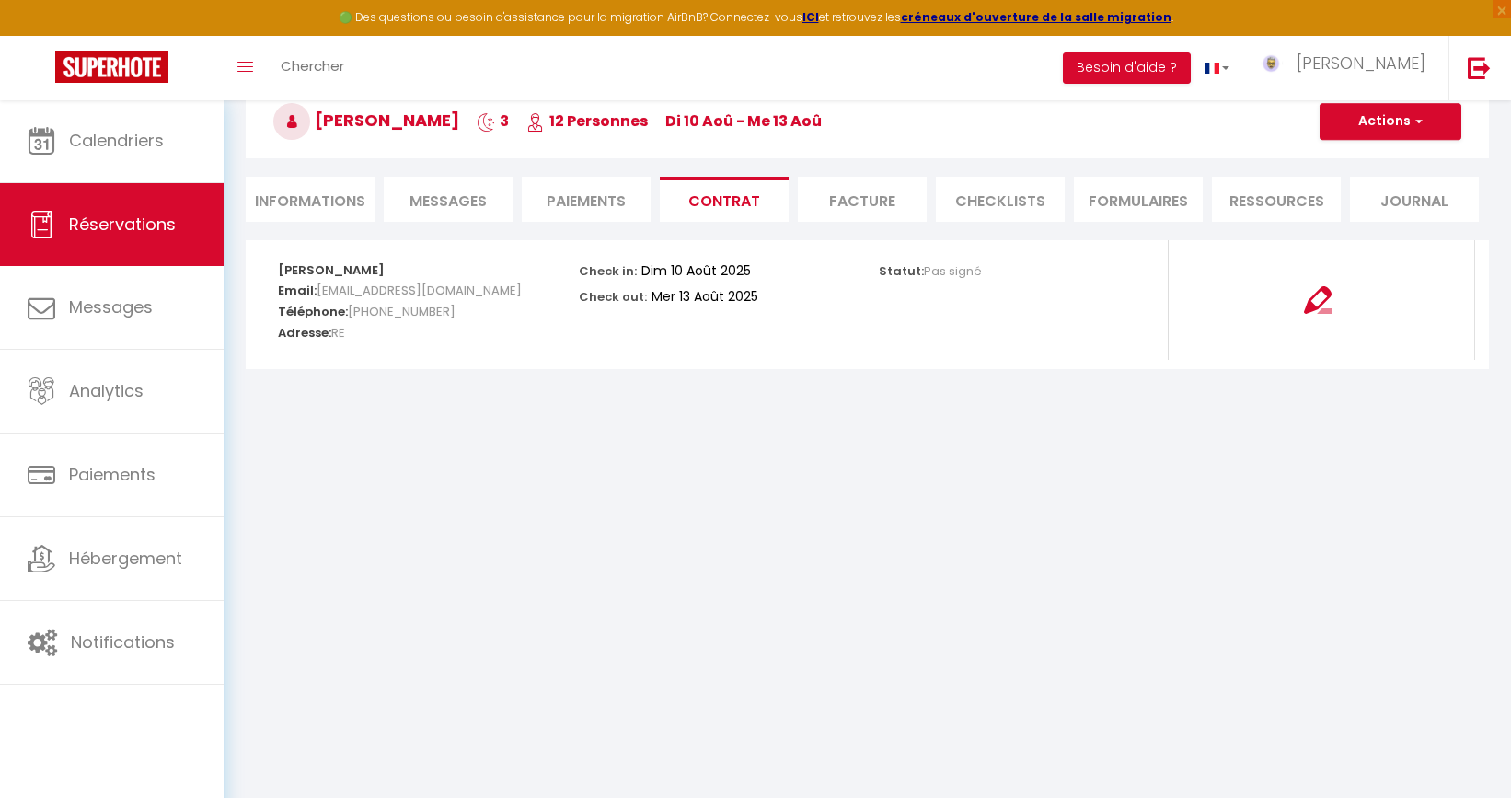
click at [871, 203] on li "Facture" at bounding box center [862, 199] width 129 height 45
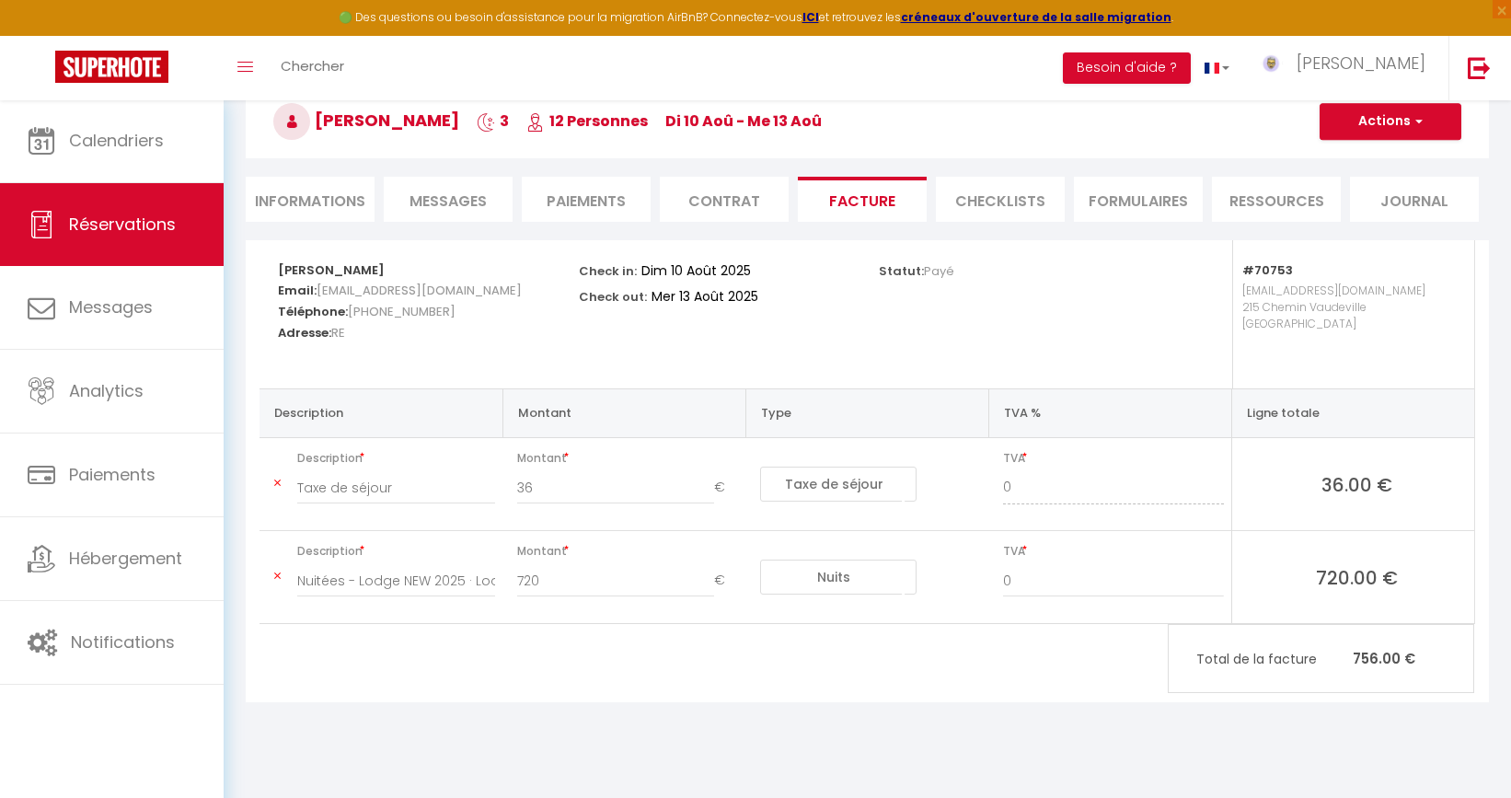
scroll to position [99, 0]
click at [655, 659] on div "Eva Pothin Email: pothineva@gmail.com Téléphone: +262692227303 Adresse: RE Chec…" at bounding box center [867, 471] width 1243 height 462
click at [318, 200] on li "Informations" at bounding box center [310, 199] width 129 height 45
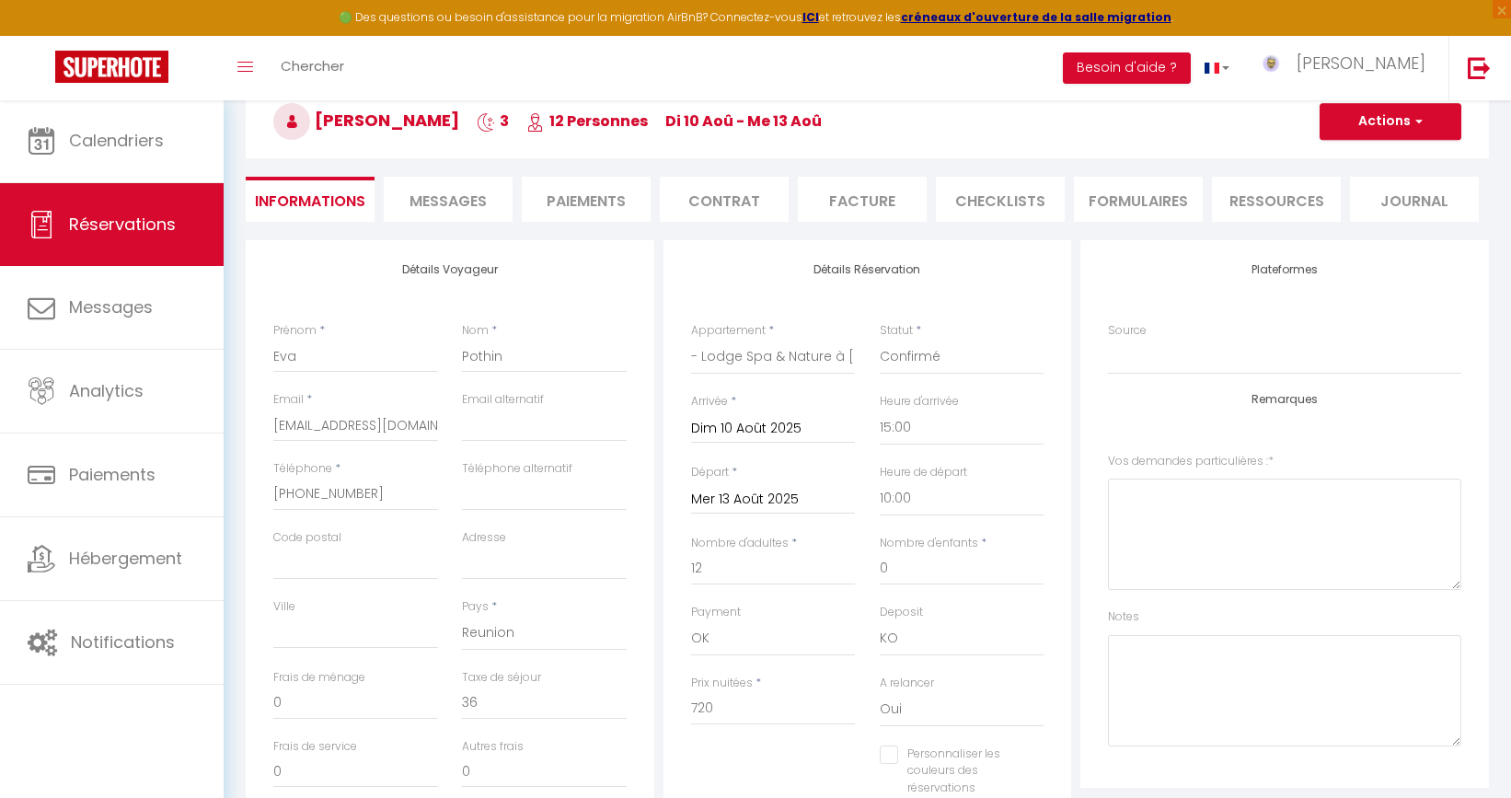
click at [603, 196] on li "Paiements" at bounding box center [586, 199] width 129 height 45
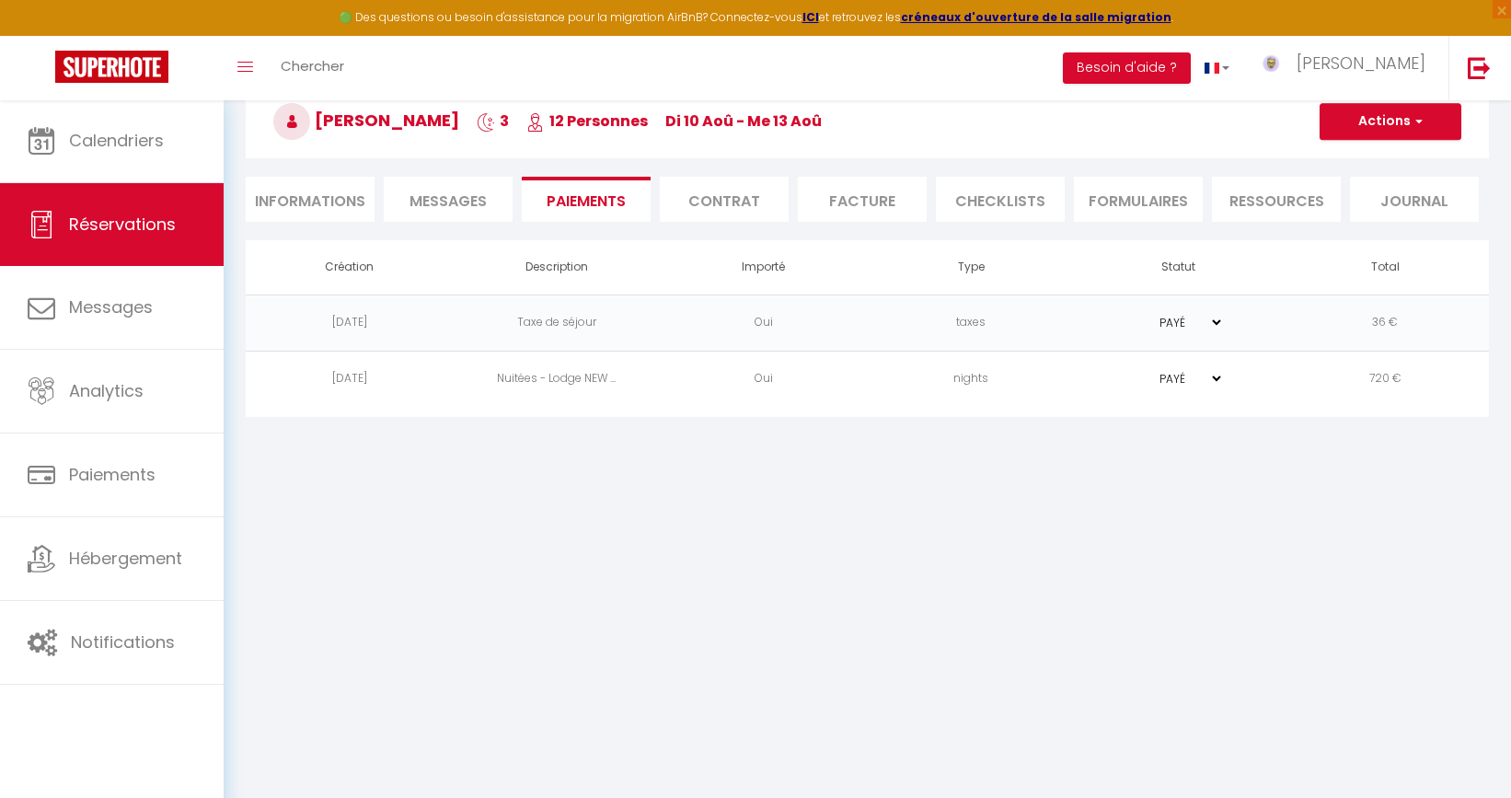
click at [878, 193] on li "Facture" at bounding box center [862, 199] width 129 height 45
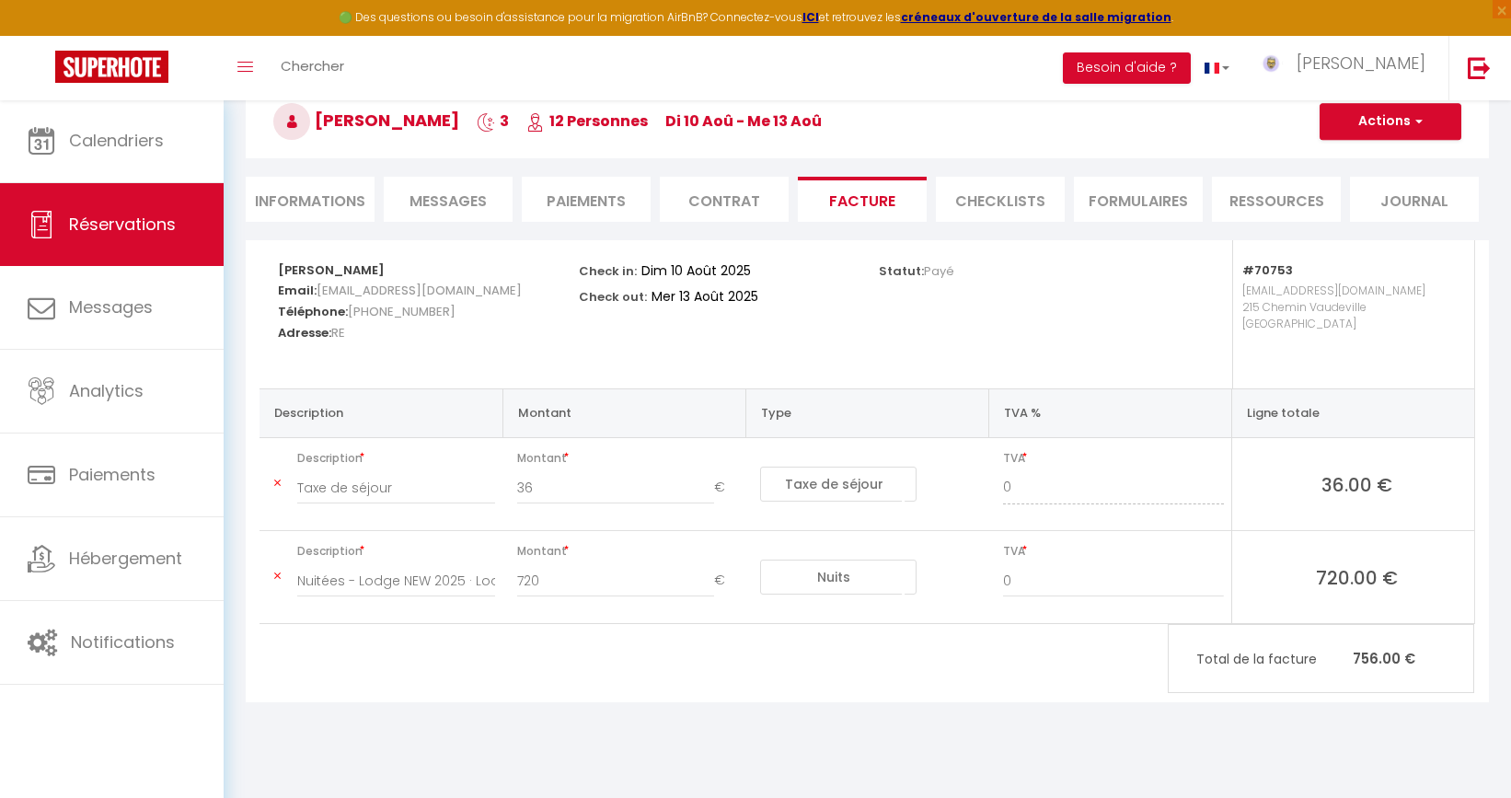
click at [1023, 191] on li "CHECKLISTS" at bounding box center [1000, 199] width 129 height 45
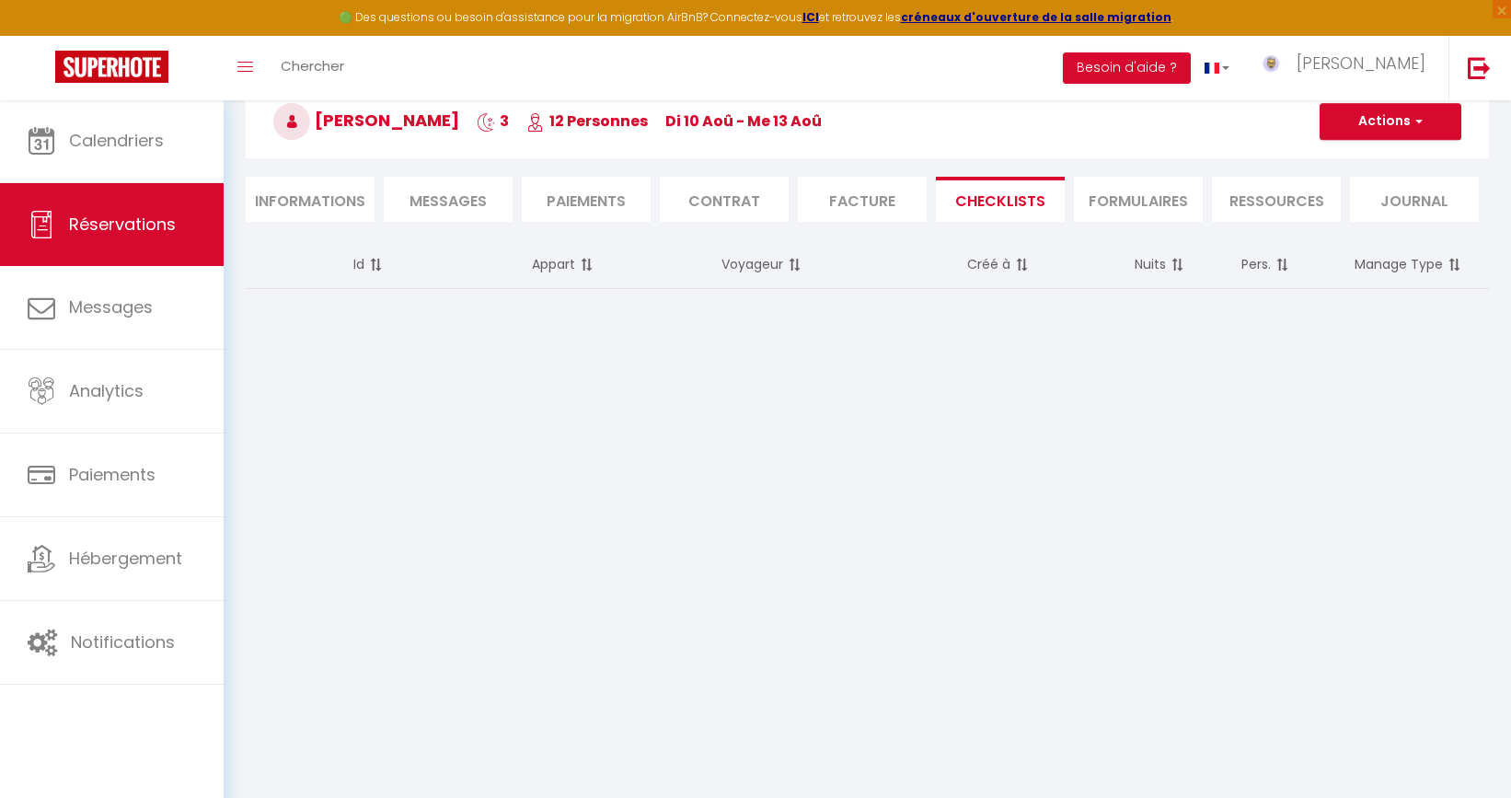
click at [1157, 202] on li "FORMULAIRES" at bounding box center [1138, 199] width 129 height 45
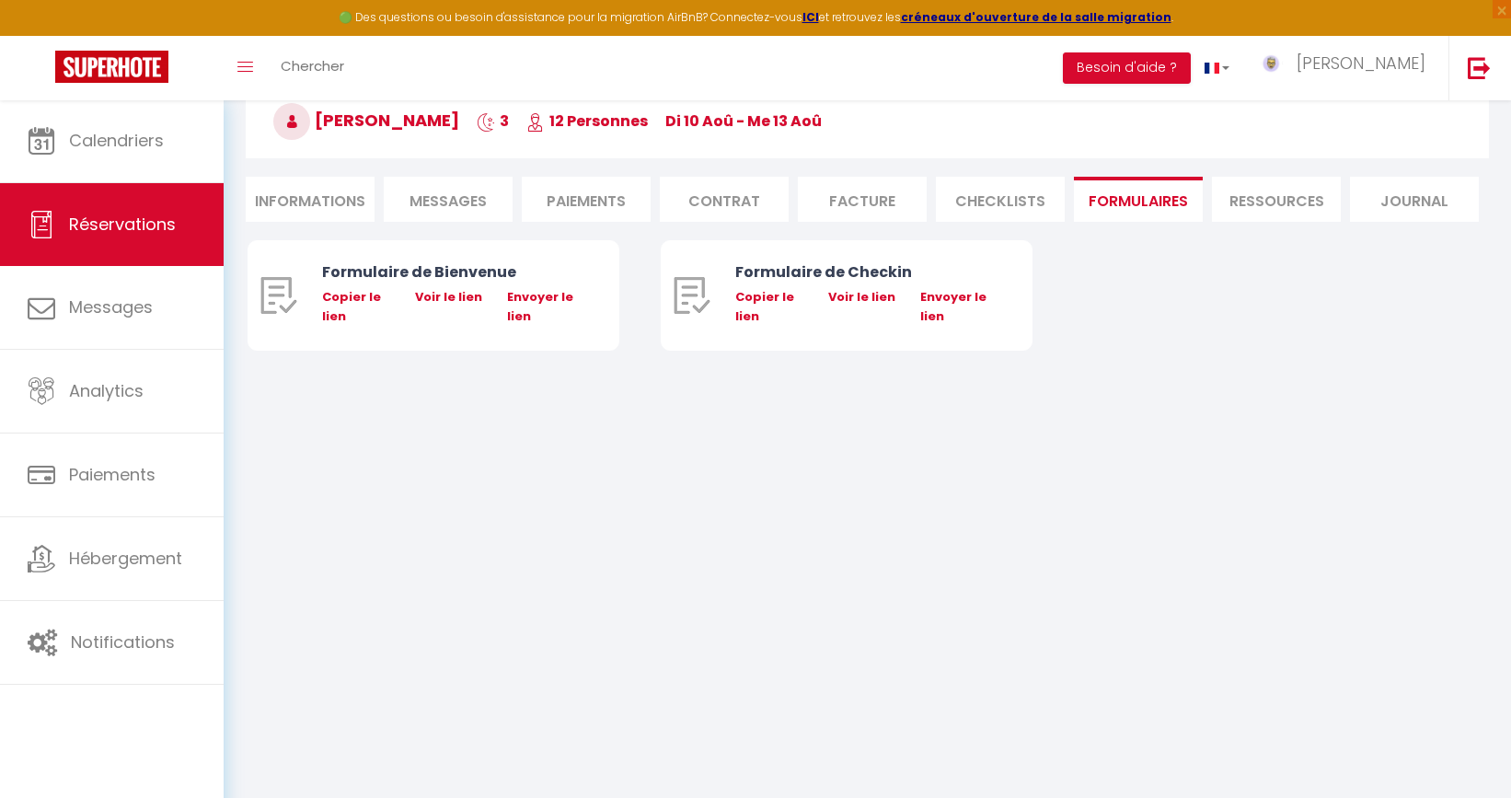
click at [1274, 206] on li "Ressources" at bounding box center [1276, 199] width 129 height 45
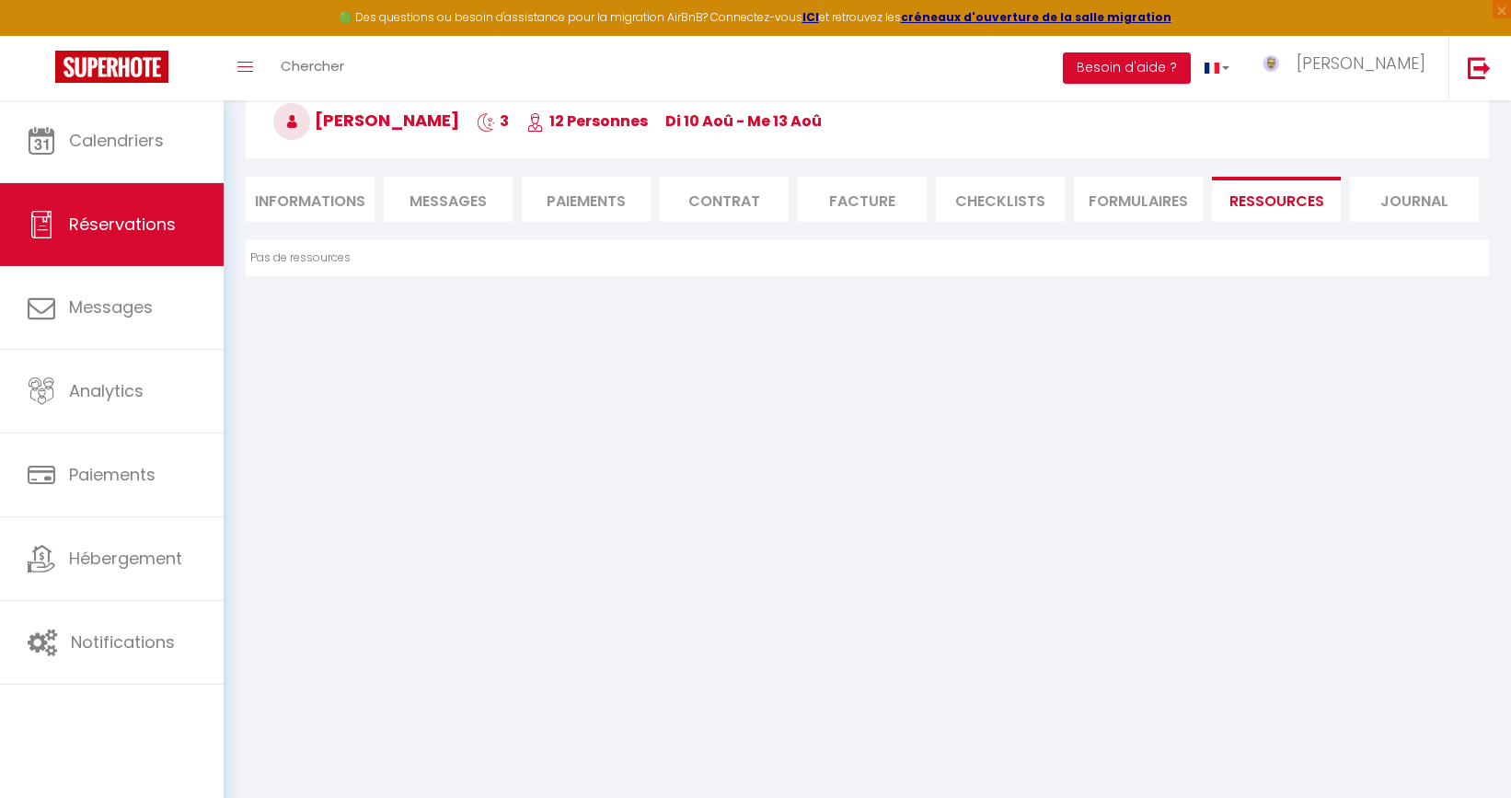
click at [1391, 196] on li "Journal" at bounding box center [1414, 199] width 129 height 45
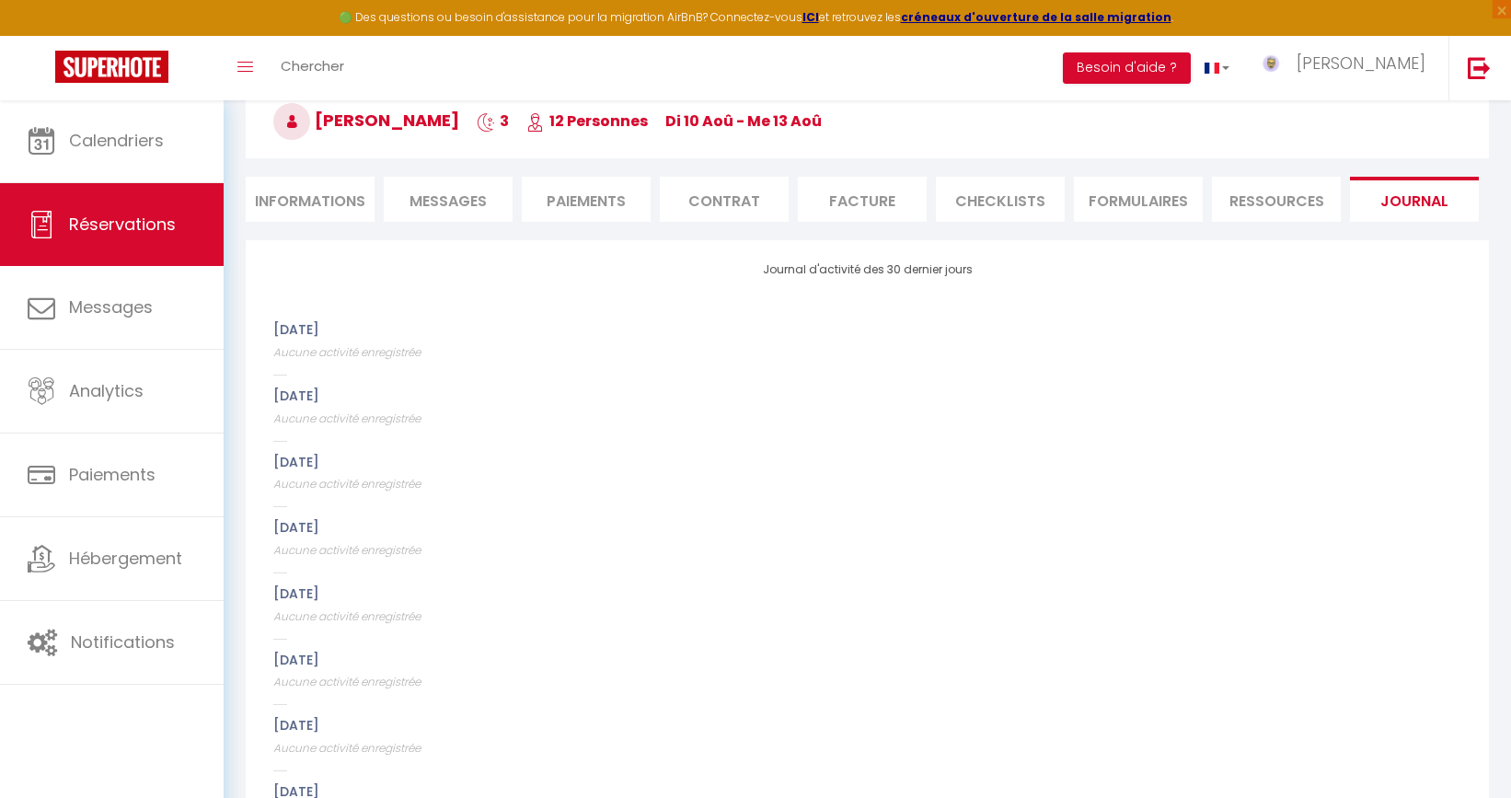
click at [318, 196] on li "Informations" at bounding box center [310, 199] width 129 height 45
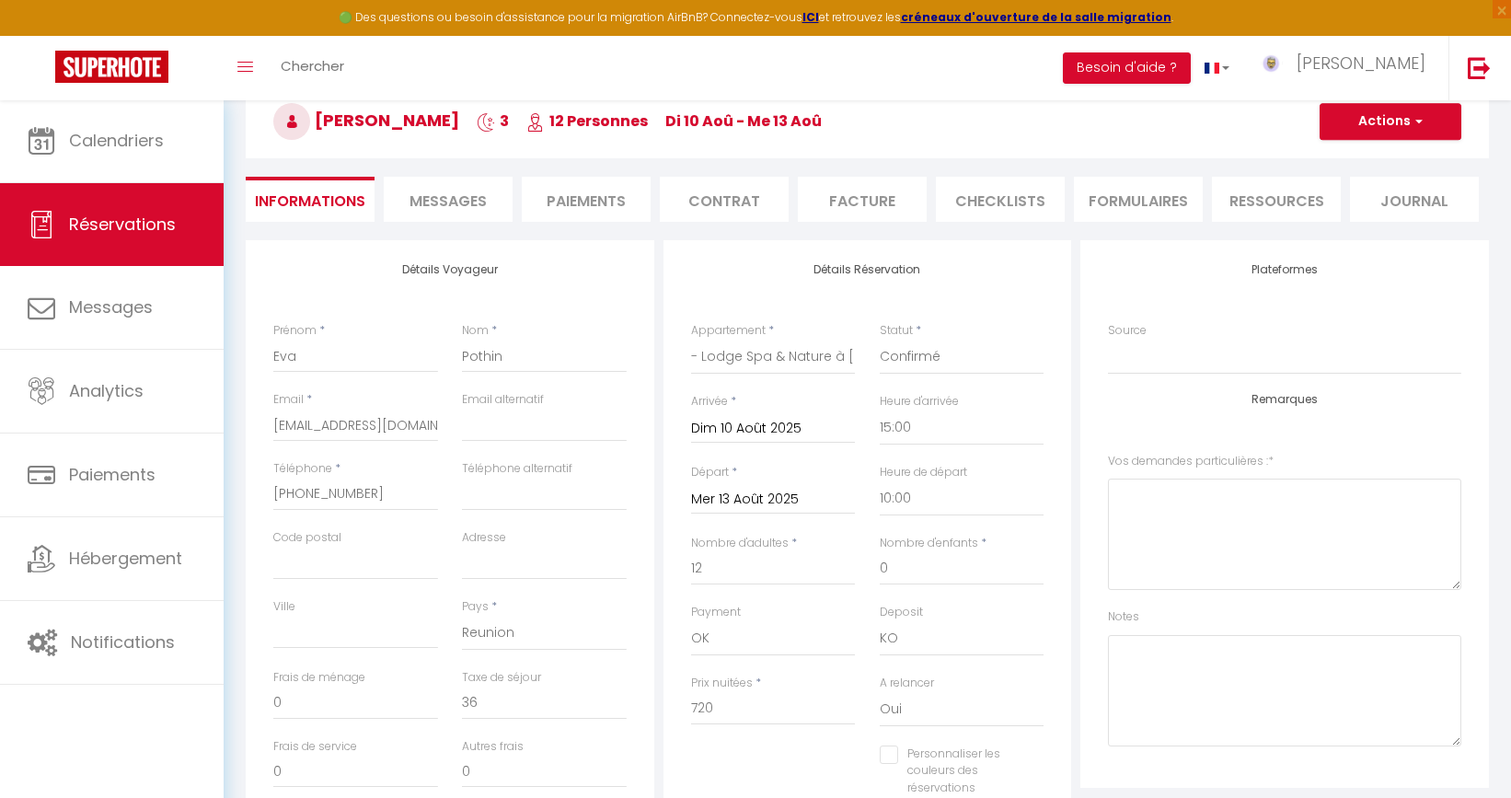
click at [432, 209] on span "Messages" at bounding box center [447, 200] width 77 height 21
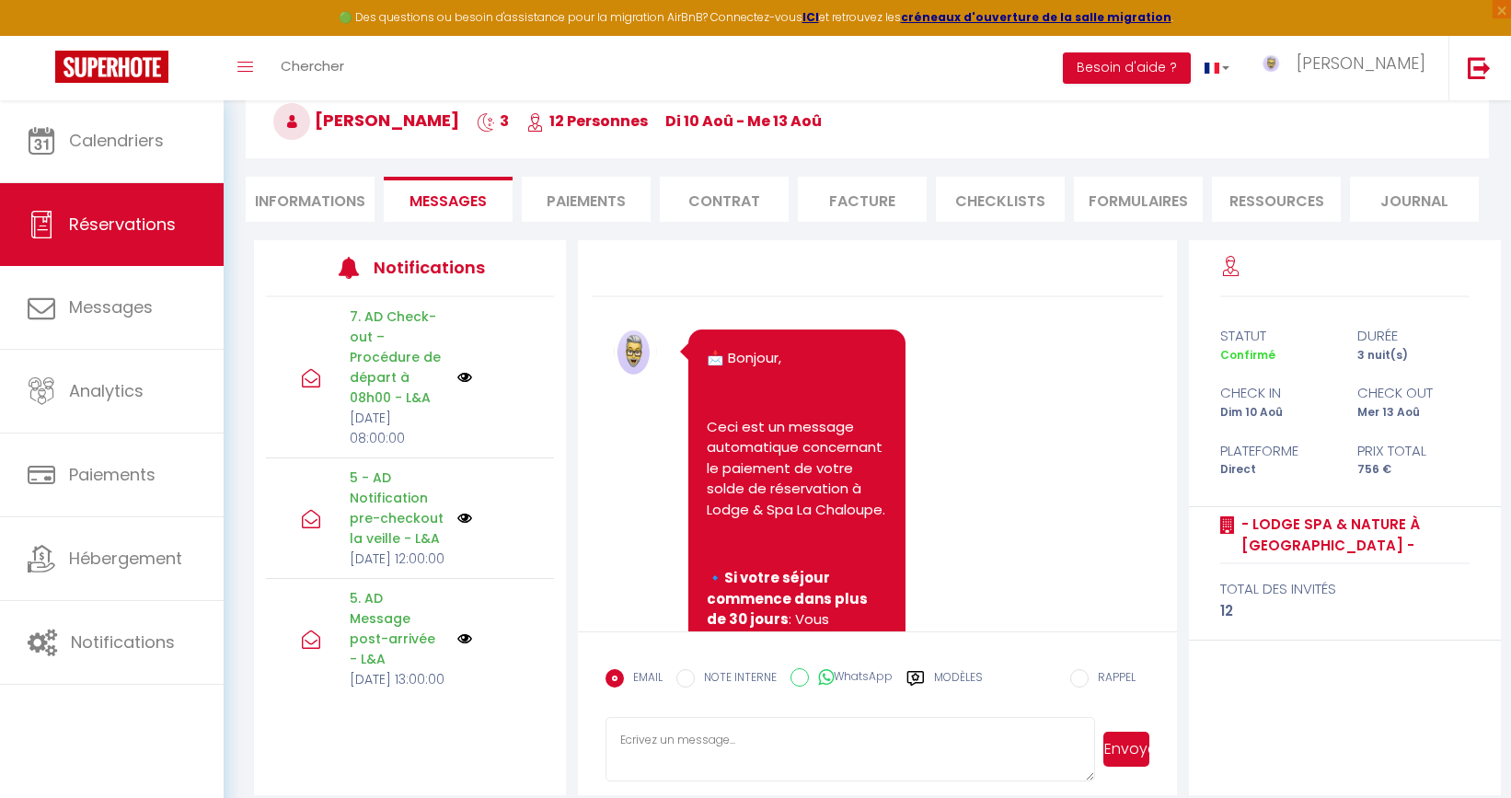
click at [572, 201] on li "Paiements" at bounding box center [586, 199] width 129 height 45
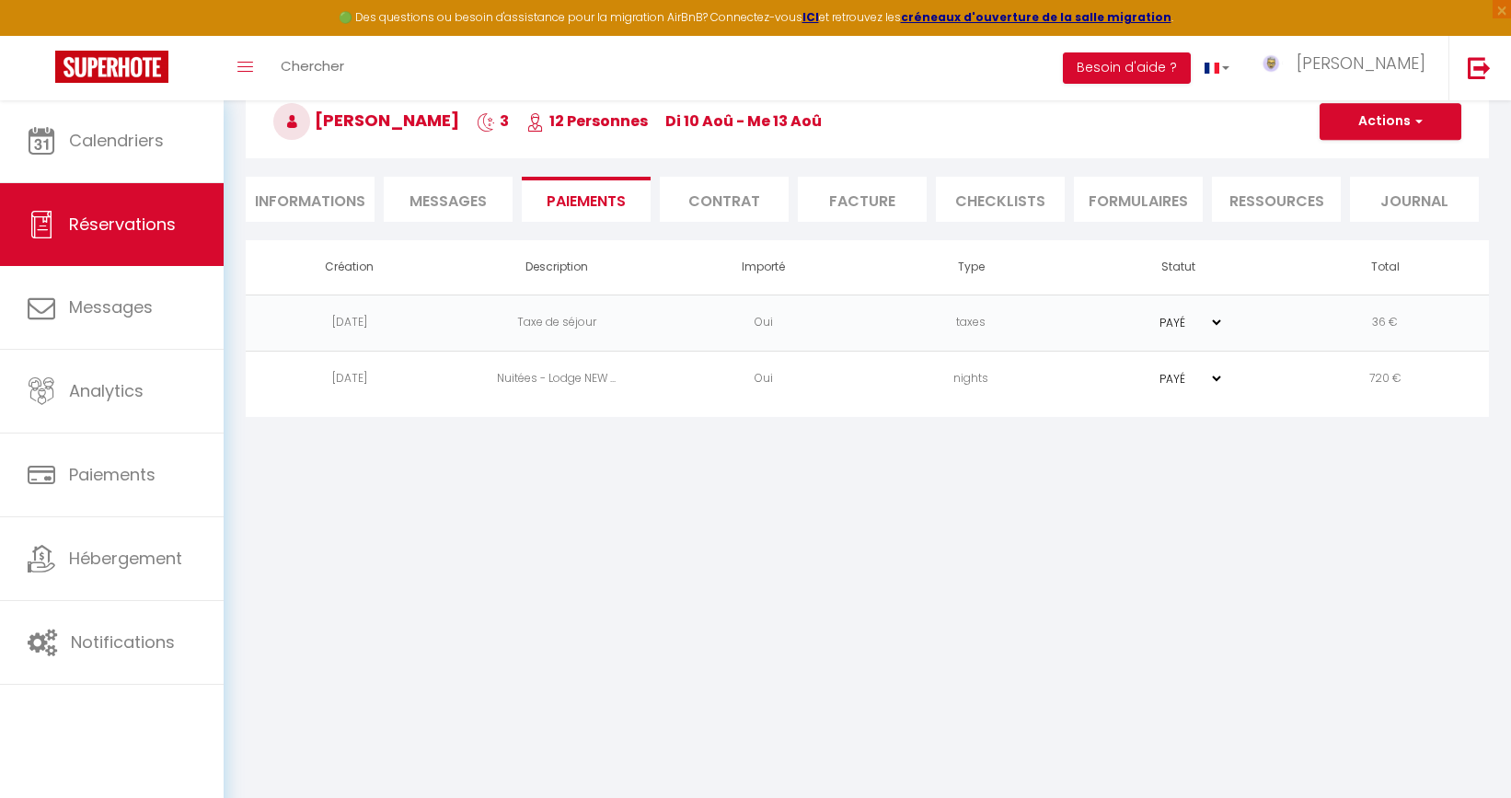
click at [719, 538] on body "🟢 Des questions ou besoin d'assistance pour la migration AirBnB? Connectez-vous…" at bounding box center [755, 399] width 1511 height 798
click at [882, 202] on li "Facture" at bounding box center [862, 199] width 129 height 45
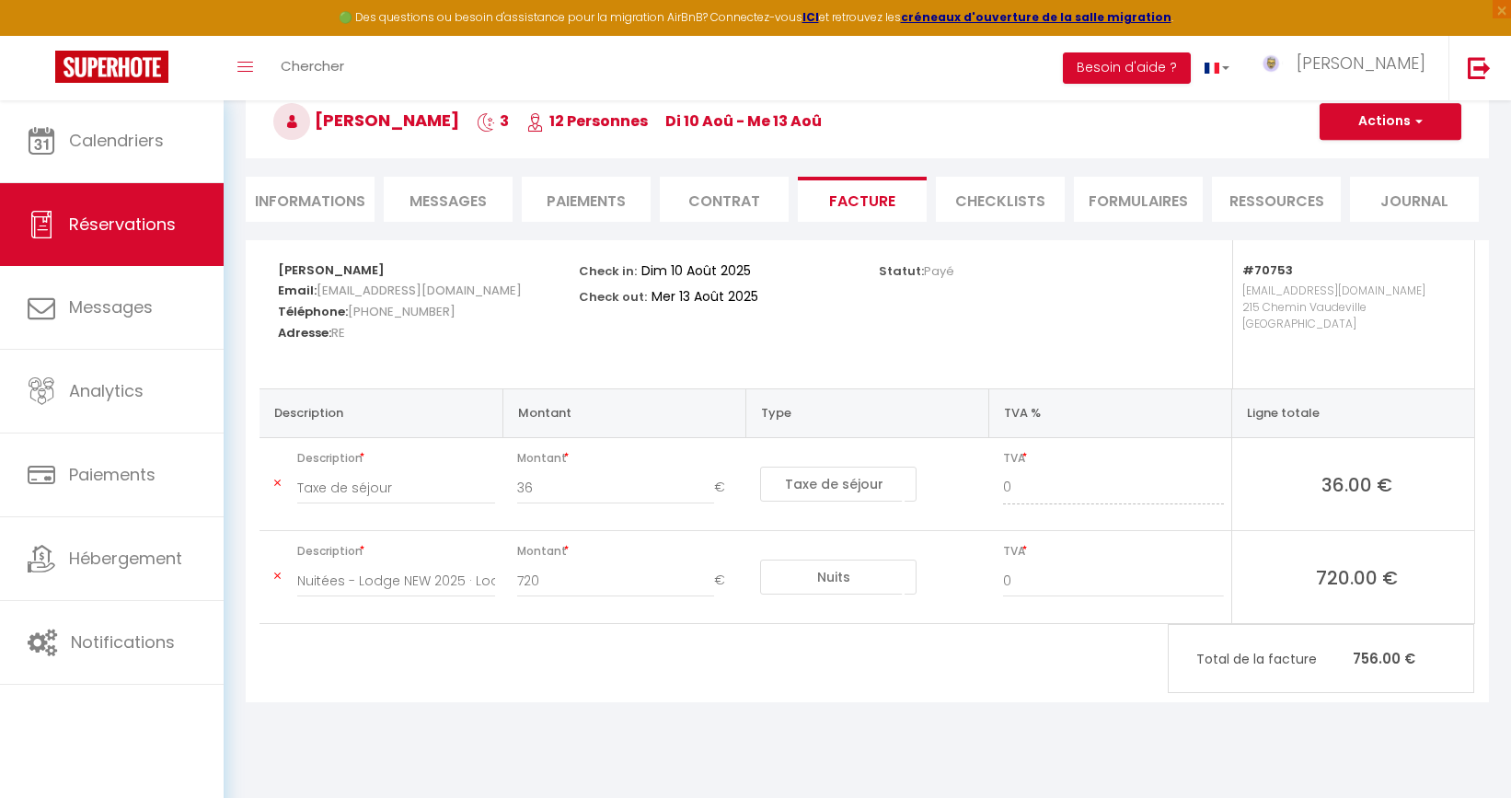
click at [1393, 111] on button "Actions" at bounding box center [1391, 121] width 142 height 37
click at [1371, 182] on link "Aperçu et éditer" at bounding box center [1376, 186] width 155 height 24
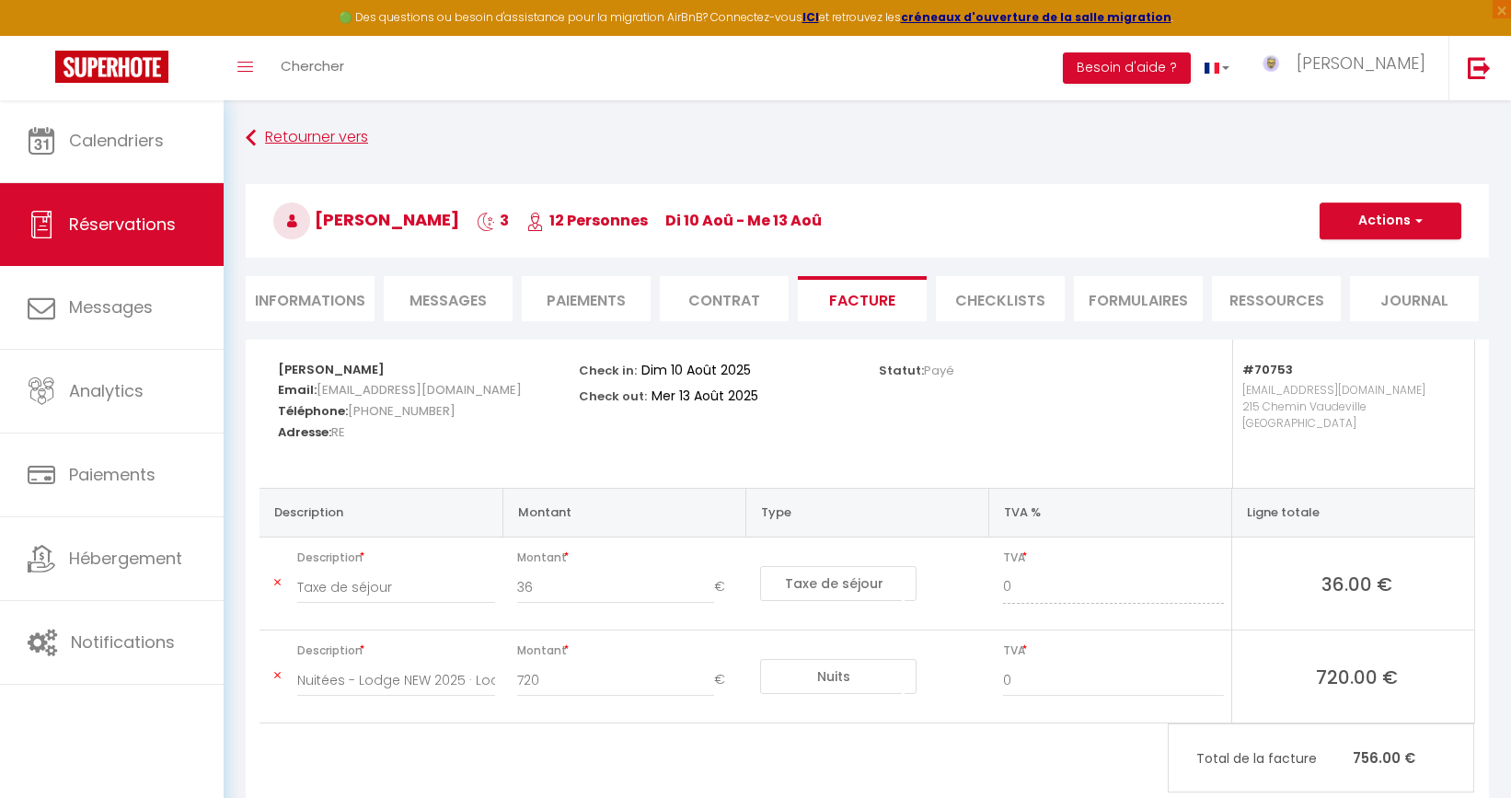
click at [288, 143] on link "Retourner vers" at bounding box center [867, 137] width 1243 height 33
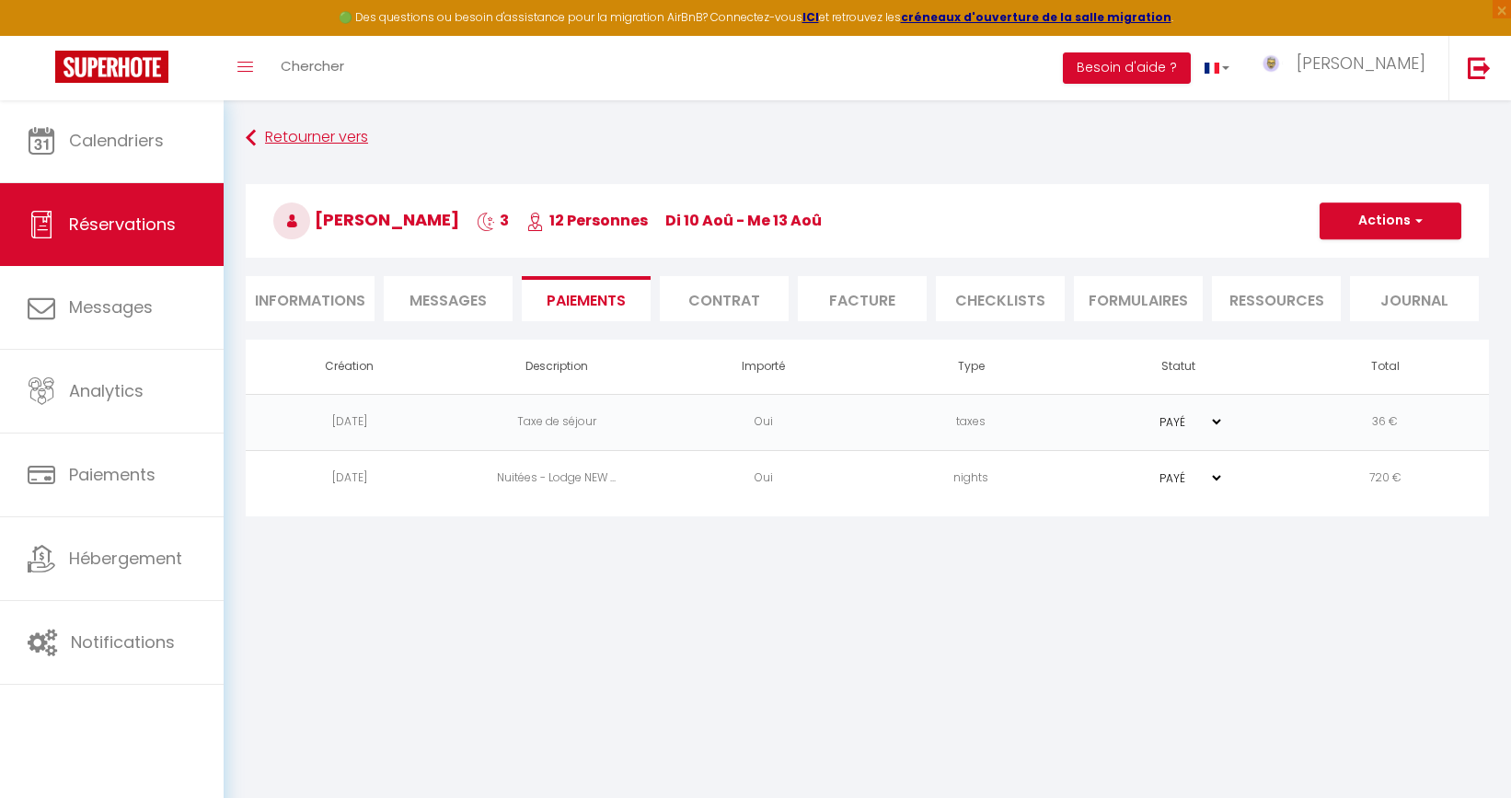
click at [319, 137] on link "Retourner vers" at bounding box center [867, 137] width 1243 height 33
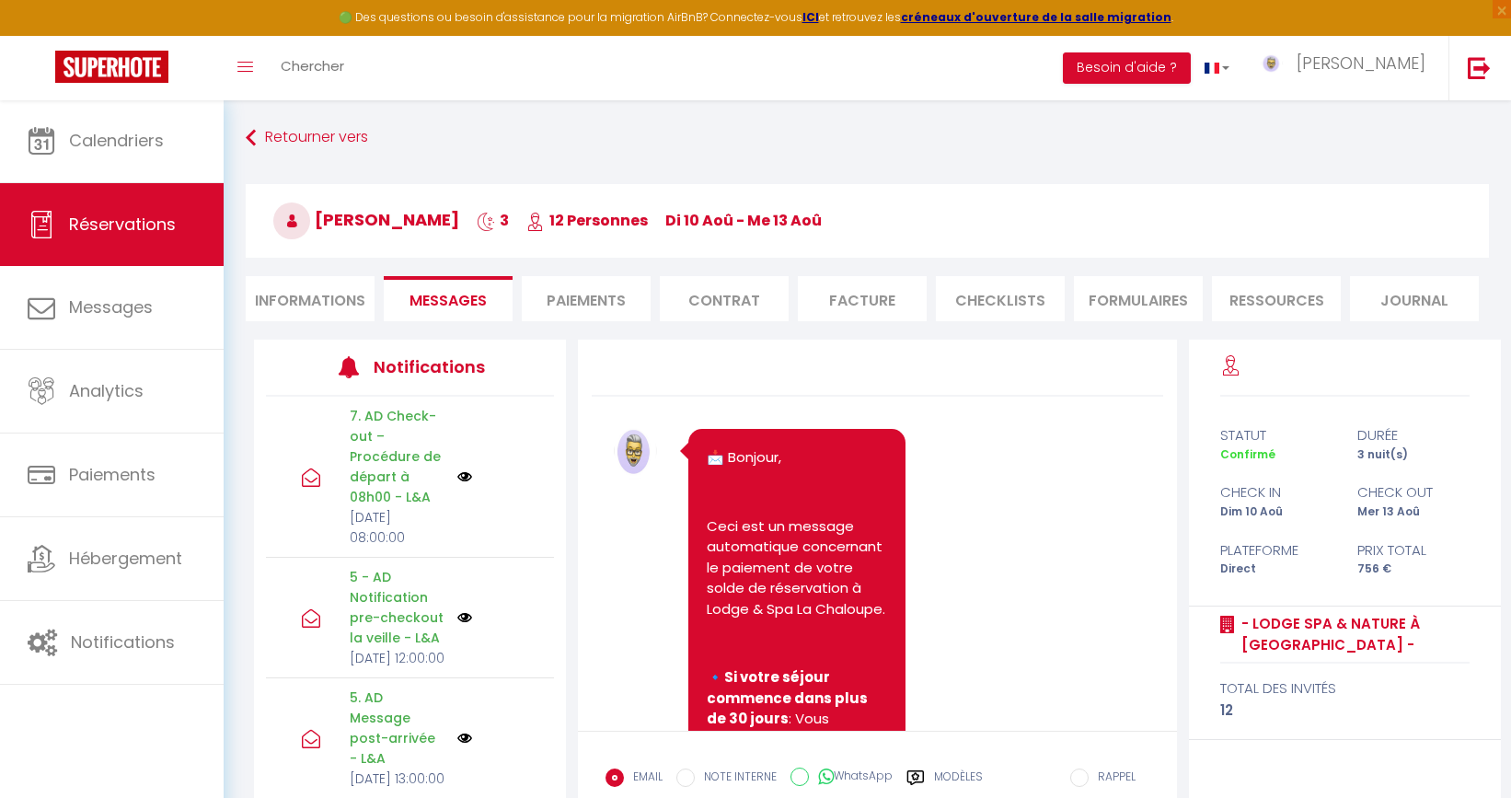
click at [173, 212] on link "Réservations" at bounding box center [112, 224] width 224 height 83
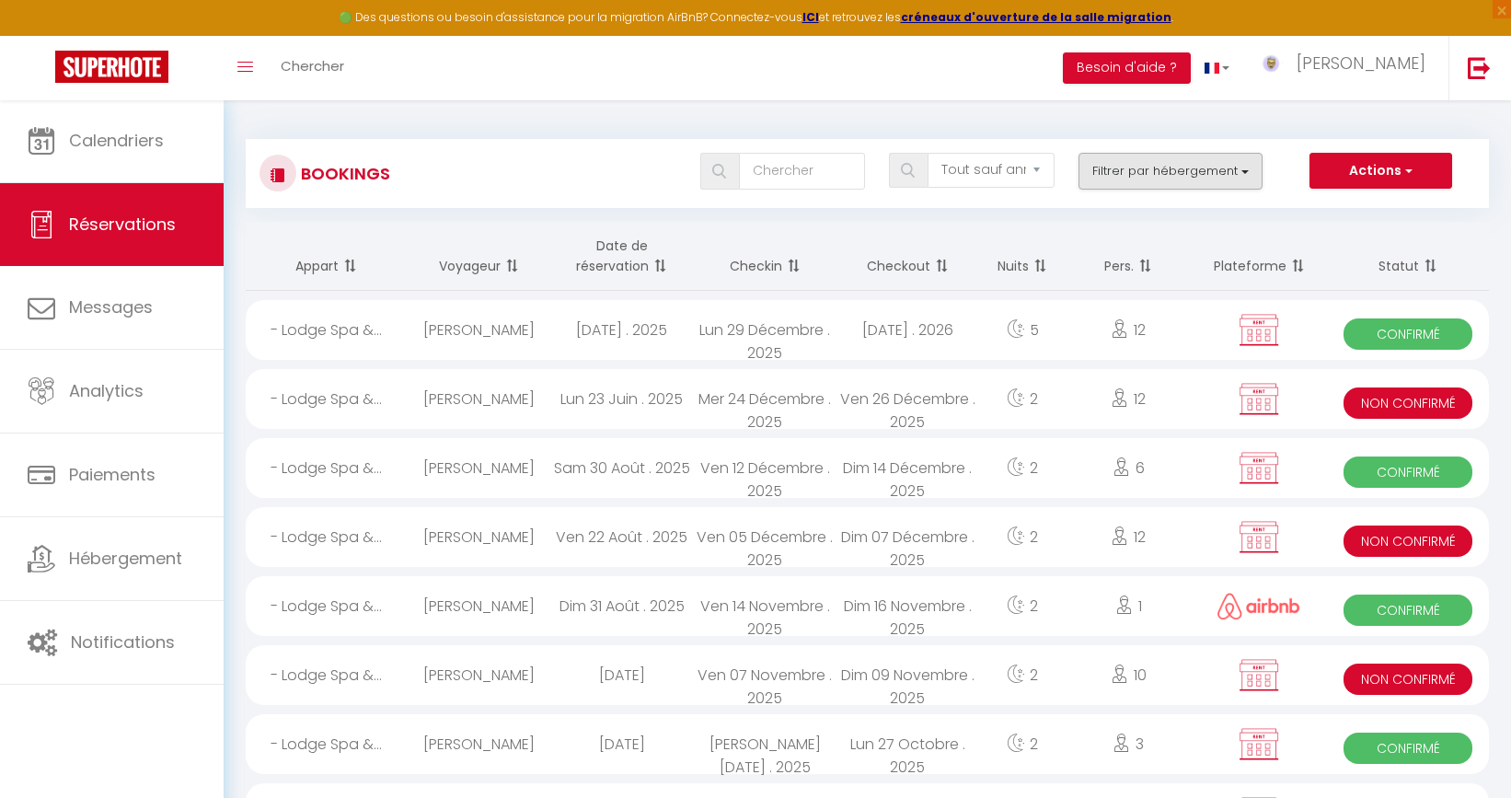
click at [1167, 170] on button "Filtrer par hébergement" at bounding box center [1170, 171] width 184 height 37
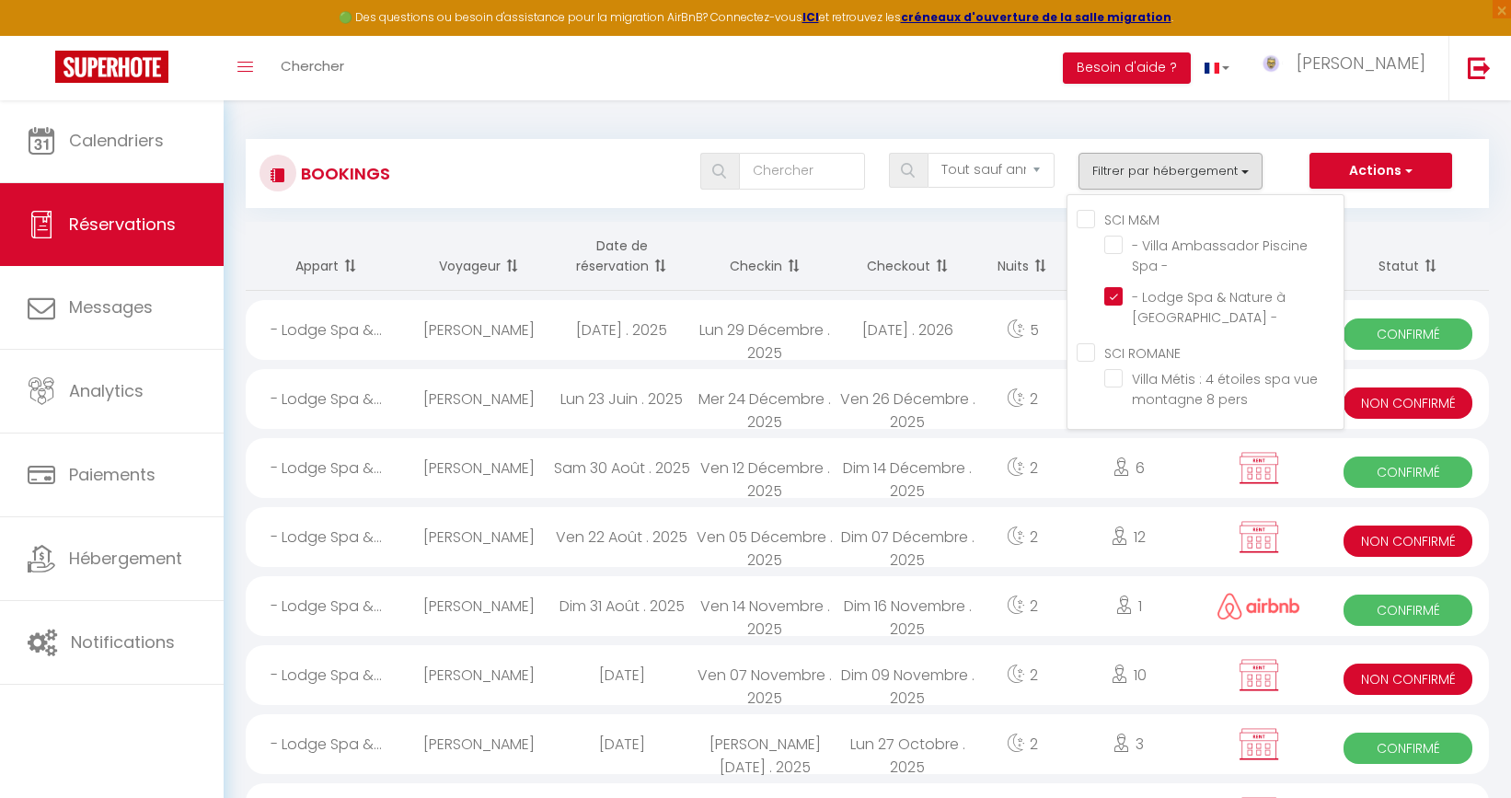
click at [1399, 239] on th "Statut" at bounding box center [1408, 256] width 162 height 69
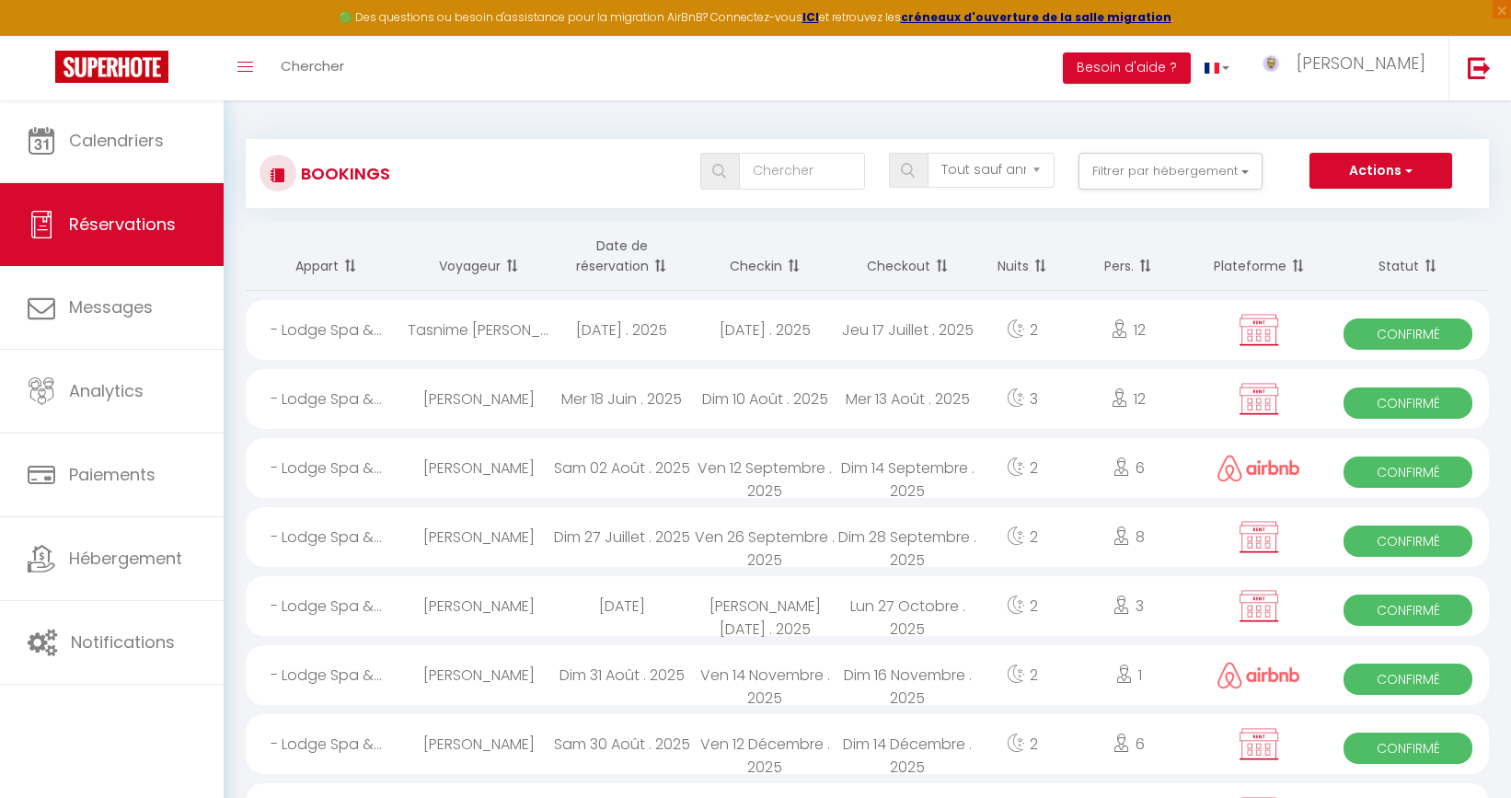
click at [911, 258] on th "Checkout" at bounding box center [907, 256] width 143 height 69
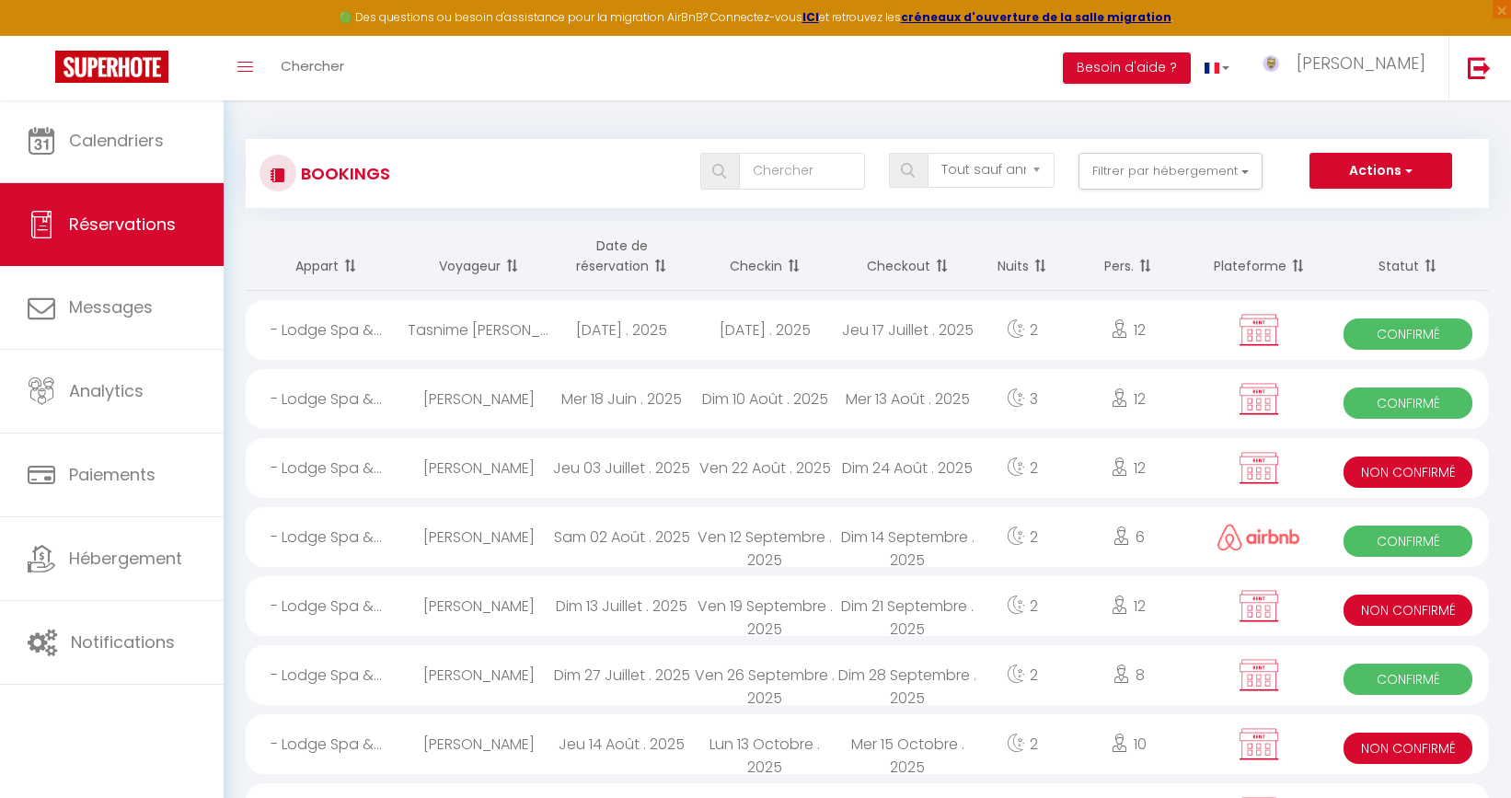
click at [753, 249] on th "Checkin" at bounding box center [764, 256] width 143 height 69
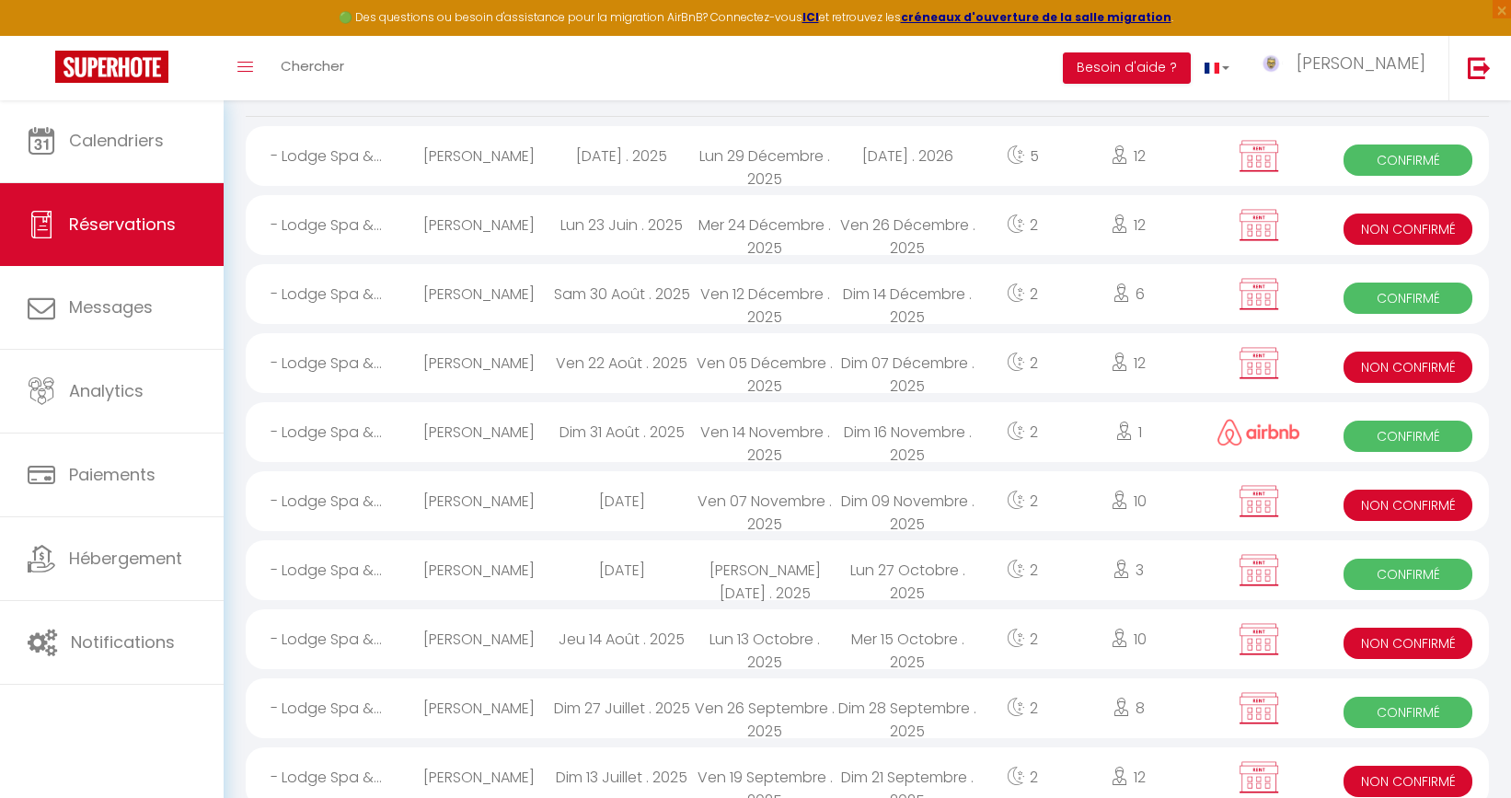
scroll to position [170, 0]
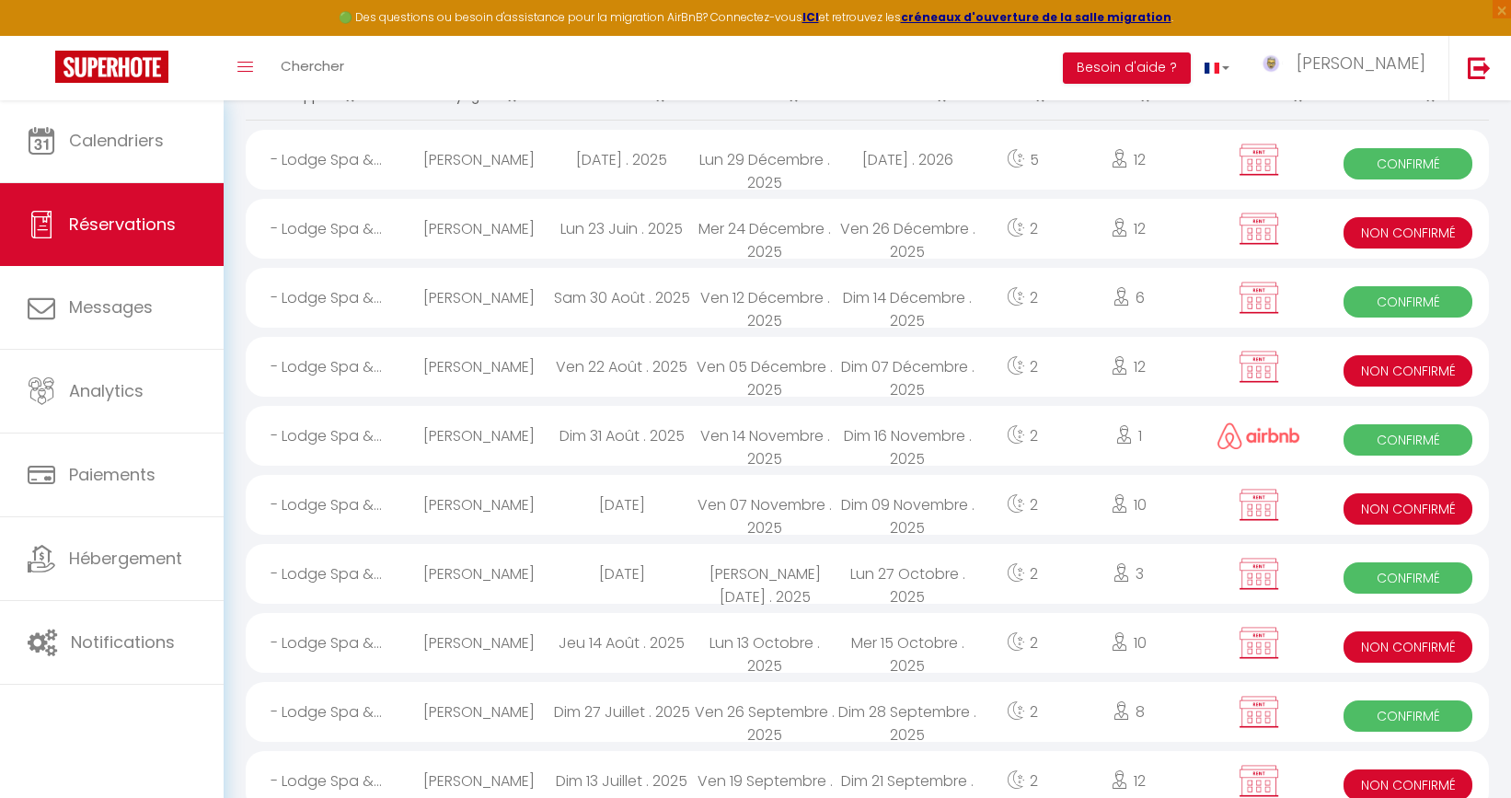
click at [618, 373] on div "Ven 22 Août . 2025" at bounding box center [621, 367] width 143 height 60
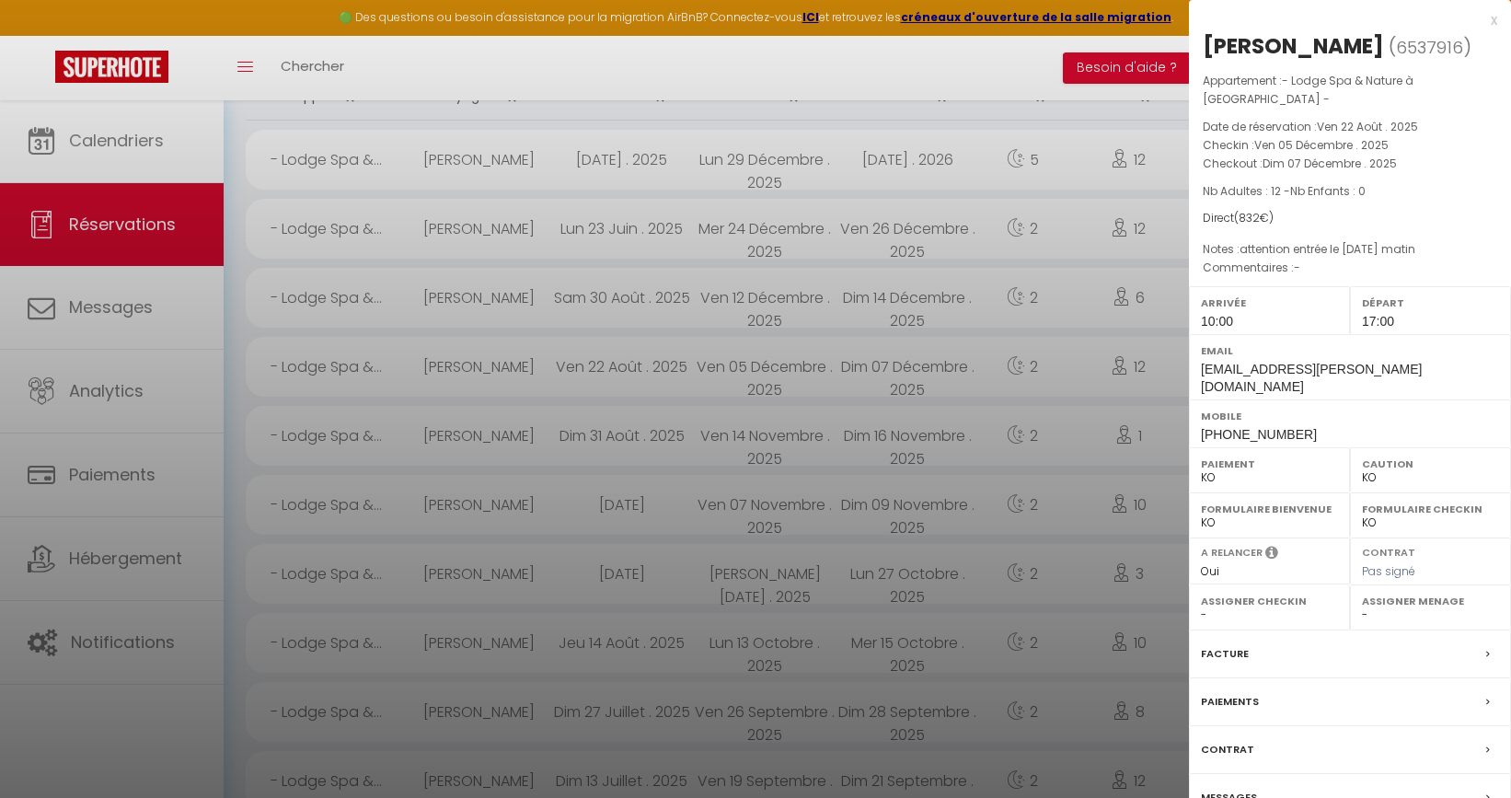
click at [1413, 630] on div "Facture" at bounding box center [1350, 654] width 322 height 48
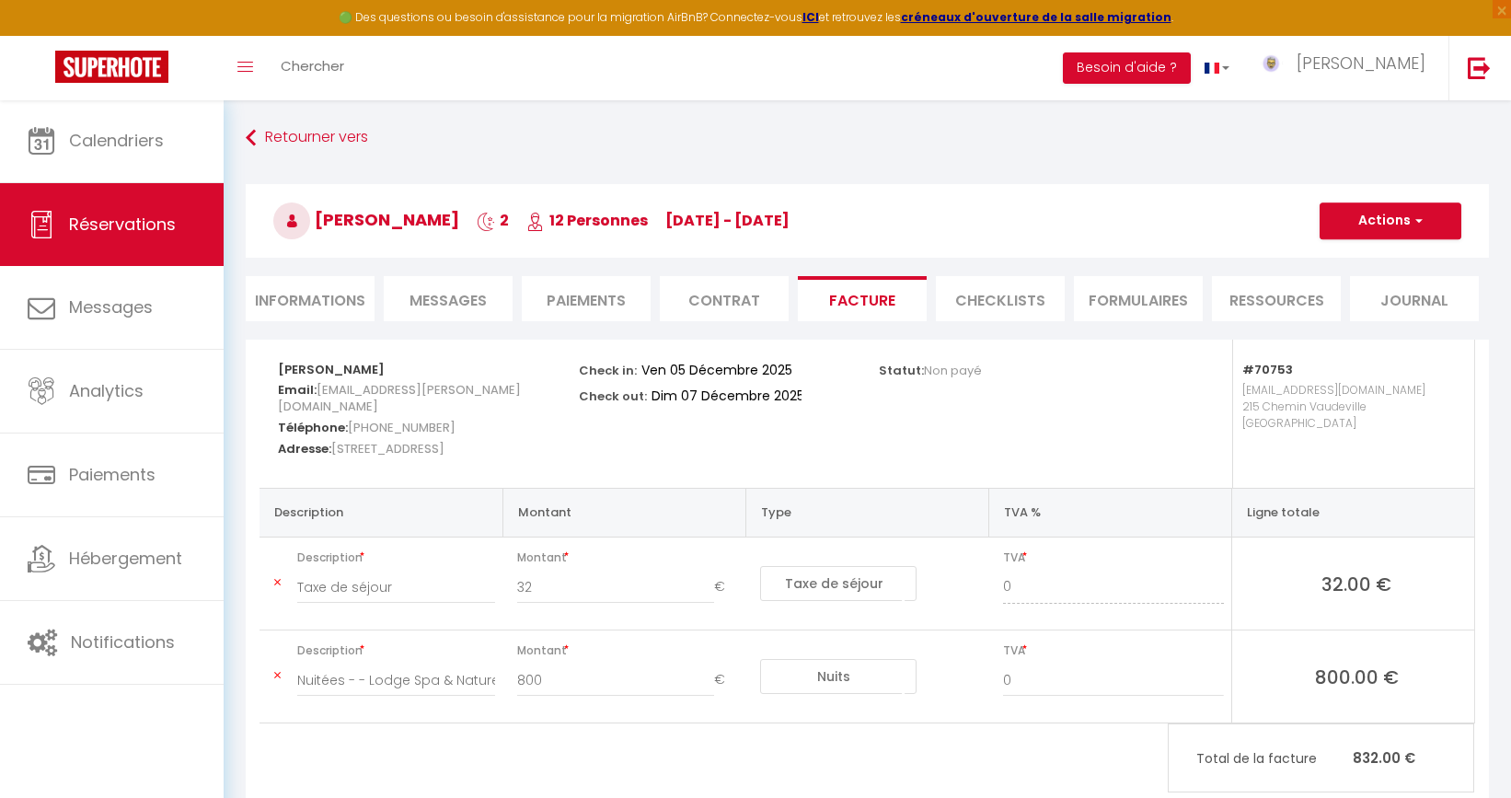
click at [160, 236] on span "Réservations" at bounding box center [122, 224] width 107 height 23
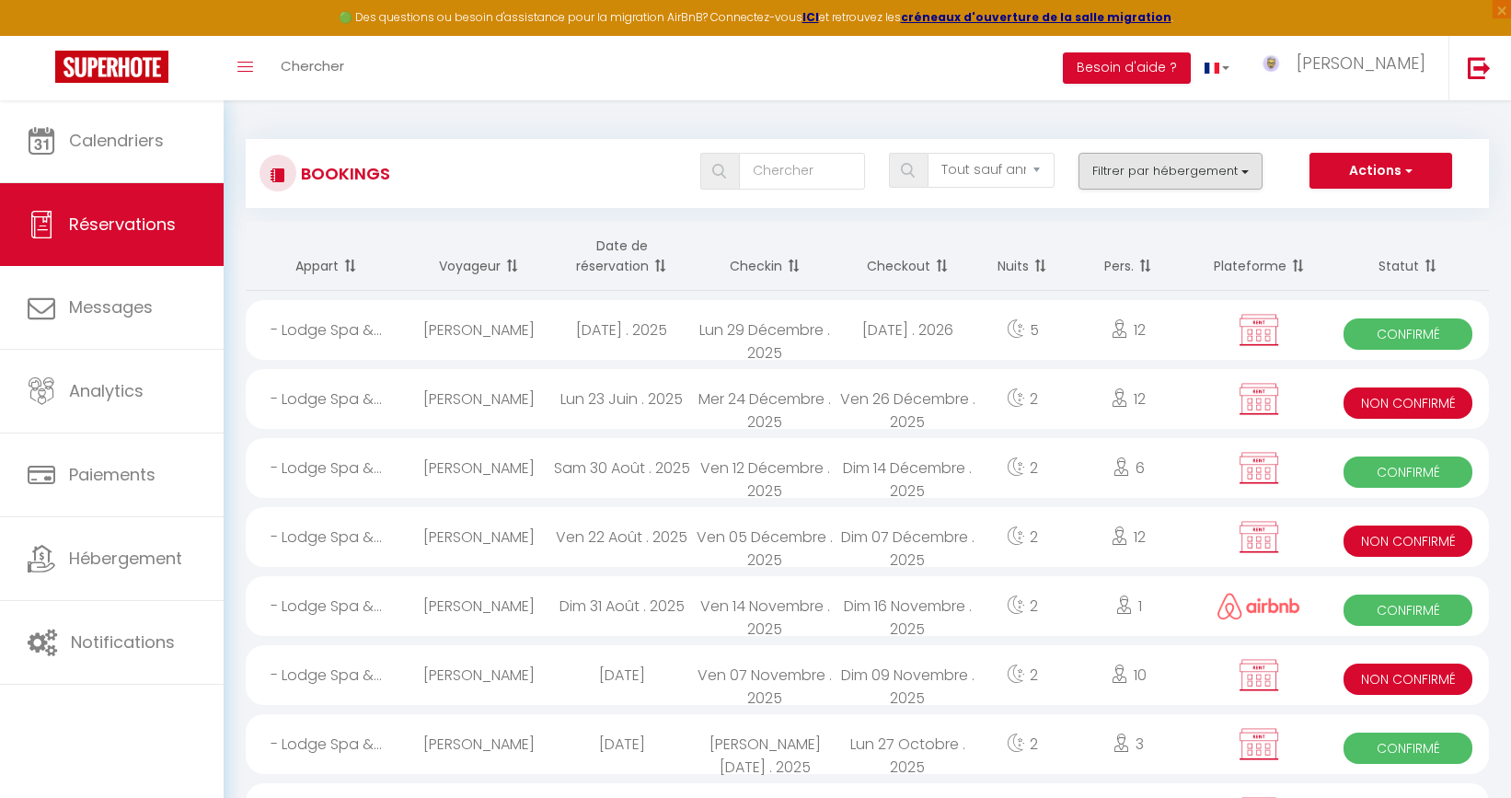
click at [1219, 167] on button "Filtrer par hébergement" at bounding box center [1170, 171] width 184 height 37
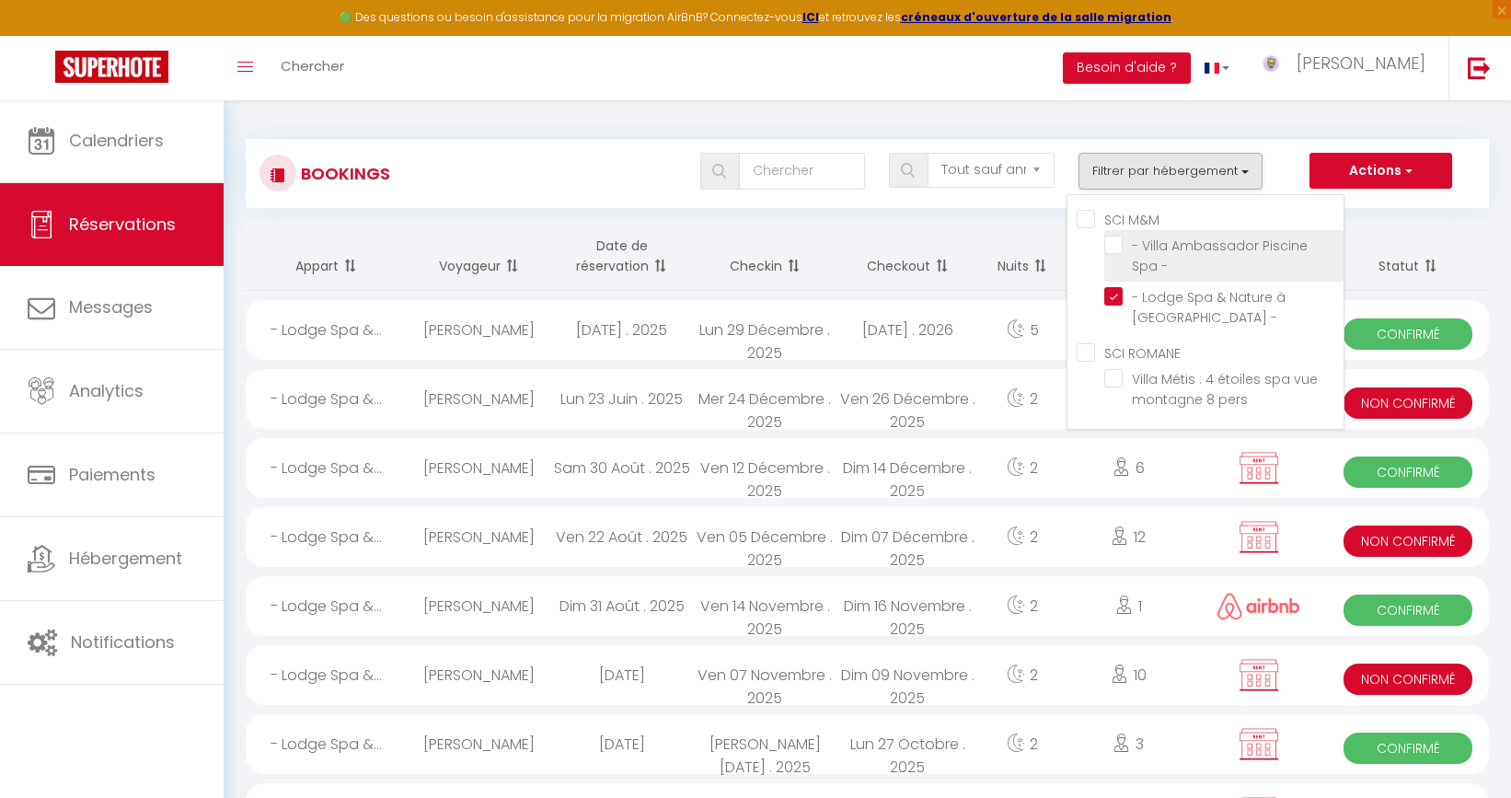
click at [1118, 249] on input "- Villa Ambassador Piscine Spa -" at bounding box center [1223, 245] width 239 height 18
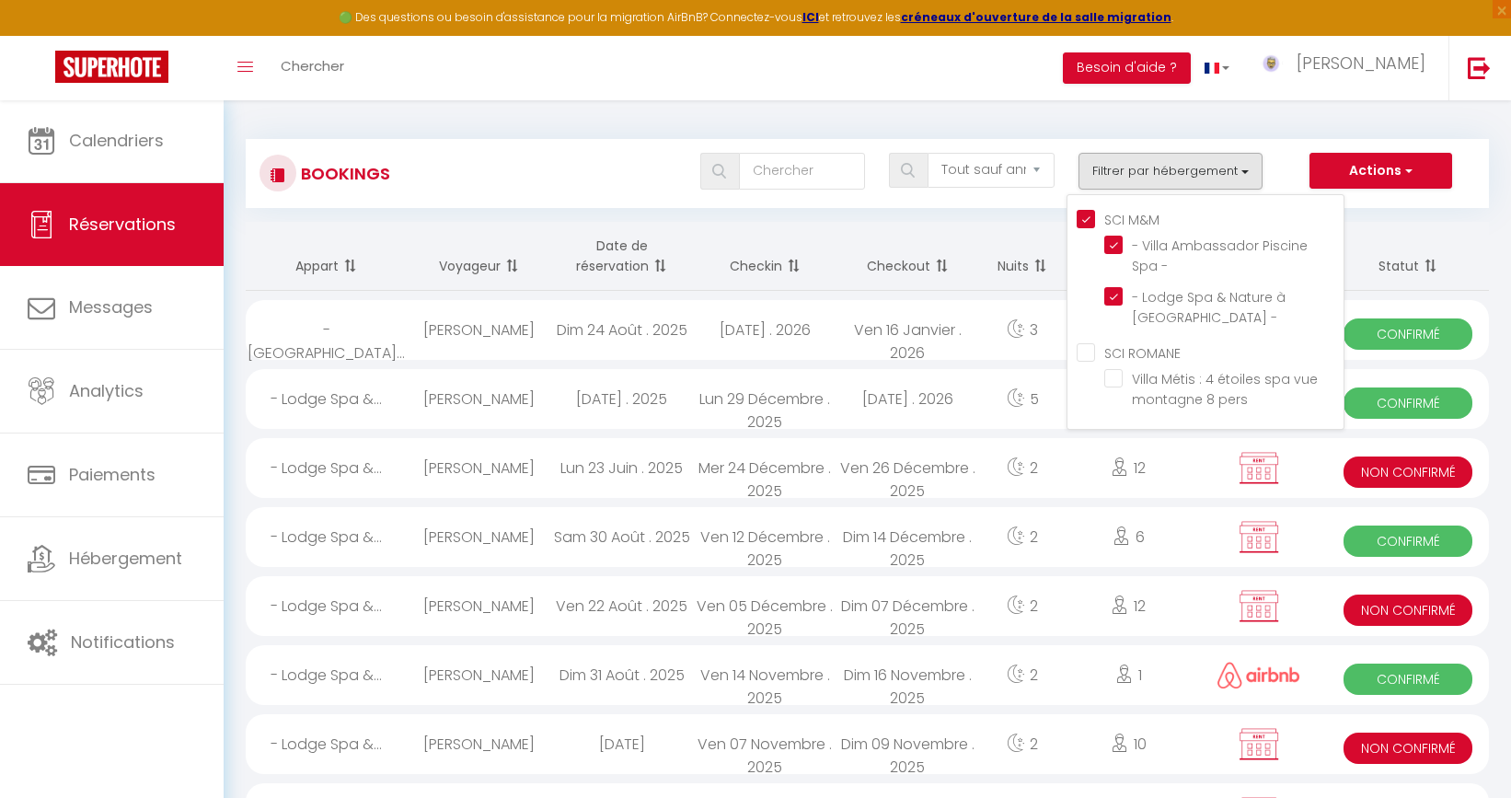
click at [1169, 174] on button "Filtrer par hébergement" at bounding box center [1170, 171] width 184 height 37
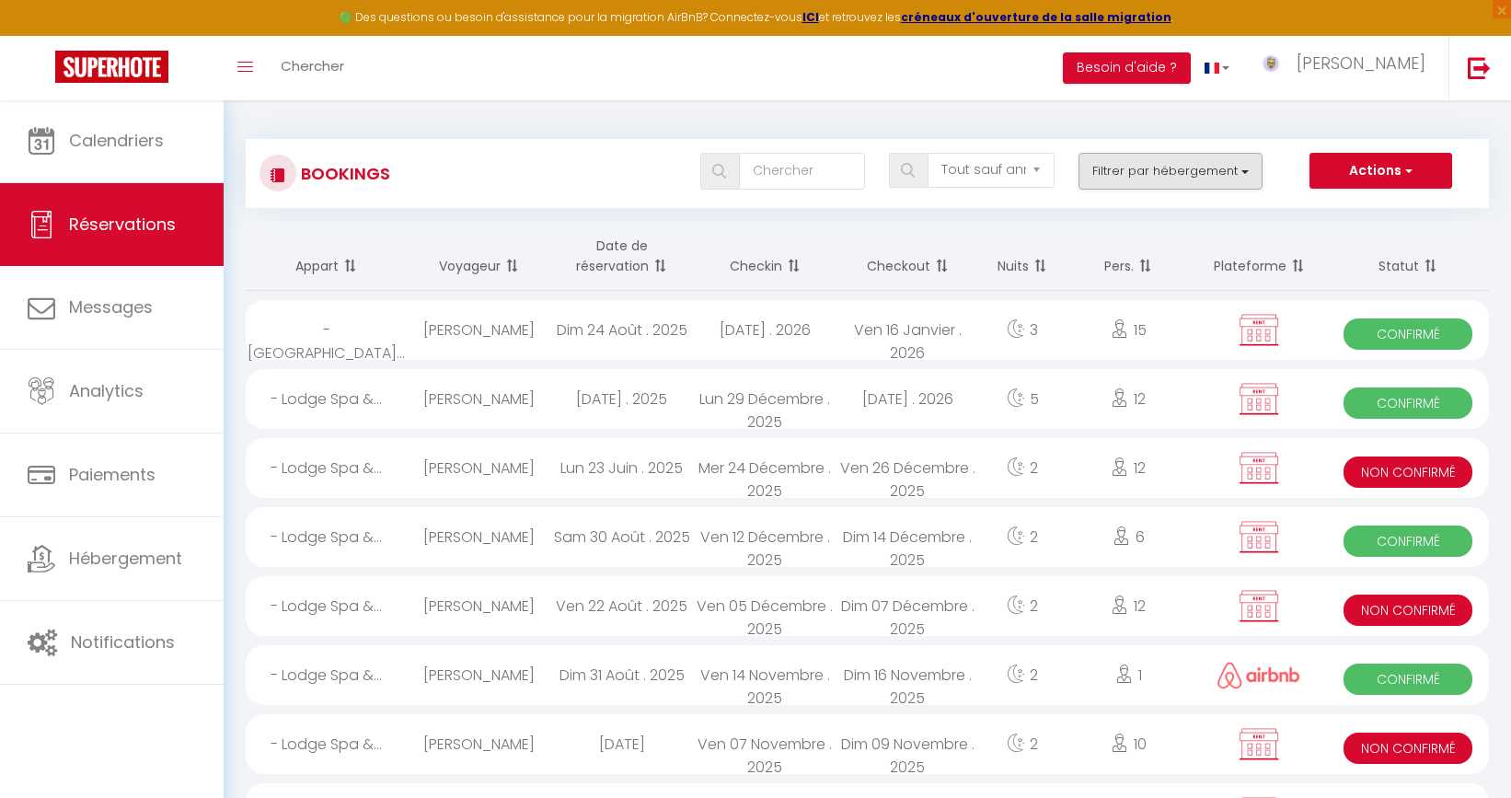
click at [1169, 174] on button "Filtrer par hébergement" at bounding box center [1170, 171] width 184 height 37
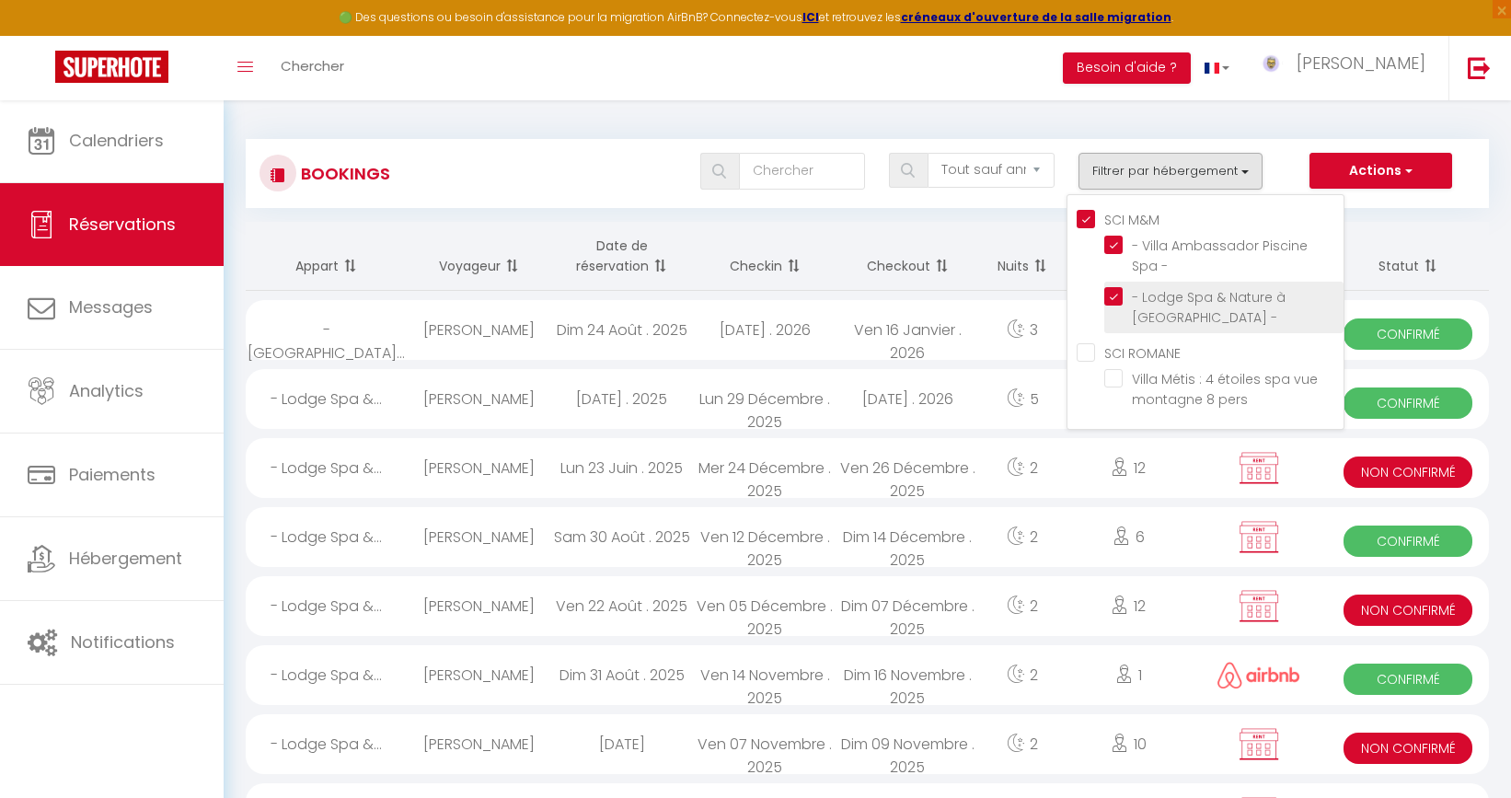
click at [1120, 294] on input "- Lodge Spa & Nature à La Chaloupe -" at bounding box center [1223, 296] width 239 height 18
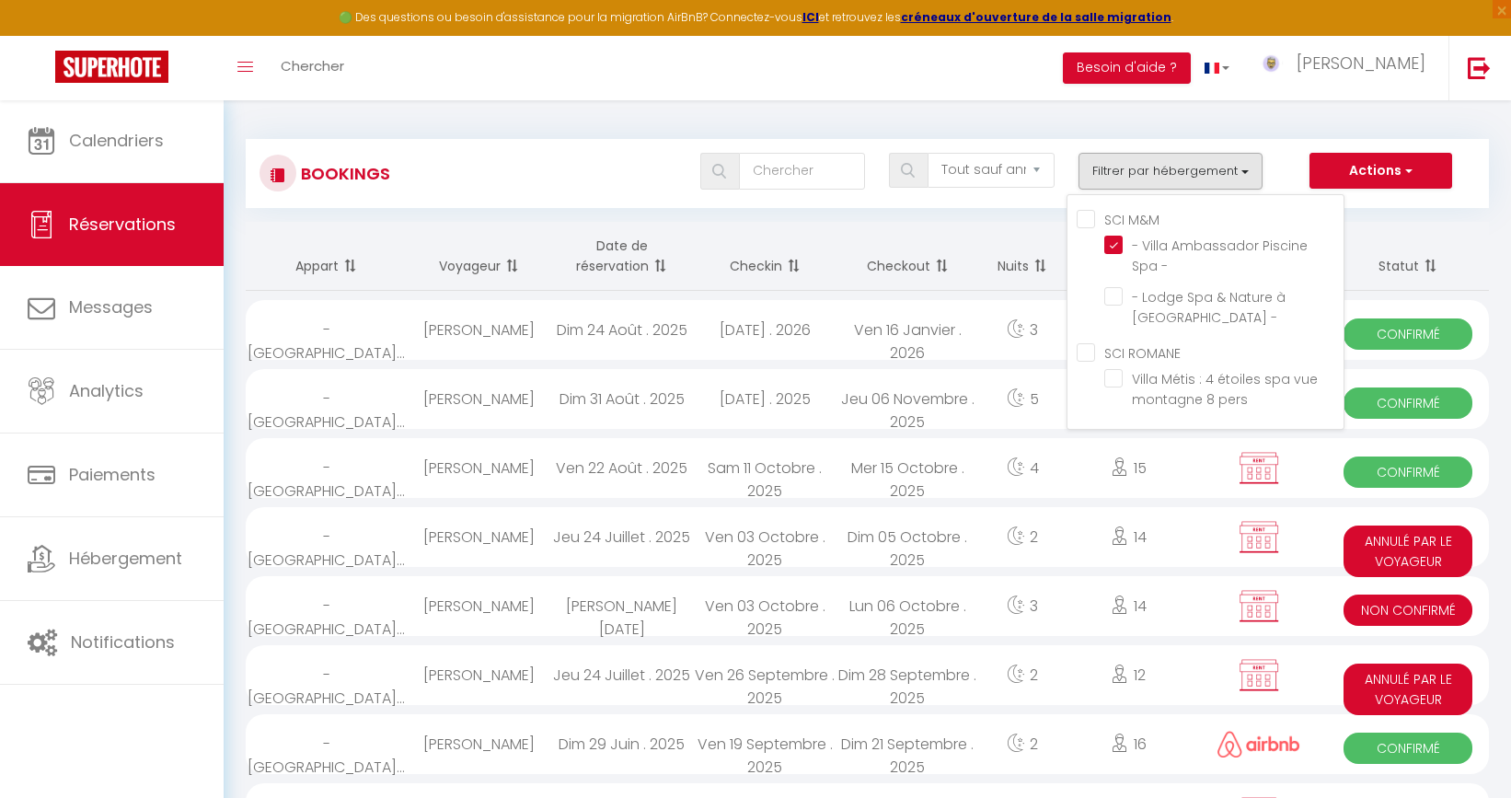
click at [939, 219] on div "Bookings Tous les statuts Annulé Confirmé Non Confirmé Tout sauf annulé No Show…" at bounding box center [867, 626] width 1287 height 1055
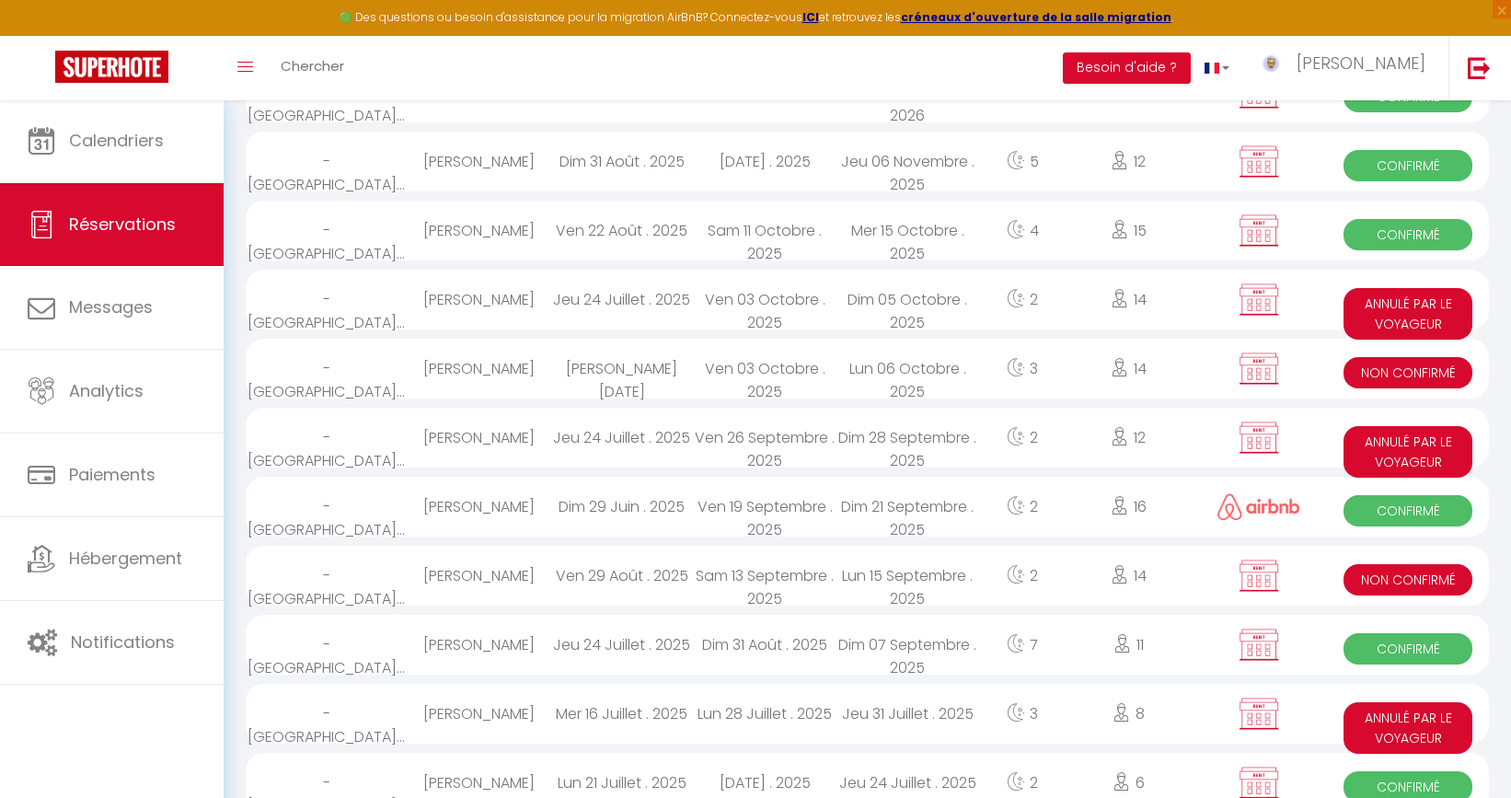
scroll to position [236, 0]
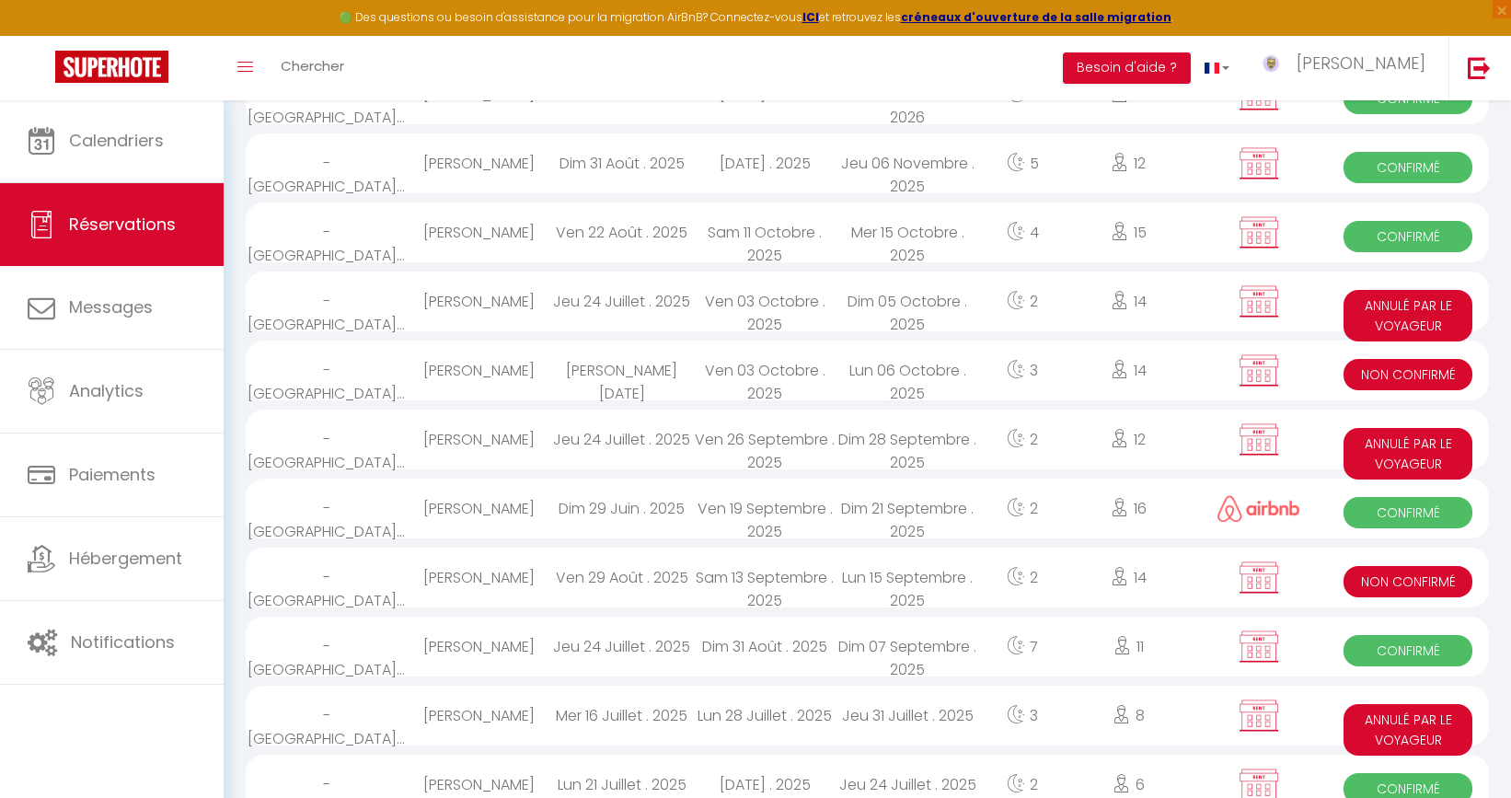
click at [573, 367] on div "Sam 23 Août . 2025" at bounding box center [621, 370] width 143 height 60
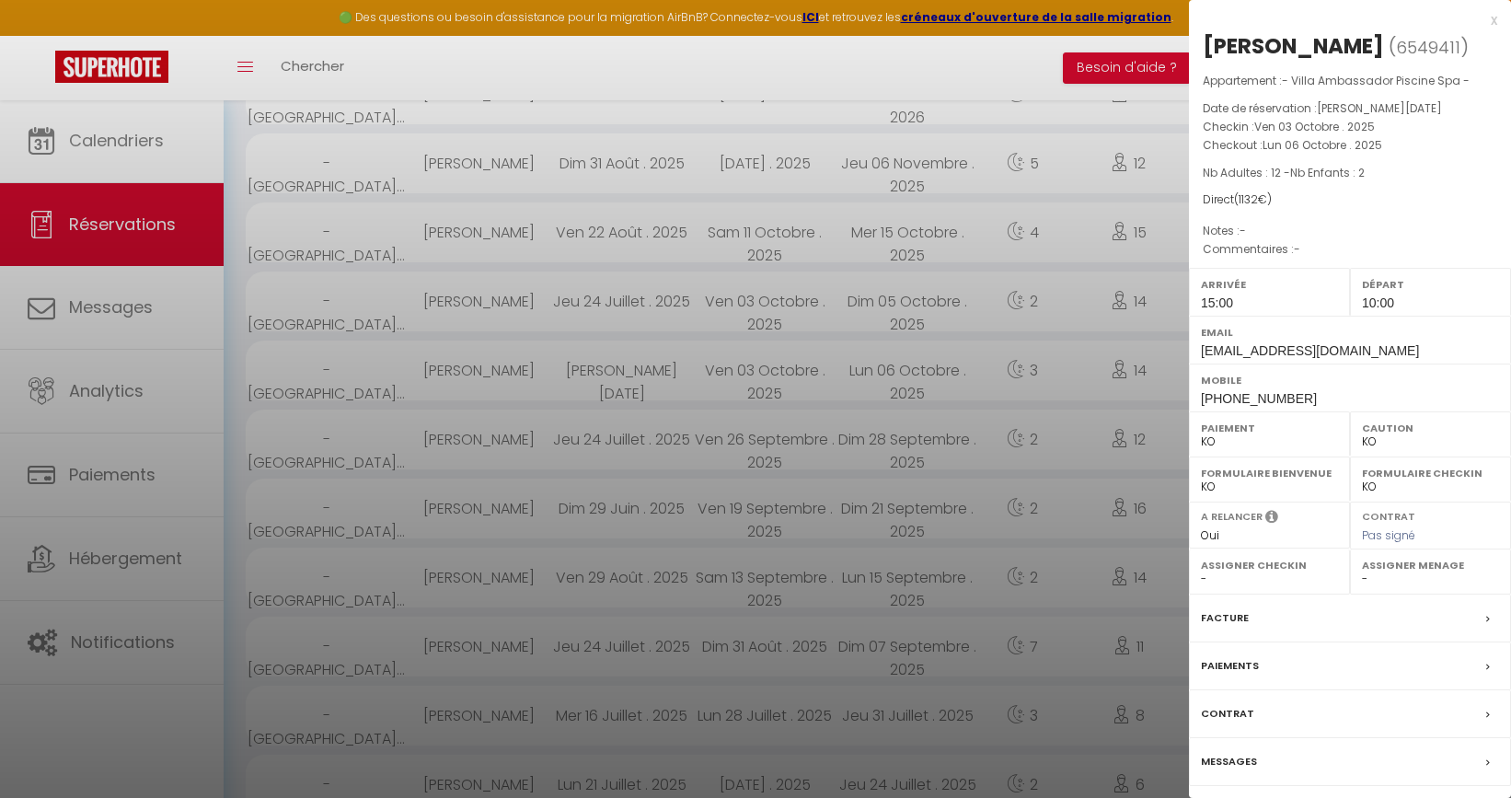
click at [1268, 618] on div "Facture" at bounding box center [1350, 618] width 322 height 48
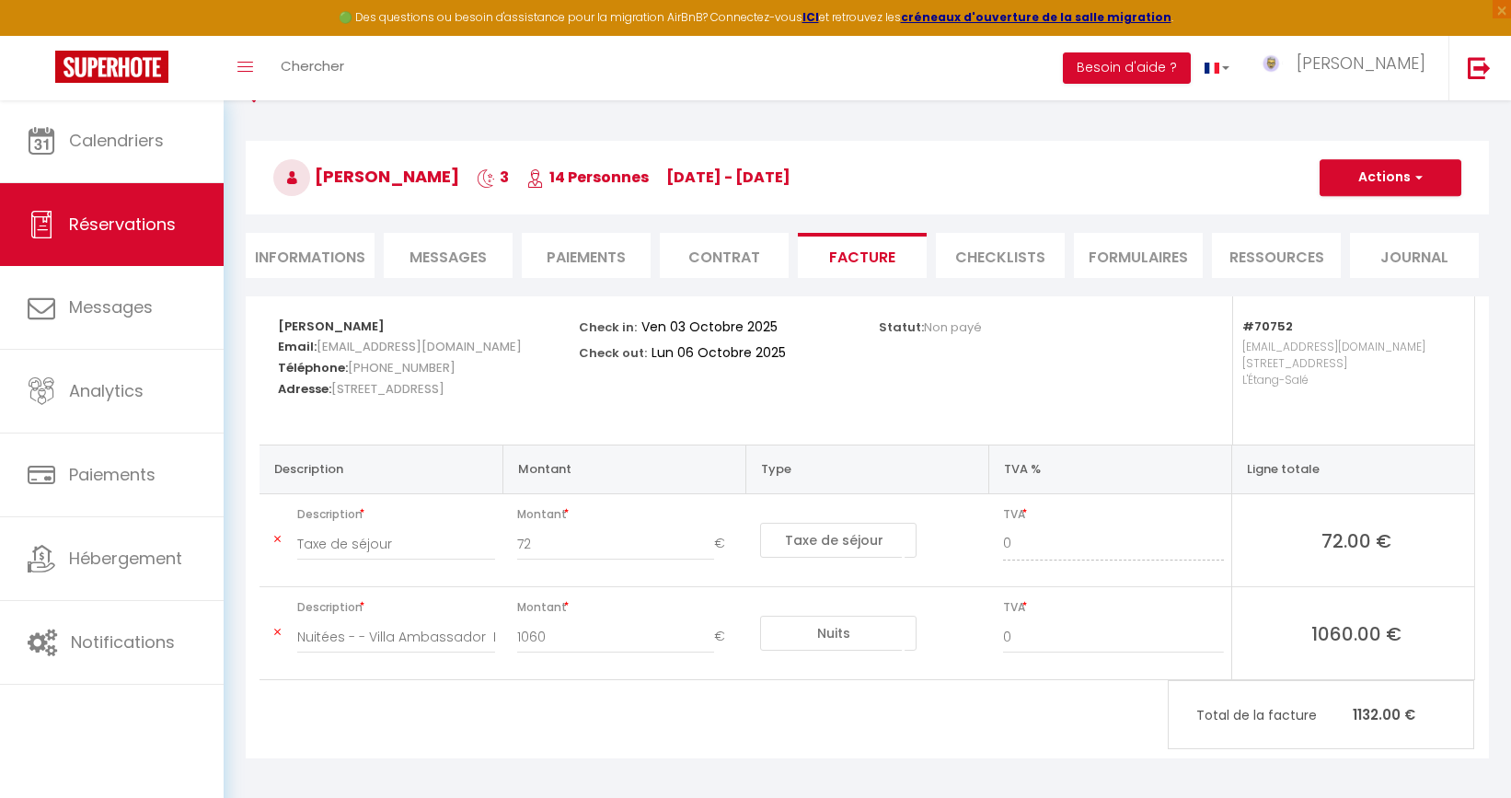
scroll to position [79, 0]
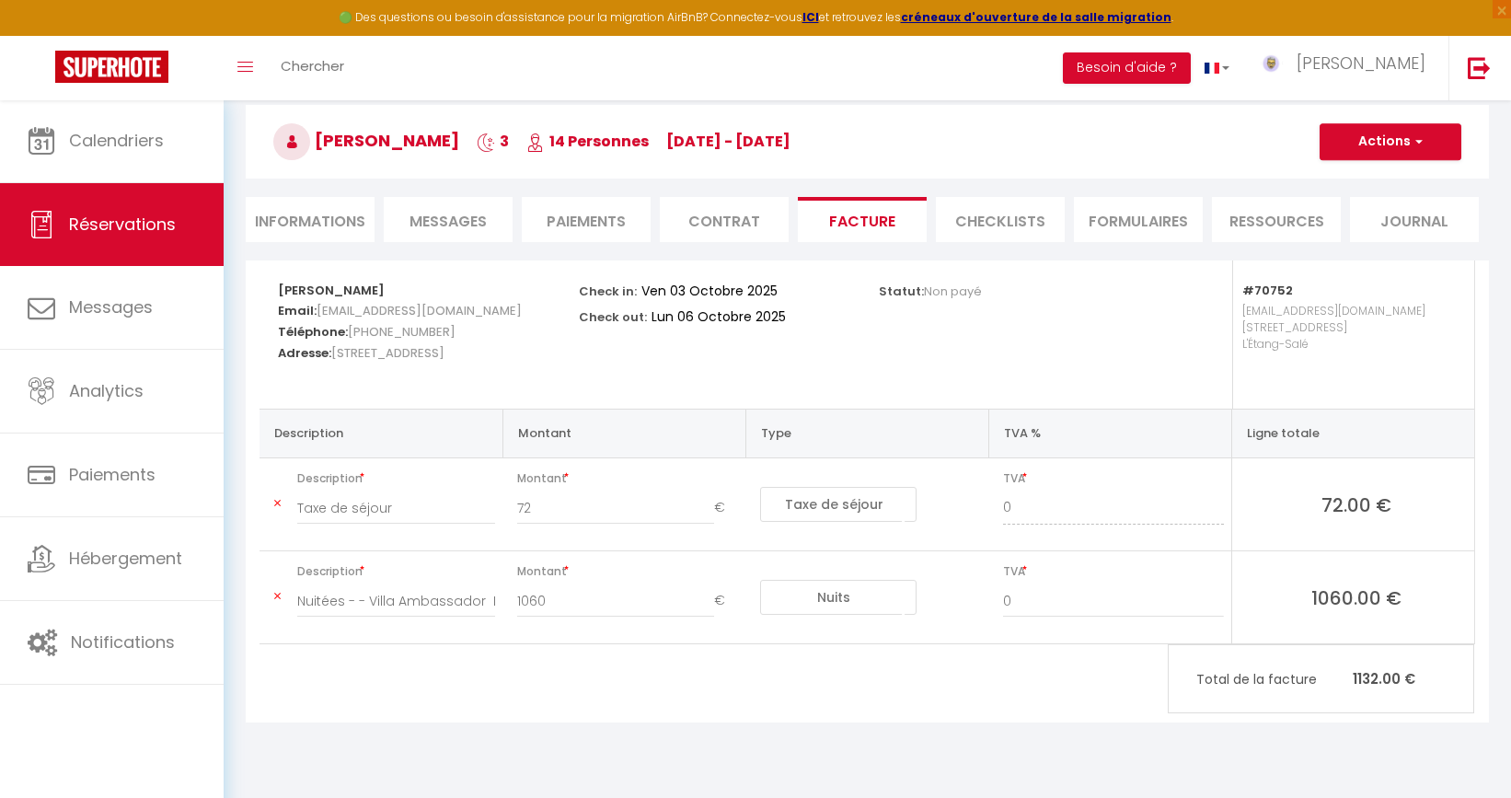
click at [1390, 151] on button "Actions" at bounding box center [1391, 141] width 142 height 37
click at [1387, 207] on link "Aperçu et éditer" at bounding box center [1376, 206] width 155 height 24
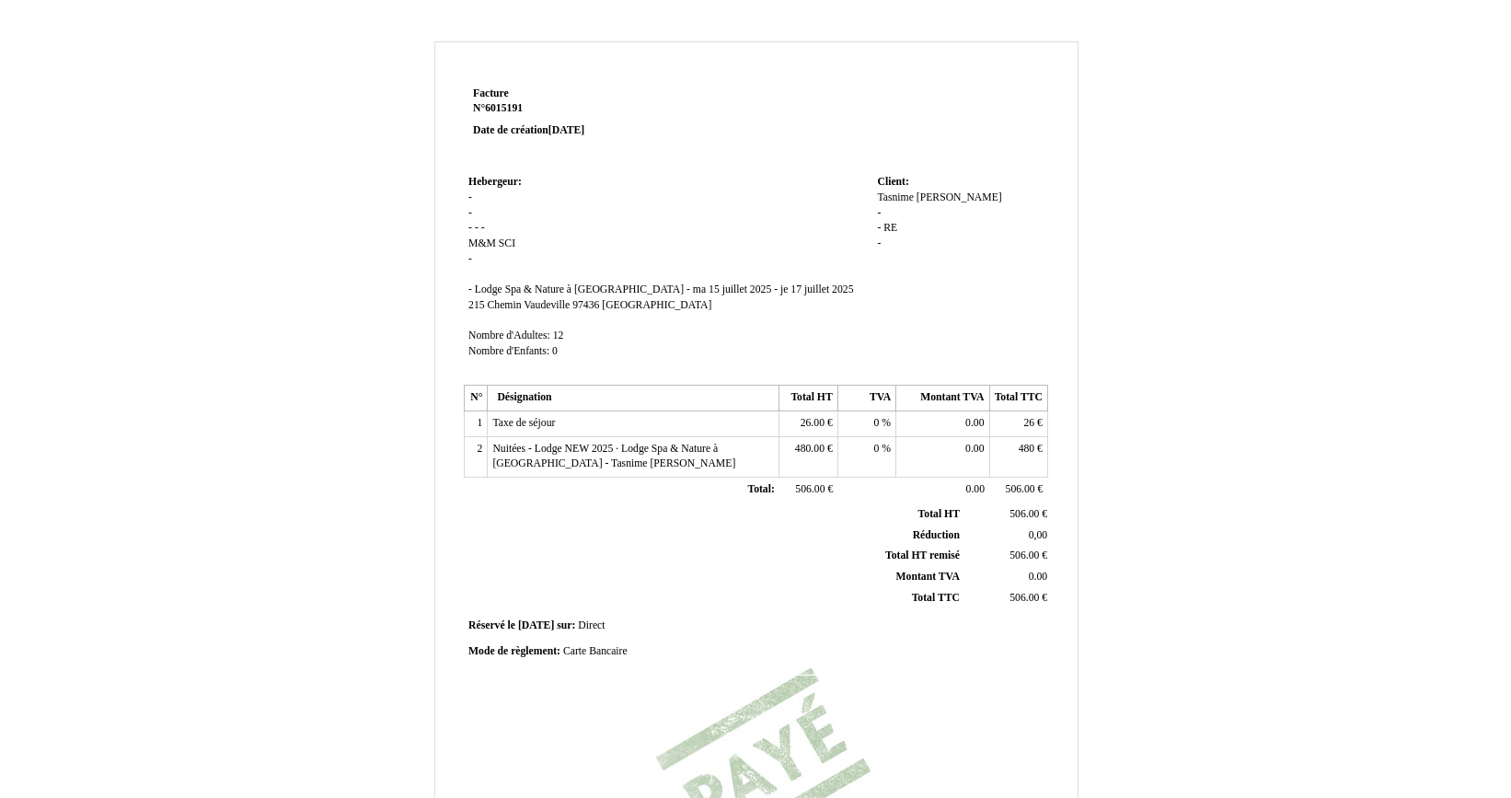
click at [529, 241] on td "Hebergeur: Hebergeur: - - - - - M&M M&M SCI SCI - SIRET - Lodge Spa & Nature à …" at bounding box center [668, 275] width 409 height 210
click at [502, 241] on span "SCI" at bounding box center [507, 243] width 17 height 12
click at [536, 263] on td "Hebergeur: Hebergeur: - - - - - M&M M&M SCI SCI - SIRET - Lodge Spa & Nature à …" at bounding box center [668, 276] width 409 height 213
click at [480, 241] on span "M&M" at bounding box center [482, 246] width 28 height 12
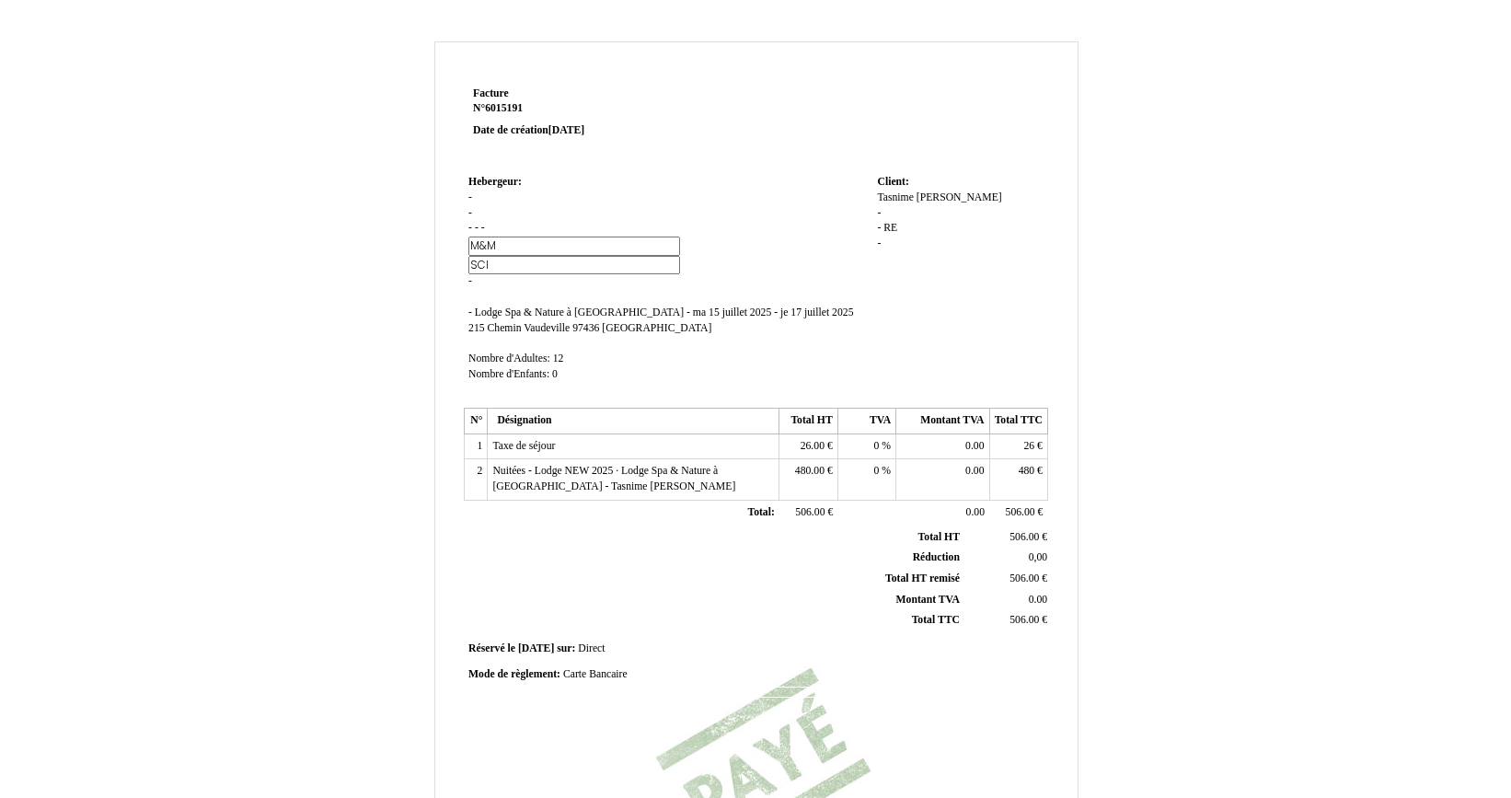
click at [591, 223] on td "Hebergeur: Hebergeur: - - - - - M&M M&M SCI SCI - SIRET - Lodge Spa & Nature à …" at bounding box center [668, 286] width 409 height 232
click at [776, 262] on td "Hebergeur: Hebergeur: - - - - - M&M M&M SCI SCI - SIRET - Lodge Spa & Nature à …" at bounding box center [668, 286] width 409 height 232
click at [800, 195] on td "Hebergeur: Hebergeur: - - - - - M&M M&M SCI SCI - SIRET - Lodge Spa & Nature à …" at bounding box center [668, 286] width 409 height 232
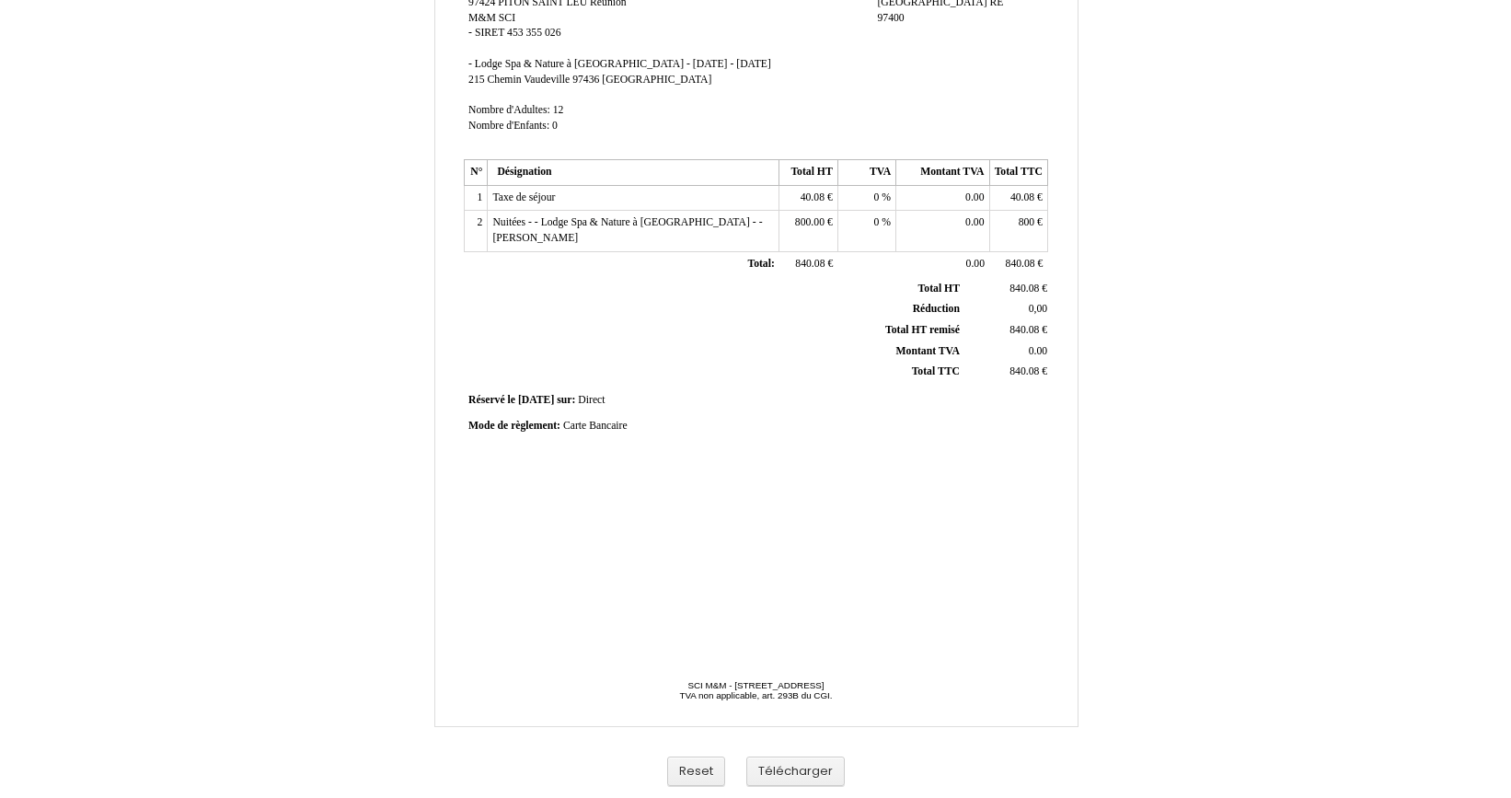
scroll to position [313, 0]
click at [780, 763] on button "Télécharger" at bounding box center [795, 771] width 98 height 30
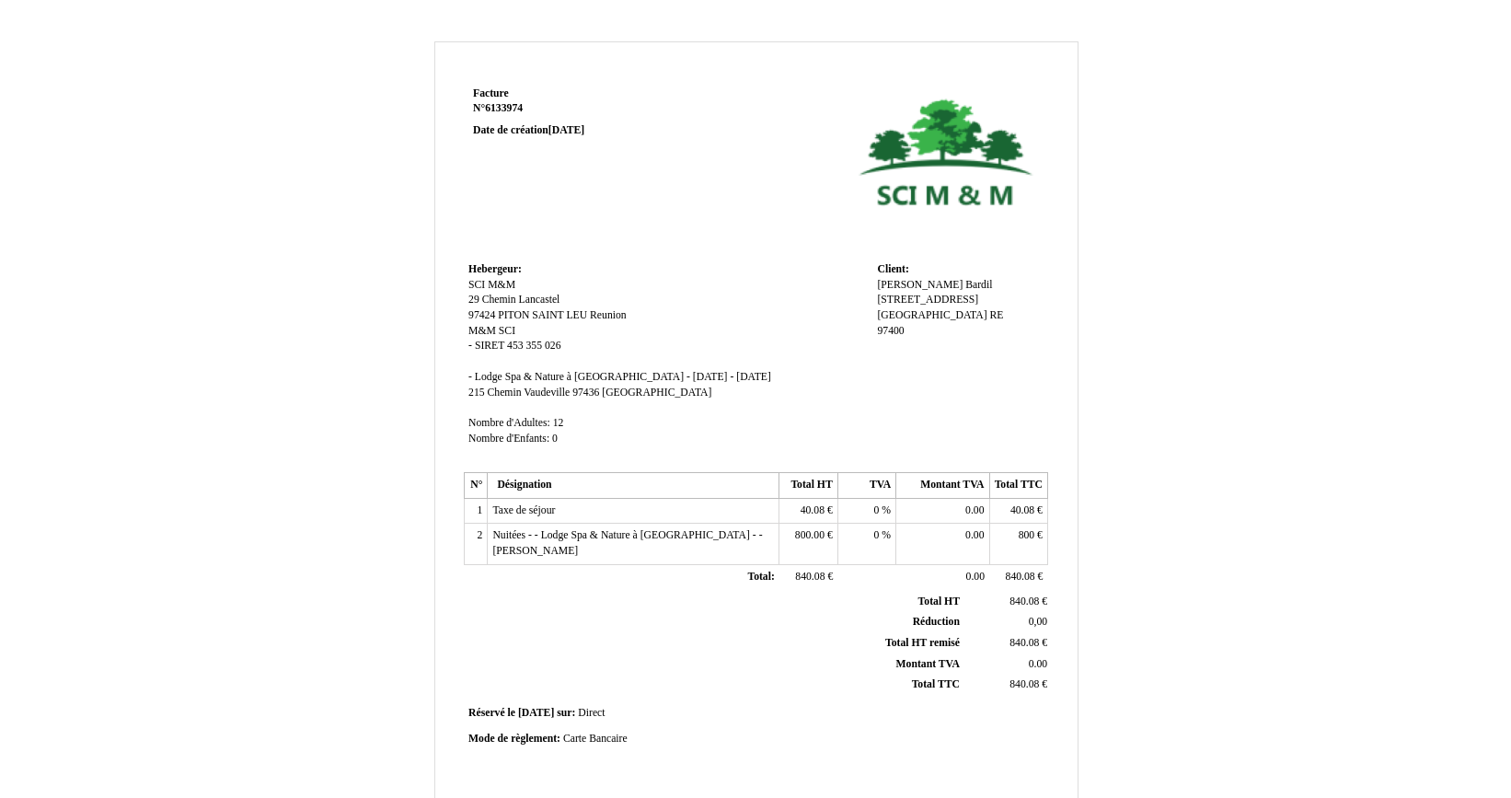
scroll to position [0, 0]
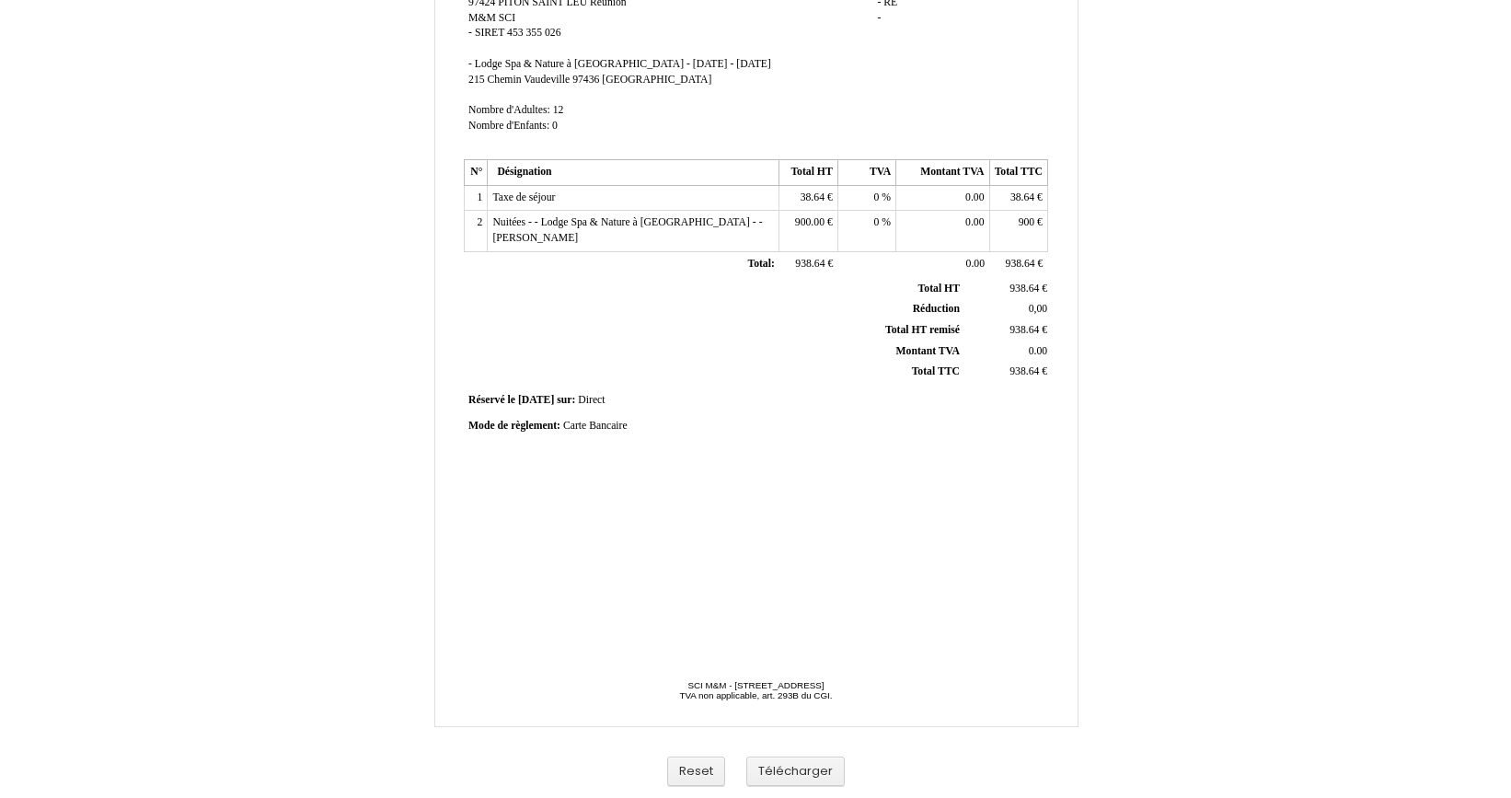
scroll to position [313, 0]
click at [798, 765] on button "Télécharger" at bounding box center [795, 771] width 98 height 30
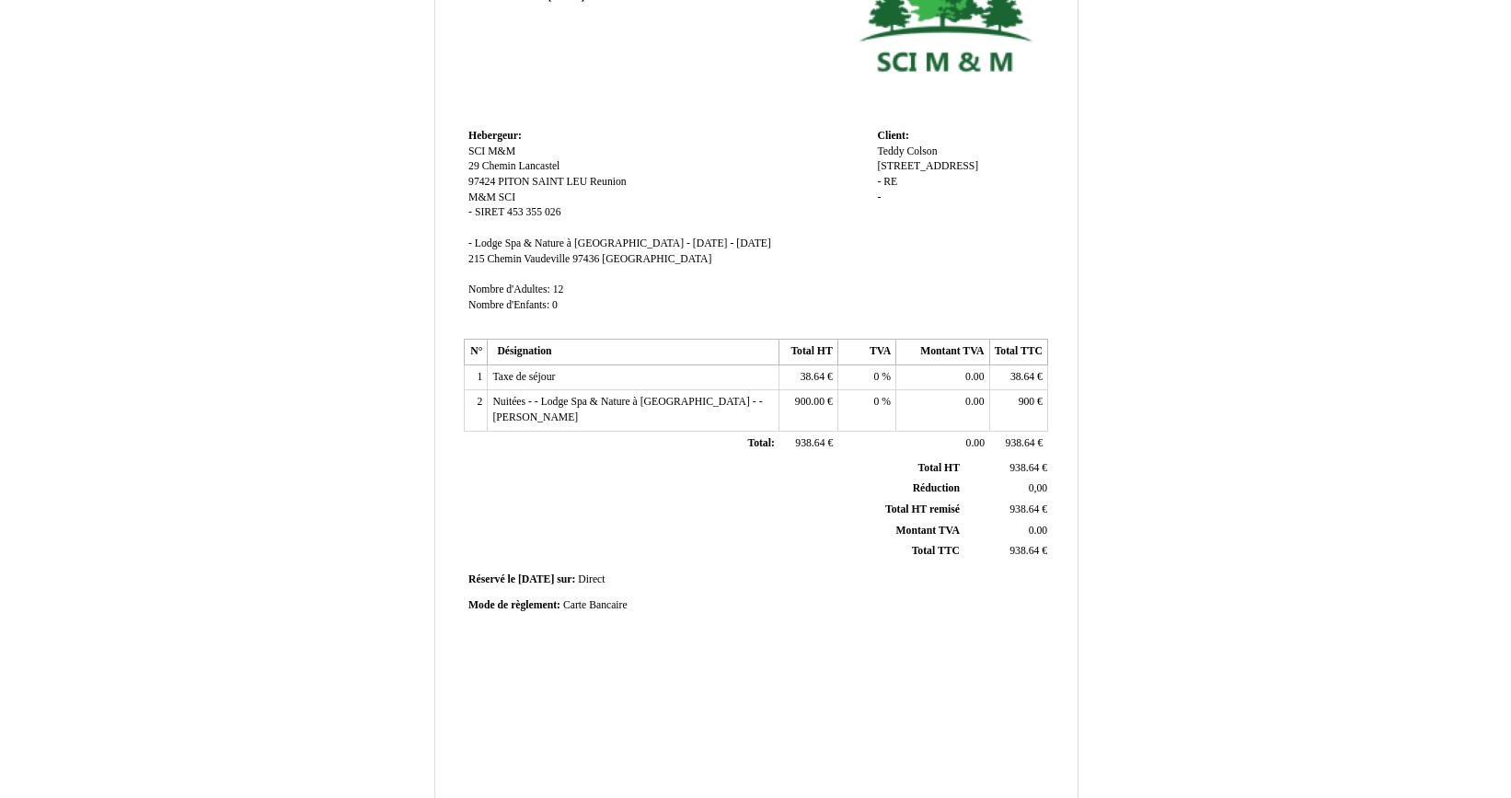
scroll to position [129, 0]
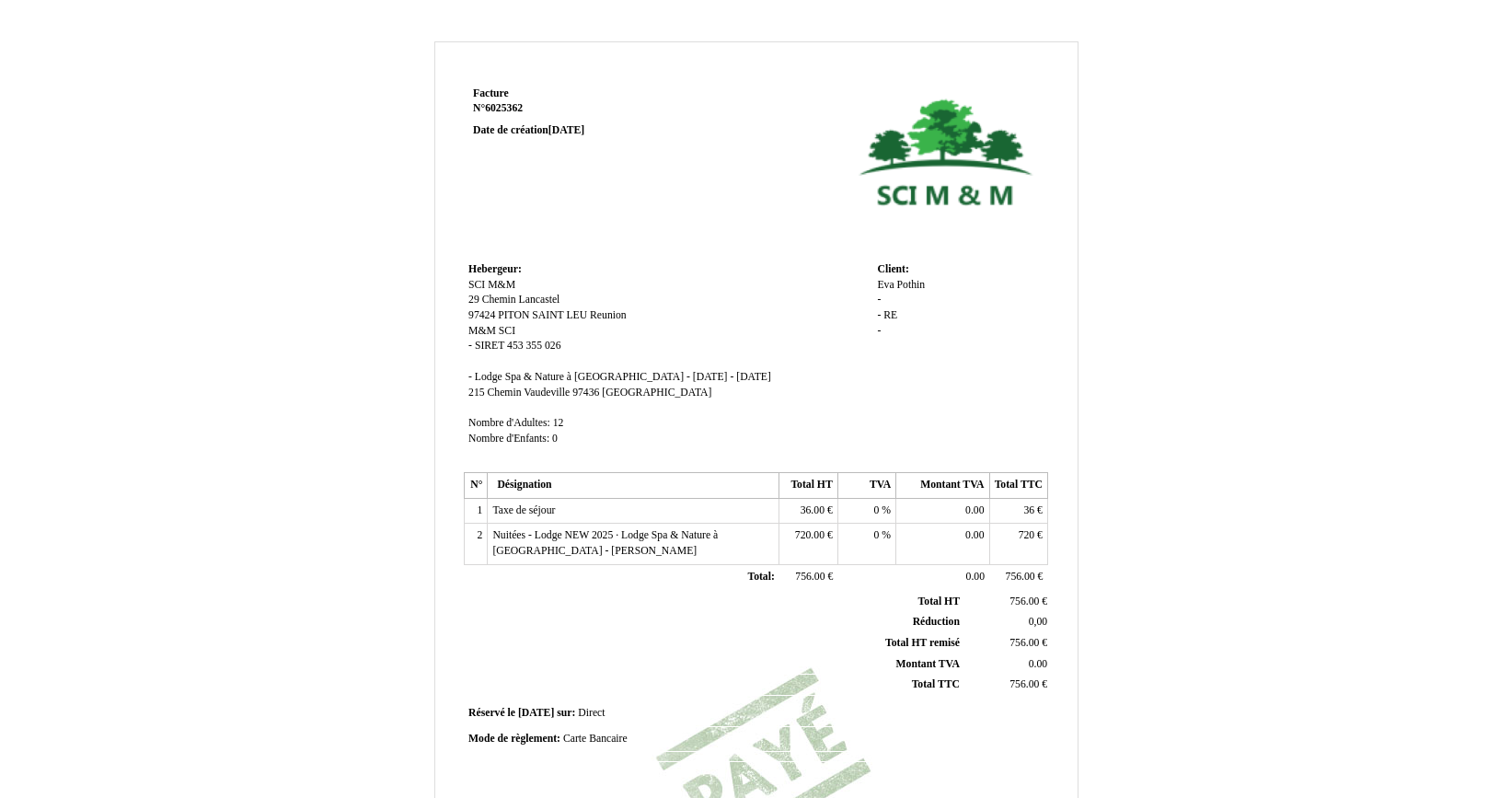
click at [603, 544] on td "Nuitées - Lodge NEW 2025 · Lodge Spa & Nature à [GEOGRAPHIC_DATA] - [PERSON_NAM…" at bounding box center [634, 544] width 292 height 40
click at [590, 542] on span "Nuitées - Lodge NEW 2025 · Lodge Spa & Nature à [GEOGRAPHIC_DATA] - [PERSON_NAM…" at bounding box center [604, 543] width 225 height 28
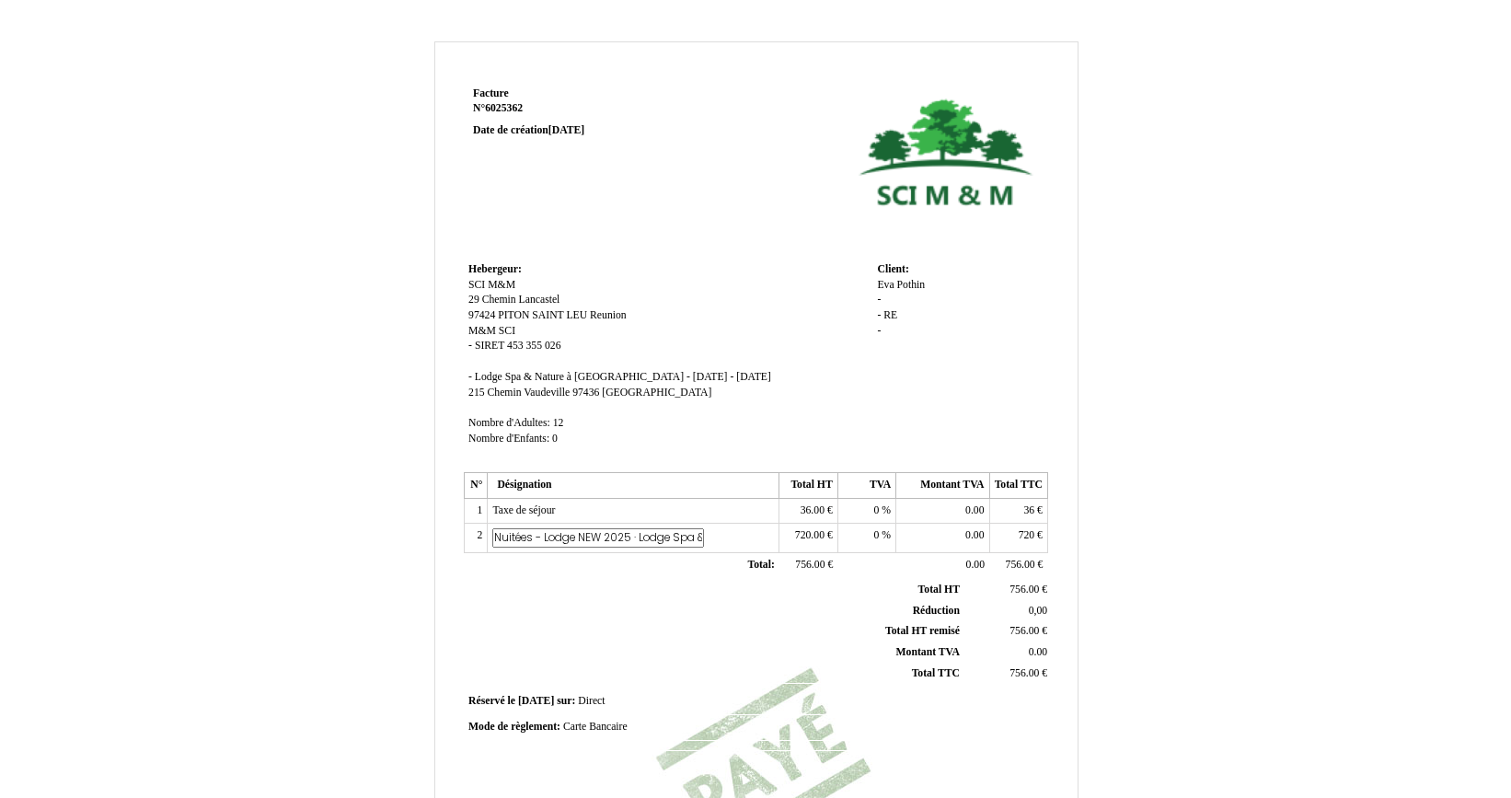
click at [746, 526] on td "Nuitées - Lodge NEW 2025 · Lodge Spa & Nature à [GEOGRAPHIC_DATA] - [PERSON_NAM…" at bounding box center [634, 538] width 292 height 29
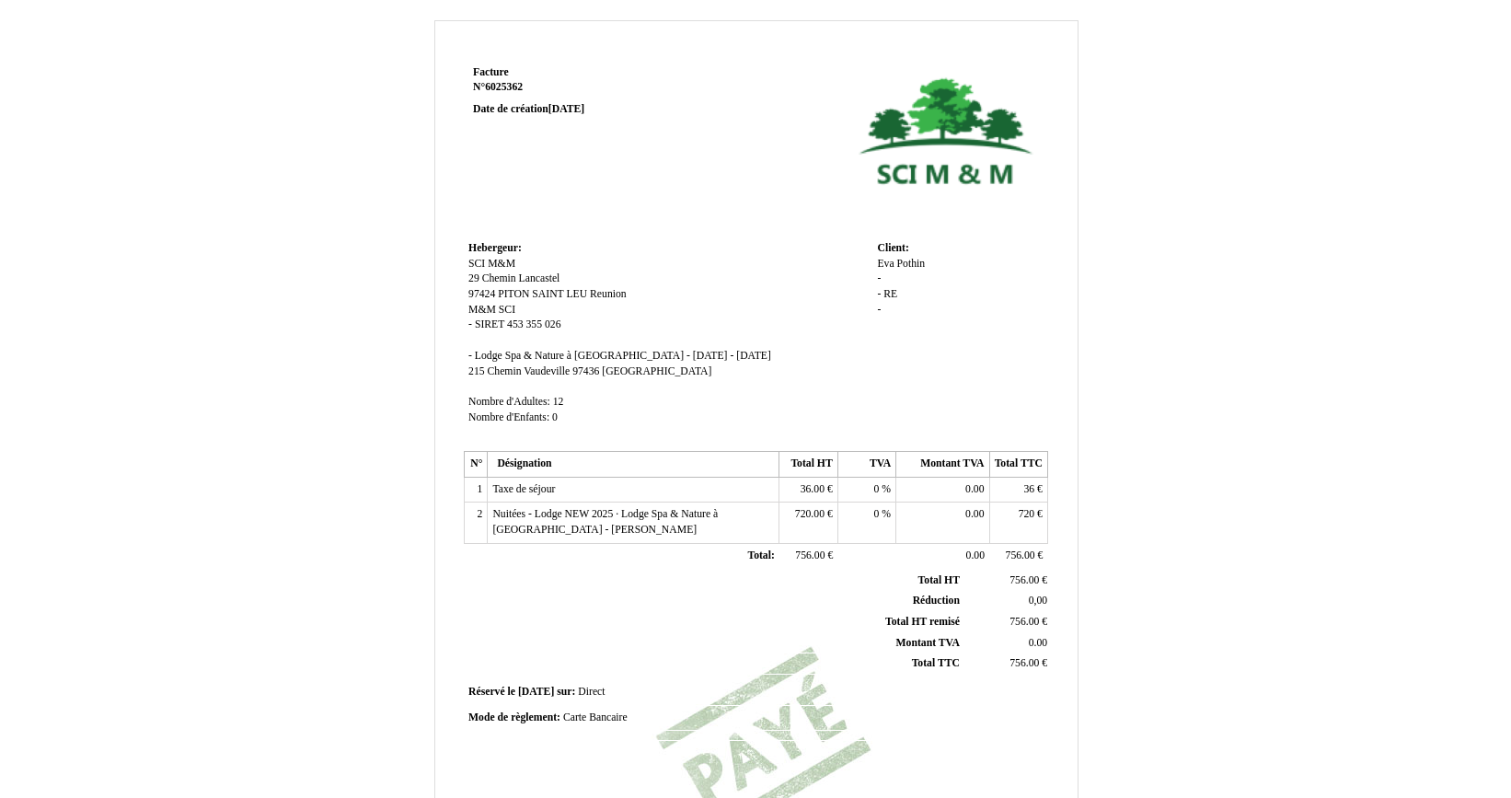
scroll to position [25, 0]
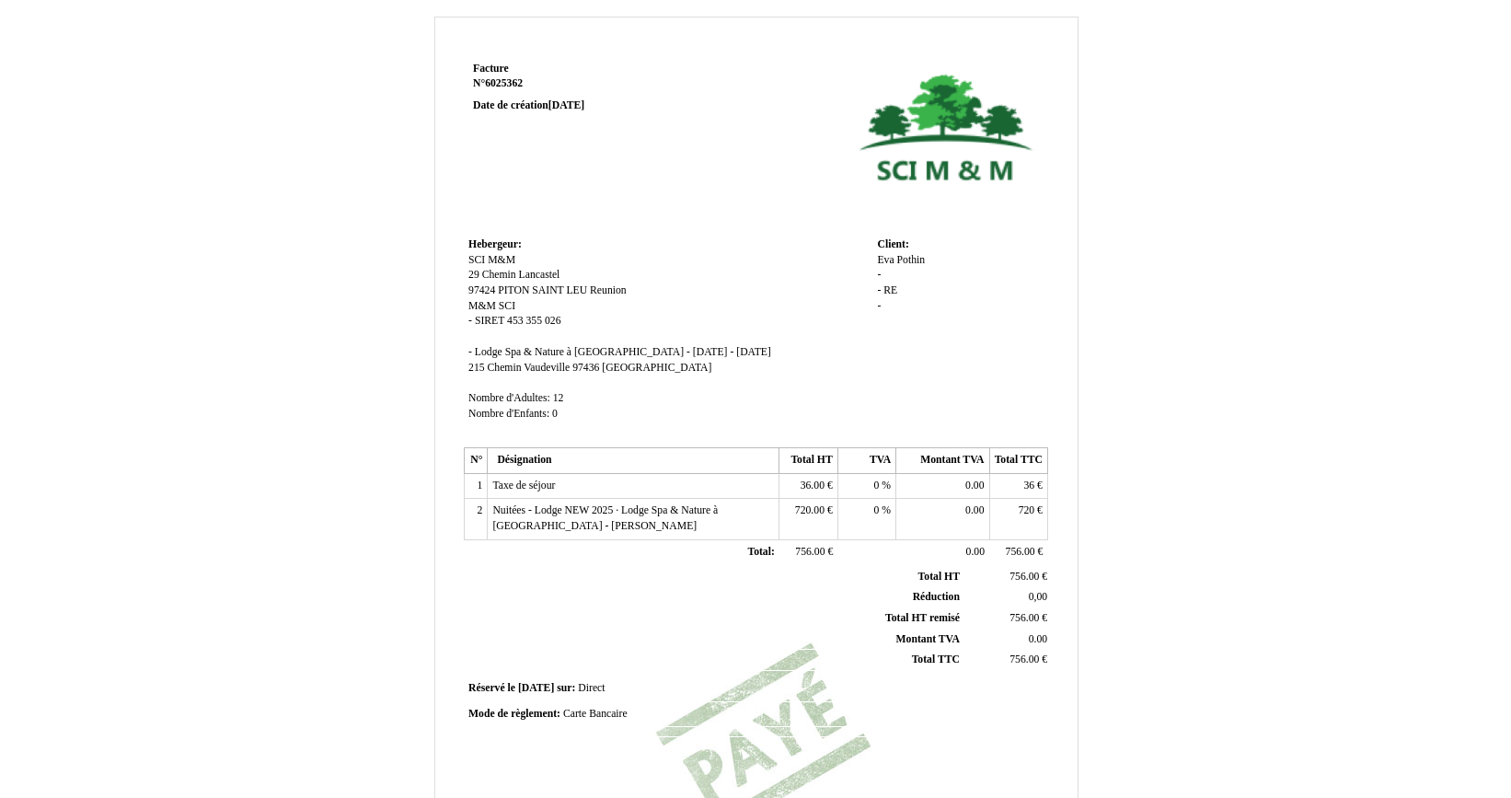
click at [600, 708] on span "Carte Bancaire" at bounding box center [595, 714] width 64 height 12
click at [662, 607] on th "Total HT remisé Total HT remisé" at bounding box center [715, 617] width 497 height 21
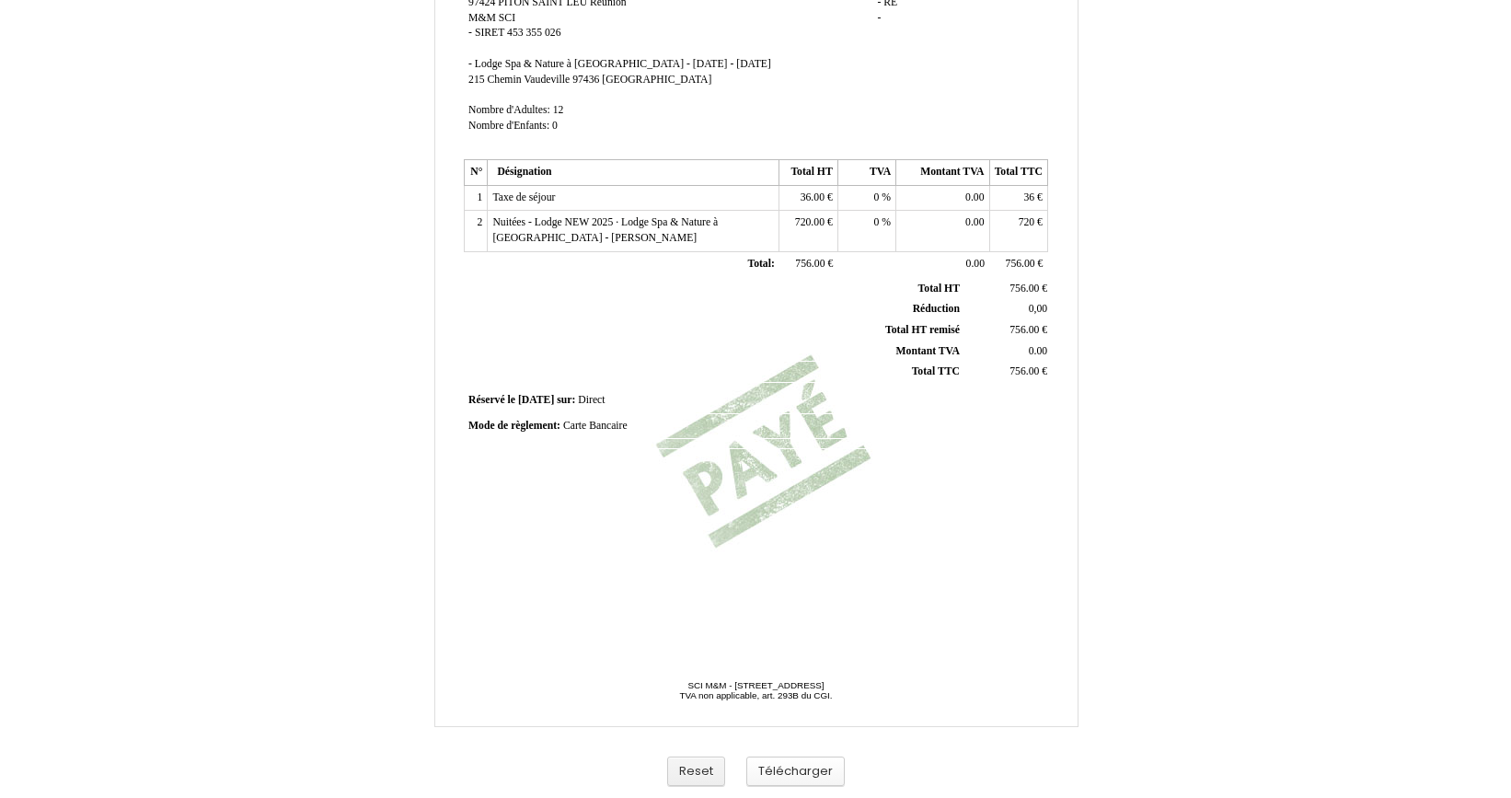
scroll to position [313, 0]
click at [800, 767] on button "Télécharger" at bounding box center [795, 771] width 98 height 30
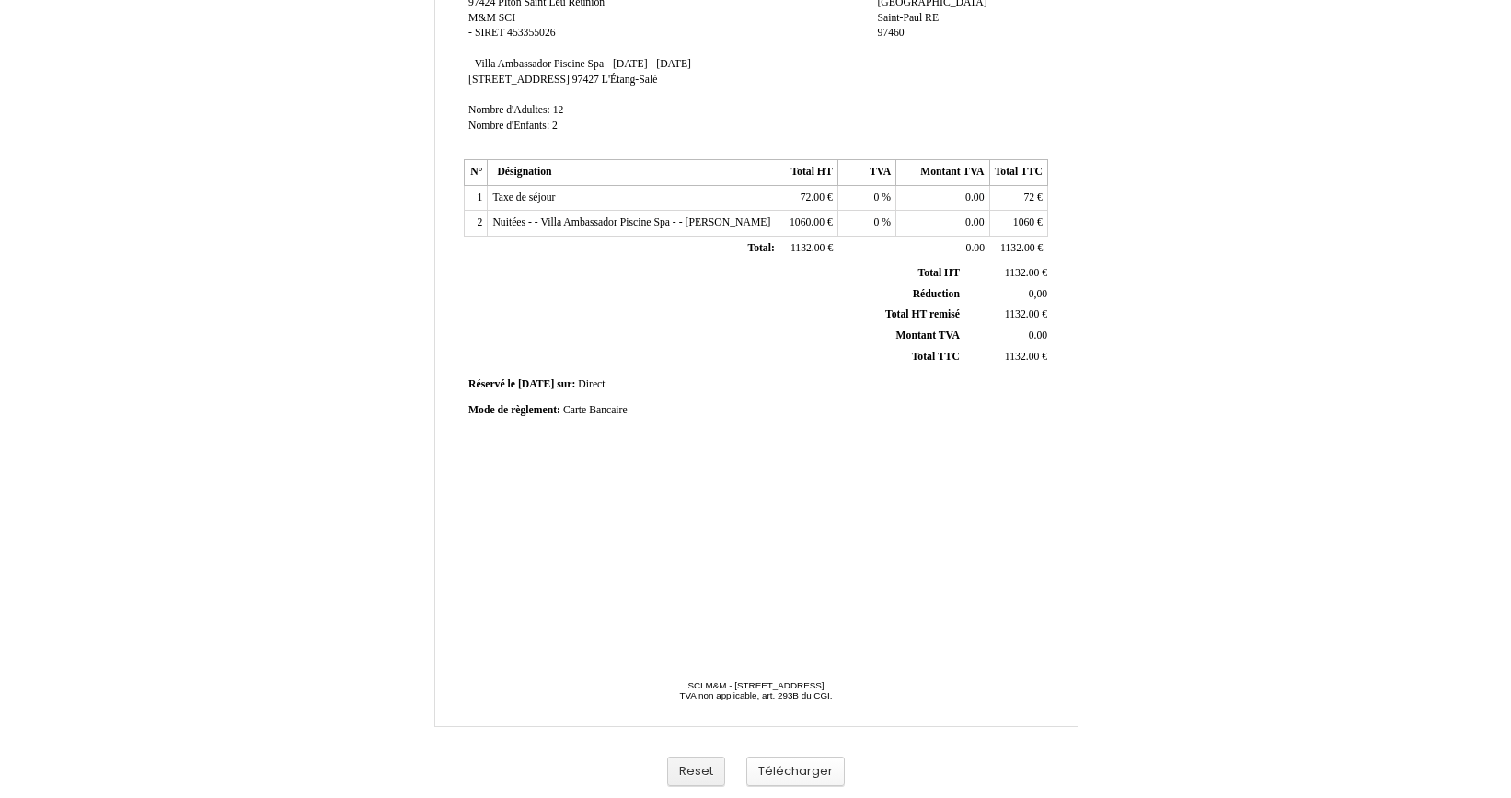
scroll to position [313, 0]
click at [780, 771] on button "Télécharger" at bounding box center [795, 771] width 98 height 30
